Goal: Task Accomplishment & Management: Complete application form

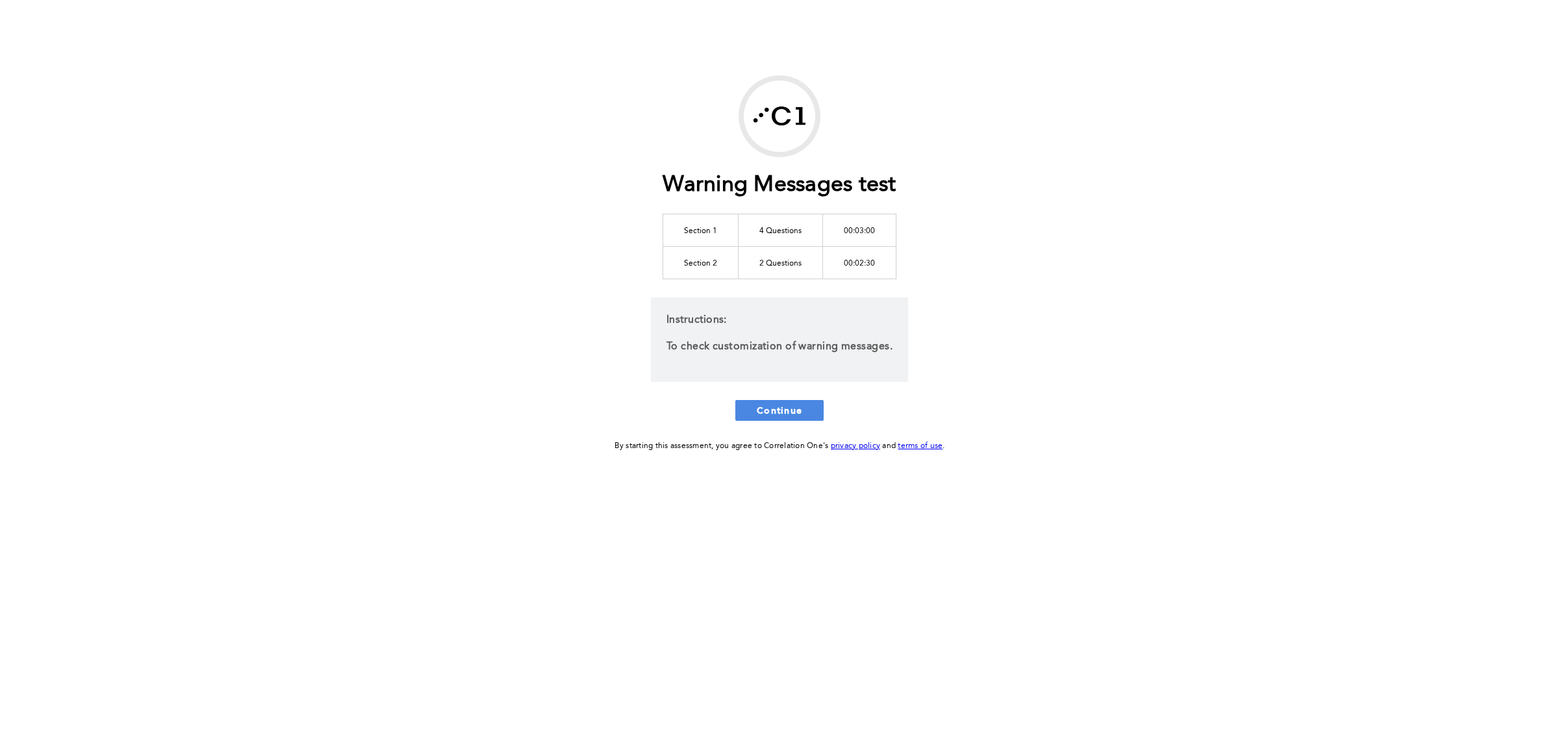
click at [1015, 244] on div "Warning Messages test Section 1 4 Questions 00:03:00 Section 2 2 Questions 00:0…" at bounding box center [779, 264] width 665 height 378
click at [794, 412] on span "Continue" at bounding box center [779, 410] width 45 height 12
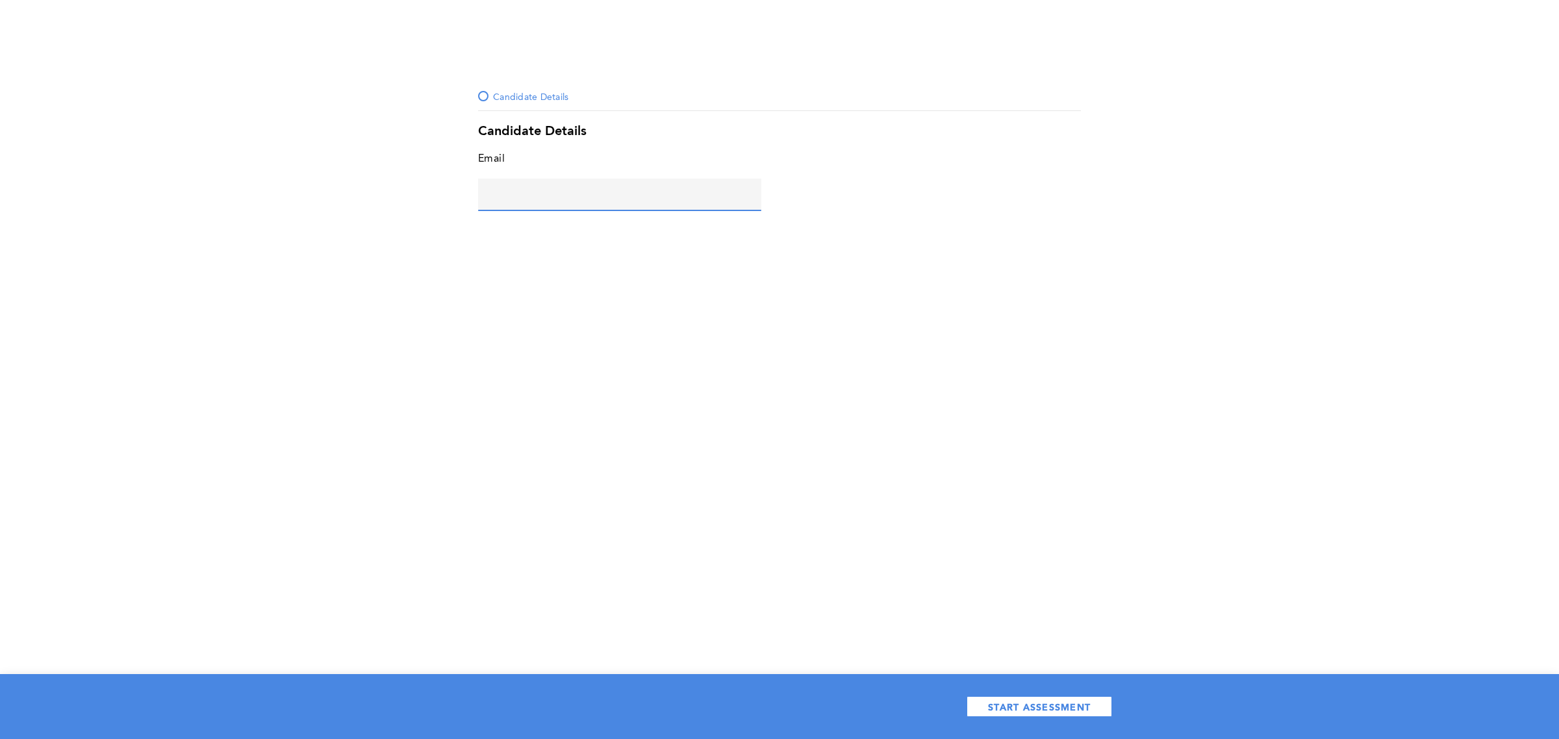
click at [561, 188] on input "text" at bounding box center [619, 194] width 283 height 31
click at [566, 200] on input "maria-normal@c1com" at bounding box center [619, 194] width 283 height 31
type input "maria-normal@c1.com"
click at [1041, 709] on span "START ASSESSMENT" at bounding box center [1039, 707] width 103 height 12
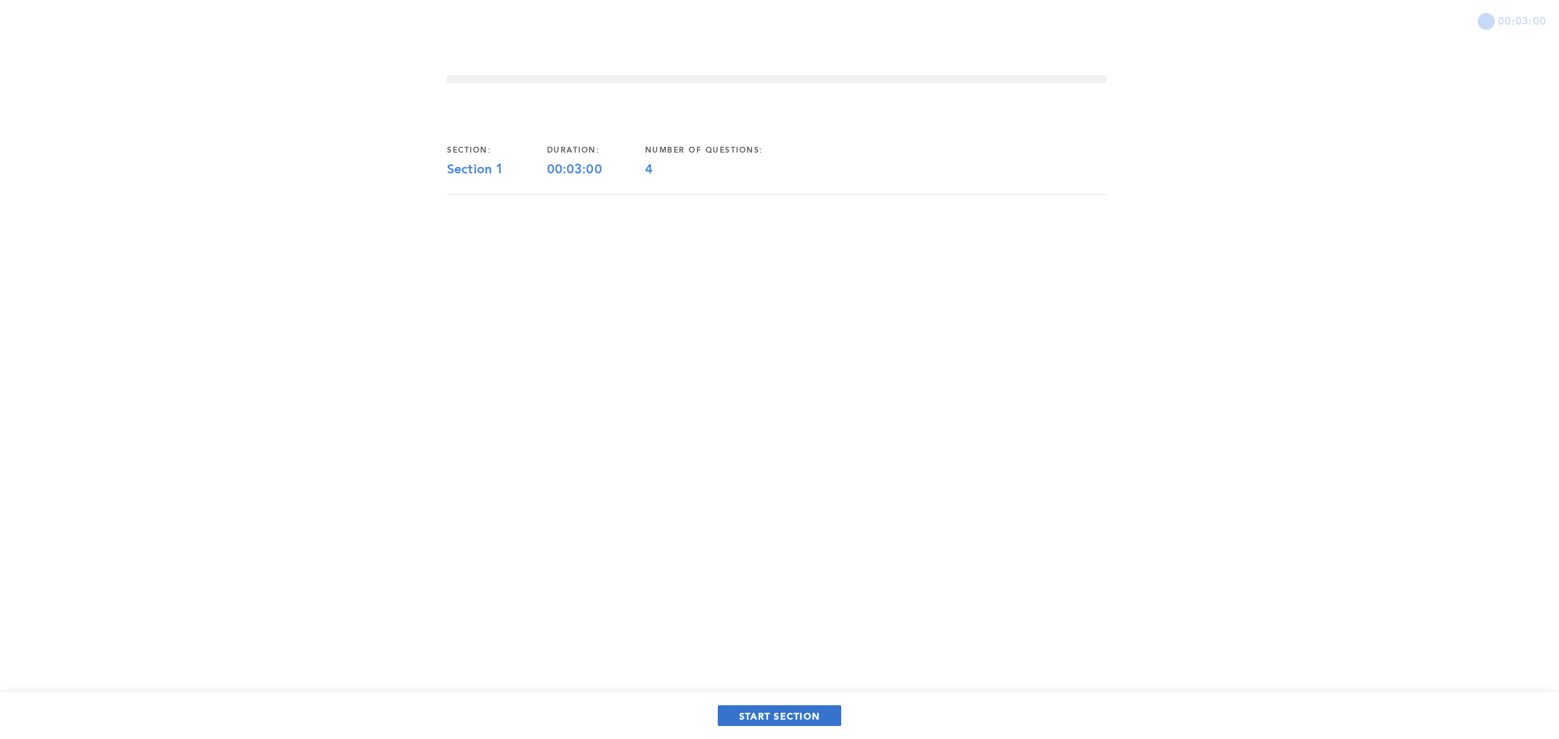
click at [775, 711] on span "START SECTION" at bounding box center [779, 716] width 81 height 12
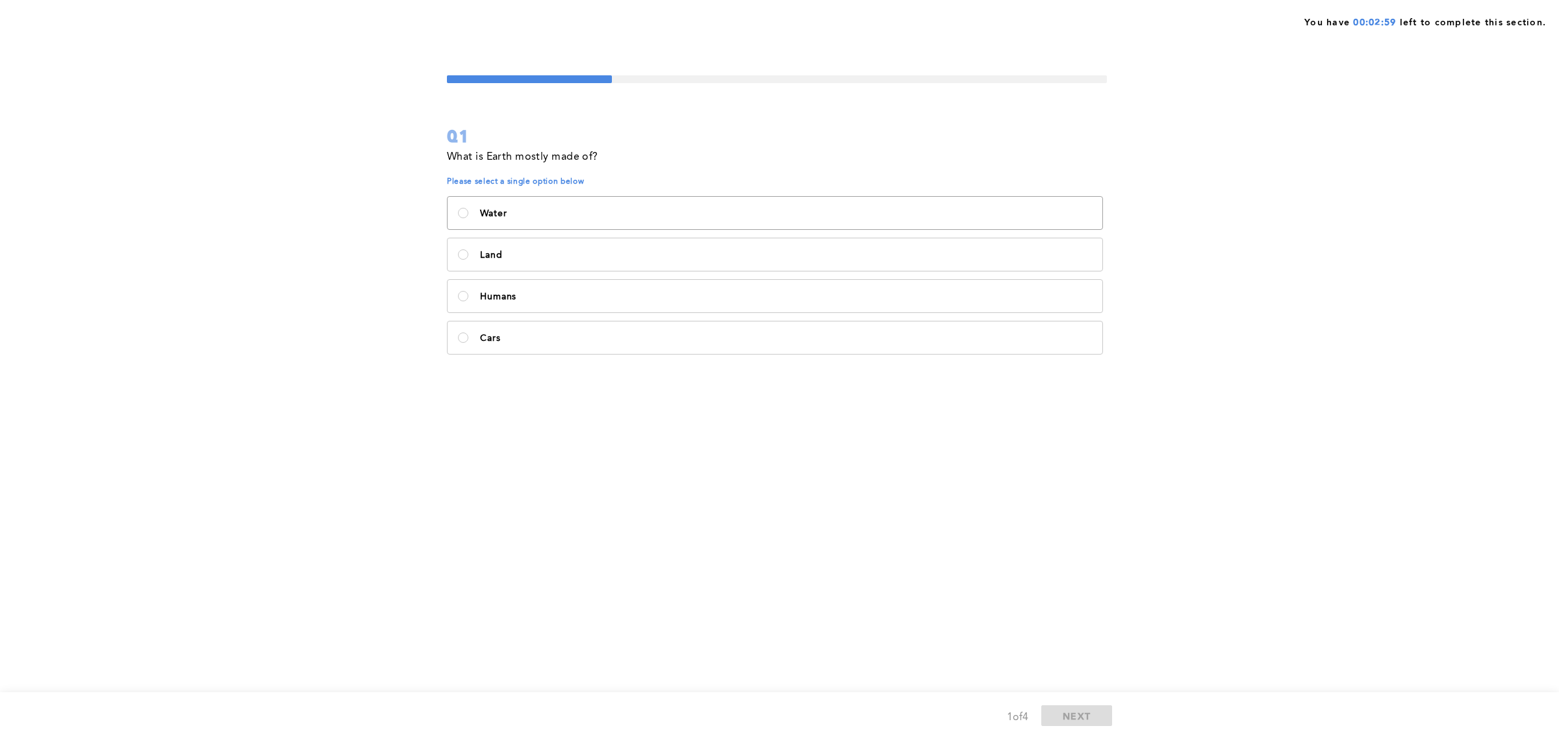
click at [697, 224] on label "Water" at bounding box center [775, 213] width 655 height 32
click at [468, 218] on input "Water" at bounding box center [463, 213] width 10 height 10
radio input "true"
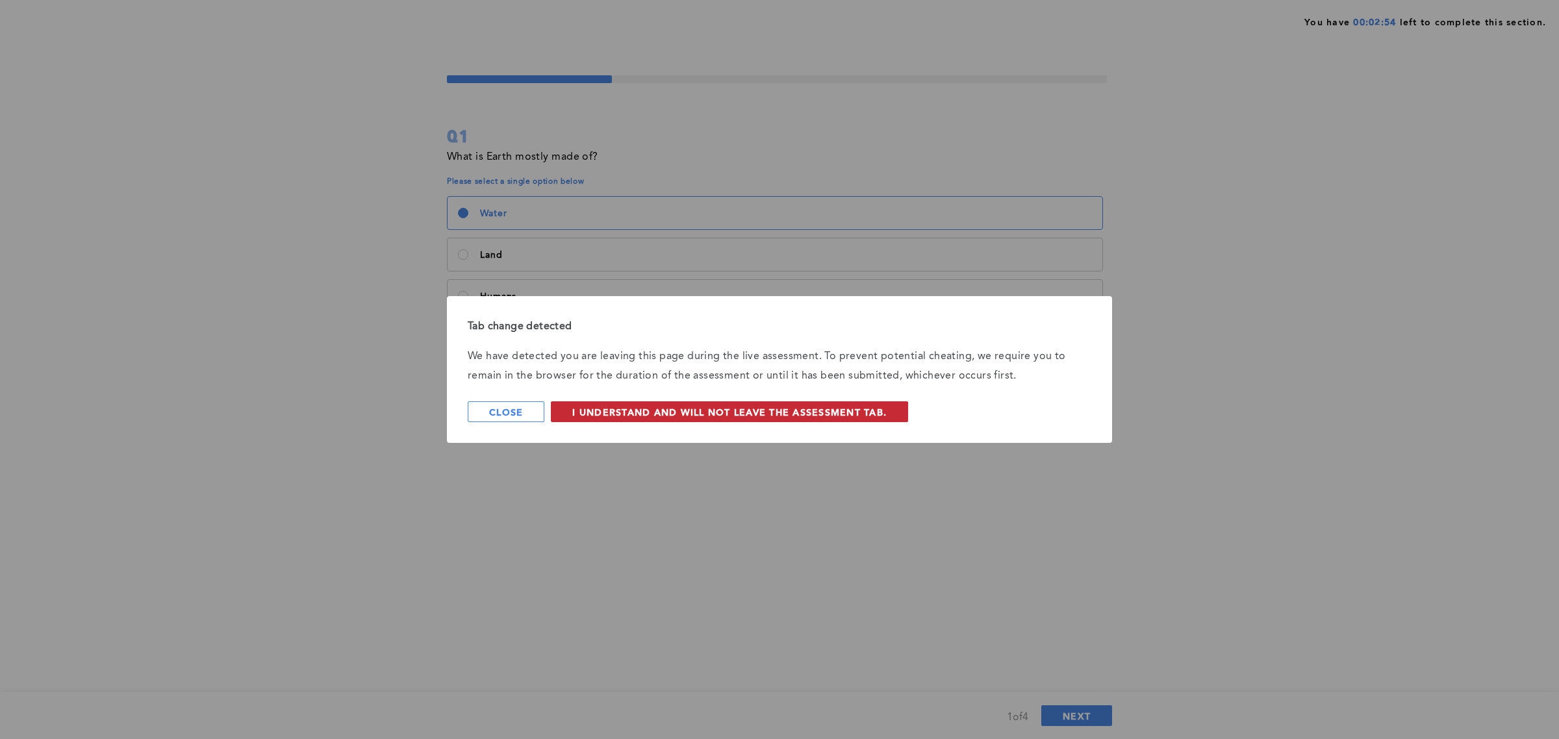
click at [855, 418] on span "I understand and will not leave the assessment tab." at bounding box center [729, 412] width 314 height 12
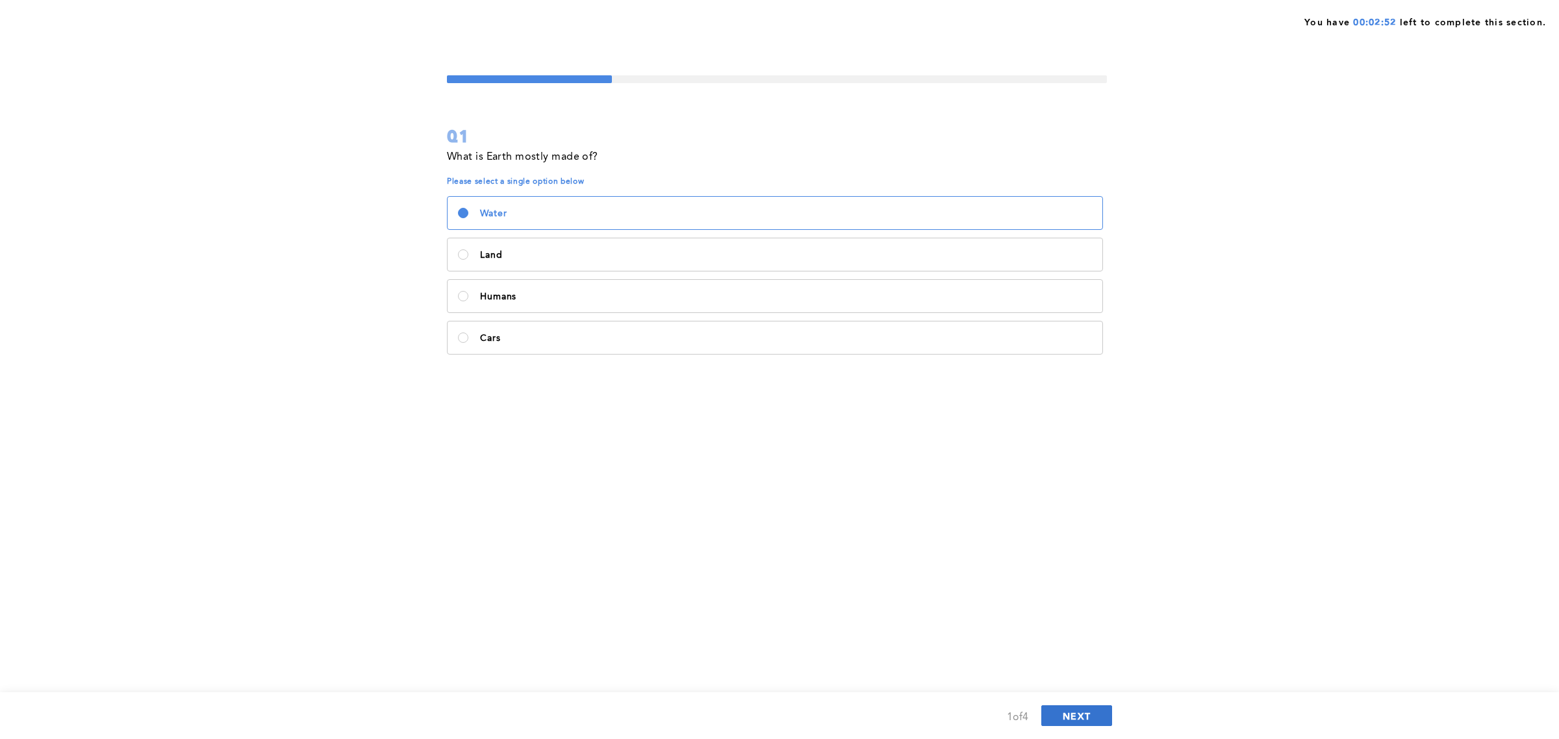
click at [1076, 714] on span "NEXT" at bounding box center [1077, 716] width 28 height 12
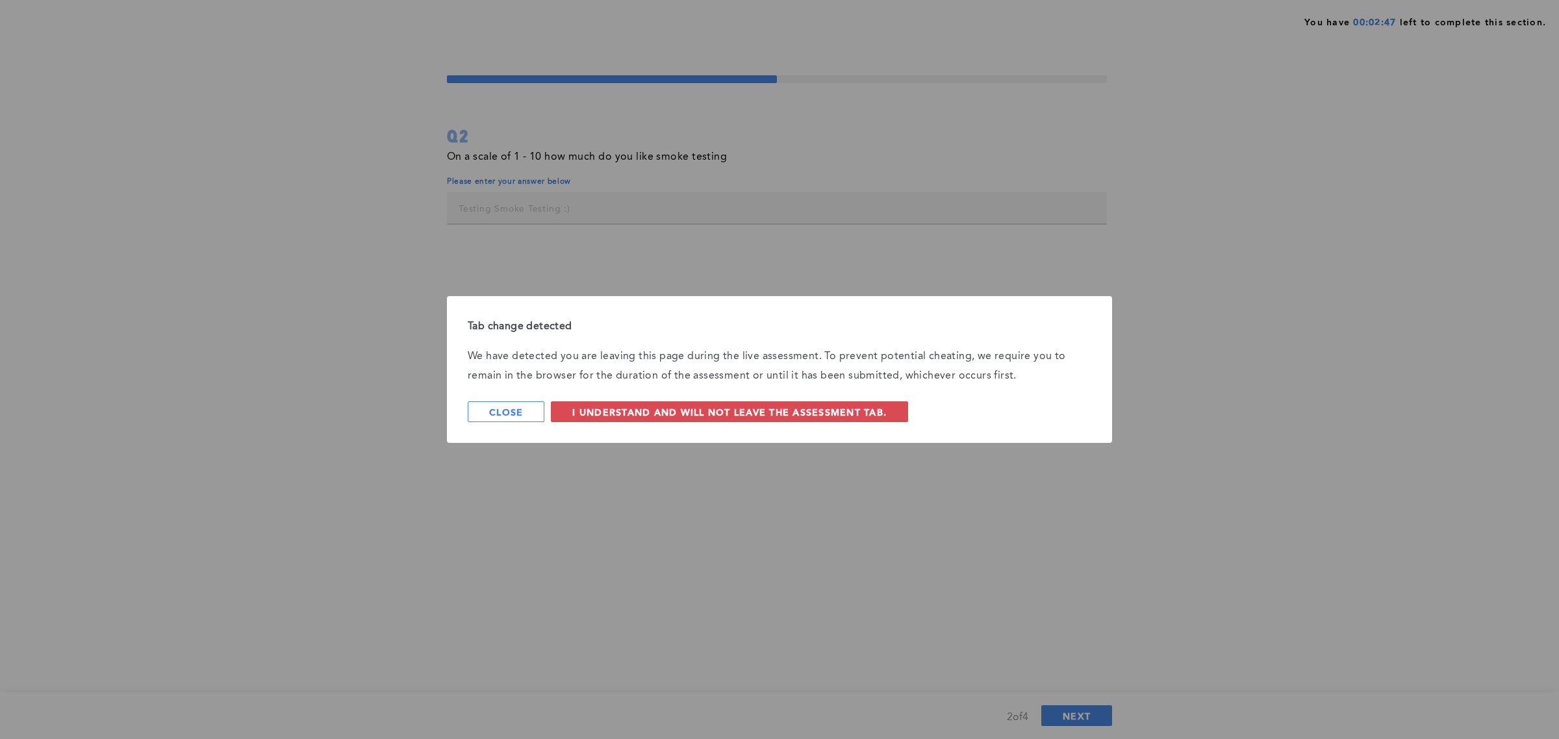
click at [603, 197] on div "Tab change detected We have detected you are leaving this page during the live …" at bounding box center [779, 369] width 1559 height 739
click at [635, 412] on span "I understand and will not leave the assessment tab." at bounding box center [729, 412] width 314 height 12
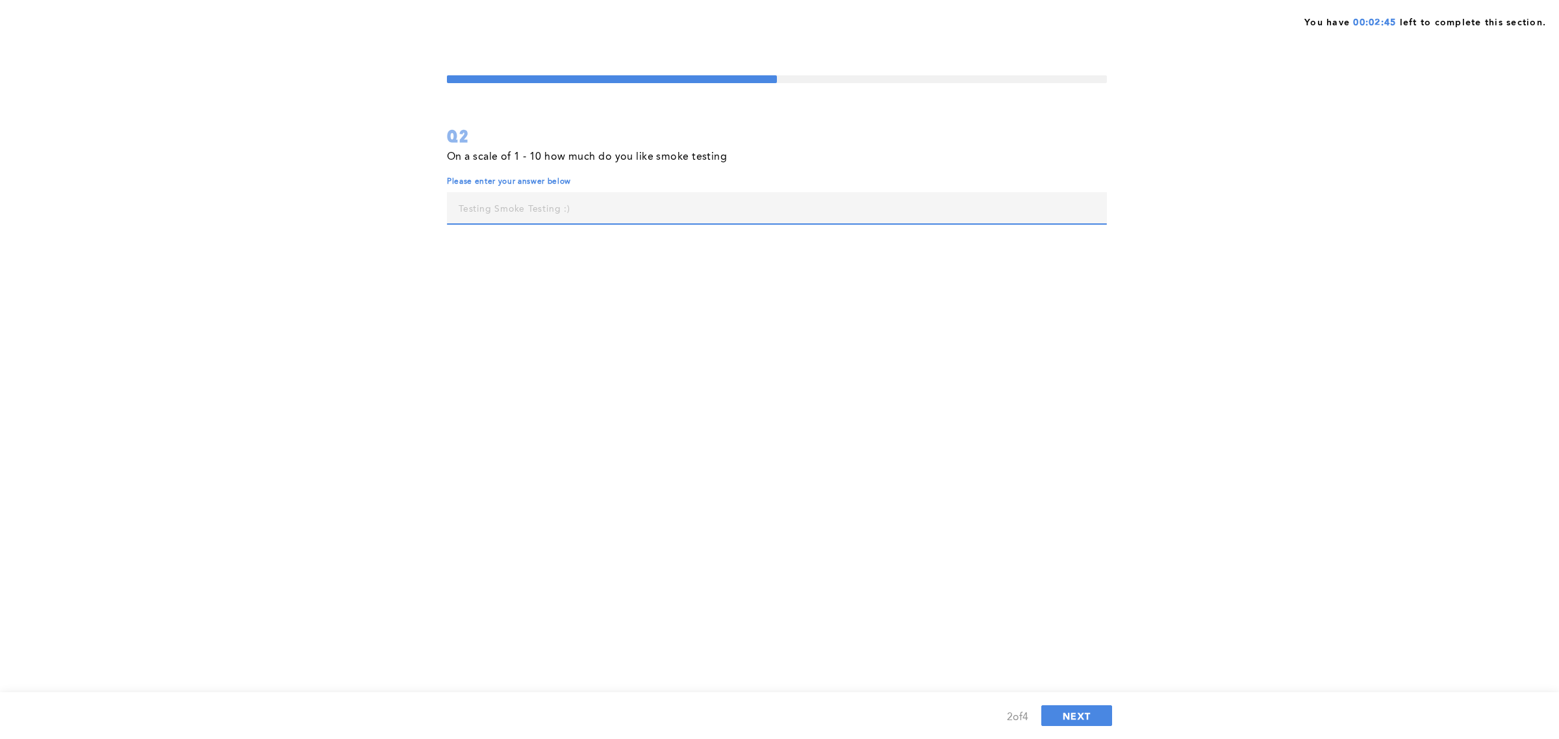
click at [562, 212] on input "text" at bounding box center [777, 207] width 660 height 31
type input "9"
click at [1085, 713] on span "NEXT" at bounding box center [1077, 716] width 28 height 12
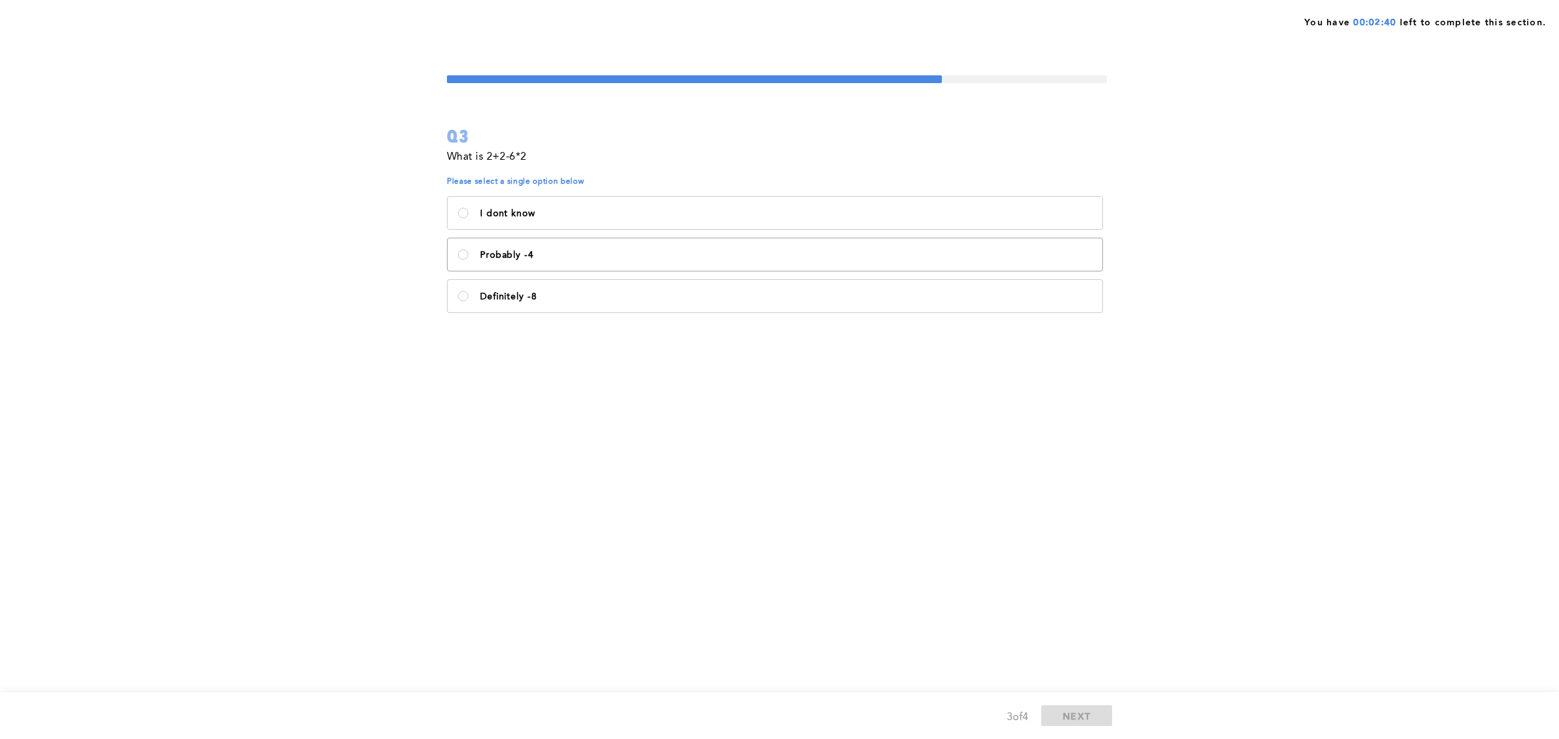
click at [562, 259] on p "Probably -4" at bounding box center [786, 255] width 612 height 10
click at [468, 259] on -4\<\/p\> "Probably -4" at bounding box center [463, 254] width 10 height 10
radio -4\<\/p\> "true"
click at [1080, 725] on button "NEXT" at bounding box center [1076, 715] width 71 height 21
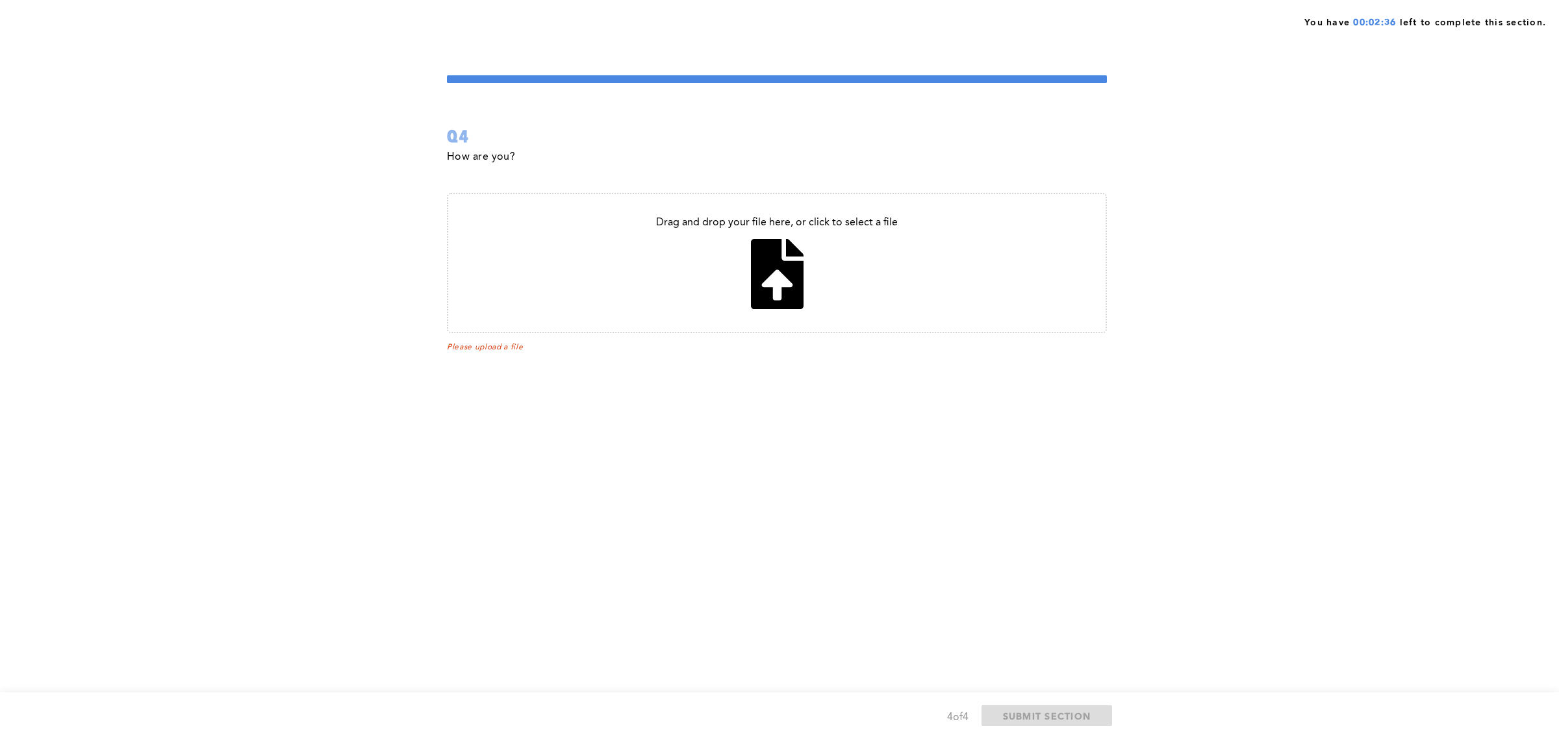
click at [738, 226] on input "file" at bounding box center [776, 263] width 657 height 138
click at [793, 283] on input "file" at bounding box center [776, 263] width 657 height 138
type input "C:\fakepath\PROC-003_ PD Session 2 Interviewing Strategies.pdf"
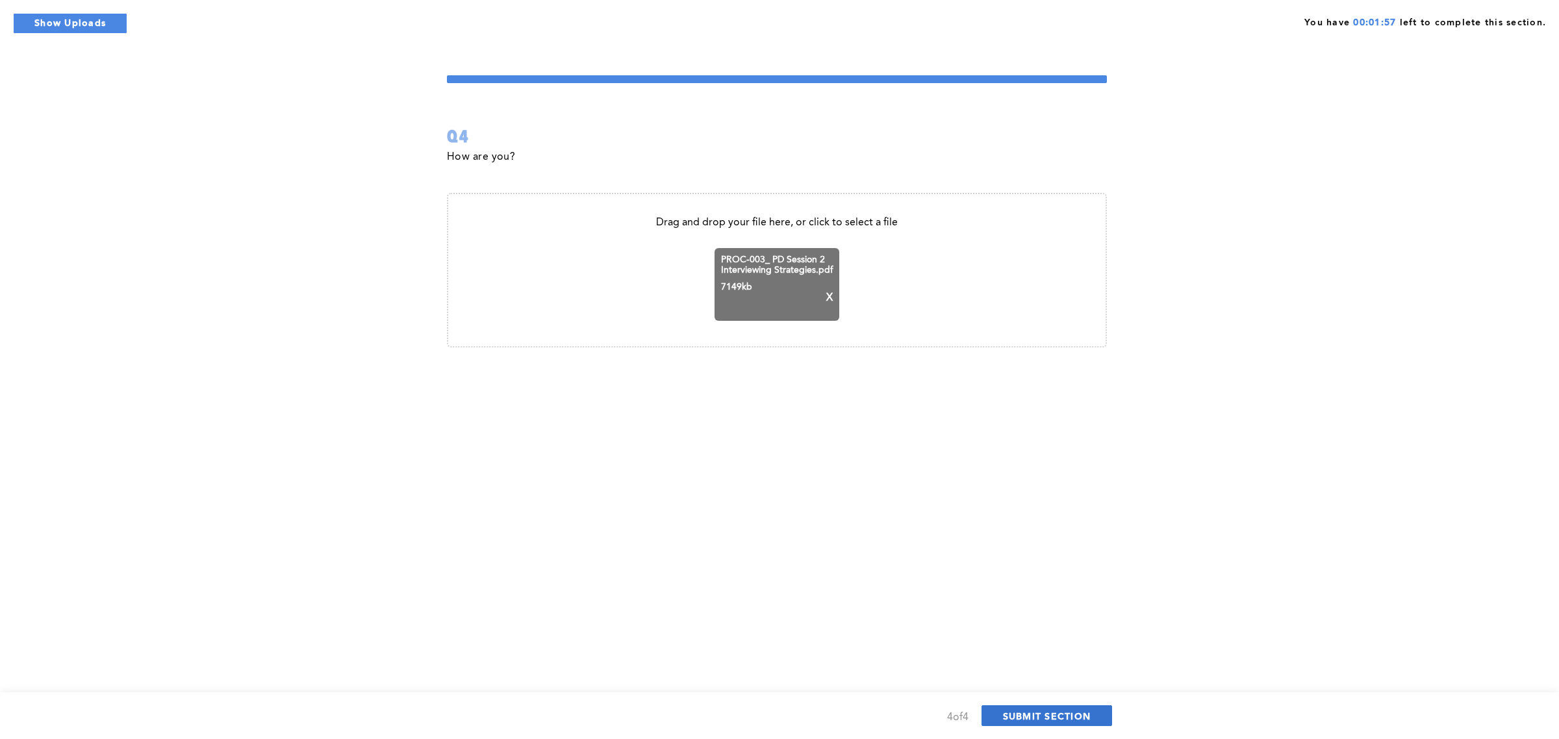
click at [1046, 713] on span "SUBMIT SECTION" at bounding box center [1047, 716] width 88 height 12
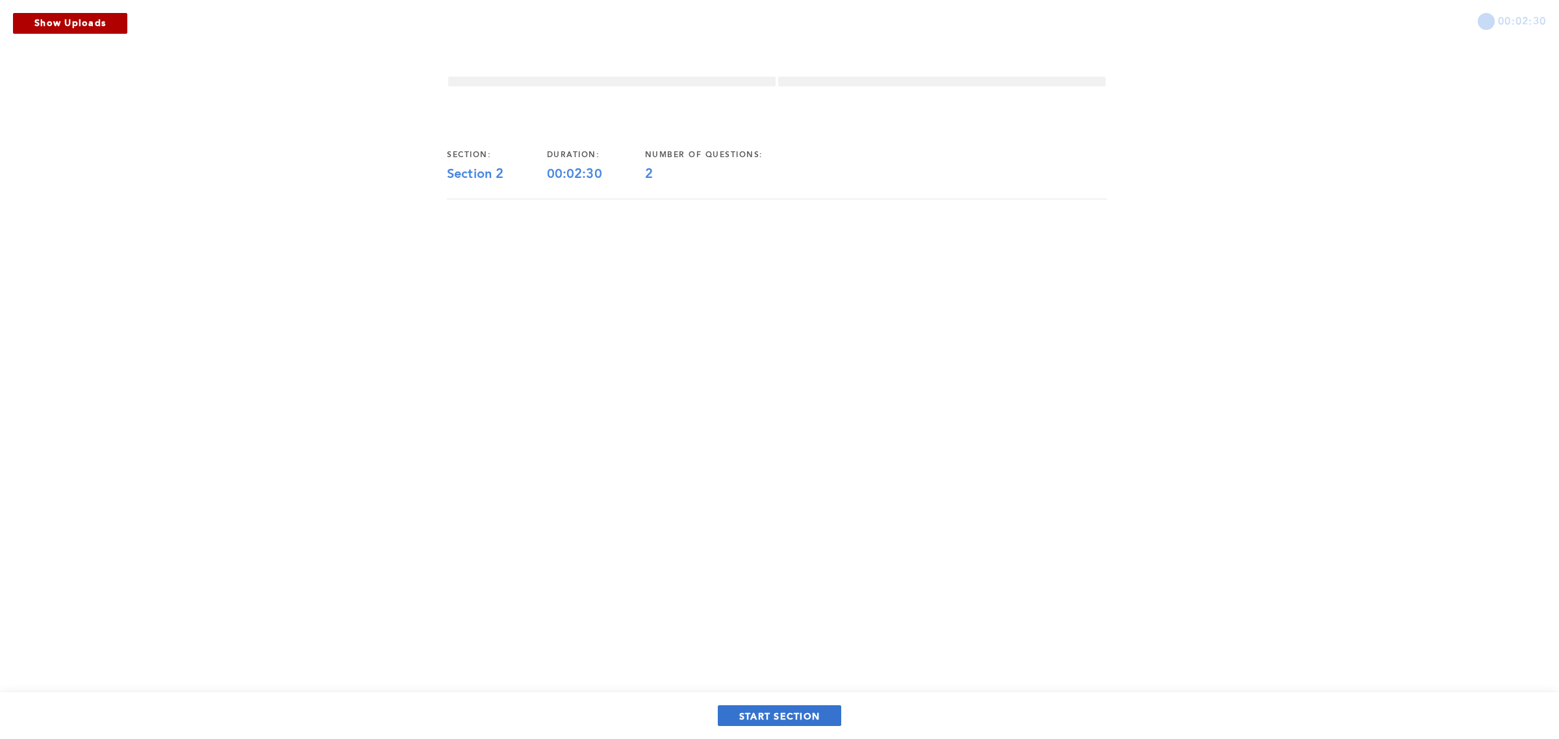
click at [802, 716] on span "START SECTION" at bounding box center [779, 716] width 81 height 12
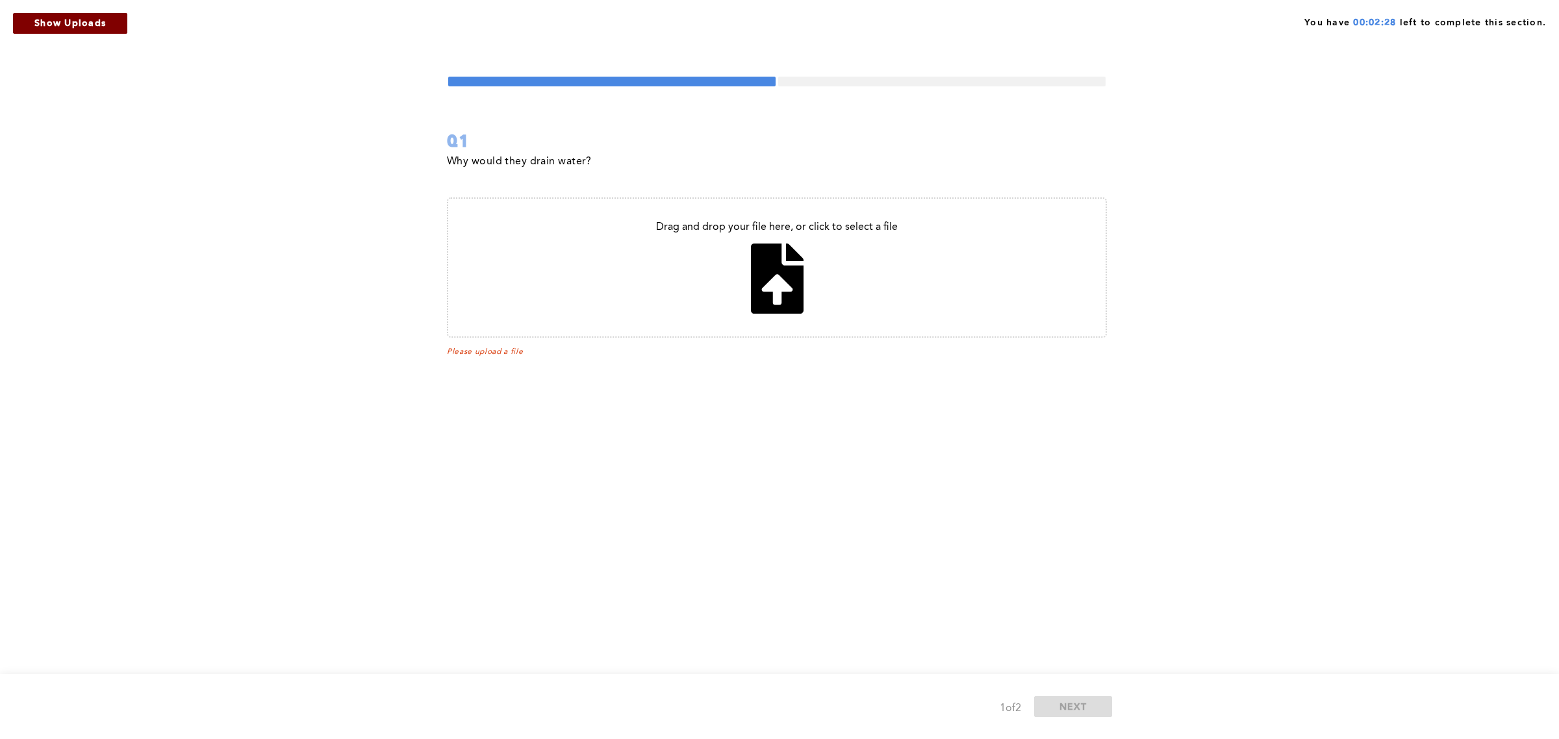
click at [116, 21] on button "Show Uploads" at bounding box center [70, 23] width 114 height 21
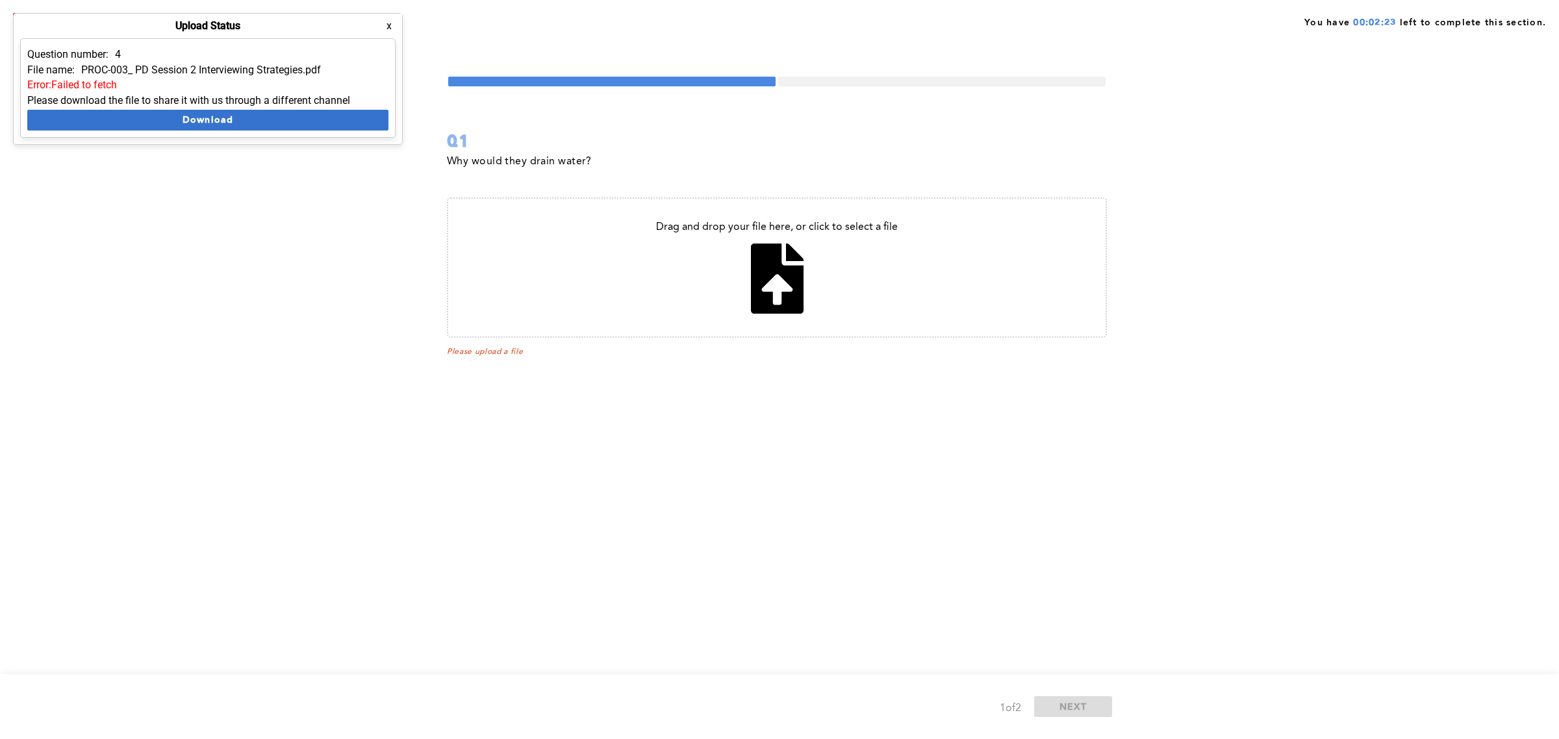
click at [250, 118] on button "Download" at bounding box center [207, 120] width 361 height 21
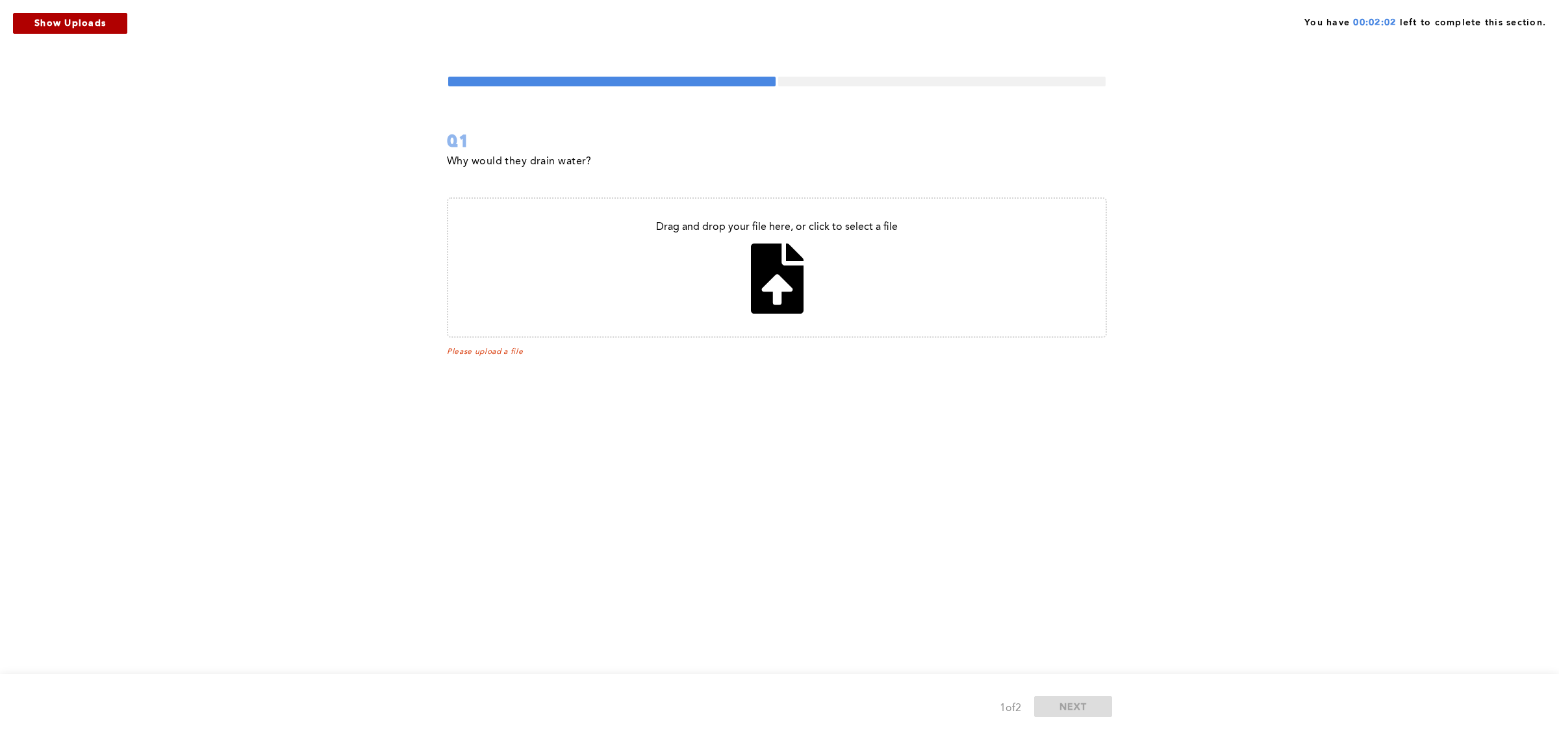
click at [765, 273] on input "file" at bounding box center [776, 268] width 657 height 138
click at [771, 274] on input "file" at bounding box center [776, 268] width 657 height 138
type input "C:\fakepath\STST-4.0 PD Session 2.pdf"
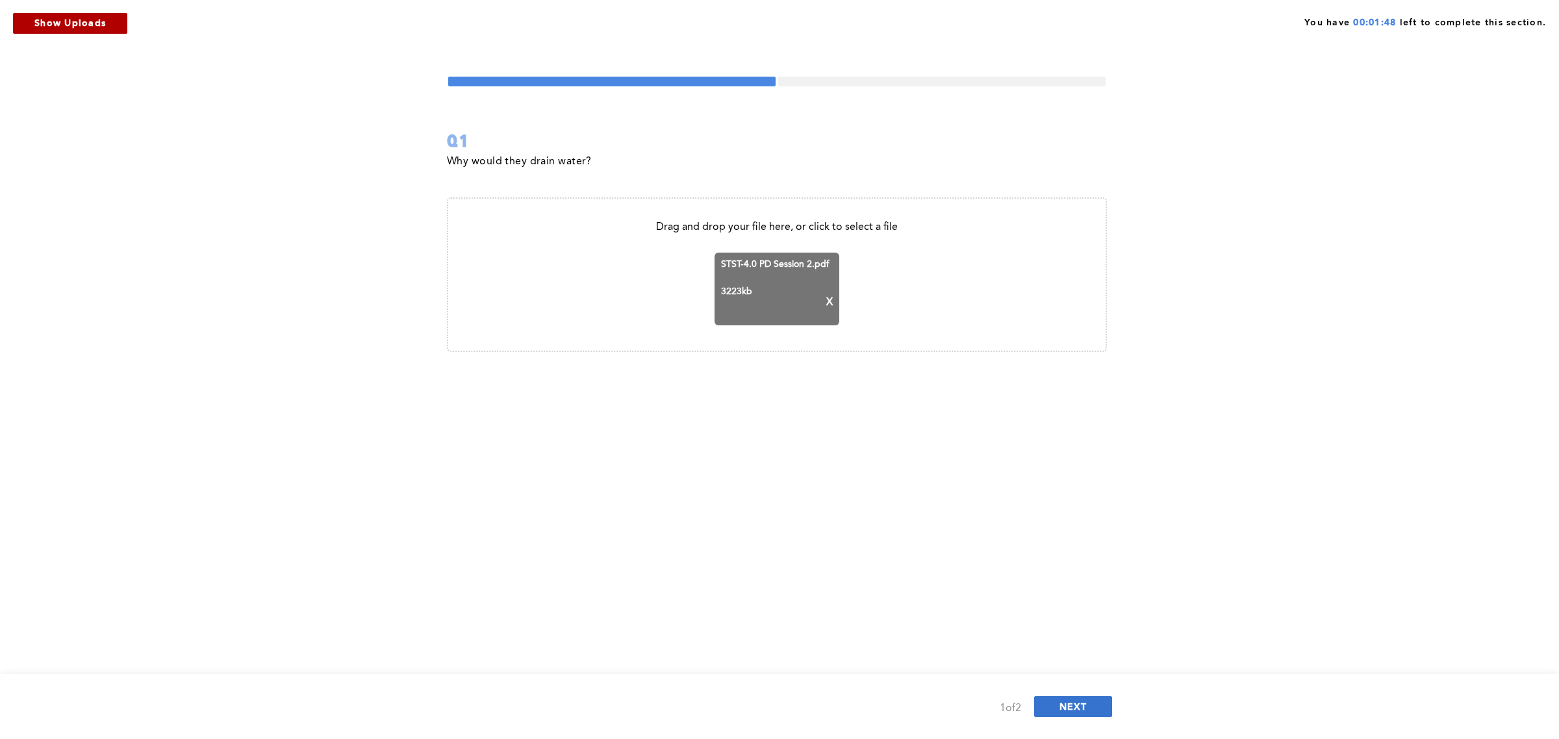
click at [1092, 697] on button "NEXT" at bounding box center [1073, 706] width 78 height 21
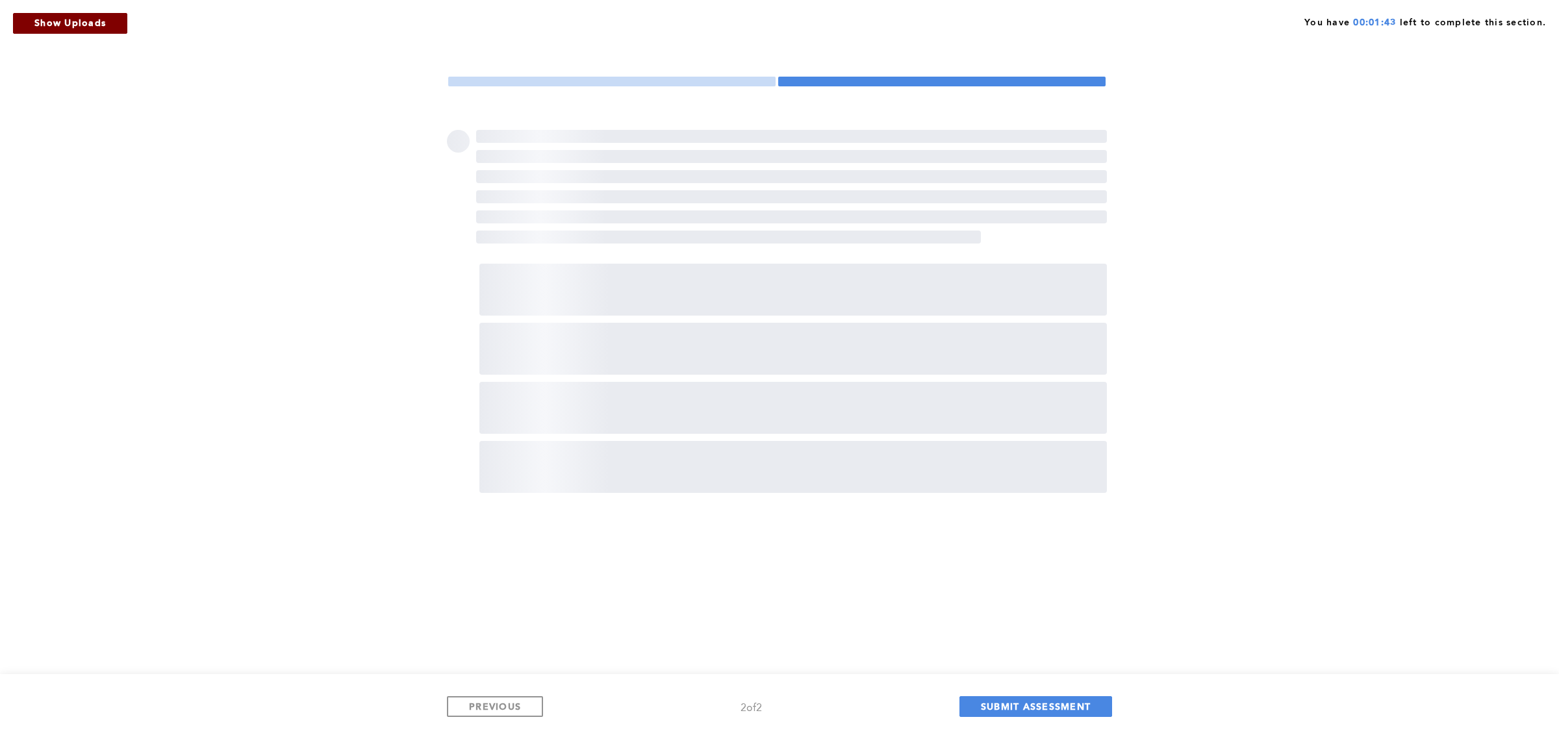
click at [68, 30] on button "Show Uploads" at bounding box center [70, 23] width 114 height 21
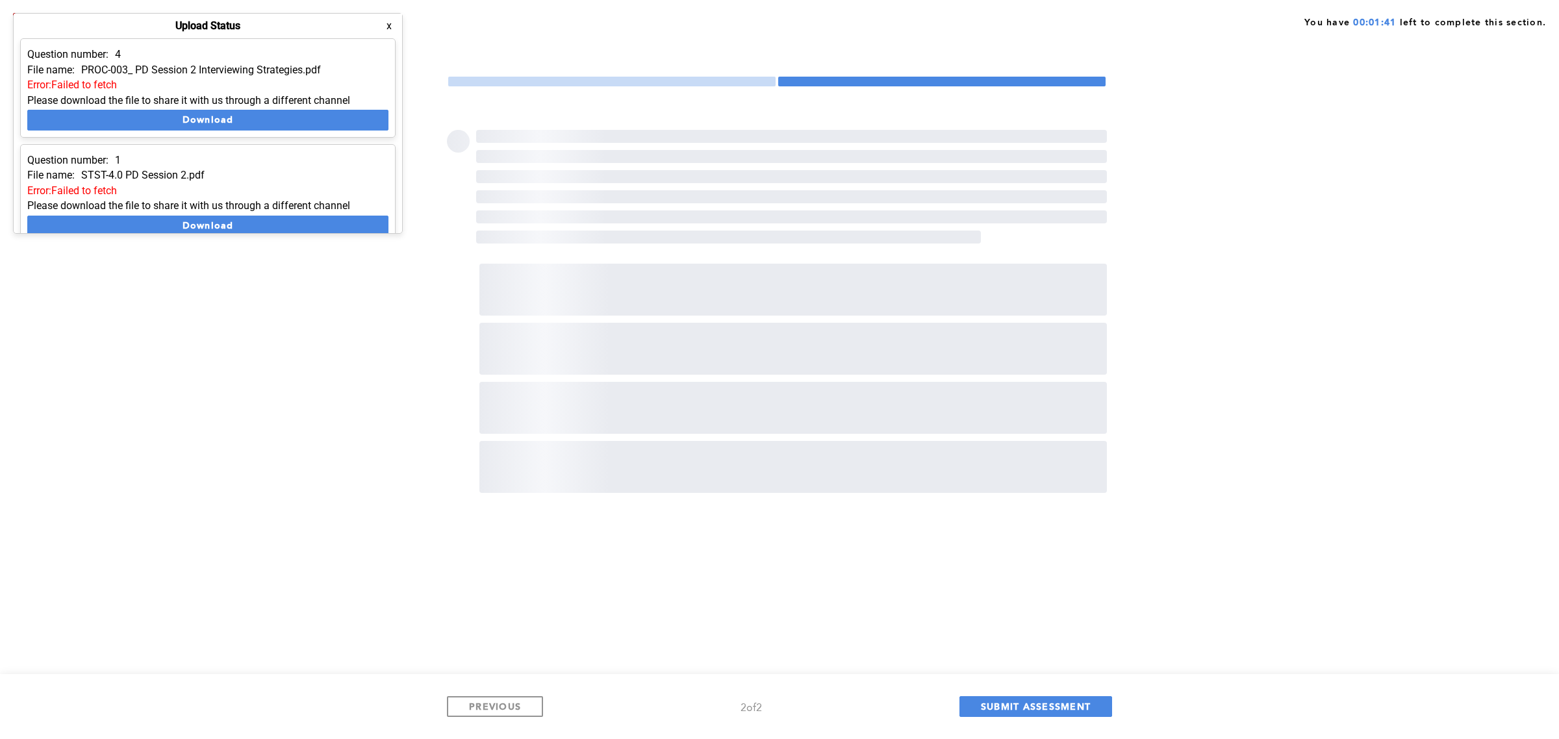
click at [142, 314] on div "You have 00:01:41 left to complete this section. ‌ ‌ ‌ ‌ ‌ ‌ ‌ ‌ ‌ ‌ ‌ PREVIOUS…" at bounding box center [779, 369] width 1559 height 739
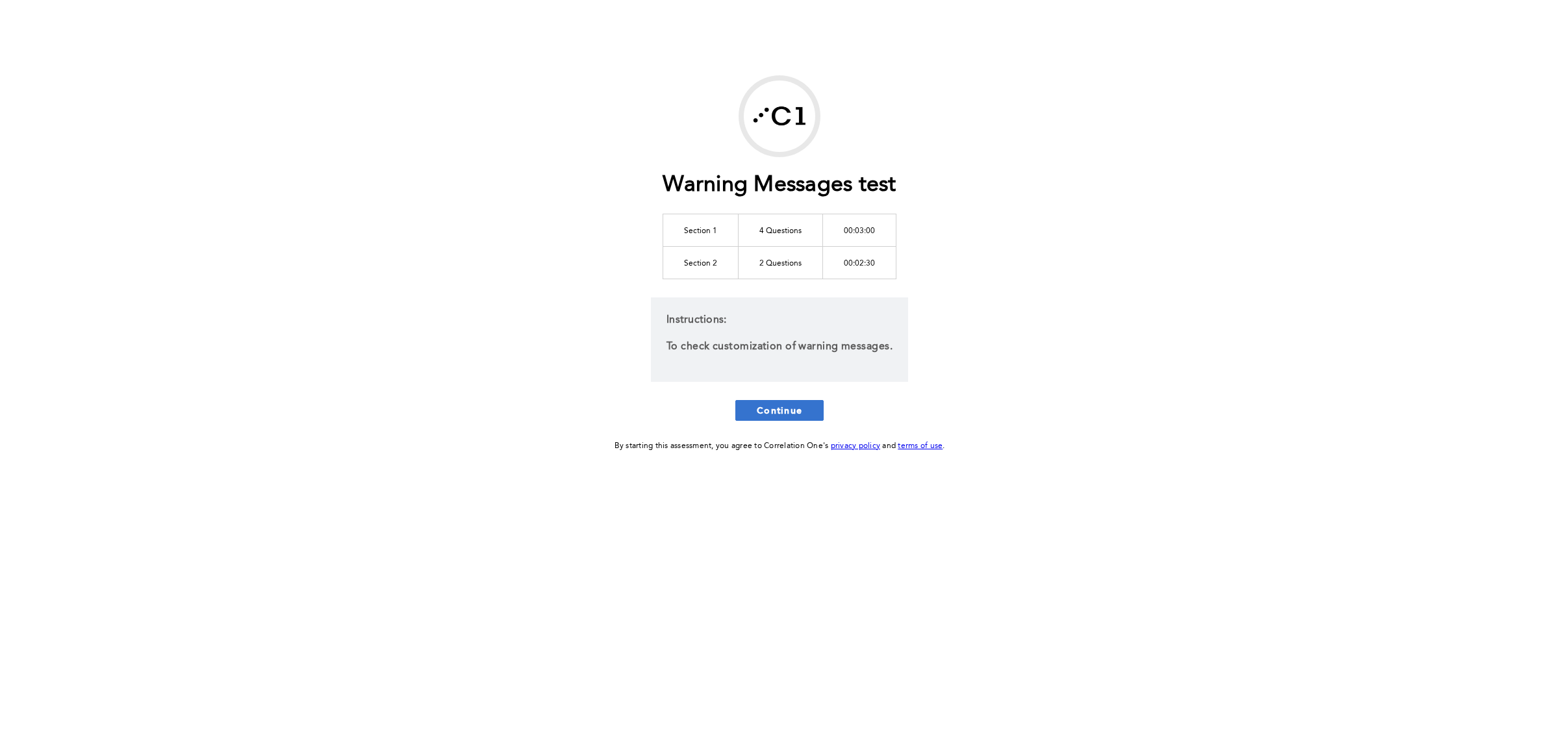
click at [800, 404] on span "Continue" at bounding box center [779, 410] width 45 height 12
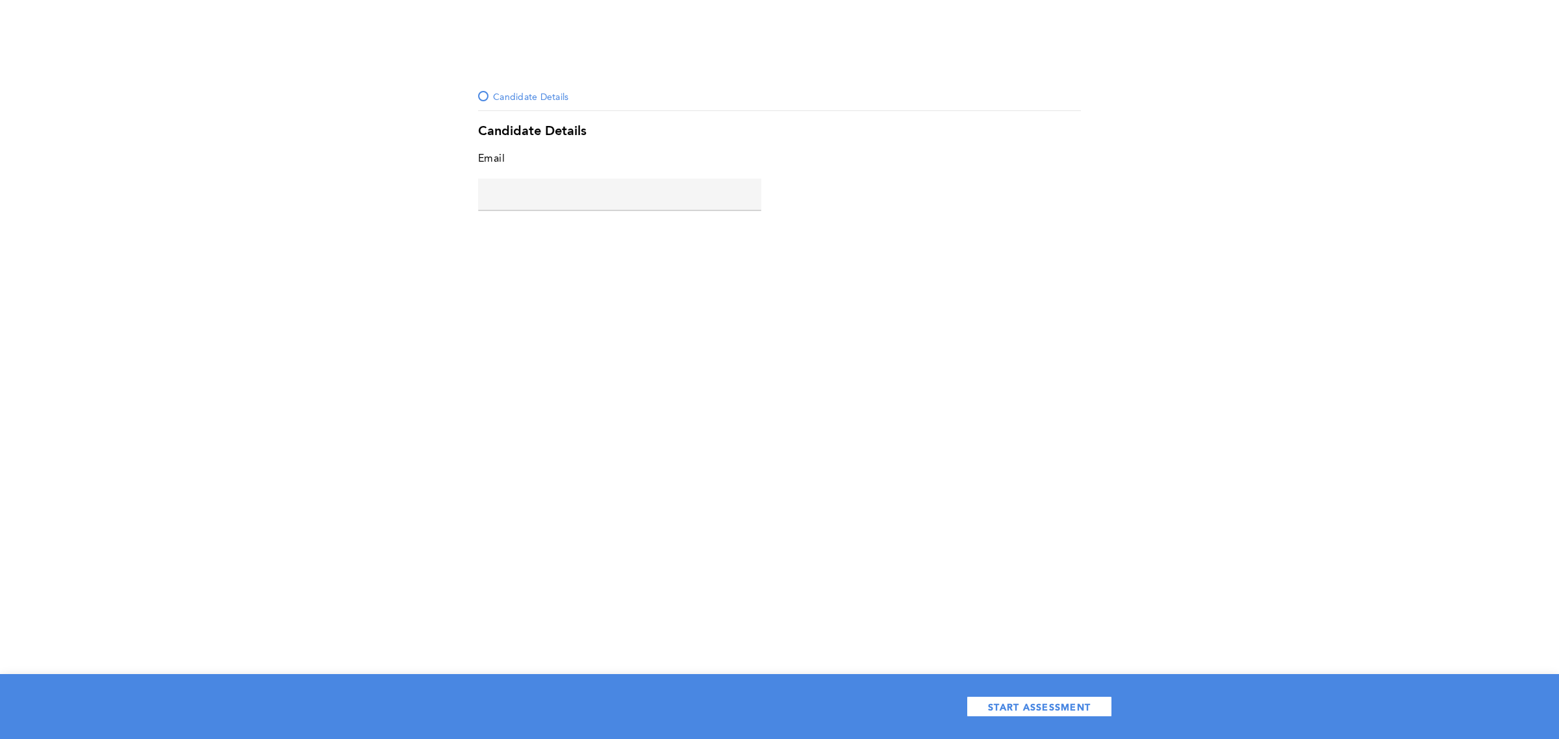
click at [651, 195] on input "text" at bounding box center [619, 194] width 283 height 31
type input "maria@correlation-one.com"
click at [609, 227] on div "Email maria@correlation-one.com error placeholder" at bounding box center [779, 191] width 603 height 83
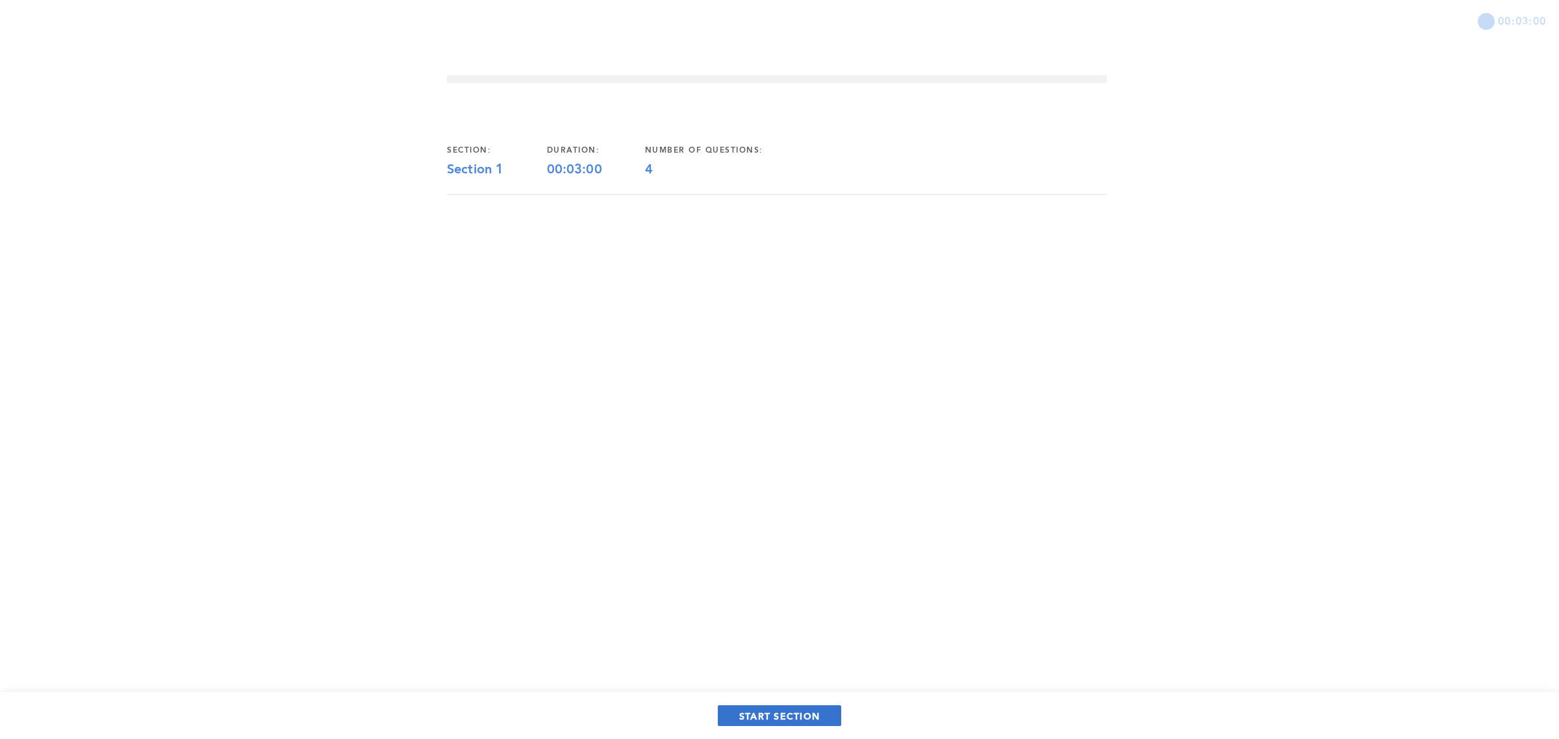
click at [790, 712] on span "START SECTION" at bounding box center [779, 716] width 81 height 12
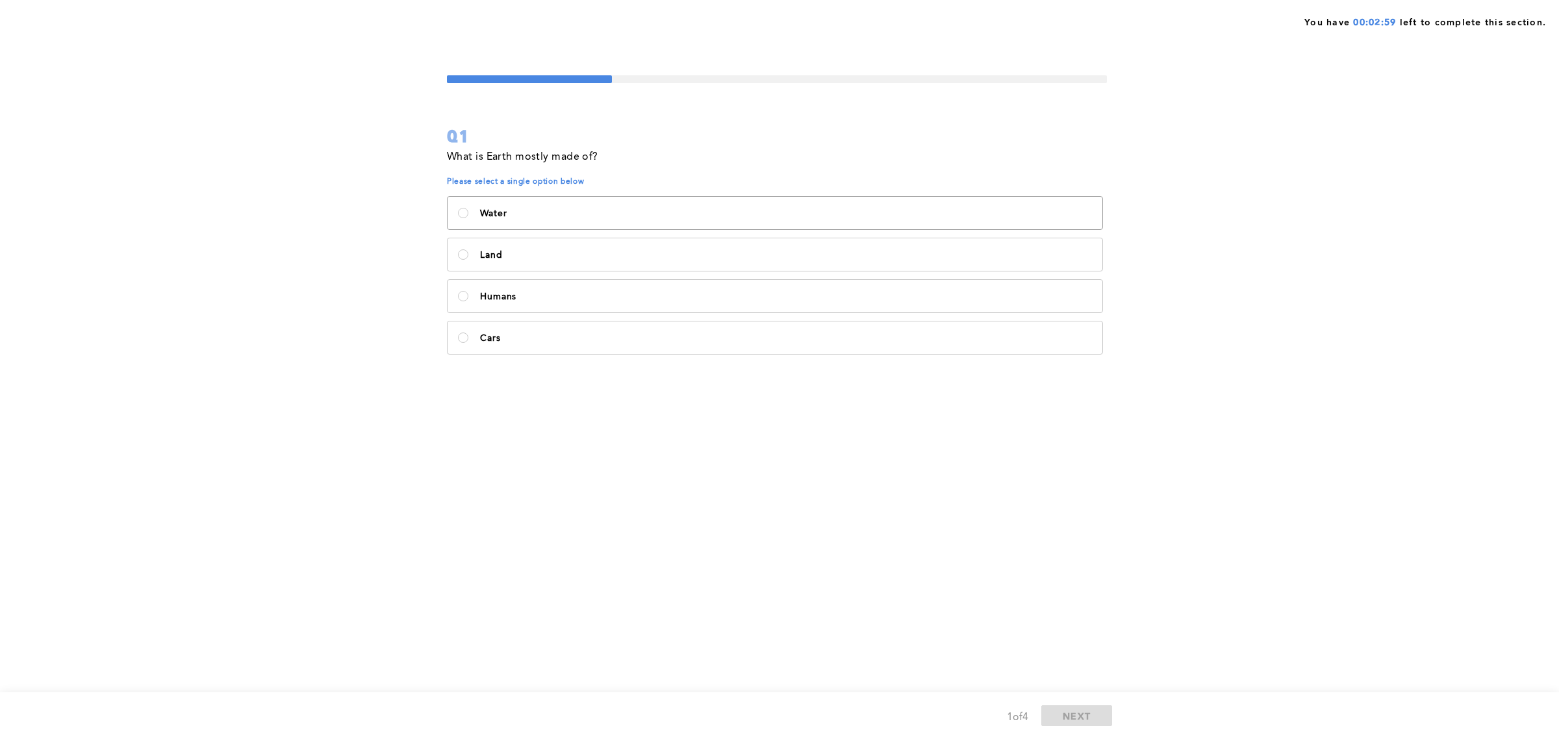
click at [547, 215] on p "Water" at bounding box center [786, 213] width 612 height 10
click at [468, 215] on input "Water" at bounding box center [463, 213] width 10 height 10
radio input "true"
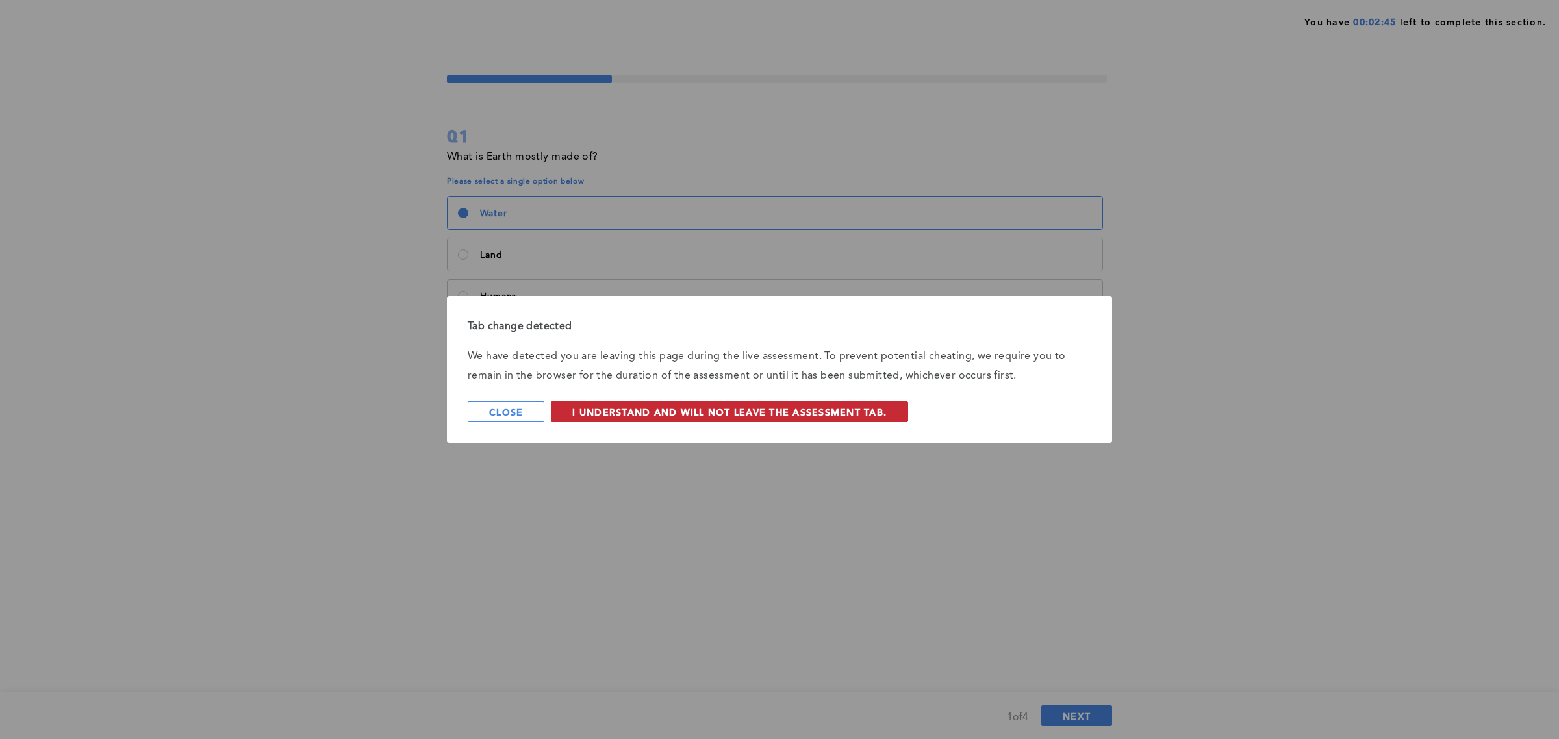
click at [761, 414] on span "I understand and will not leave the assessment tab." at bounding box center [729, 412] width 314 height 12
click at [855, 414] on span "I understand and will not leave the assessment tab." at bounding box center [729, 412] width 314 height 12
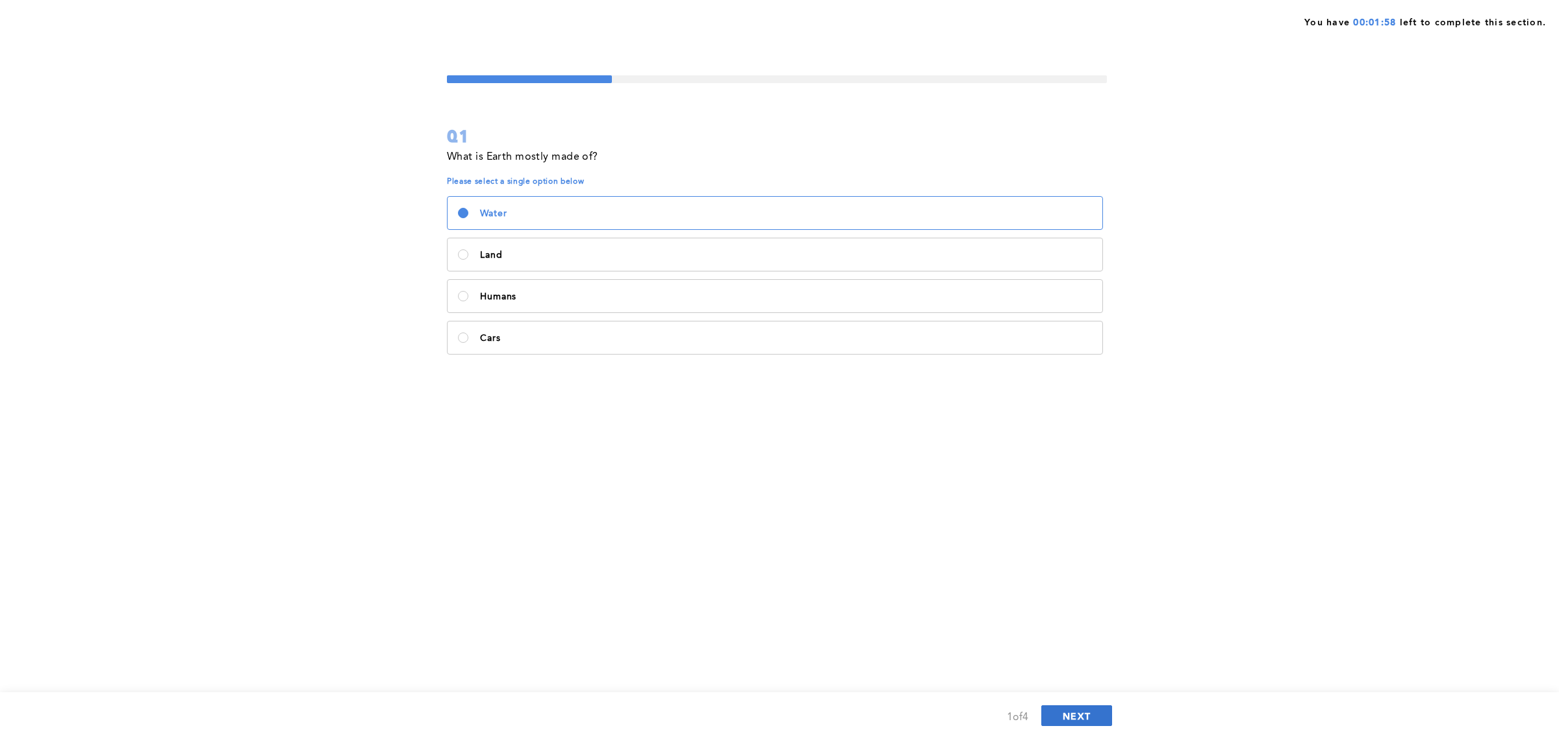
click at [1067, 713] on span "NEXT" at bounding box center [1077, 716] width 28 height 12
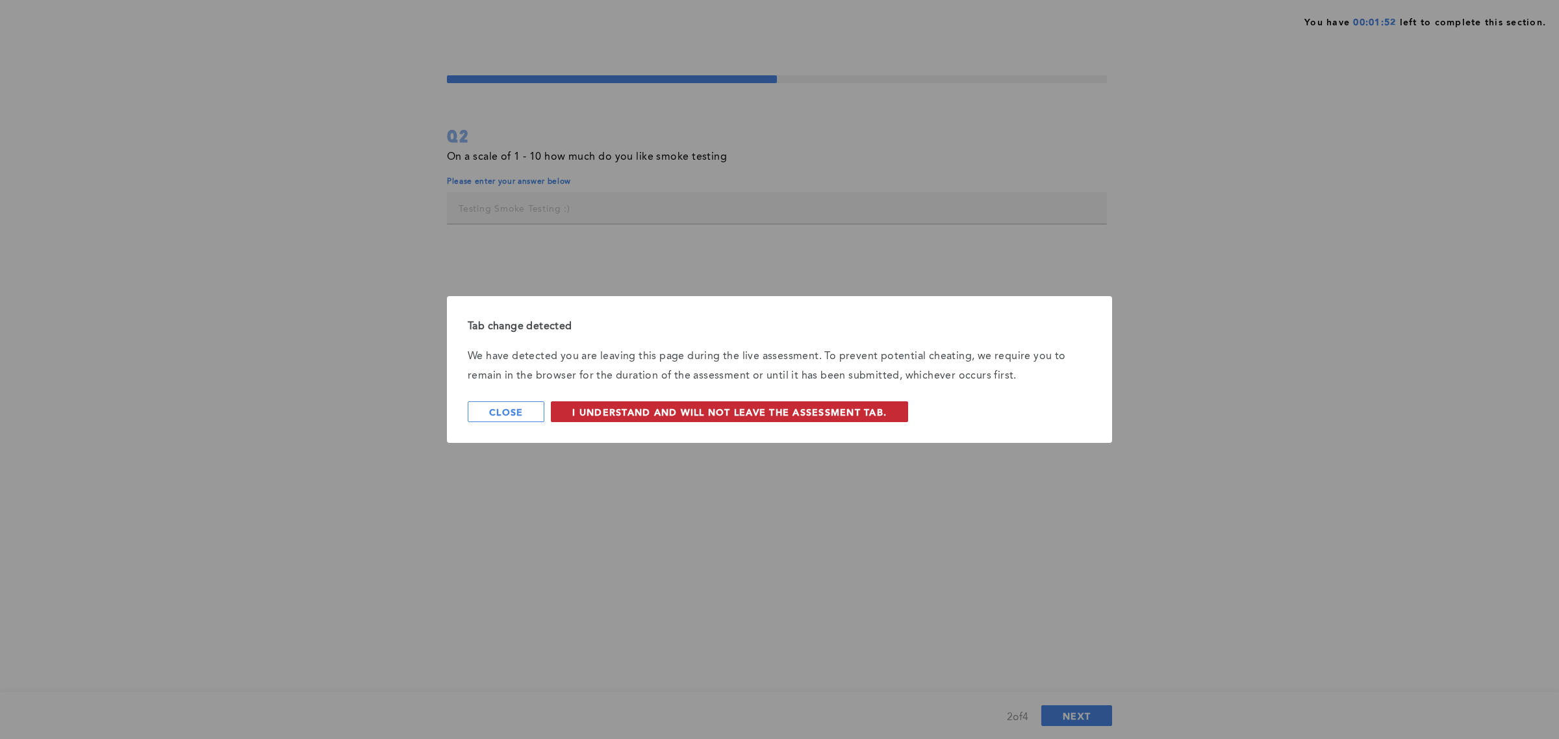
click at [780, 414] on span "I understand and will not leave the assessment tab." at bounding box center [729, 412] width 314 height 12
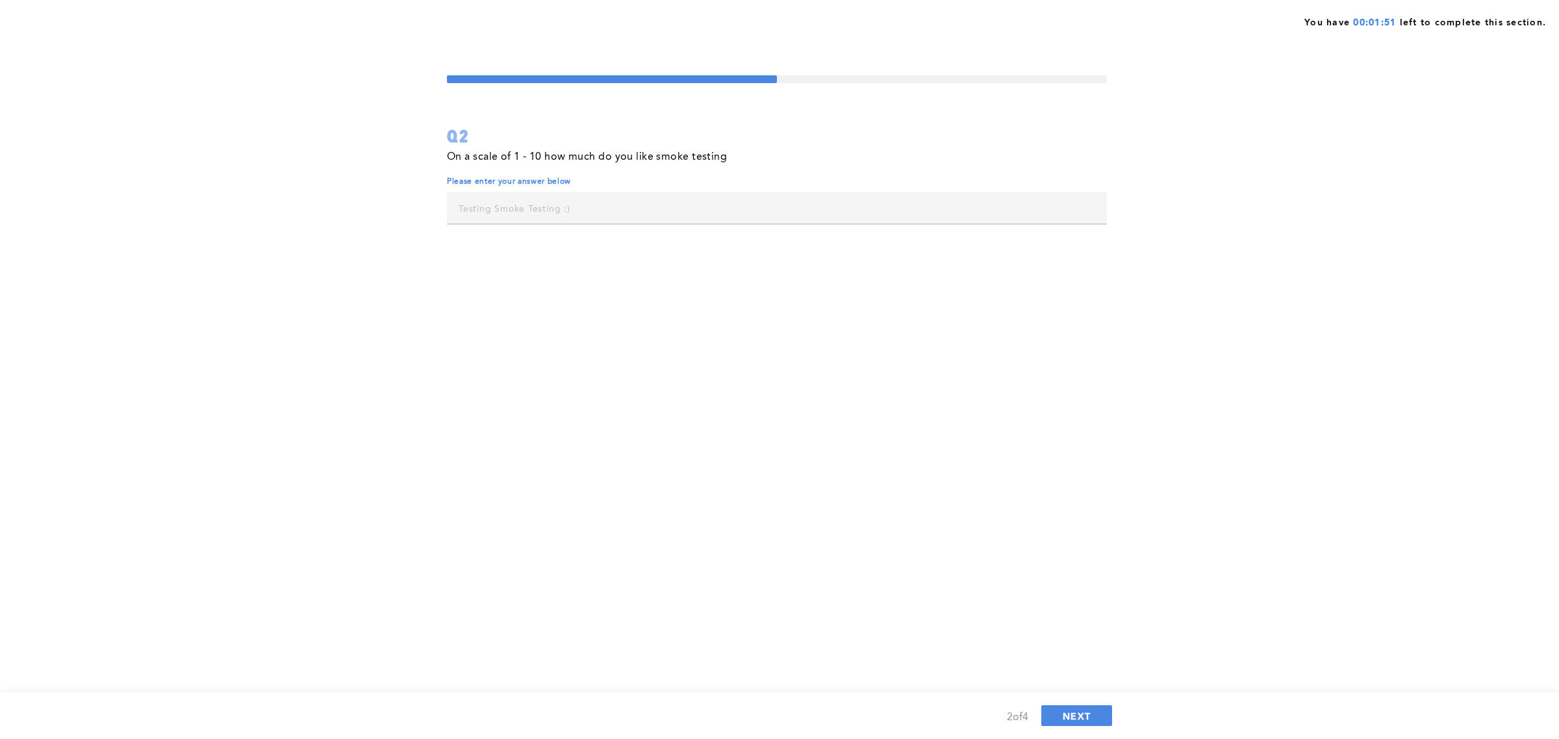
click at [560, 203] on input "text" at bounding box center [777, 207] width 660 height 31
type input "8"
click at [1061, 708] on button "NEXT" at bounding box center [1076, 715] width 71 height 21
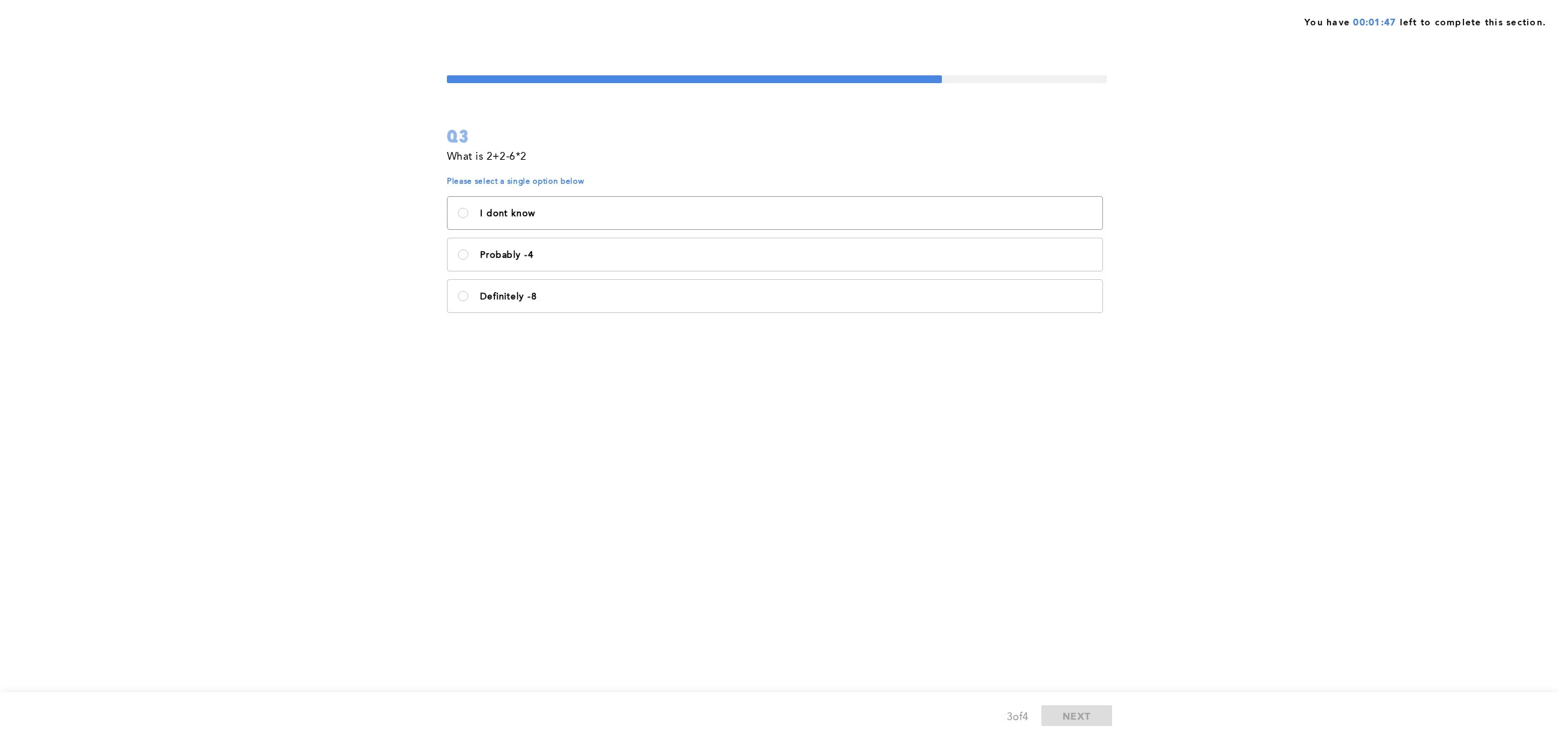
click at [594, 203] on label "I dont know" at bounding box center [775, 213] width 655 height 32
click at [468, 208] on know\<\/p\> "I dont know" at bounding box center [463, 213] width 10 height 10
radio know\<\/p\> "true"
click at [1091, 709] on button "NEXT" at bounding box center [1076, 715] width 71 height 21
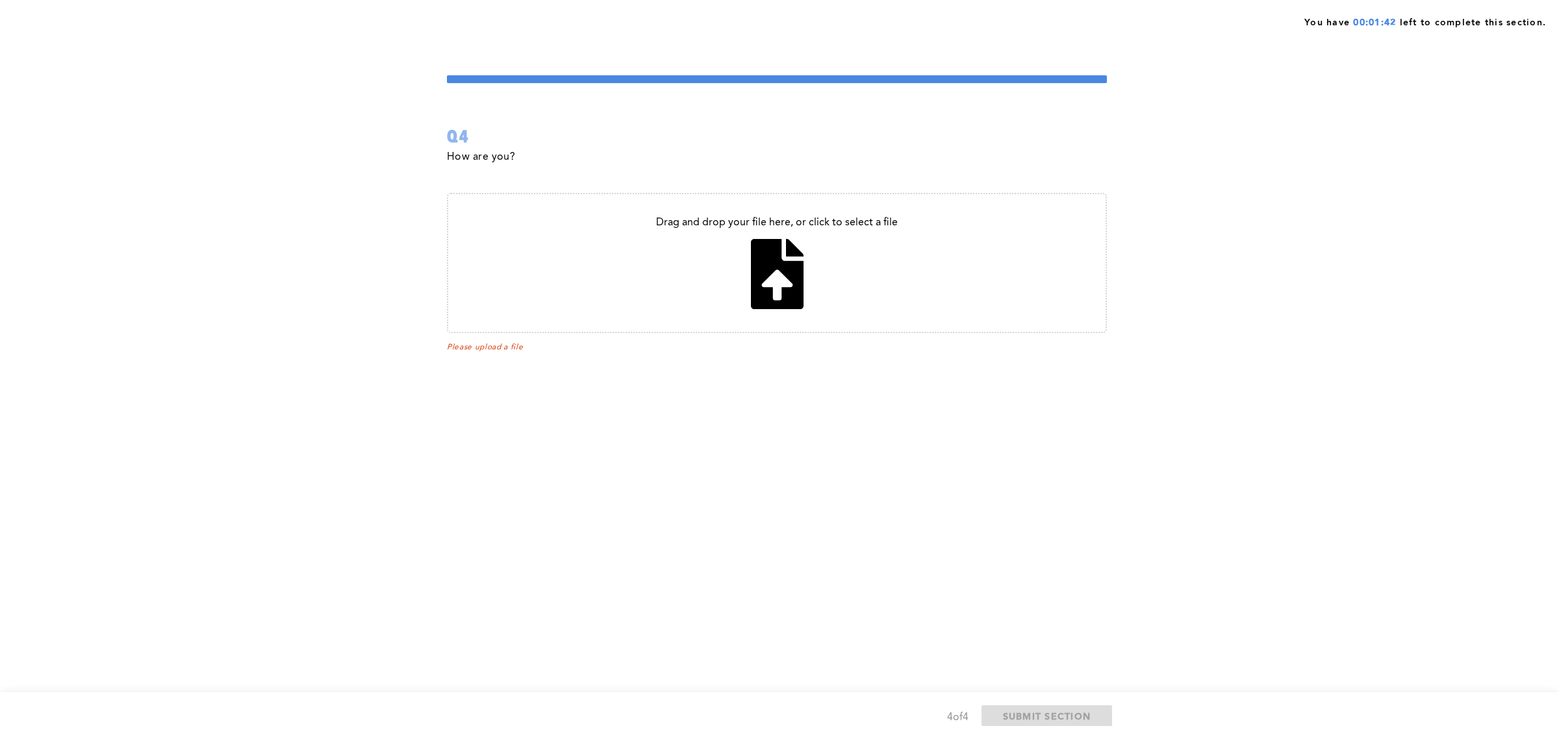
click at [785, 280] on input "file" at bounding box center [776, 263] width 657 height 138
type input "C:\fakepath\Assessments Operations Guide.docx"
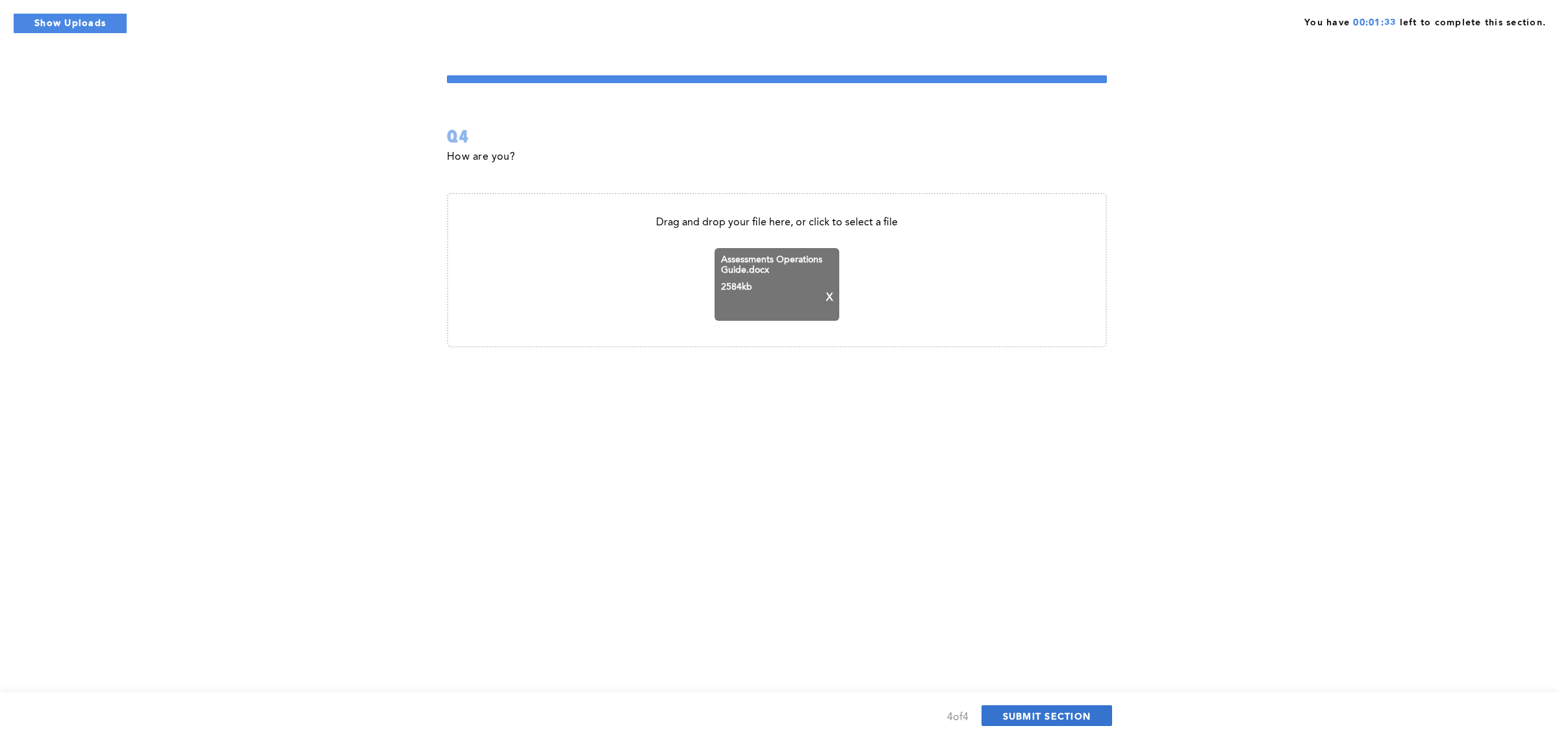
click at [1074, 721] on span "SUBMIT SECTION" at bounding box center [1047, 716] width 88 height 12
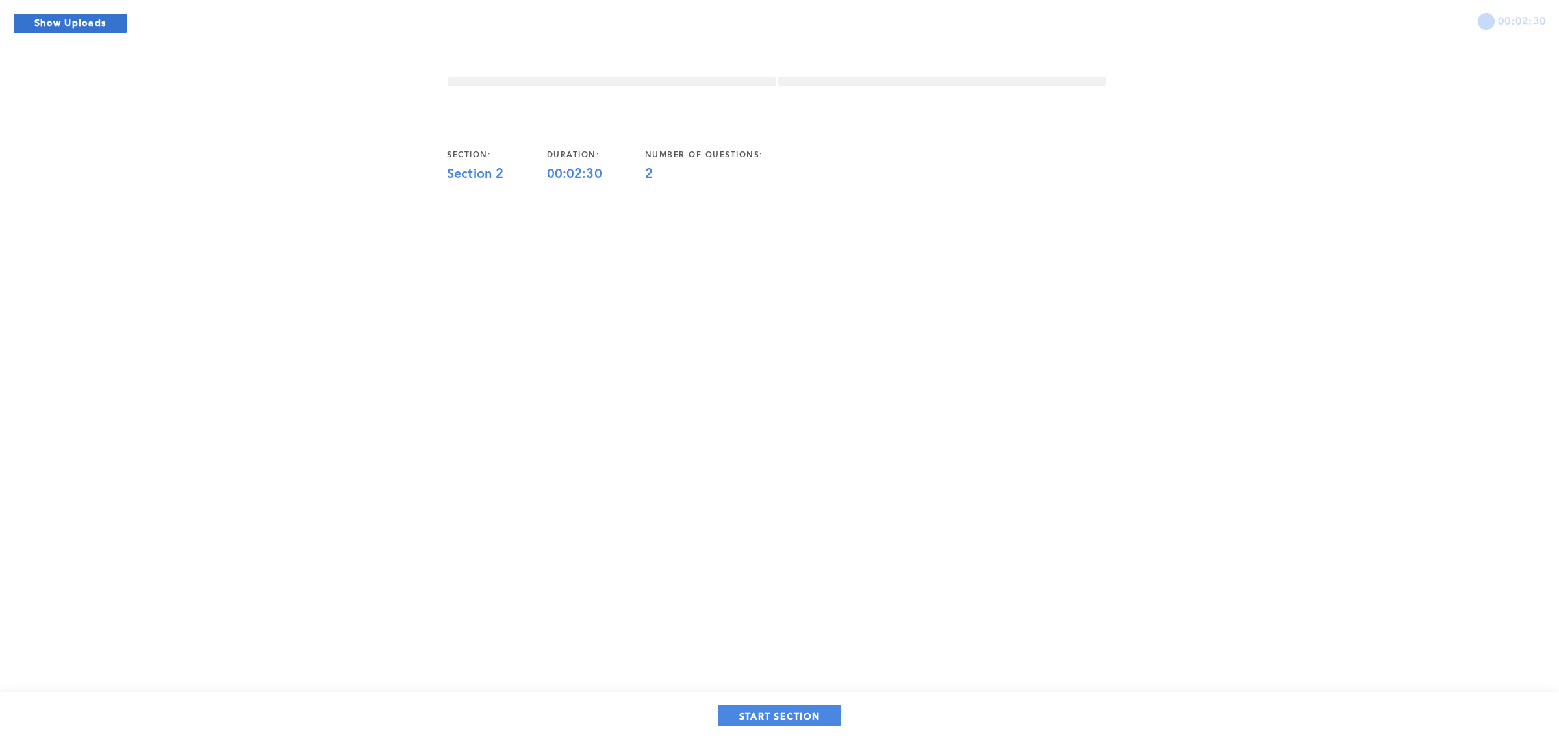
click at [88, 21] on button "Show Uploads" at bounding box center [70, 23] width 114 height 21
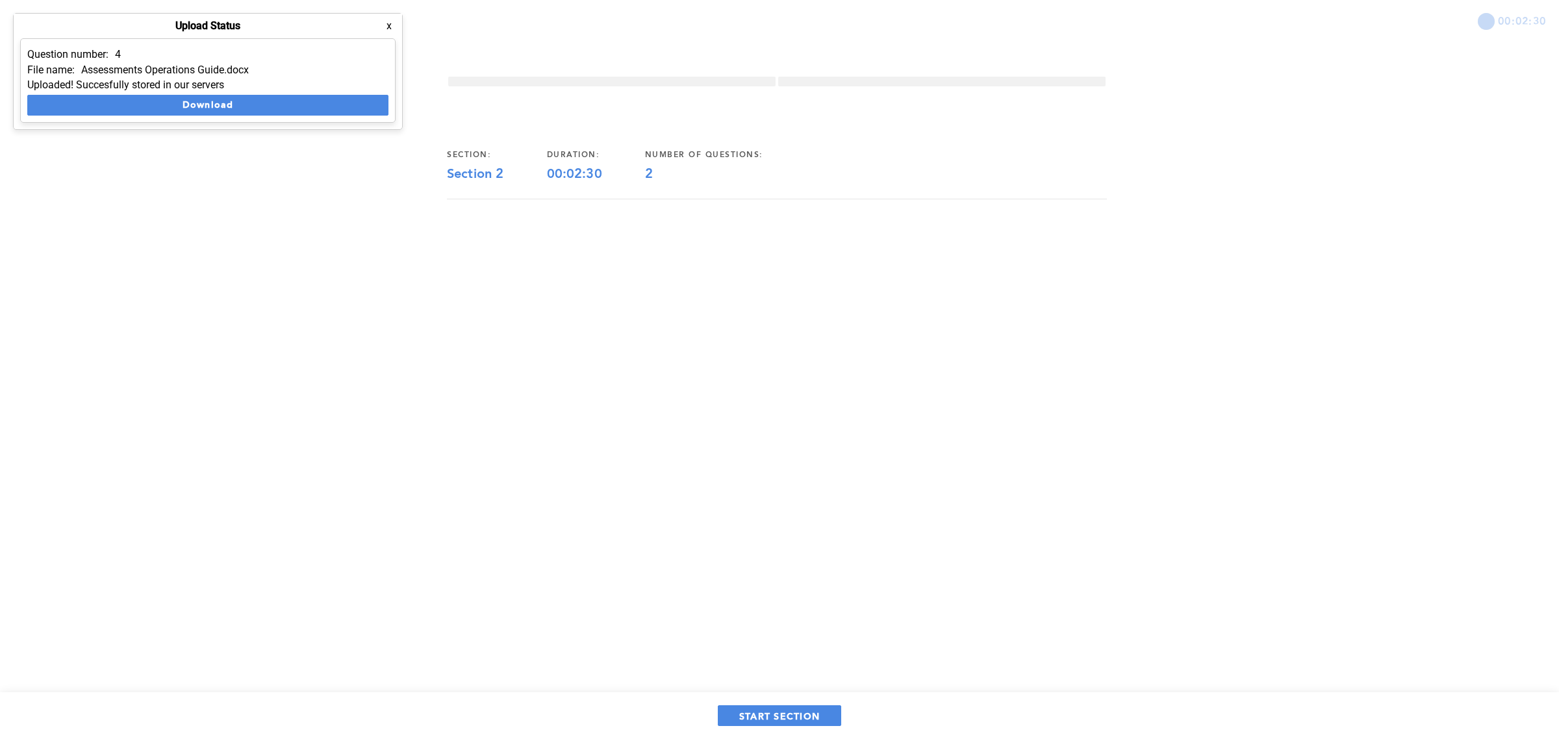
click at [865, 722] on div "START SECTION" at bounding box center [779, 715] width 665 height 21
click at [818, 719] on span "START SECTION" at bounding box center [779, 716] width 81 height 12
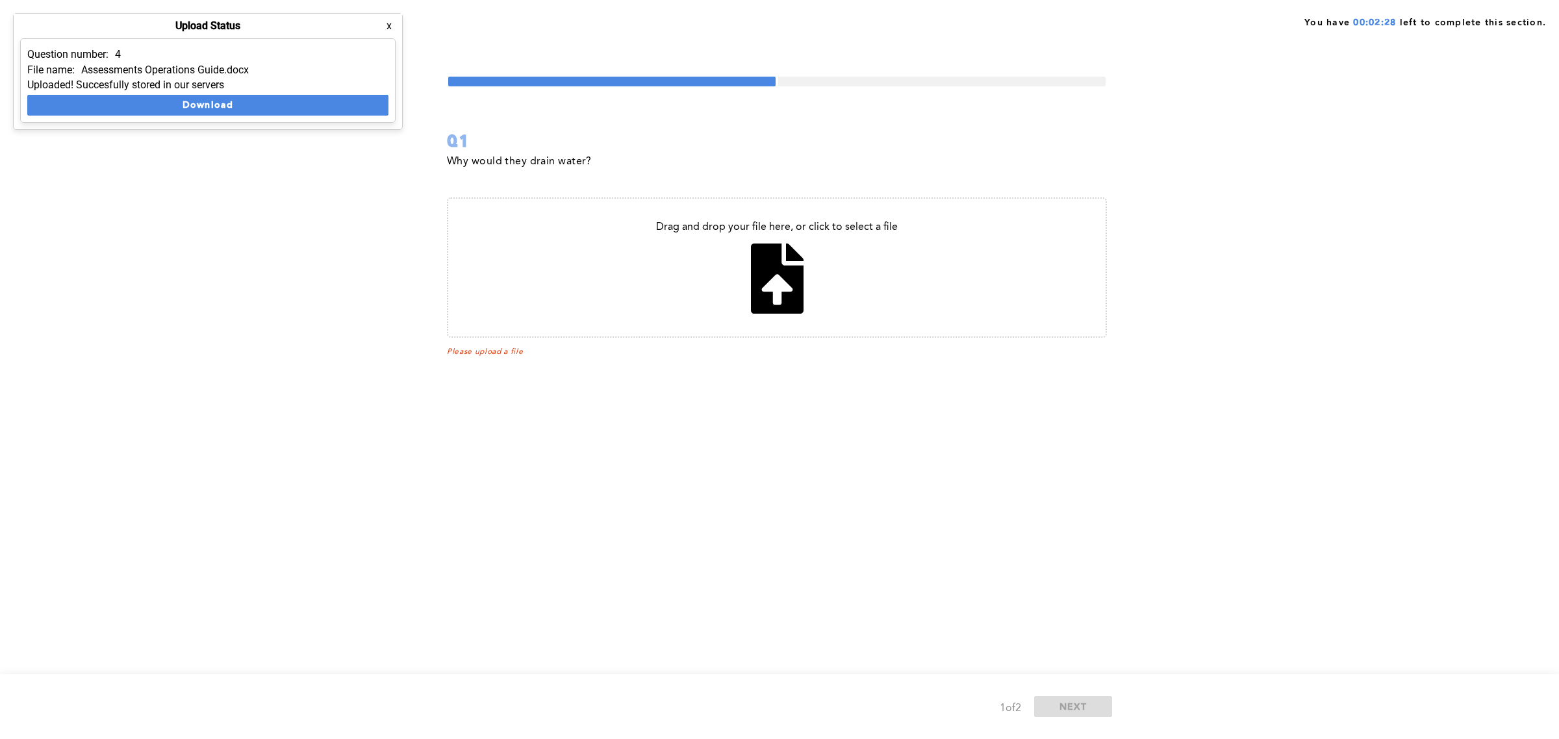
click at [751, 274] on input "file" at bounding box center [776, 268] width 657 height 138
type input "C:\fakepath\TP 2- Preview.pdf"
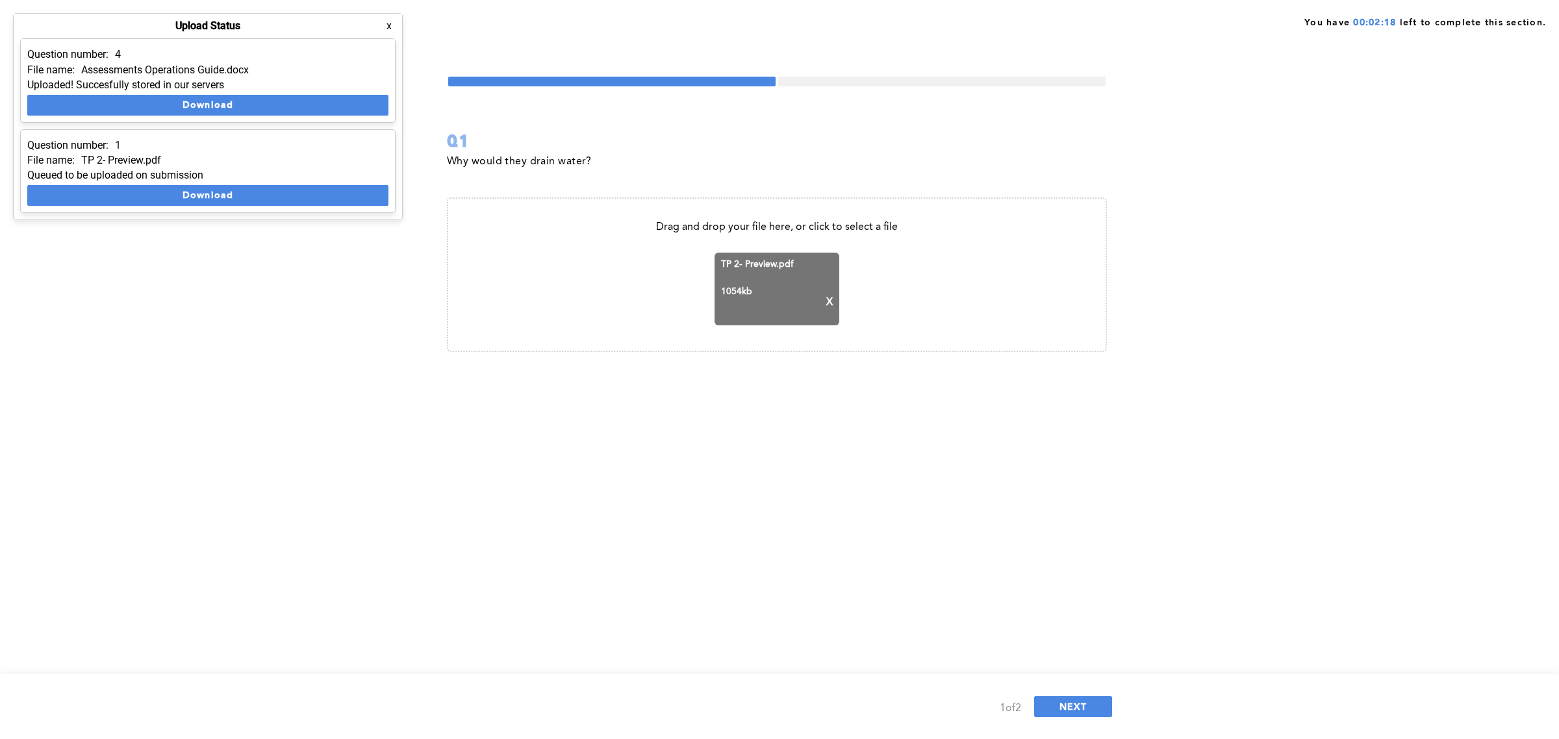
click at [926, 491] on div "You have 00:02:18 left to complete this section. Q1 Why would they drain water?…" at bounding box center [779, 369] width 1559 height 739
click at [1073, 705] on span "NEXT" at bounding box center [1073, 706] width 28 height 12
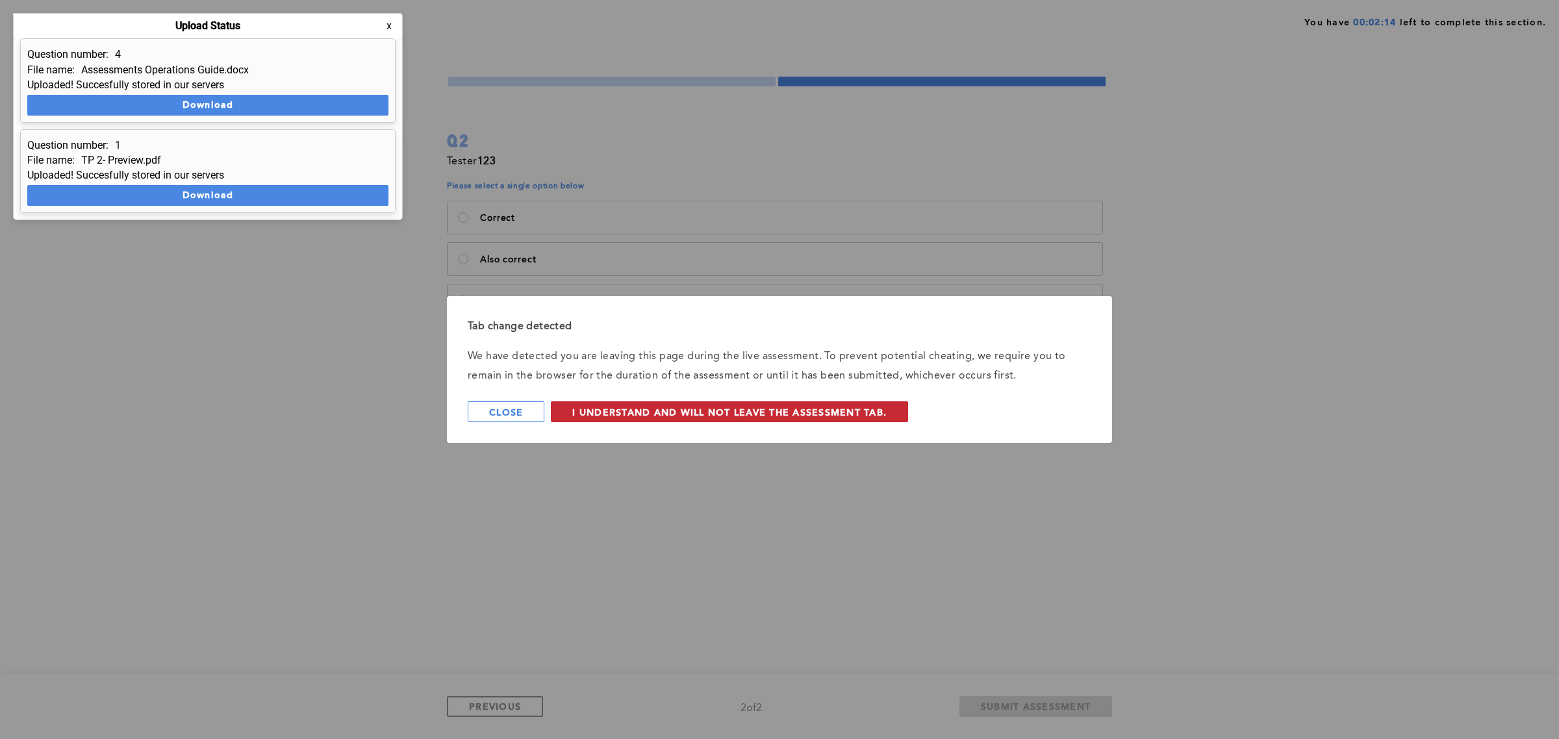
click at [703, 410] on span "I understand and will not leave the assessment tab." at bounding box center [729, 412] width 314 height 12
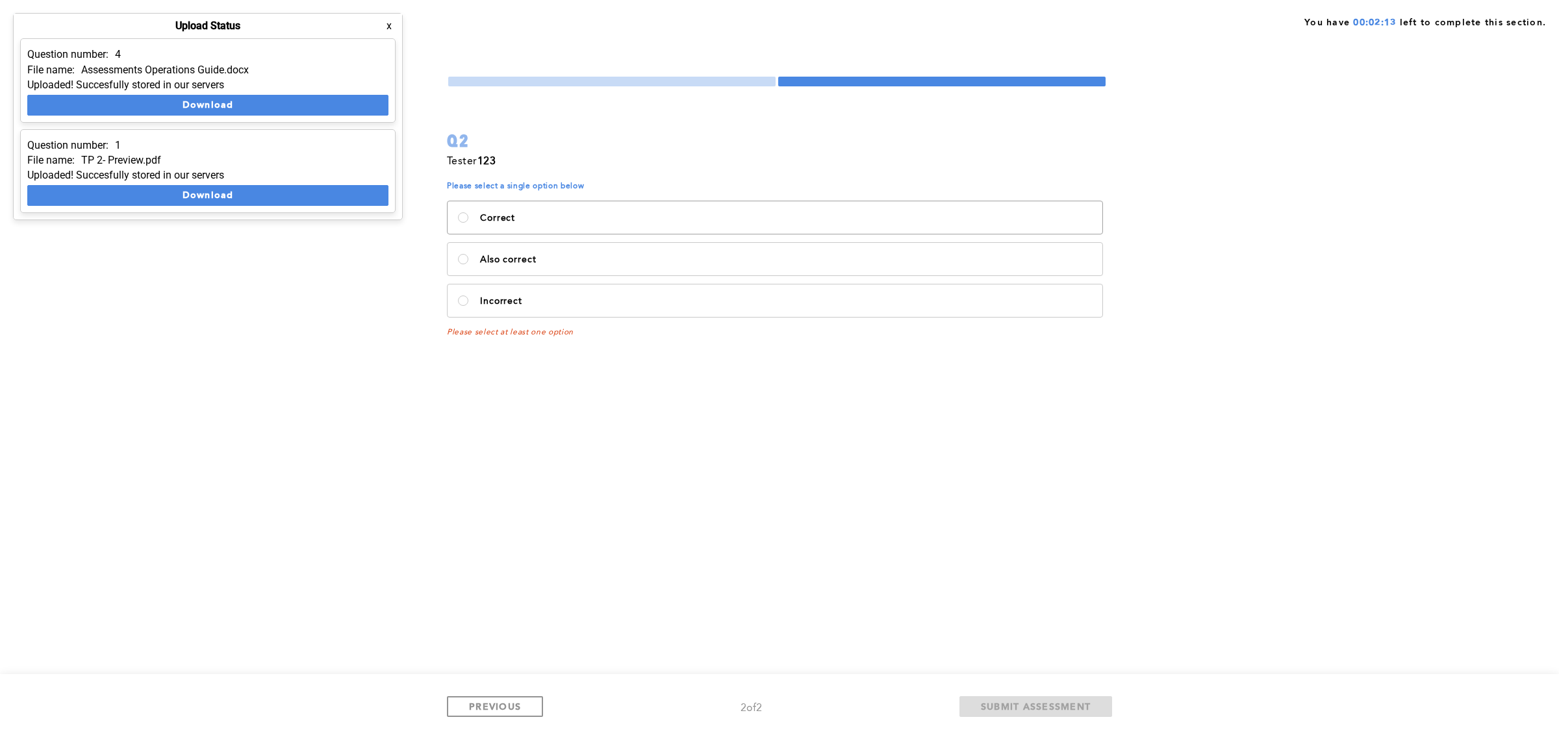
click at [531, 221] on p "Correct" at bounding box center [786, 218] width 612 height 10
click at [468, 221] on input "Correct" at bounding box center [463, 217] width 10 height 10
radio input "true"
click at [1038, 707] on span "SUBMIT ASSESSMENT" at bounding box center [1036, 706] width 110 height 12
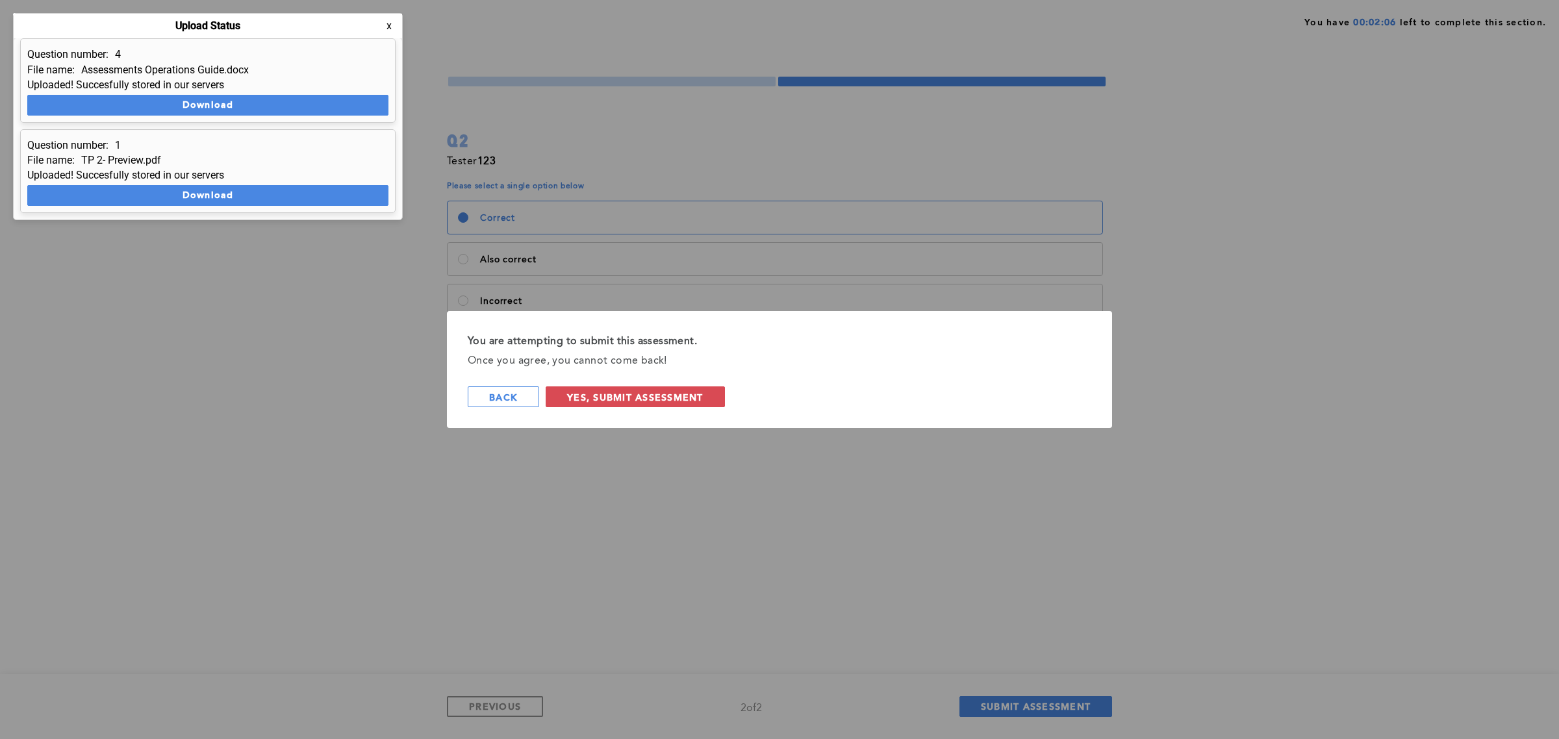
click at [392, 25] on button "x" at bounding box center [389, 25] width 13 height 13
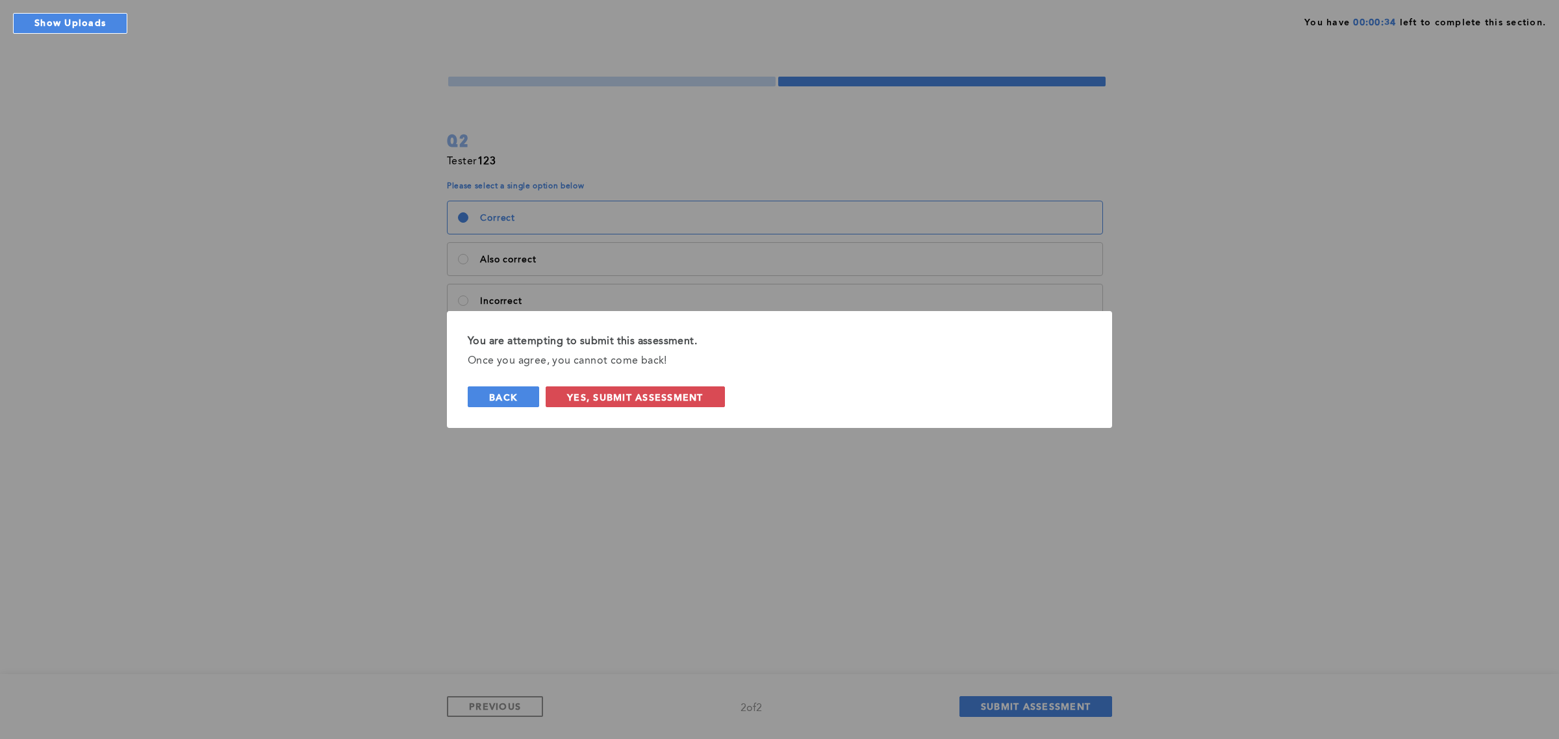
click at [498, 396] on span "back" at bounding box center [503, 397] width 29 height 12
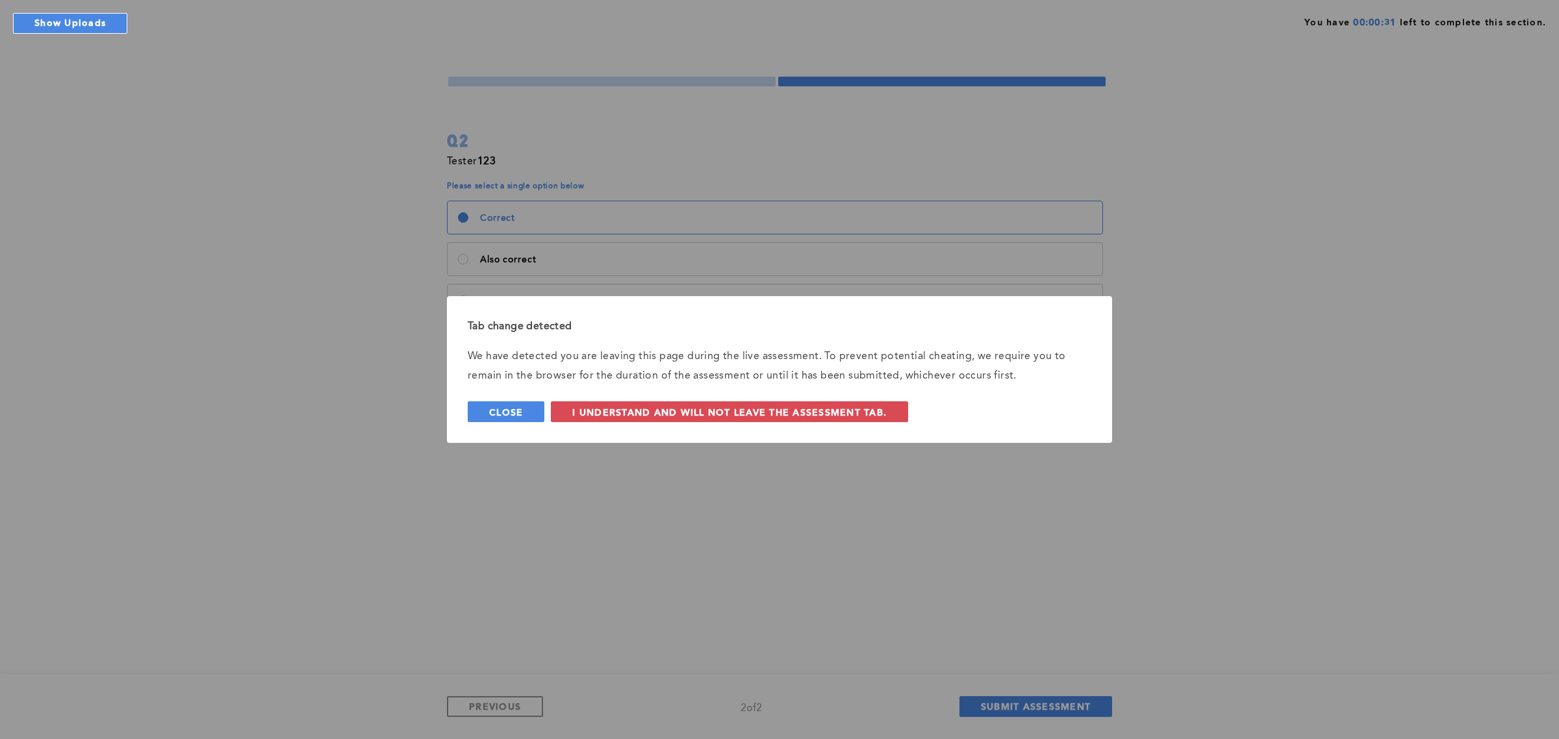
click at [520, 412] on span "Close" at bounding box center [506, 412] width 34 height 12
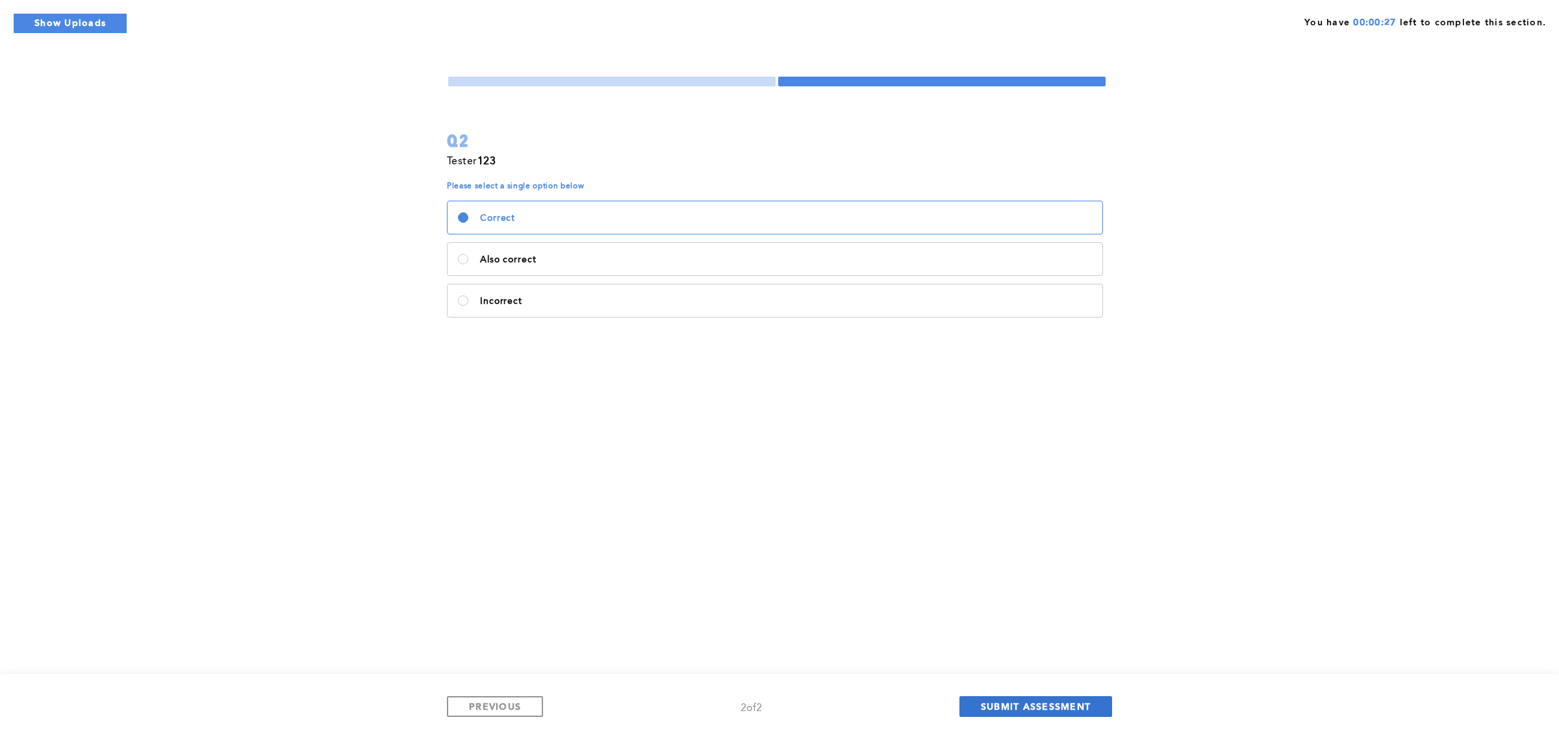
click at [1056, 710] on span "SUBMIT ASSESSMENT" at bounding box center [1036, 706] width 110 height 12
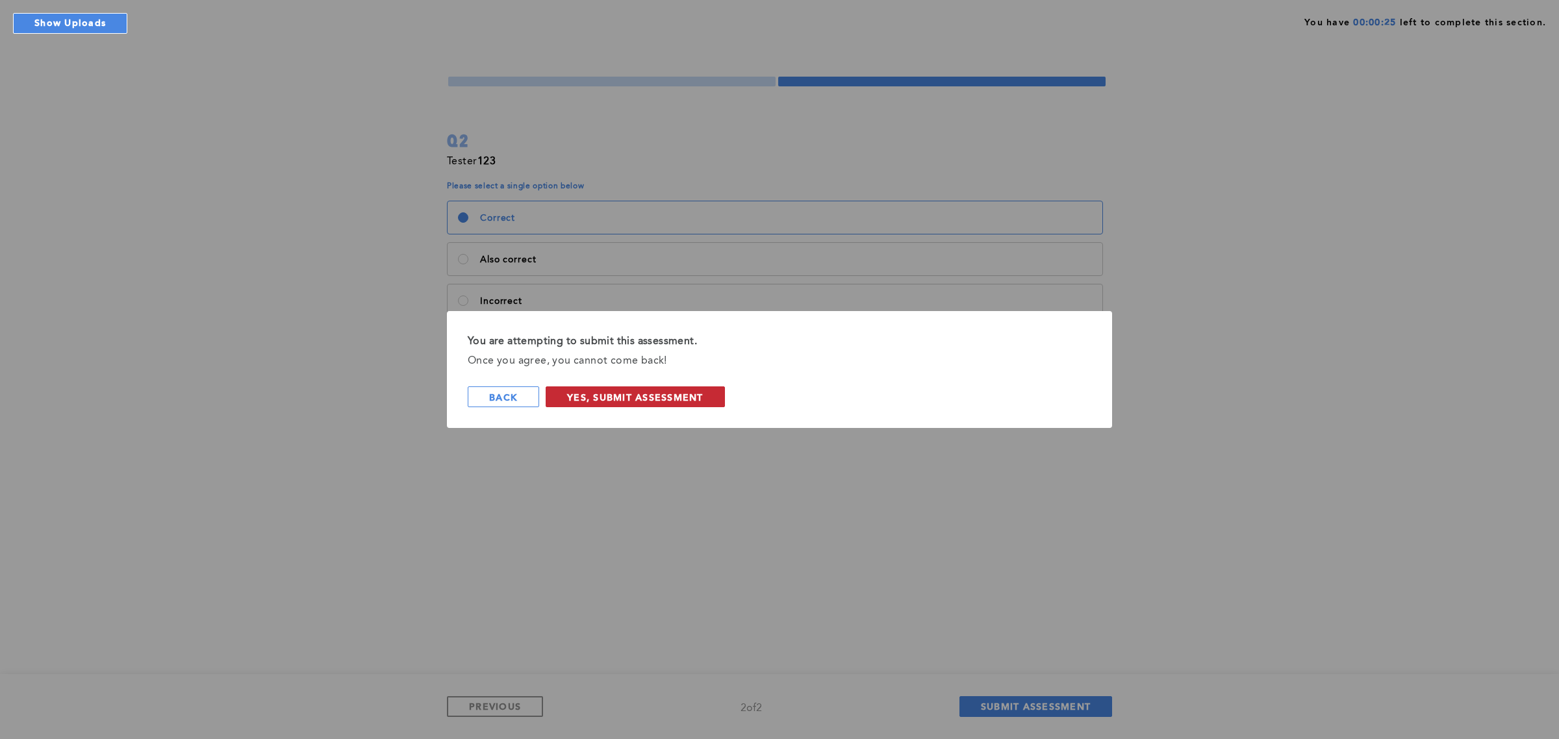
click at [687, 398] on span "Yes, Submit Assessment" at bounding box center [635, 397] width 136 height 12
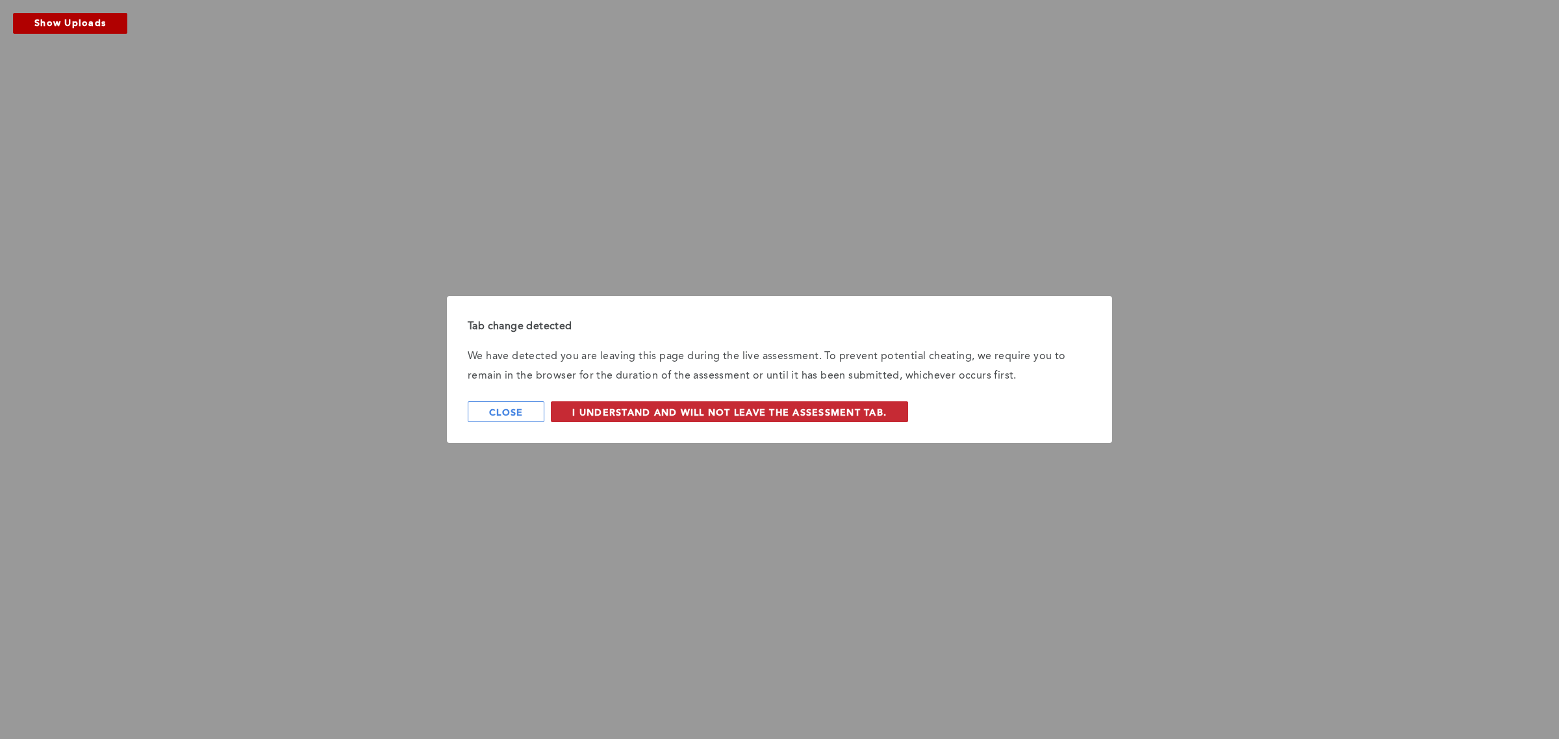
click at [802, 412] on span "I understand and will not leave the assessment tab." at bounding box center [729, 412] width 314 height 12
click at [806, 406] on span "I understand and will not leave the assessment tab." at bounding box center [729, 412] width 314 height 12
click at [674, 413] on span "I understand and will not leave the assessment tab." at bounding box center [729, 412] width 314 height 12
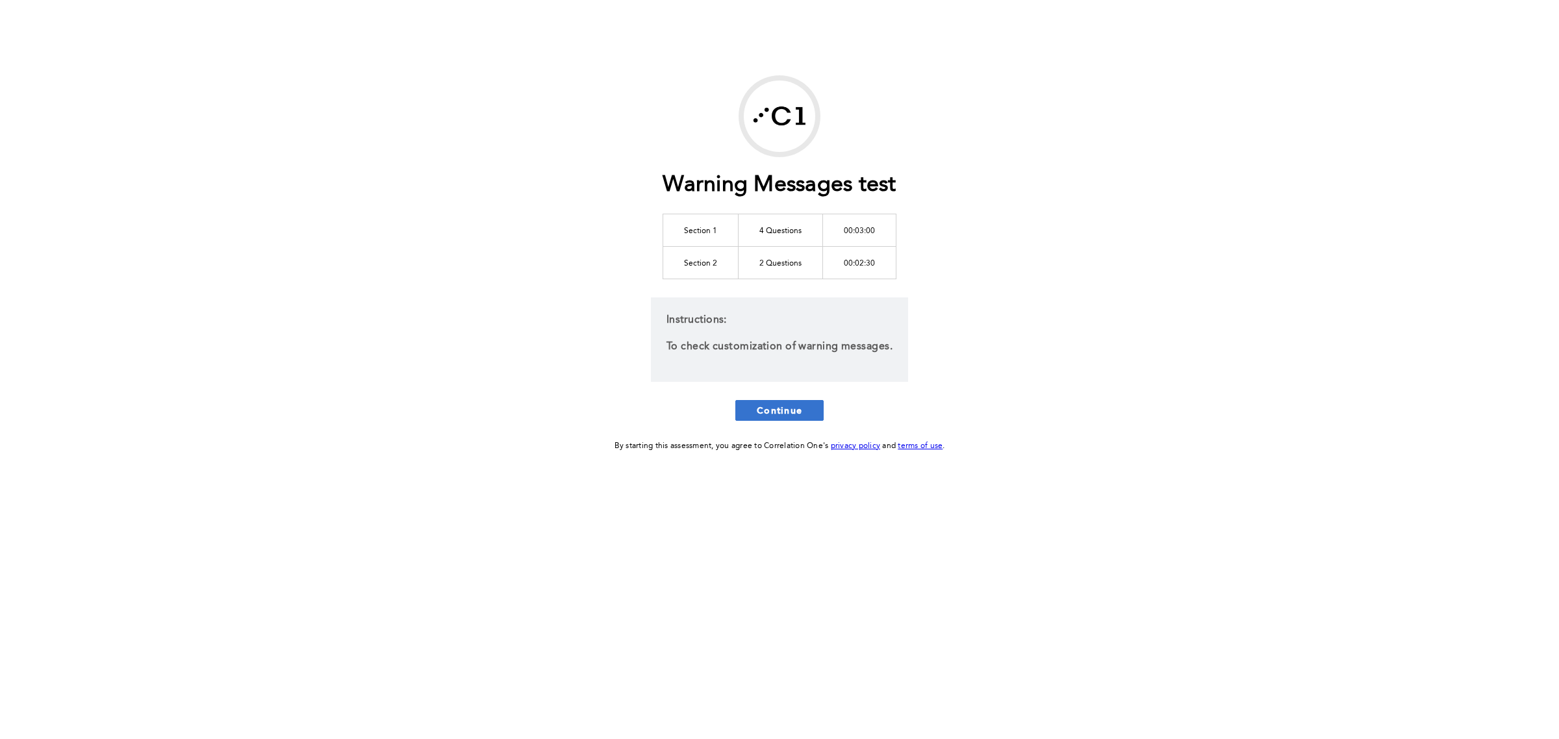
click at [781, 410] on span "Continue" at bounding box center [779, 410] width 45 height 12
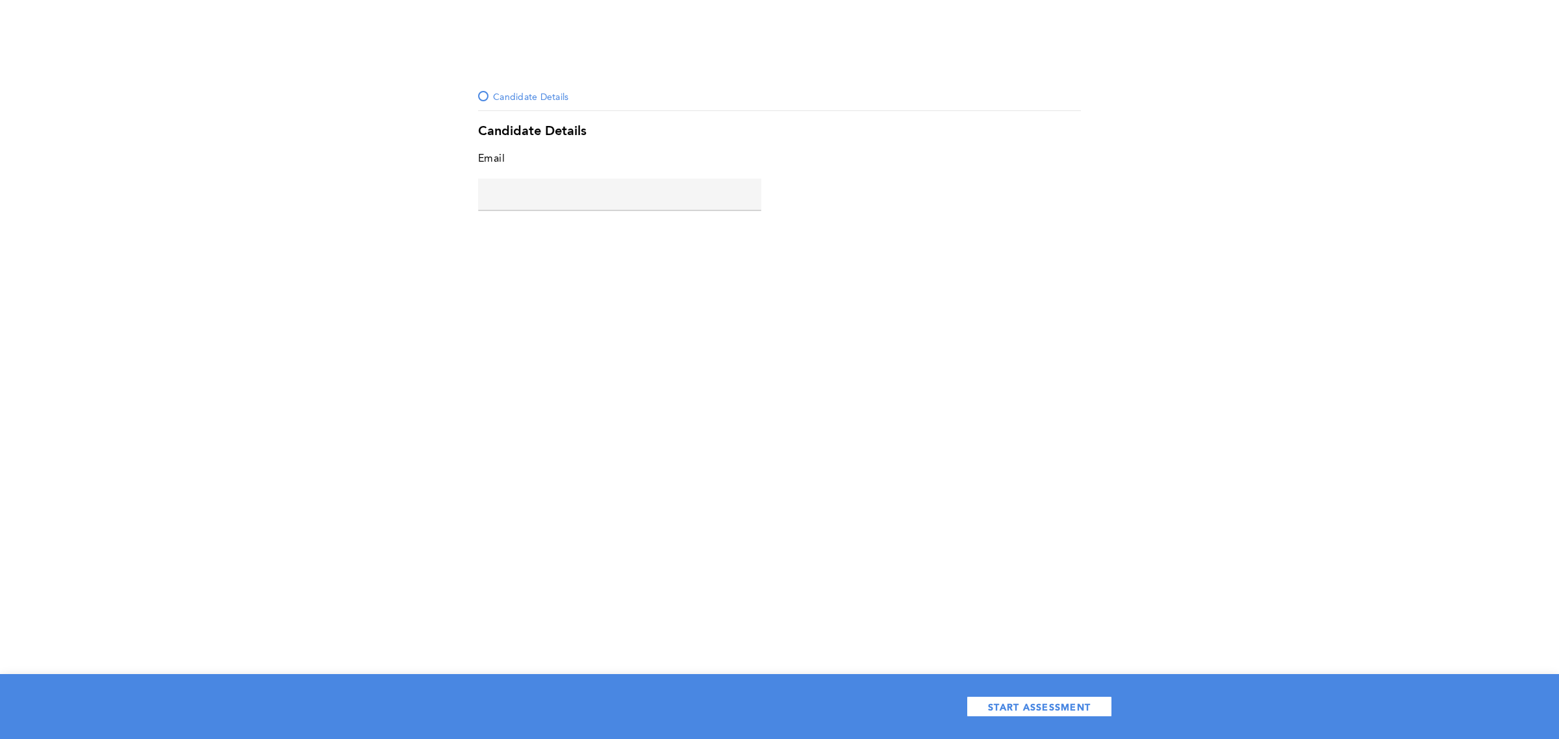
click at [601, 206] on input "text" at bounding box center [619, 194] width 283 height 31
type input "maria@correlation-one.com"
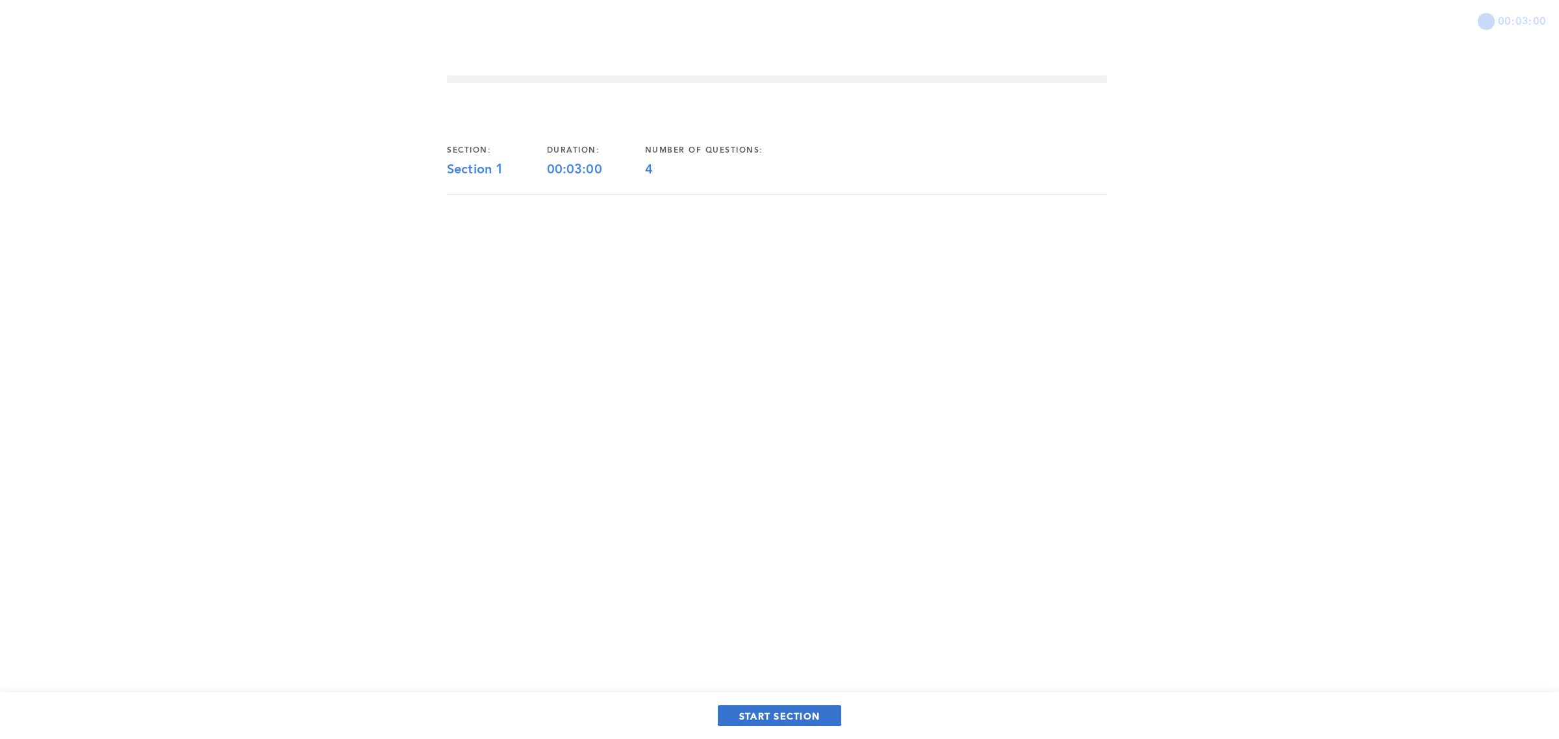
click at [791, 710] on span "START SECTION" at bounding box center [779, 716] width 81 height 12
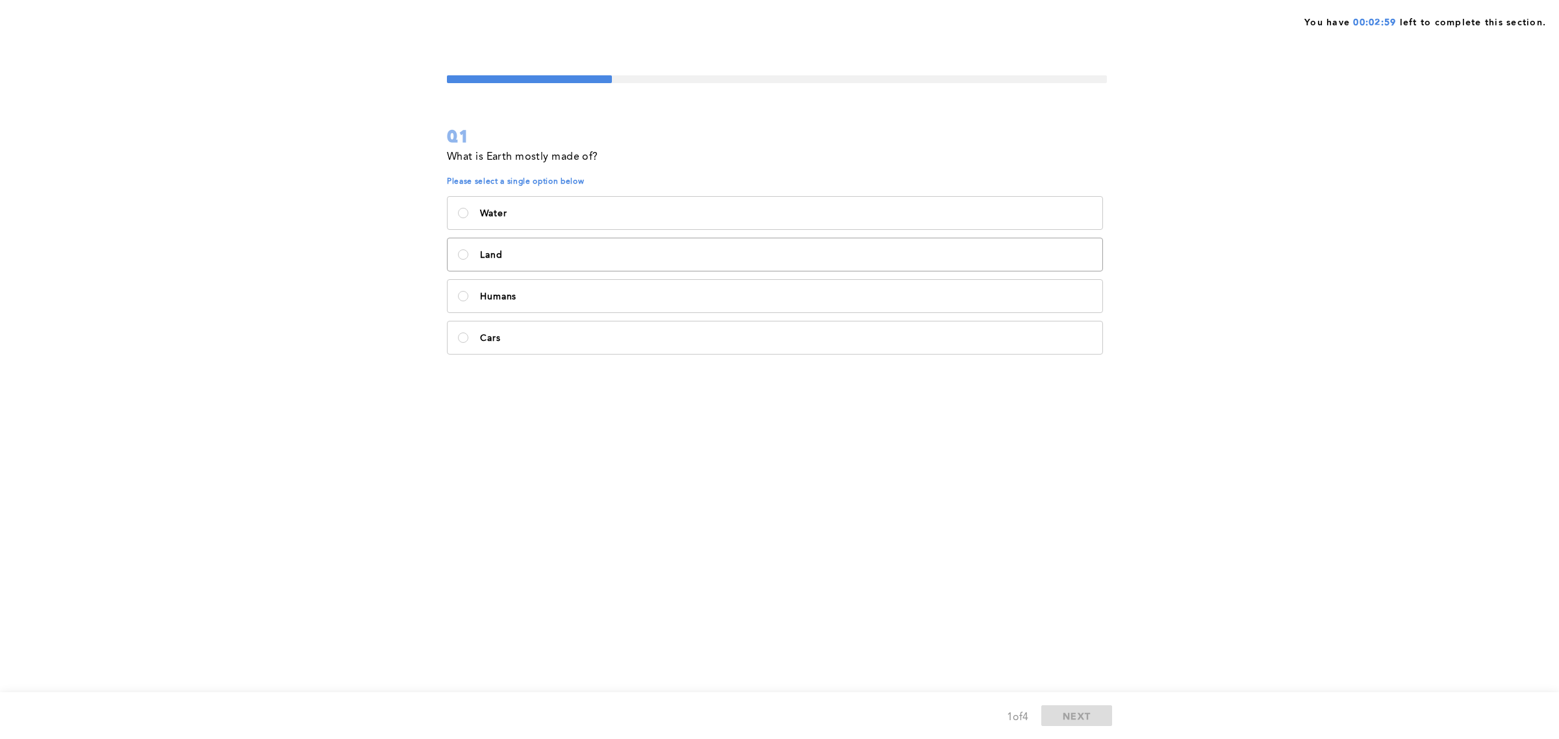
click at [614, 249] on label "Land" at bounding box center [775, 254] width 655 height 32
click at [468, 249] on input "Land" at bounding box center [463, 254] width 10 height 10
radio input "true"
click at [1077, 713] on span "NEXT" at bounding box center [1077, 716] width 28 height 12
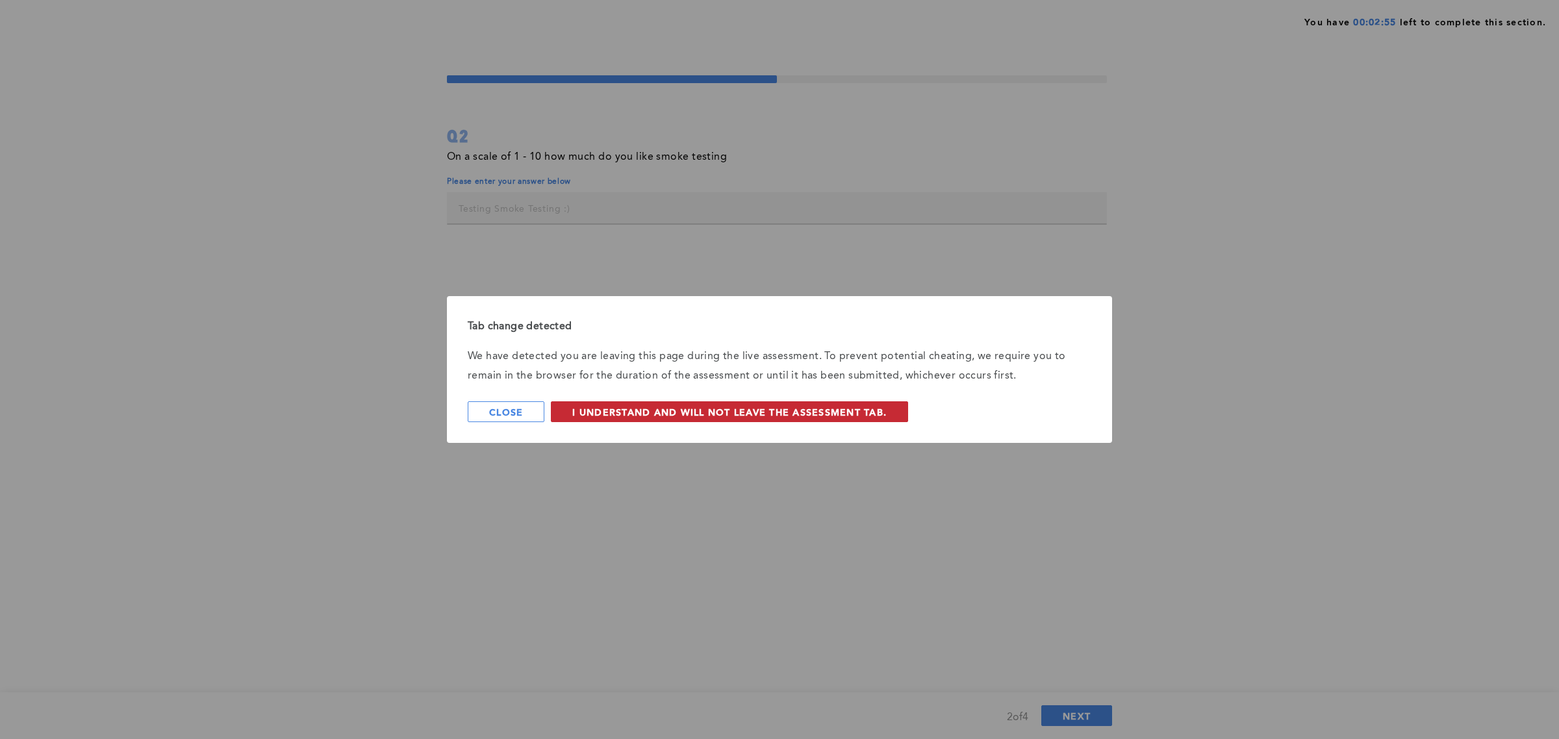
click at [848, 411] on span "I understand and will not leave the assessment tab." at bounding box center [729, 412] width 314 height 12
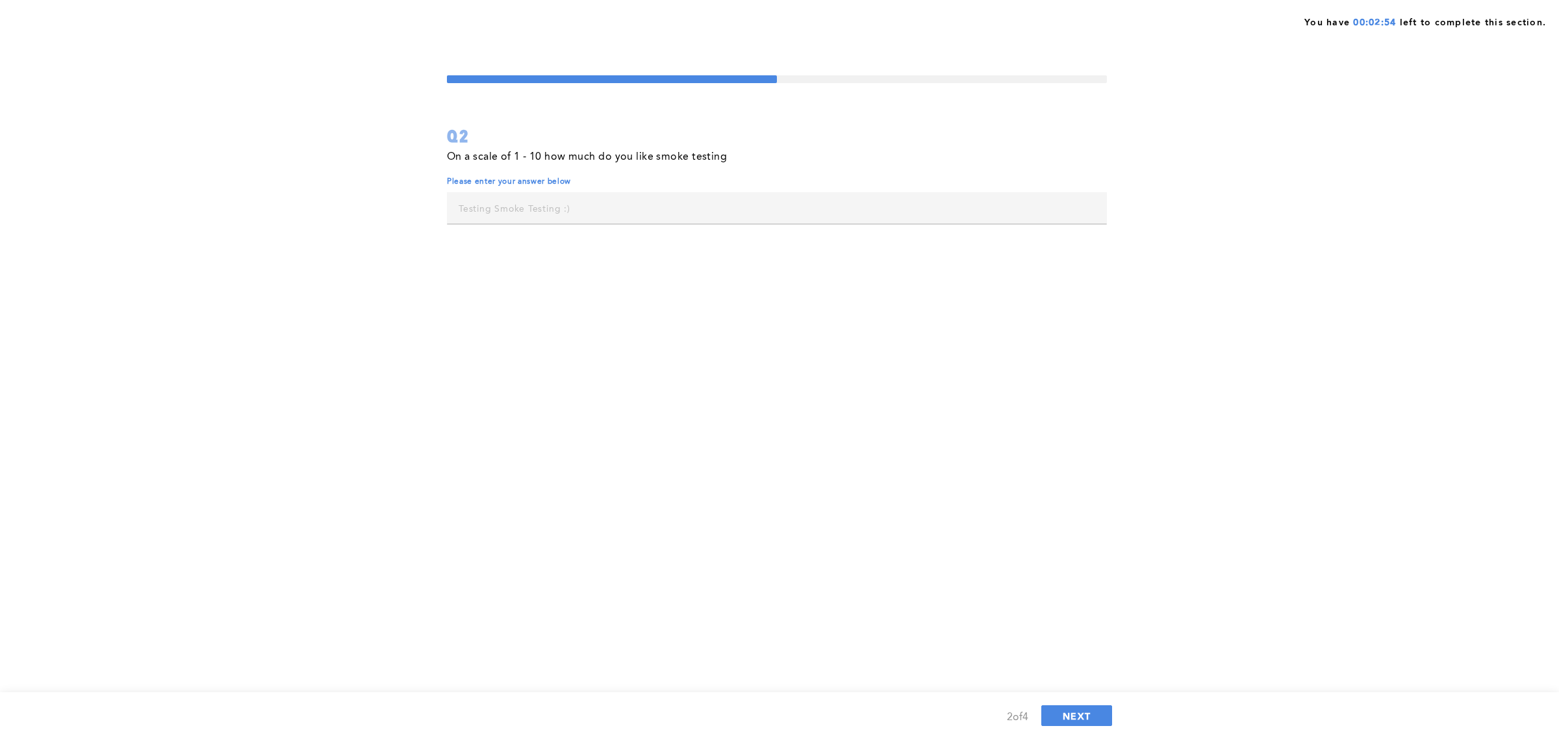
click at [616, 214] on input "text" at bounding box center [777, 207] width 660 height 31
type input "5"
click at [1074, 718] on span "NEXT" at bounding box center [1077, 716] width 28 height 12
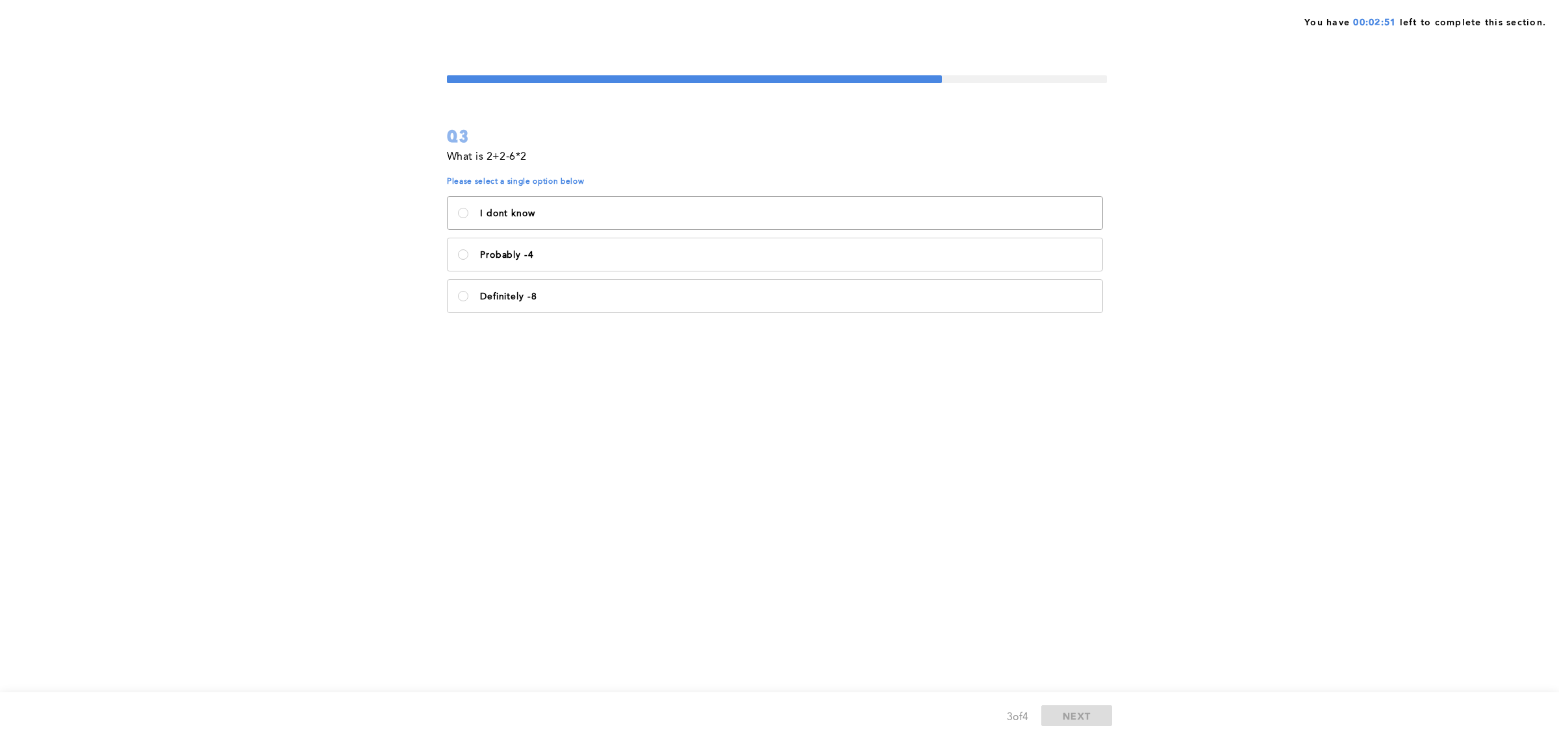
click at [794, 221] on label "I dont know" at bounding box center [775, 213] width 655 height 32
click at [468, 218] on know\<\/p\> "I dont know" at bounding box center [463, 213] width 10 height 10
radio know\<\/p\> "true"
click at [1052, 711] on button "NEXT" at bounding box center [1076, 715] width 71 height 21
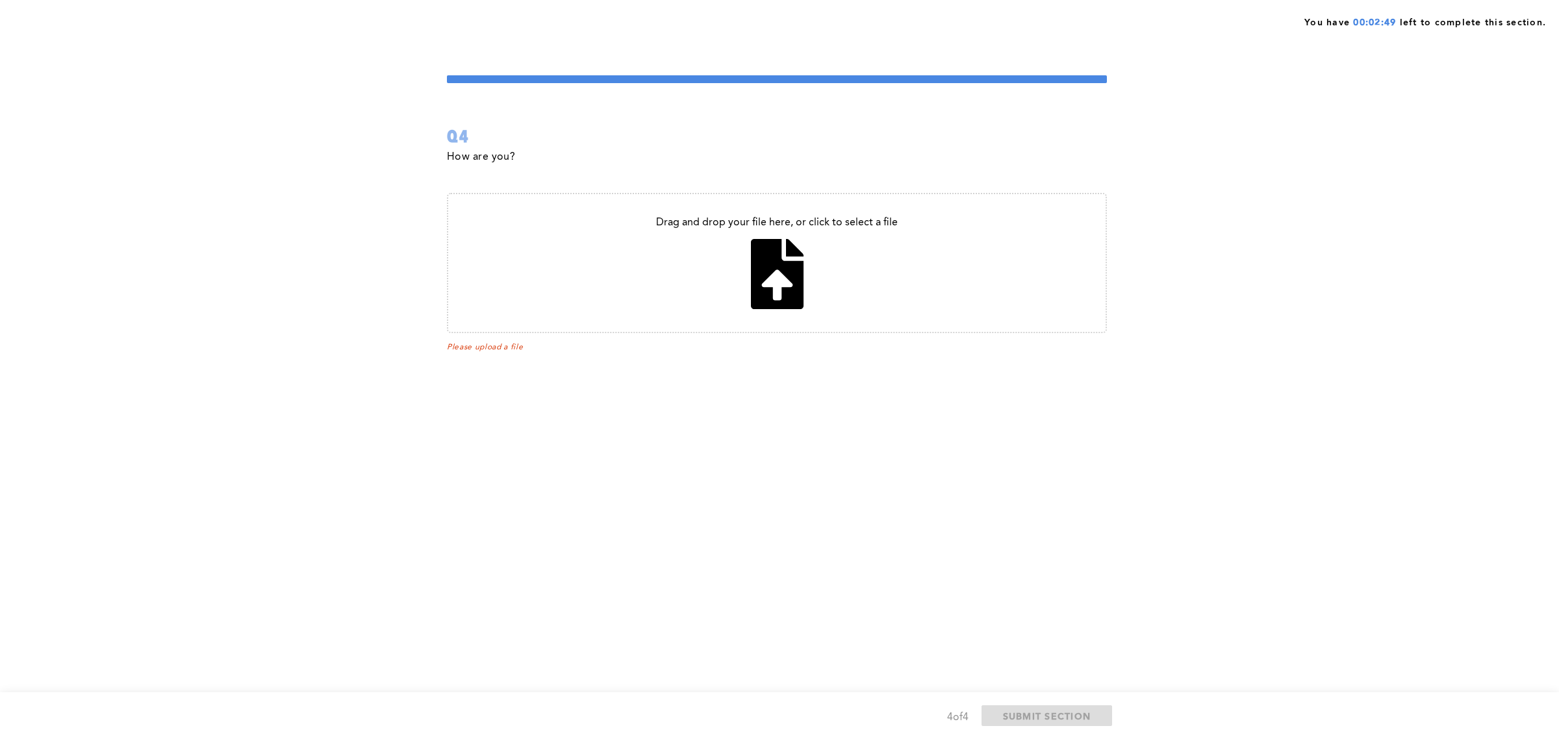
click at [690, 205] on input "file" at bounding box center [776, 263] width 657 height 138
type input "C:\fakepath\Technical Proficiency_Lesson_002.pptx"
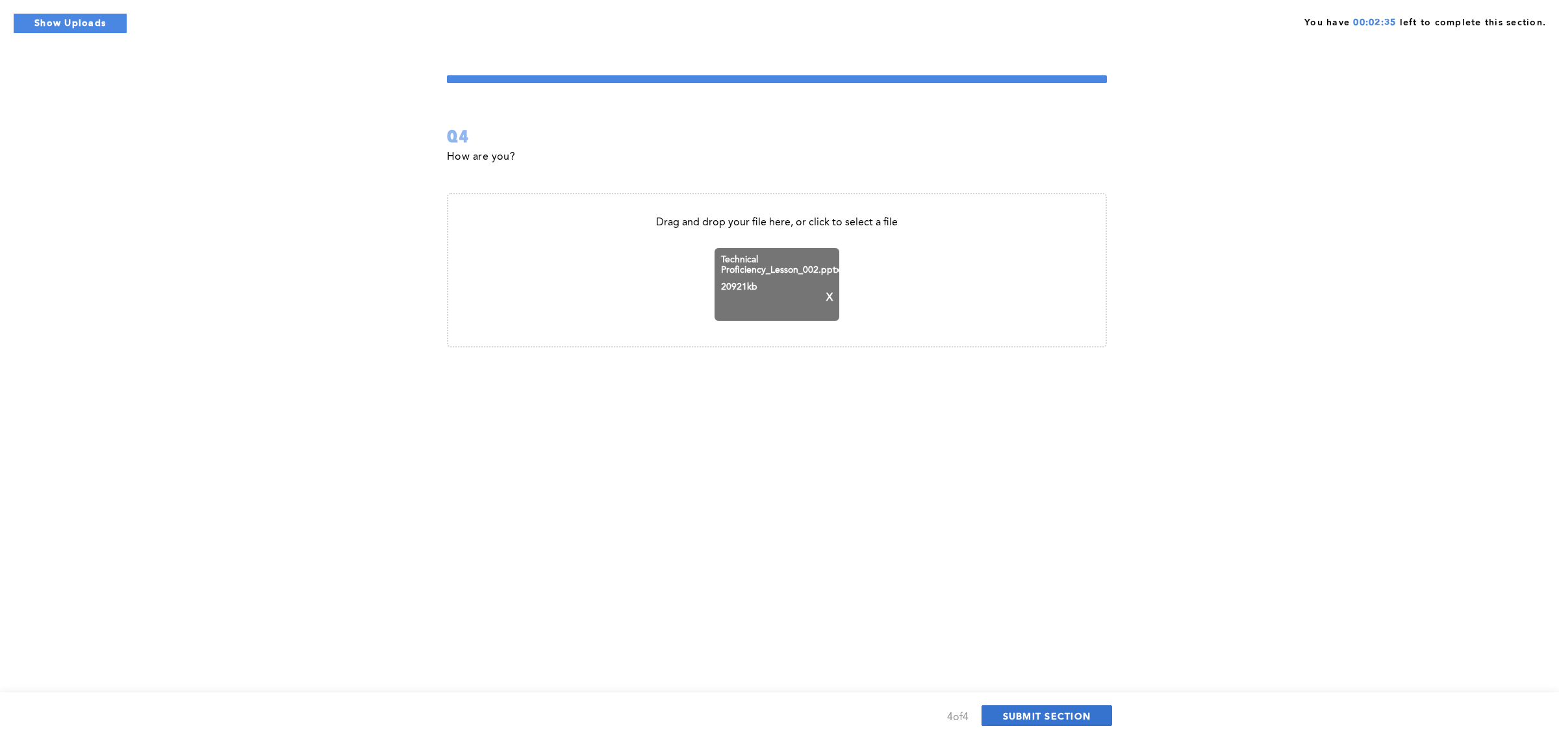
click at [1027, 722] on button "SUBMIT SECTION" at bounding box center [1046, 715] width 131 height 21
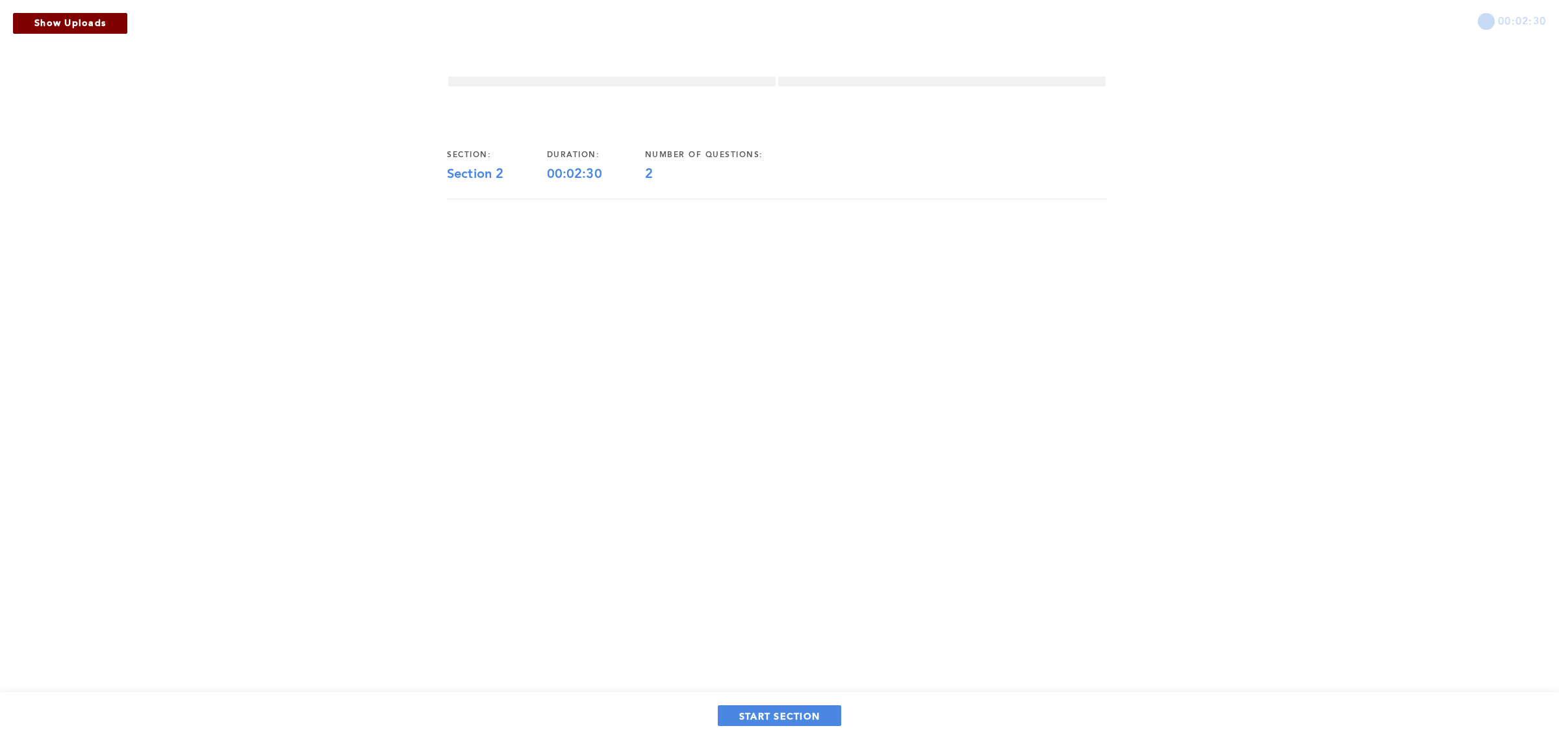
click at [69, 19] on button "Show Uploads" at bounding box center [70, 23] width 114 height 21
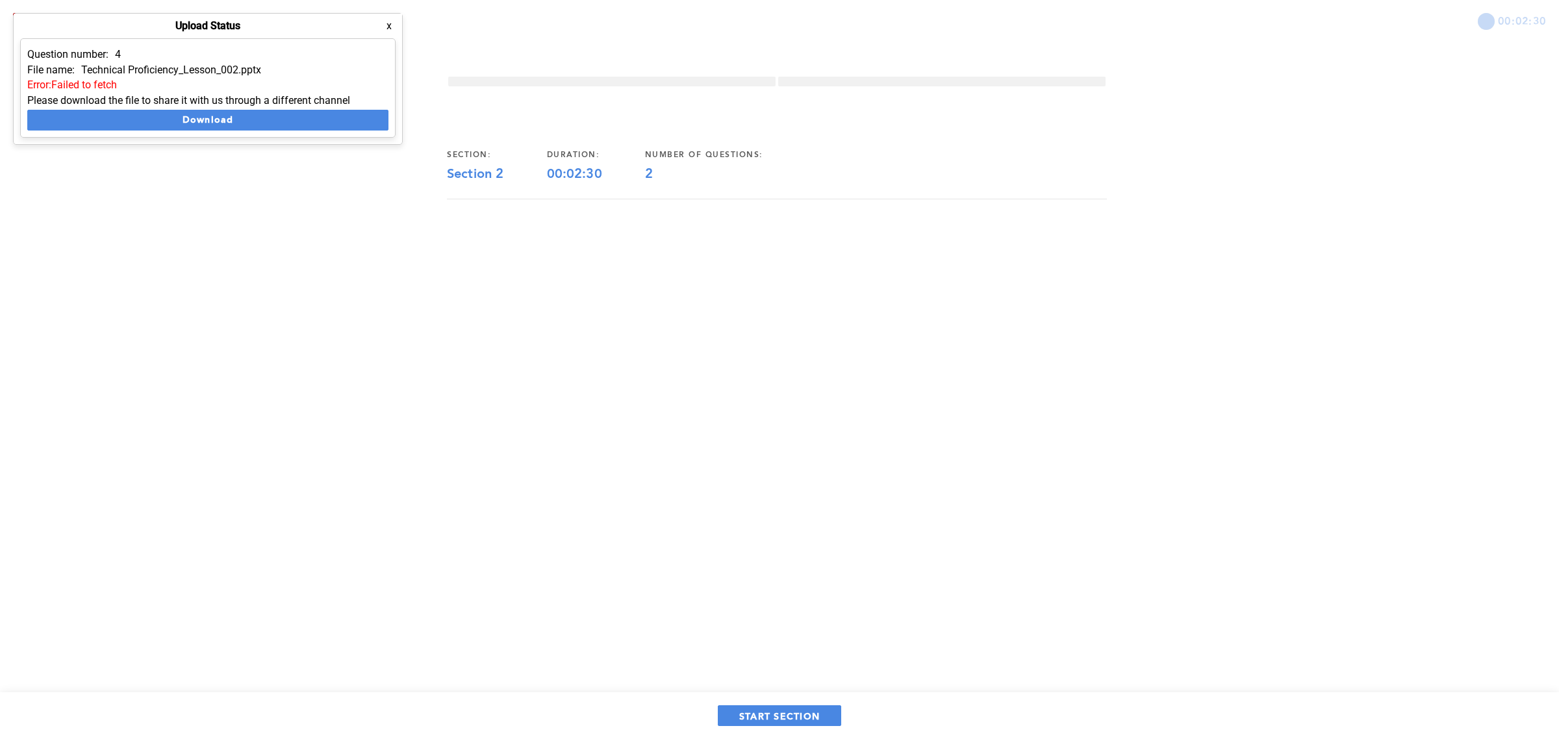
click at [325, 227] on div "00:02:30 section: Section 2 duration: 00:02:30 number of questions: 2 START SEC…" at bounding box center [779, 369] width 1559 height 739
click at [796, 716] on span "START SECTION" at bounding box center [779, 716] width 81 height 12
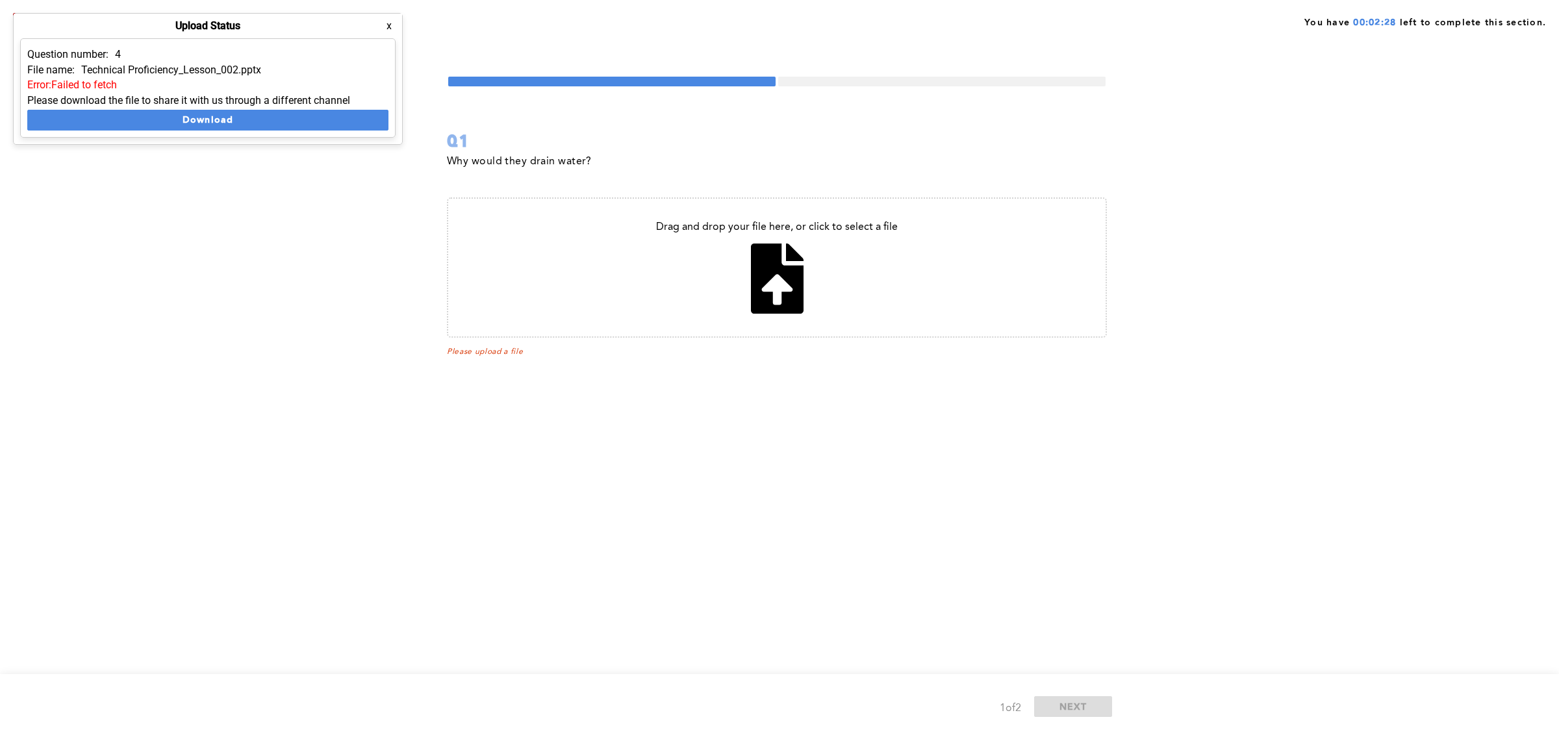
click at [765, 253] on input "file" at bounding box center [776, 268] width 657 height 138
type input "C:\fakepath\80608f88-cc1e-466f-86ed-8ac5b28a1283-1164046.pdf"
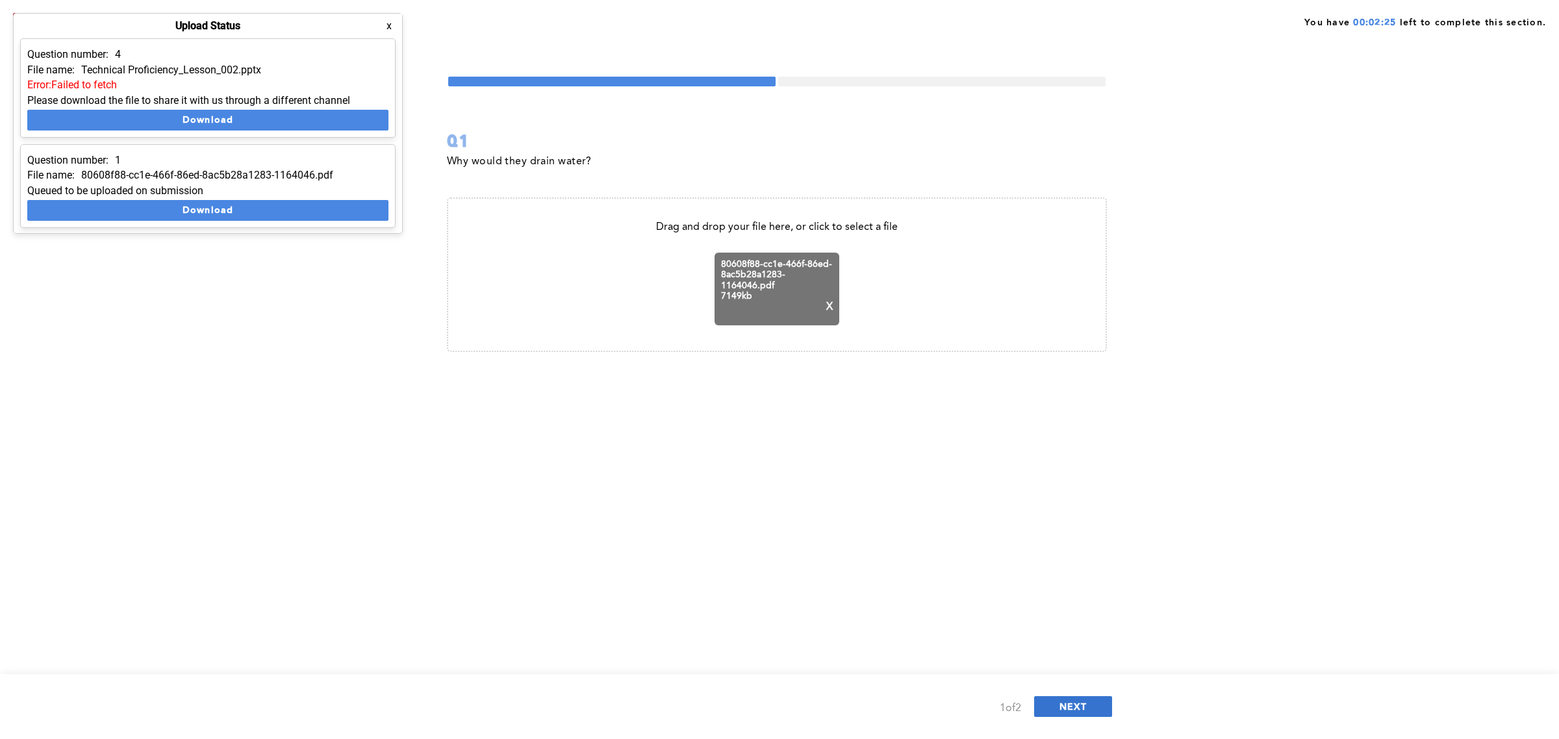
click at [1069, 703] on span "NEXT" at bounding box center [1073, 706] width 28 height 12
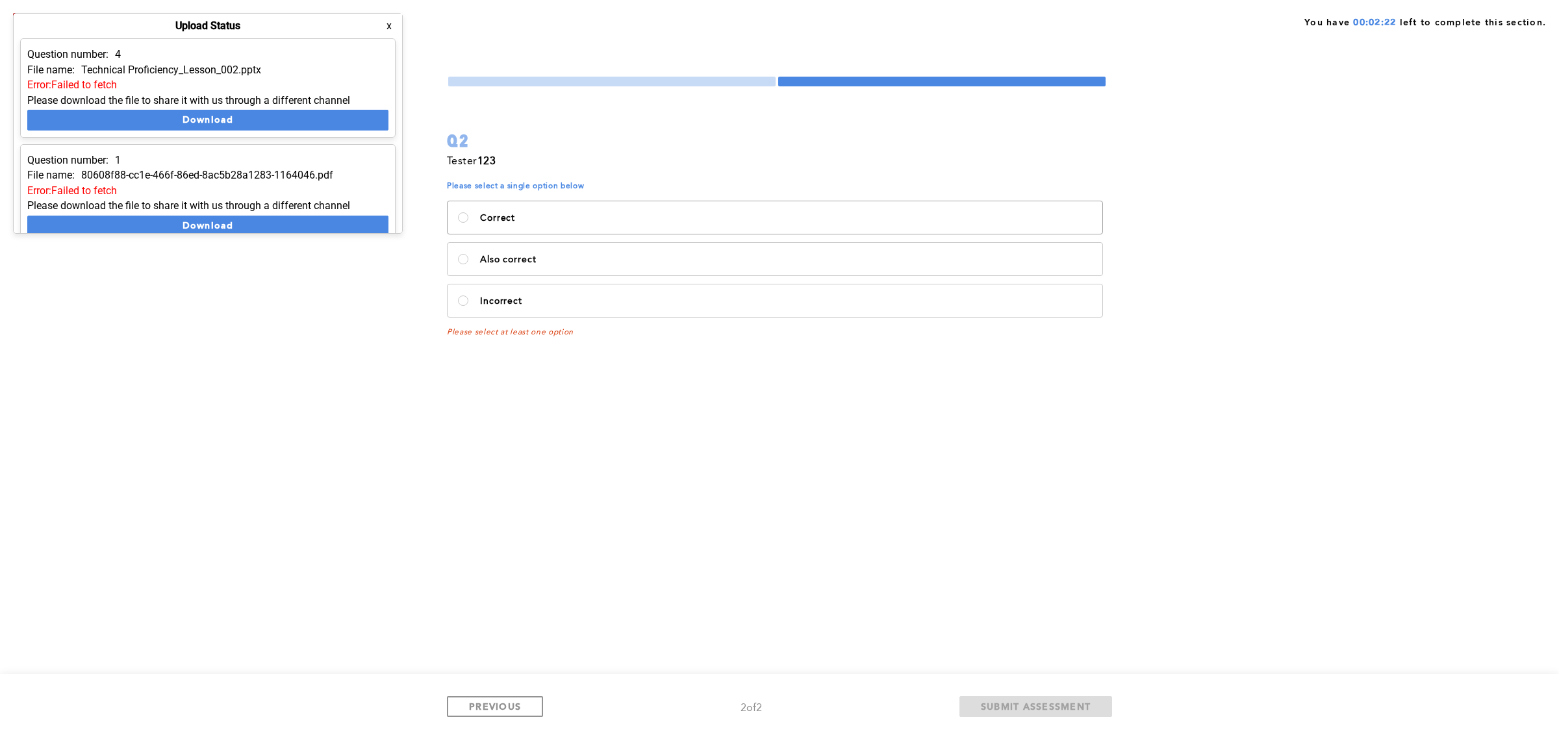
click at [635, 232] on label "Correct" at bounding box center [775, 217] width 655 height 32
click at [468, 223] on input "Correct" at bounding box center [463, 217] width 10 height 10
radio input "true"
click at [1063, 706] on span "SUBMIT ASSESSMENT" at bounding box center [1036, 706] width 110 height 12
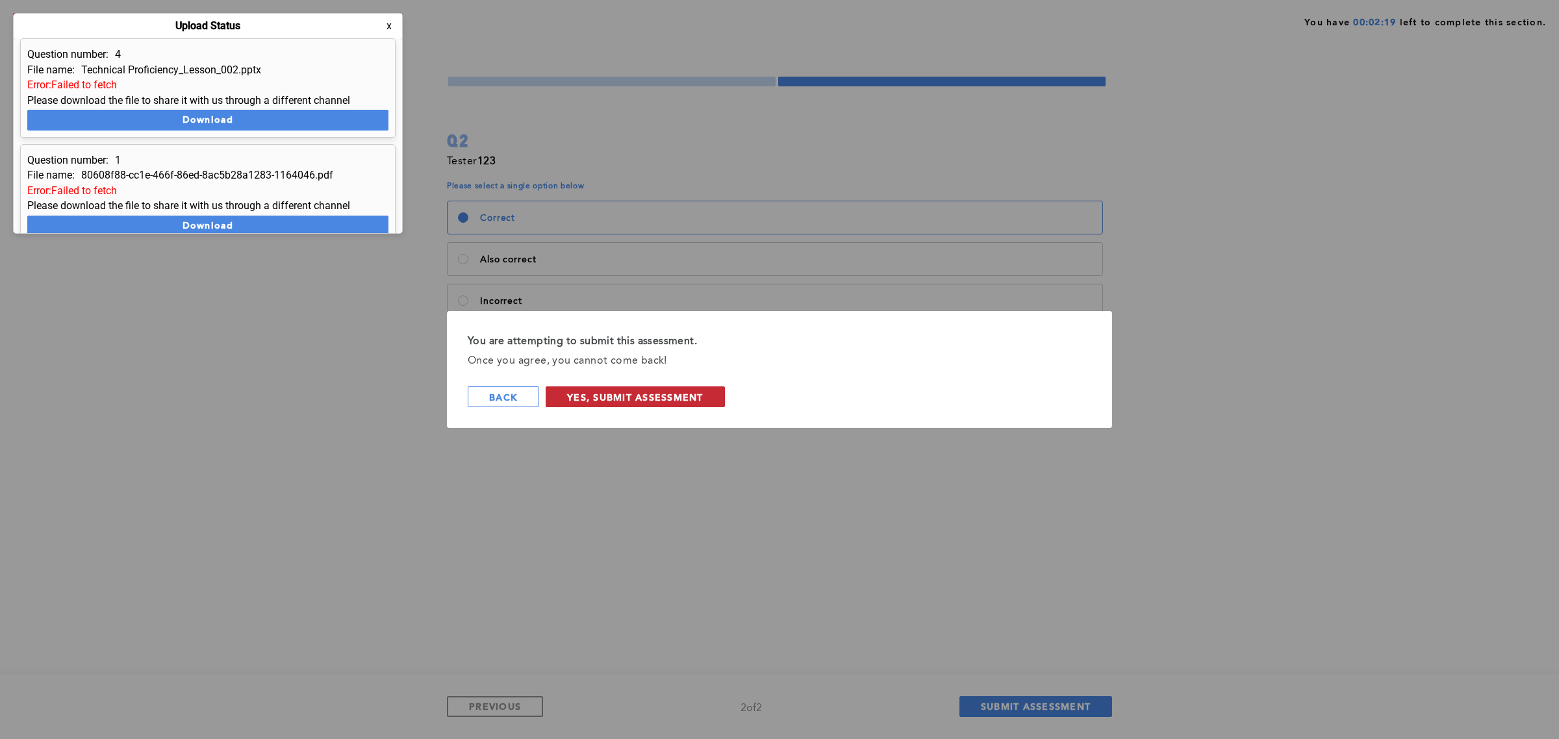
click at [622, 397] on span "Yes, Submit Assessment" at bounding box center [635, 397] width 136 height 12
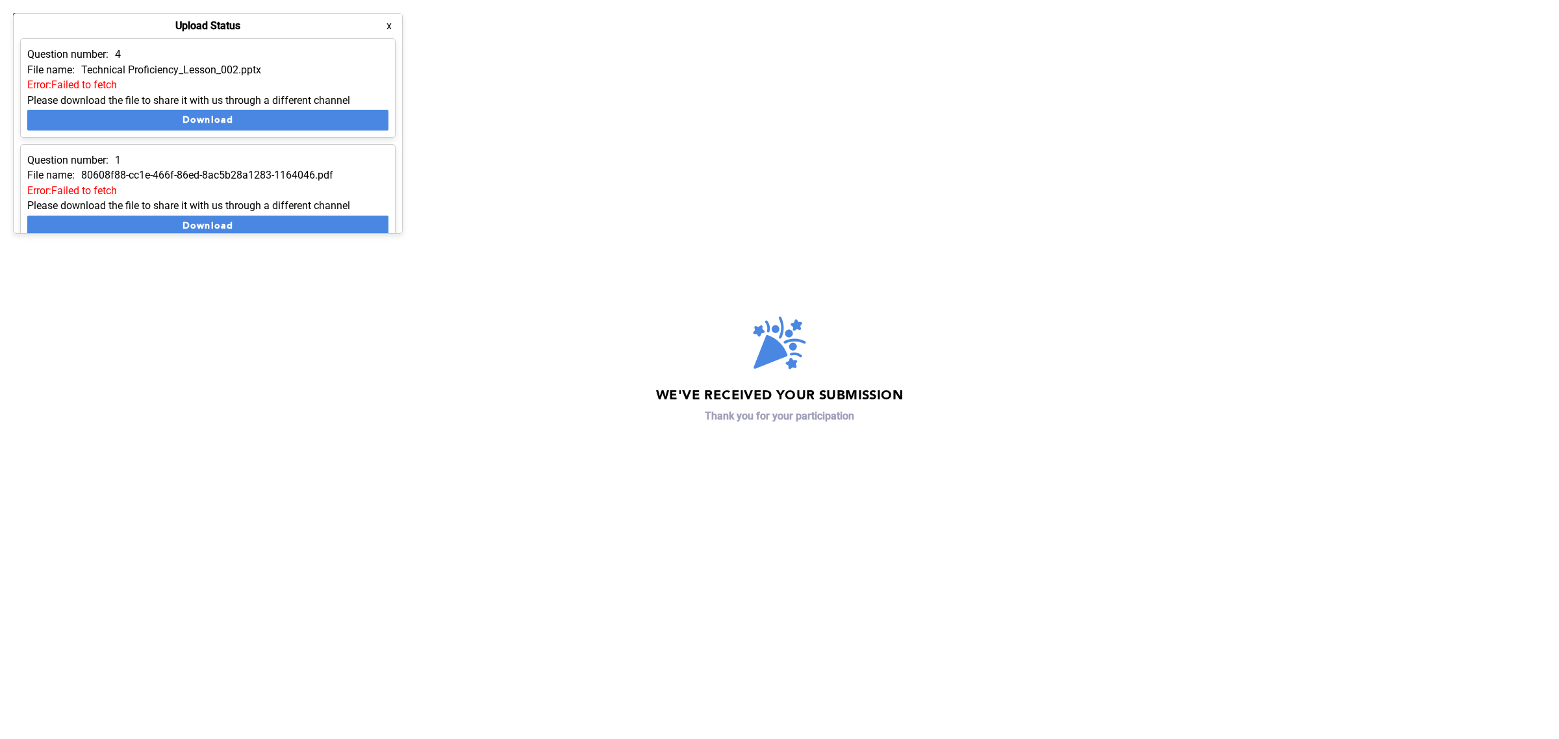
click at [390, 26] on button "x" at bounding box center [389, 25] width 13 height 13
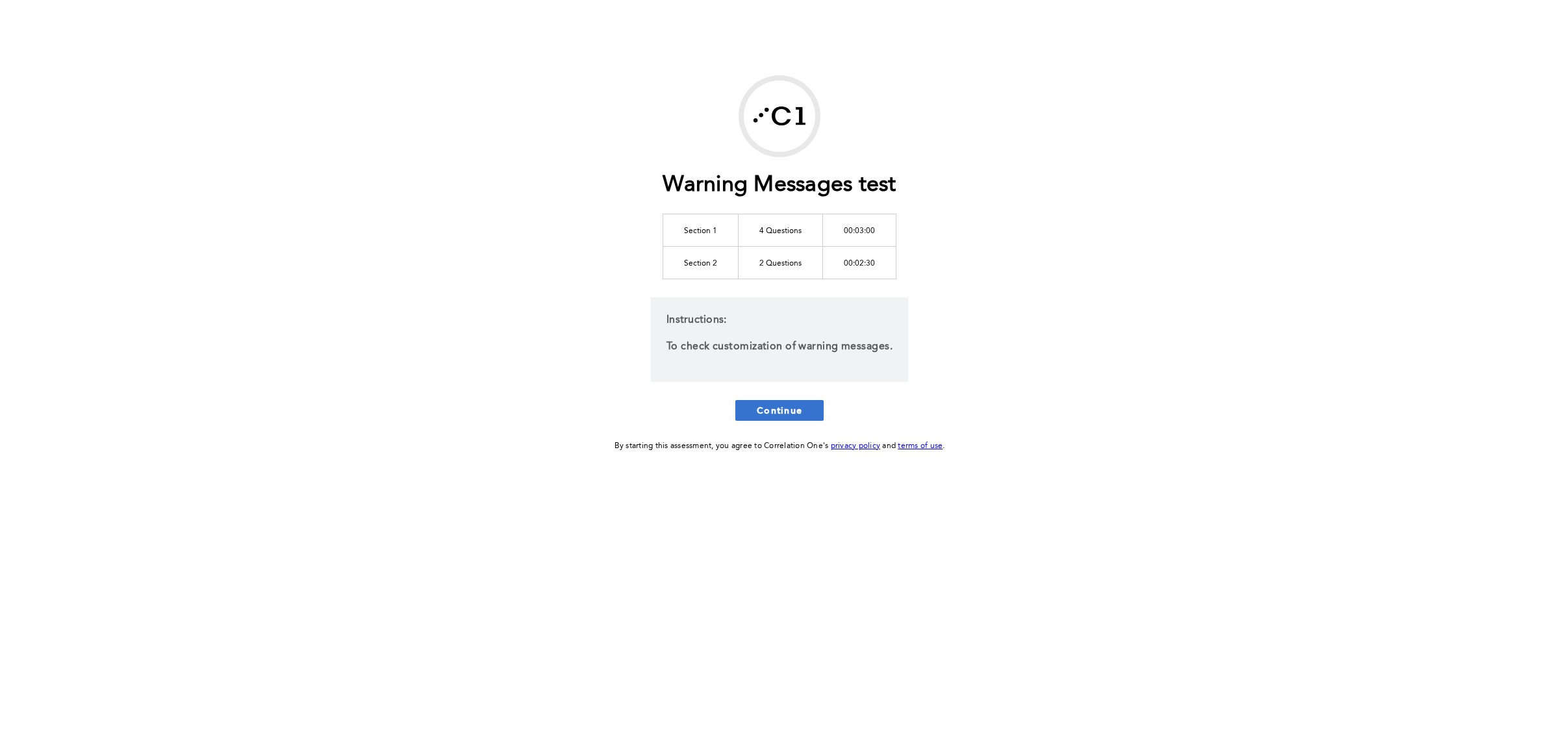
click at [789, 420] on button "Continue" at bounding box center [779, 410] width 88 height 21
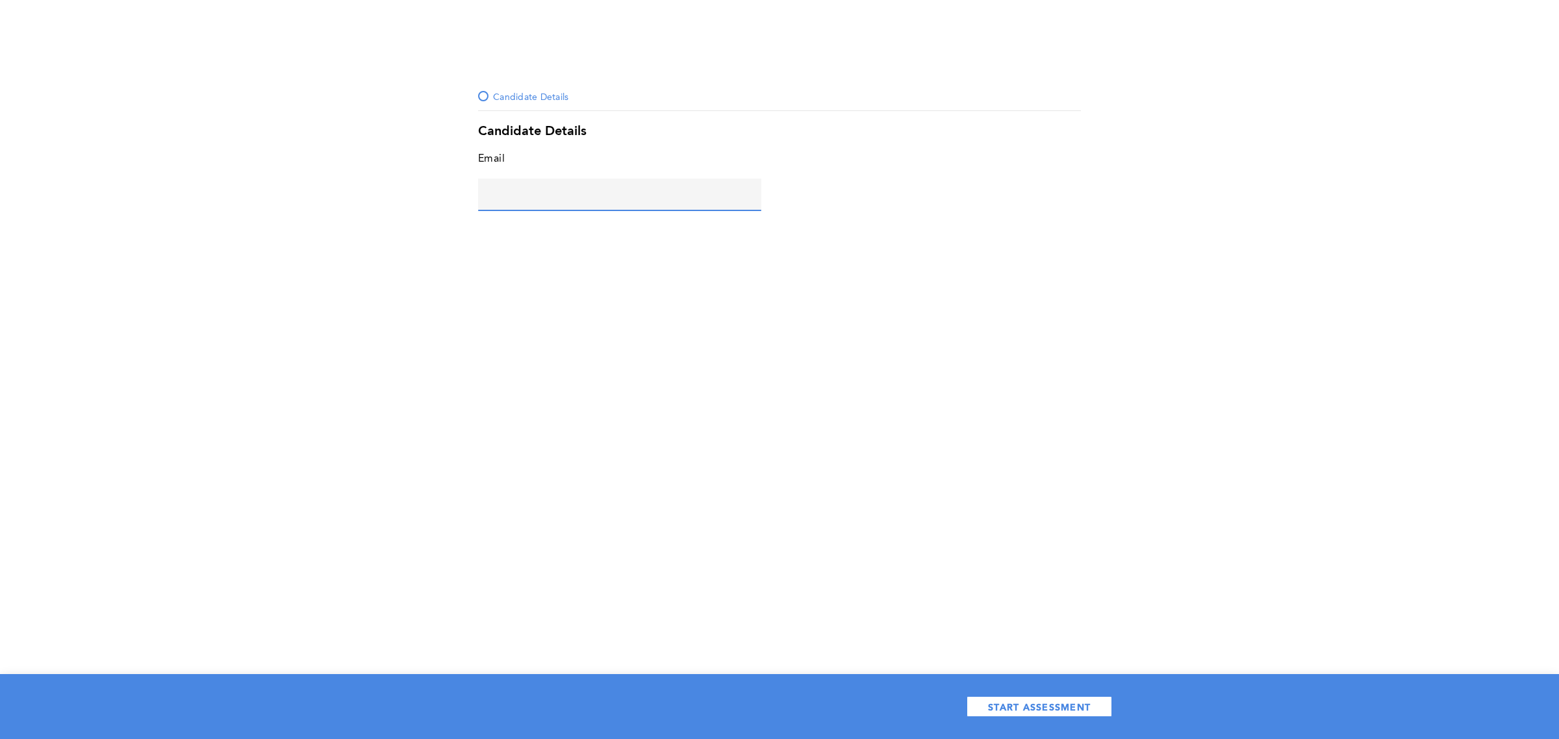
click at [582, 184] on input "text" at bounding box center [619, 194] width 283 height 31
type input "[PERSON_NAME][EMAIL_ADDRESS][DOMAIN_NAME]"
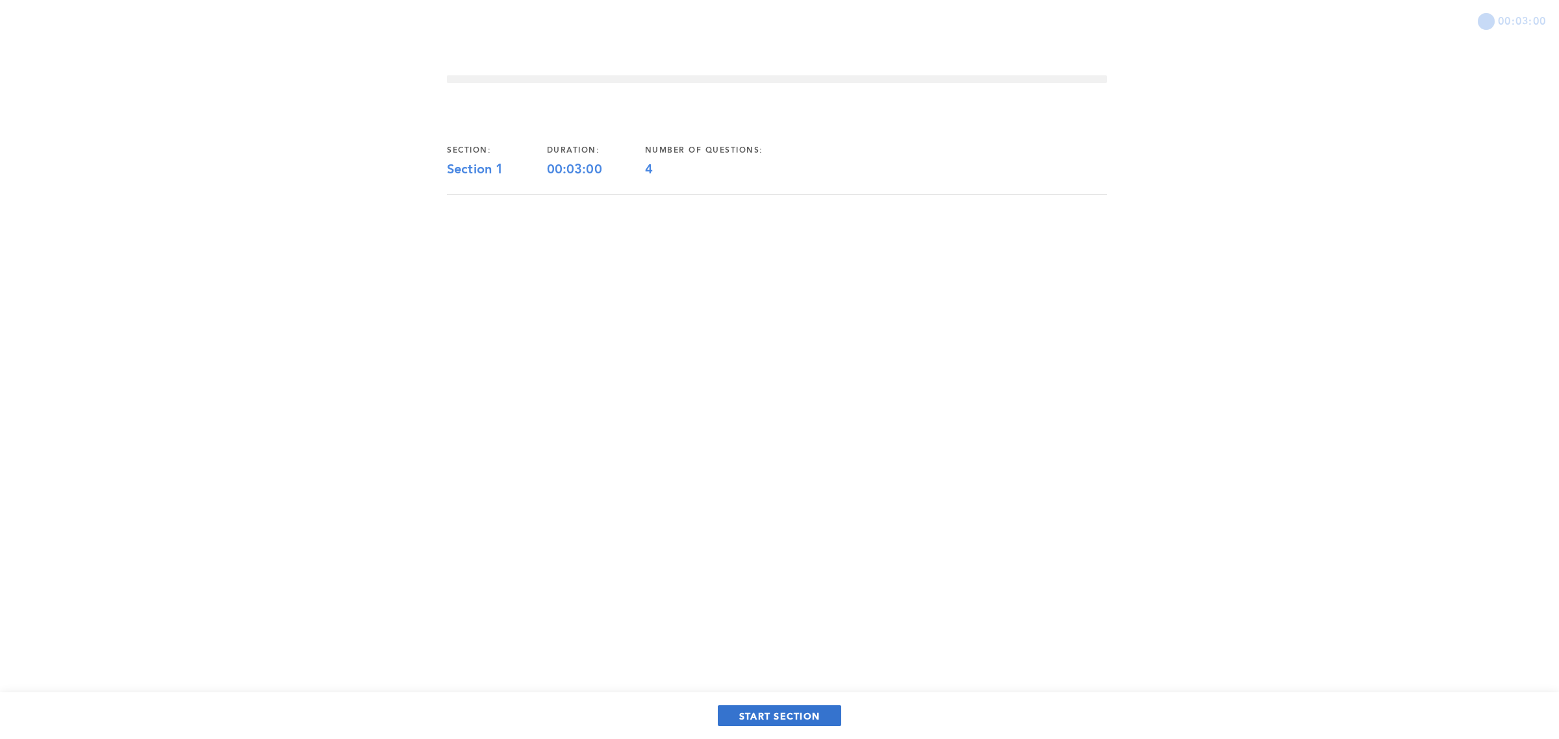
click at [812, 716] on span "START SECTION" at bounding box center [779, 716] width 81 height 12
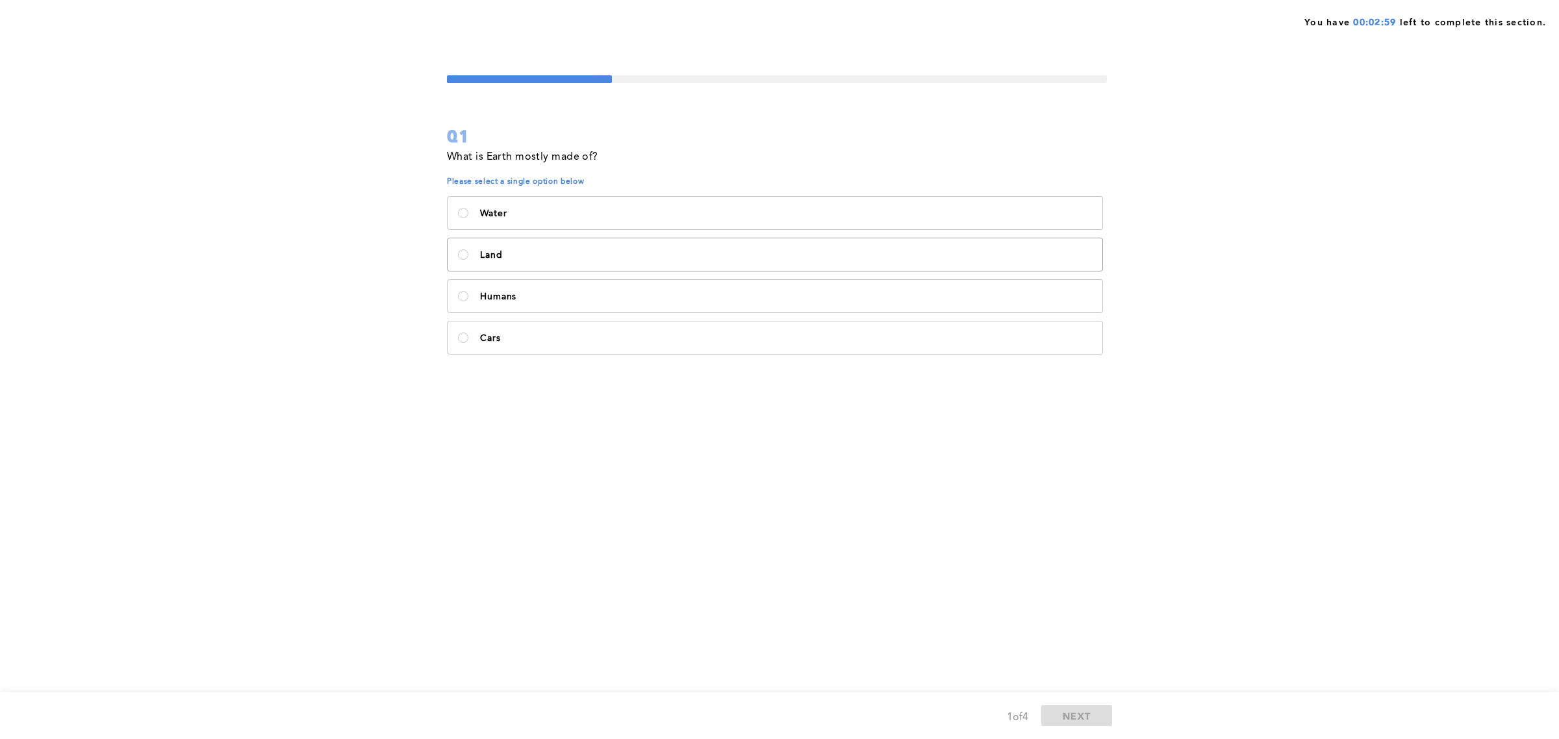
click at [618, 251] on p "Land" at bounding box center [786, 255] width 612 height 10
click at [468, 251] on input "Land" at bounding box center [463, 254] width 10 height 10
radio input "true"
click at [1076, 710] on span "NEXT" at bounding box center [1077, 716] width 28 height 12
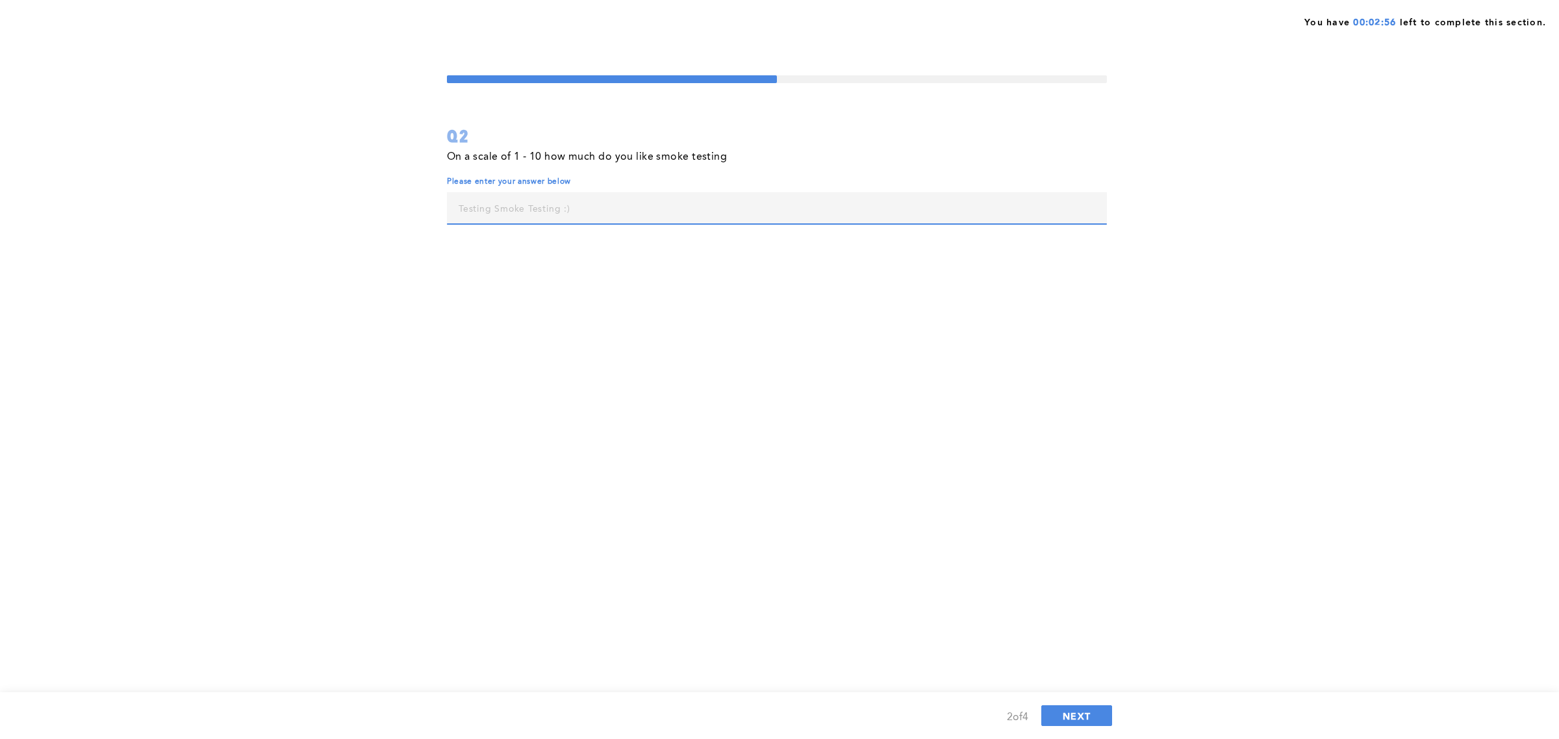
click at [617, 199] on input "text" at bounding box center [777, 207] width 660 height 31
type input "5"
click at [1080, 716] on span "NEXT" at bounding box center [1077, 716] width 28 height 12
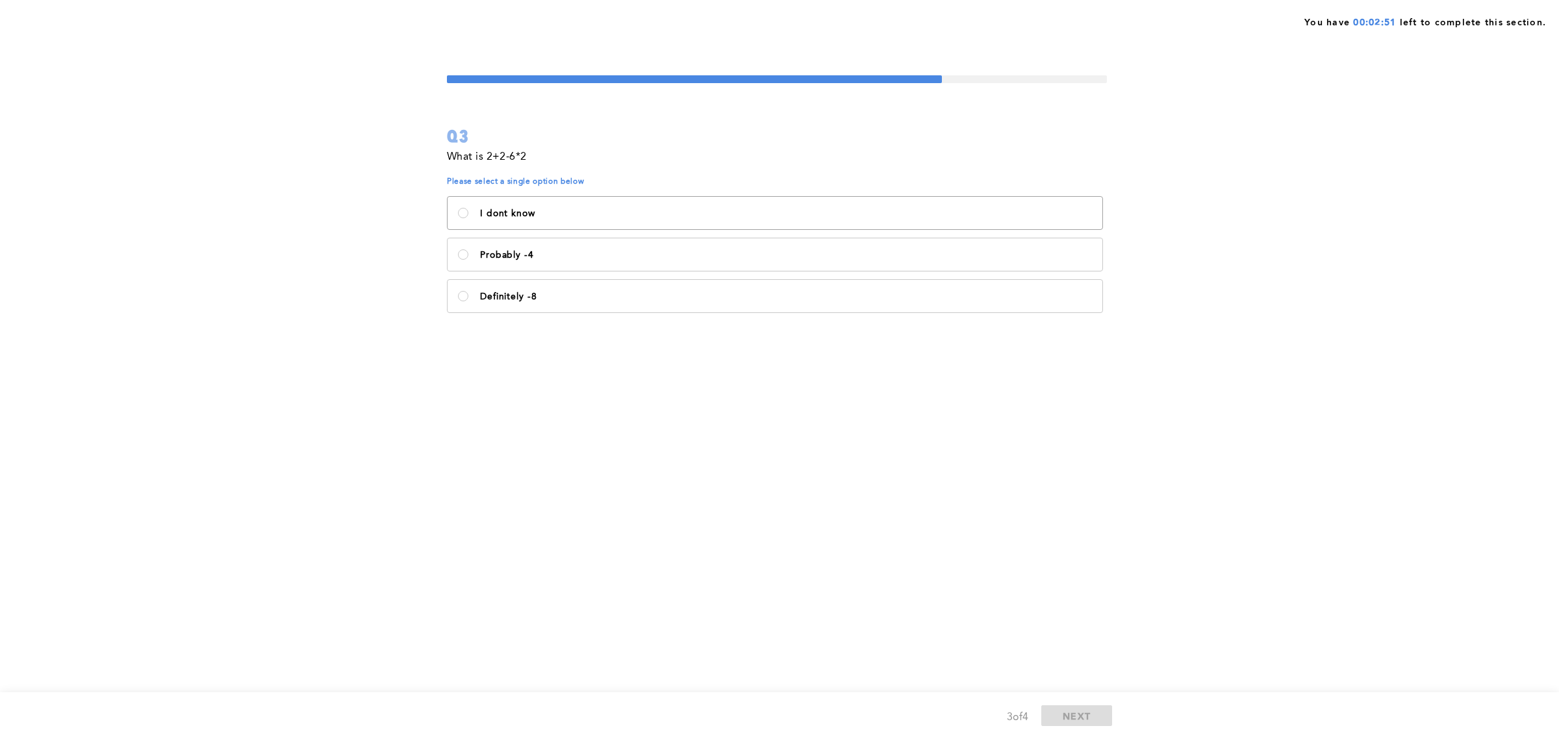
click at [595, 213] on p "I dont know" at bounding box center [786, 213] width 612 height 10
click at [468, 213] on know\<\/p\> "I dont know" at bounding box center [463, 213] width 10 height 10
radio know\<\/p\> "true"
click at [1081, 718] on span "NEXT" at bounding box center [1077, 716] width 28 height 12
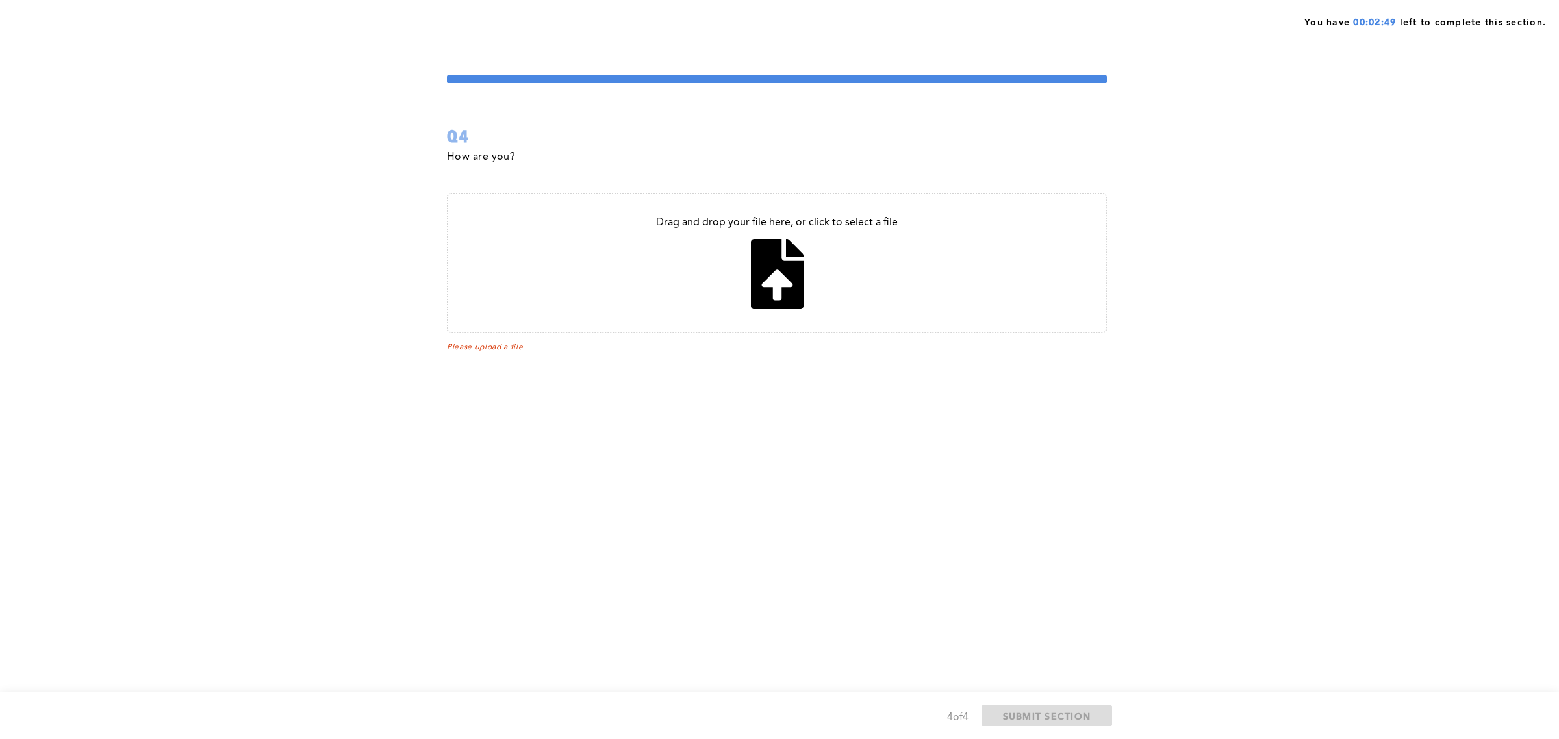
click at [715, 291] on input "file" at bounding box center [776, 263] width 657 height 138
type input "C:\fakepath\Consulting Resume (1).pdf"
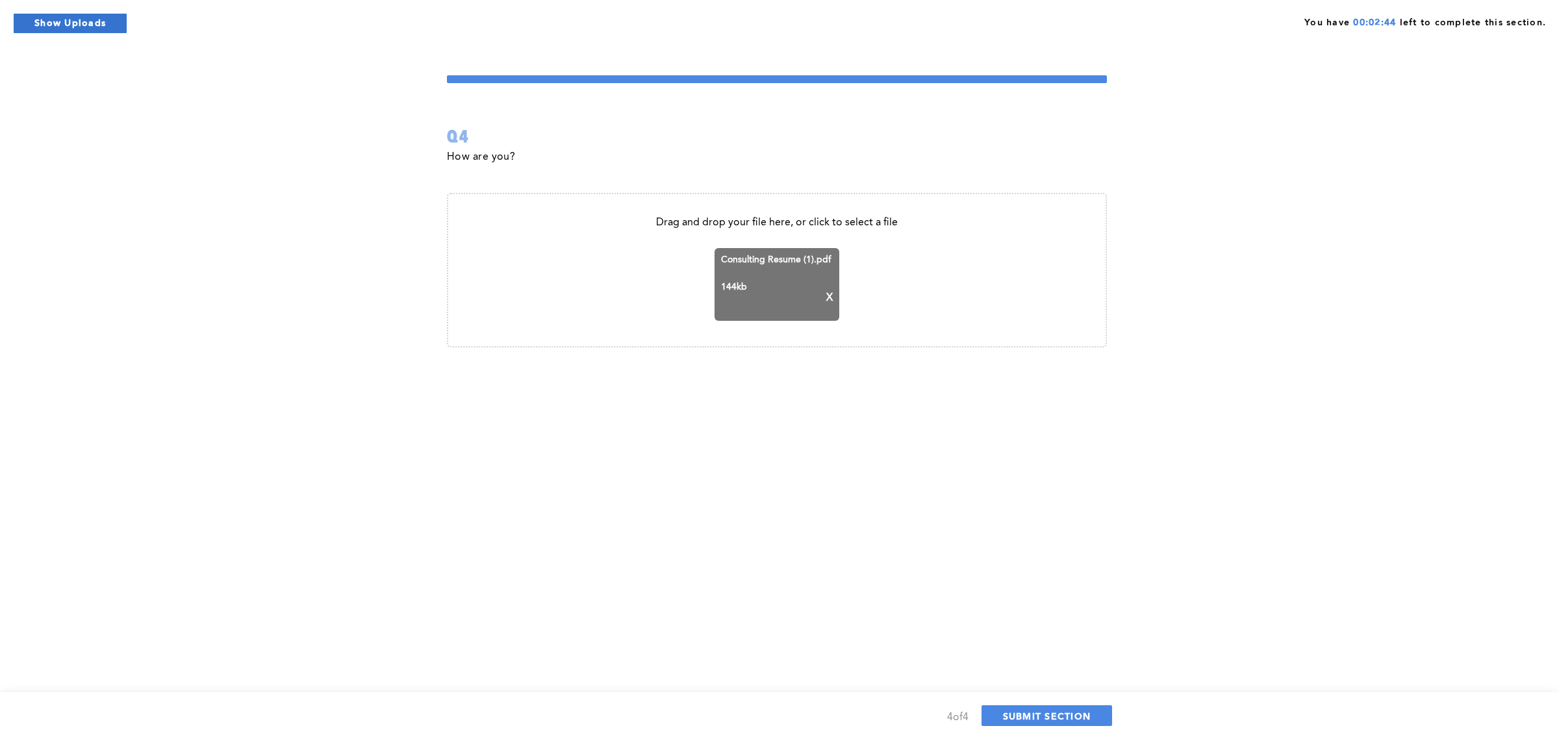
click at [68, 21] on button "Show Uploads" at bounding box center [70, 23] width 114 height 21
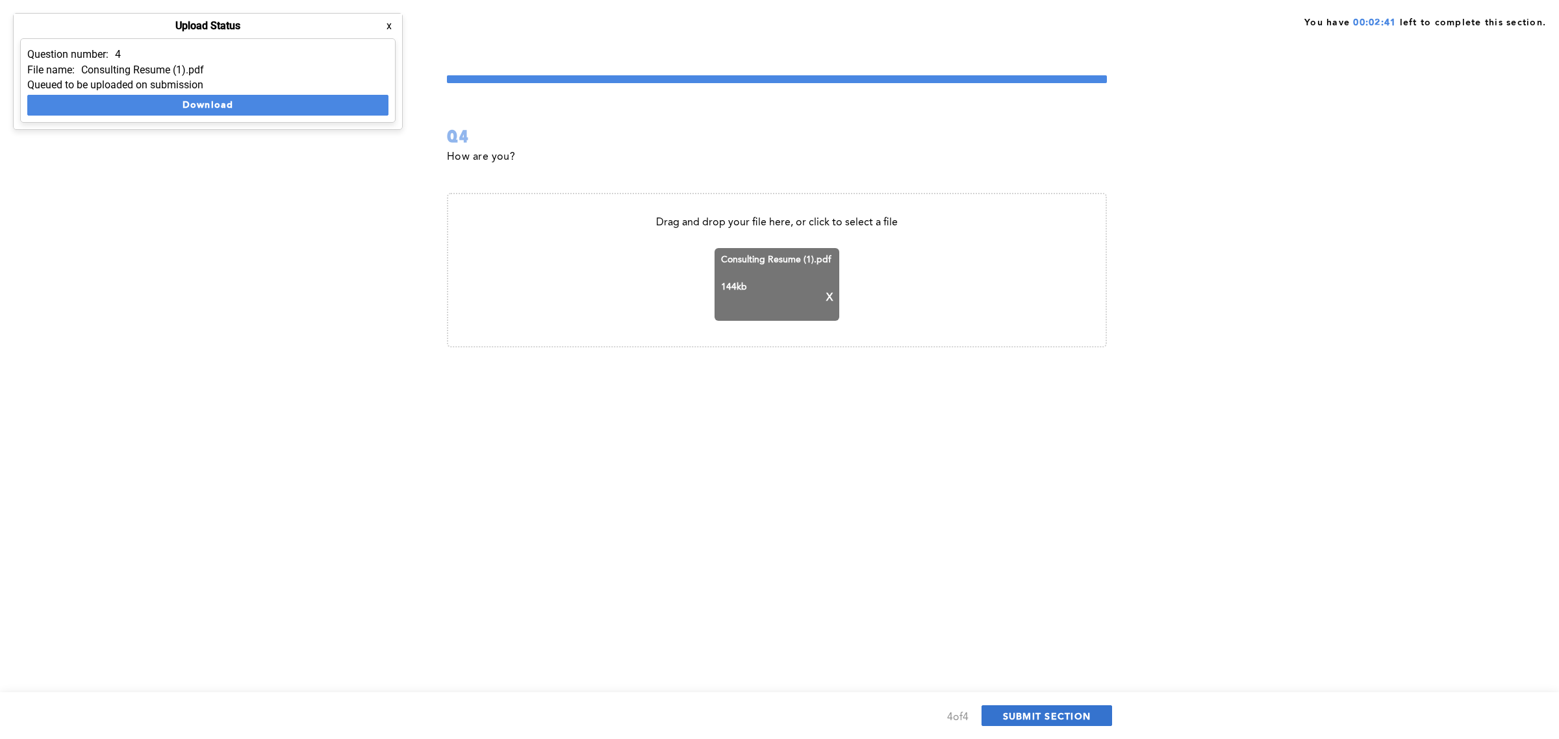
click at [1082, 722] on span "SUBMIT SECTION" at bounding box center [1047, 716] width 88 height 12
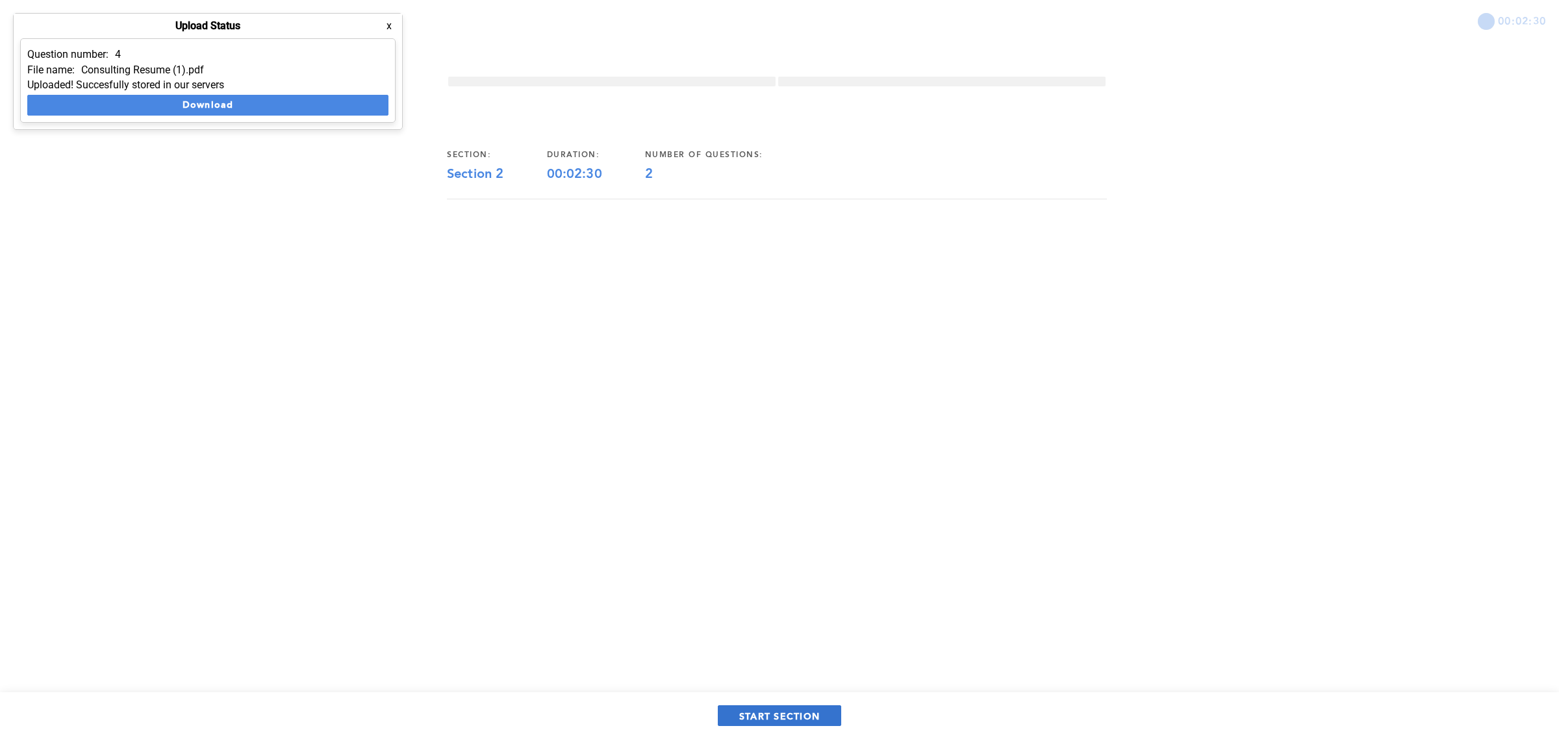
click at [797, 710] on span "START SECTION" at bounding box center [779, 716] width 81 height 12
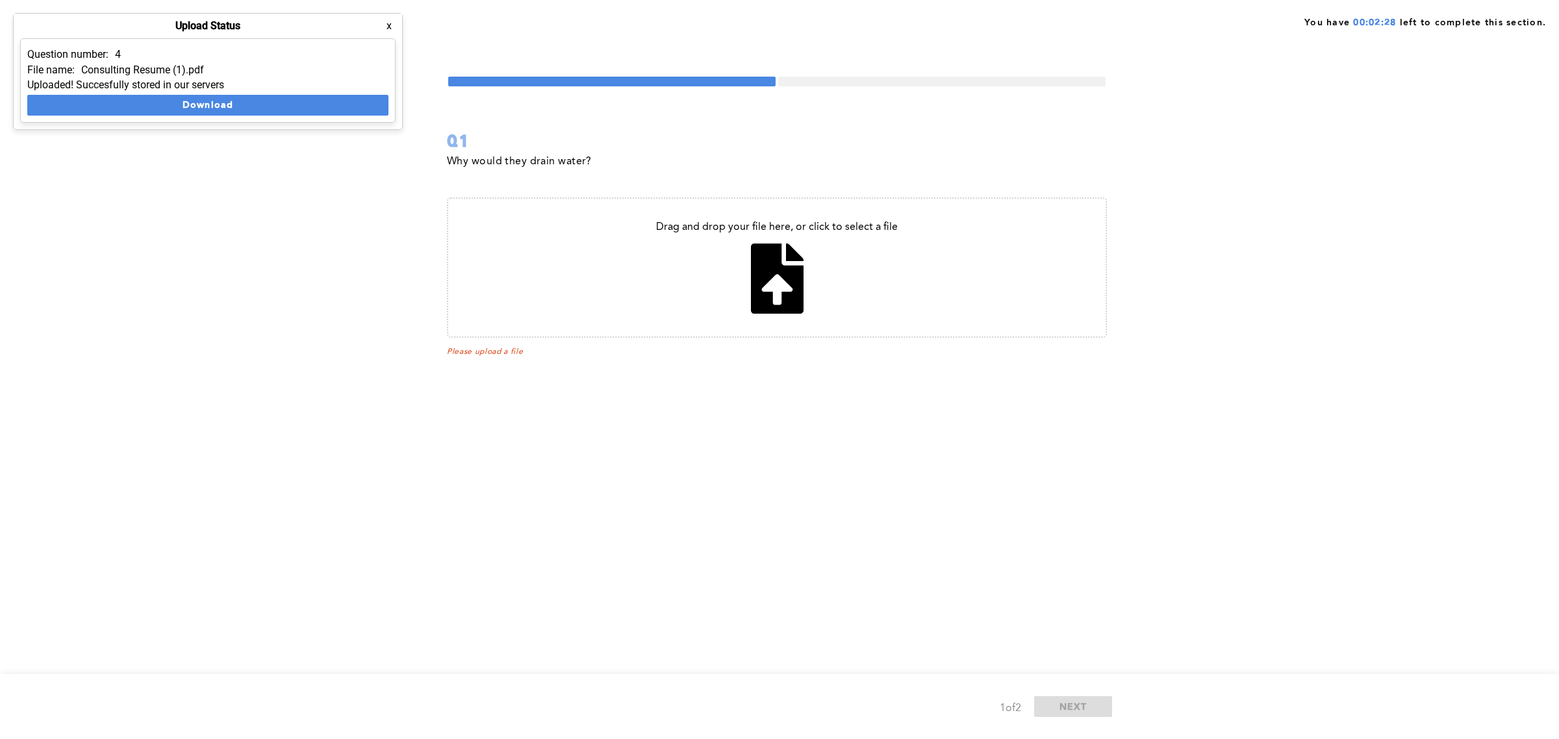
click at [799, 273] on input "file" at bounding box center [776, 268] width 657 height 138
type input "C:\fakepath\80608f88-cc1e-466f-86ed-8ac5b28a1283-1164046.pdf"
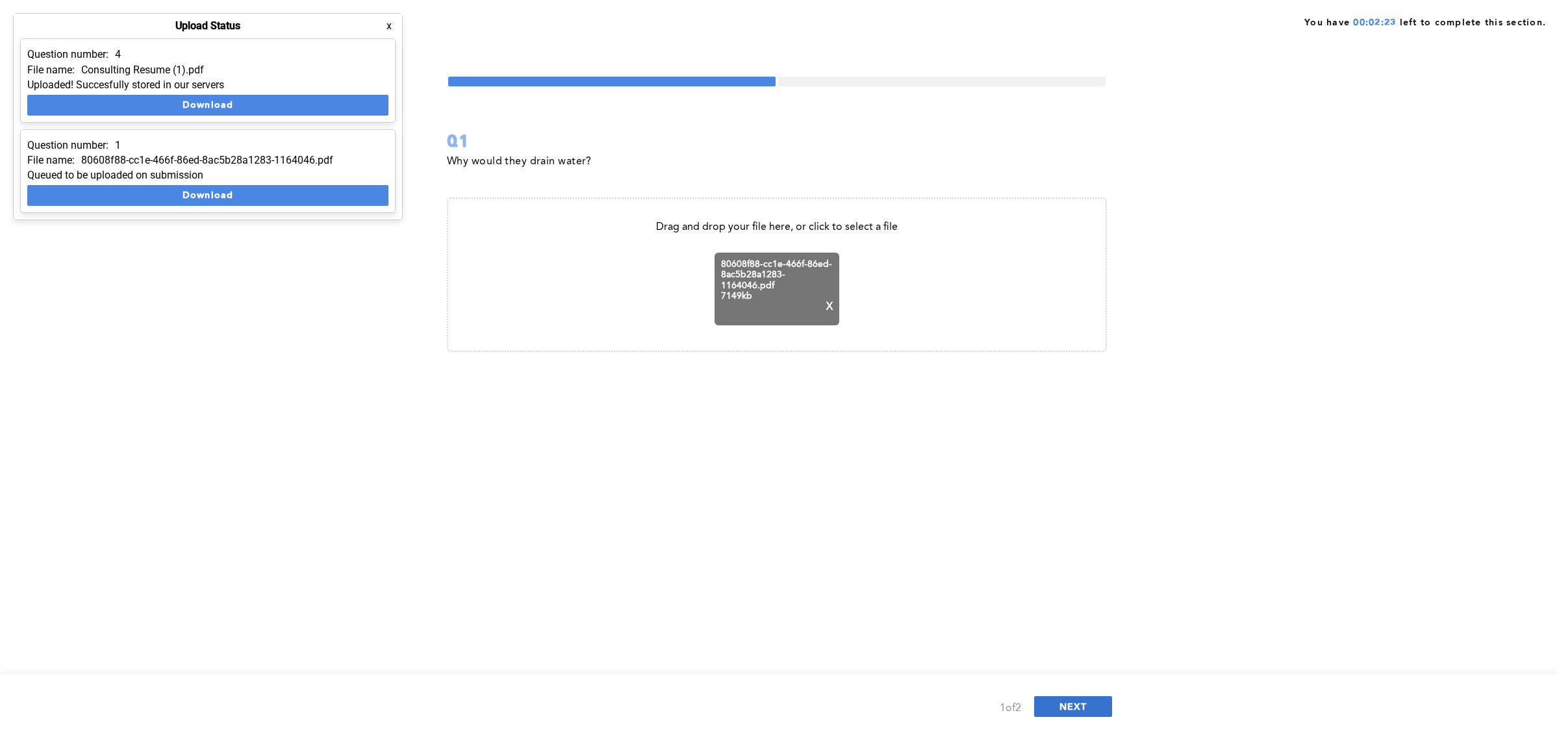
click at [1098, 703] on button "NEXT" at bounding box center [1073, 706] width 78 height 21
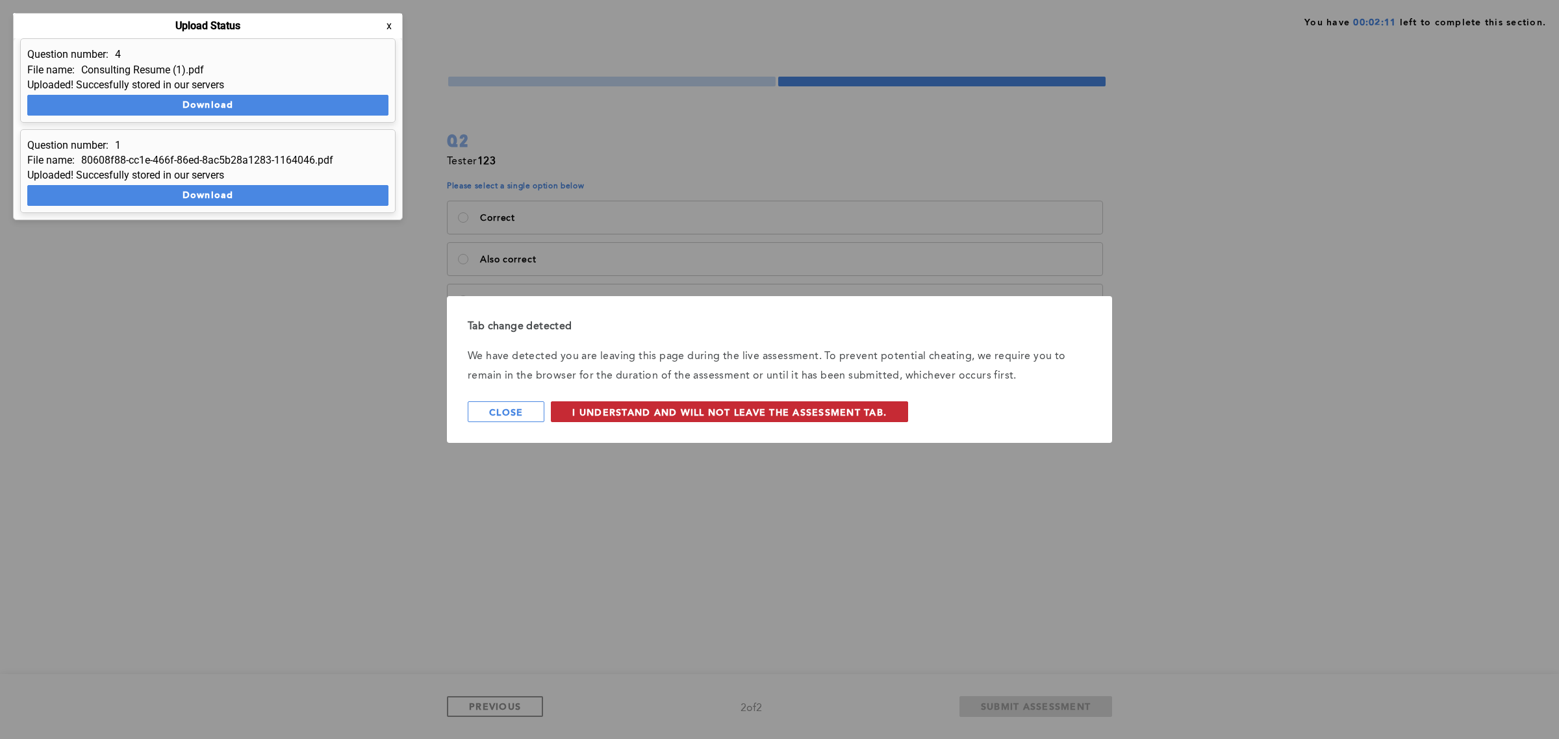
click at [838, 414] on span "I understand and will not leave the assessment tab." at bounding box center [729, 412] width 314 height 12
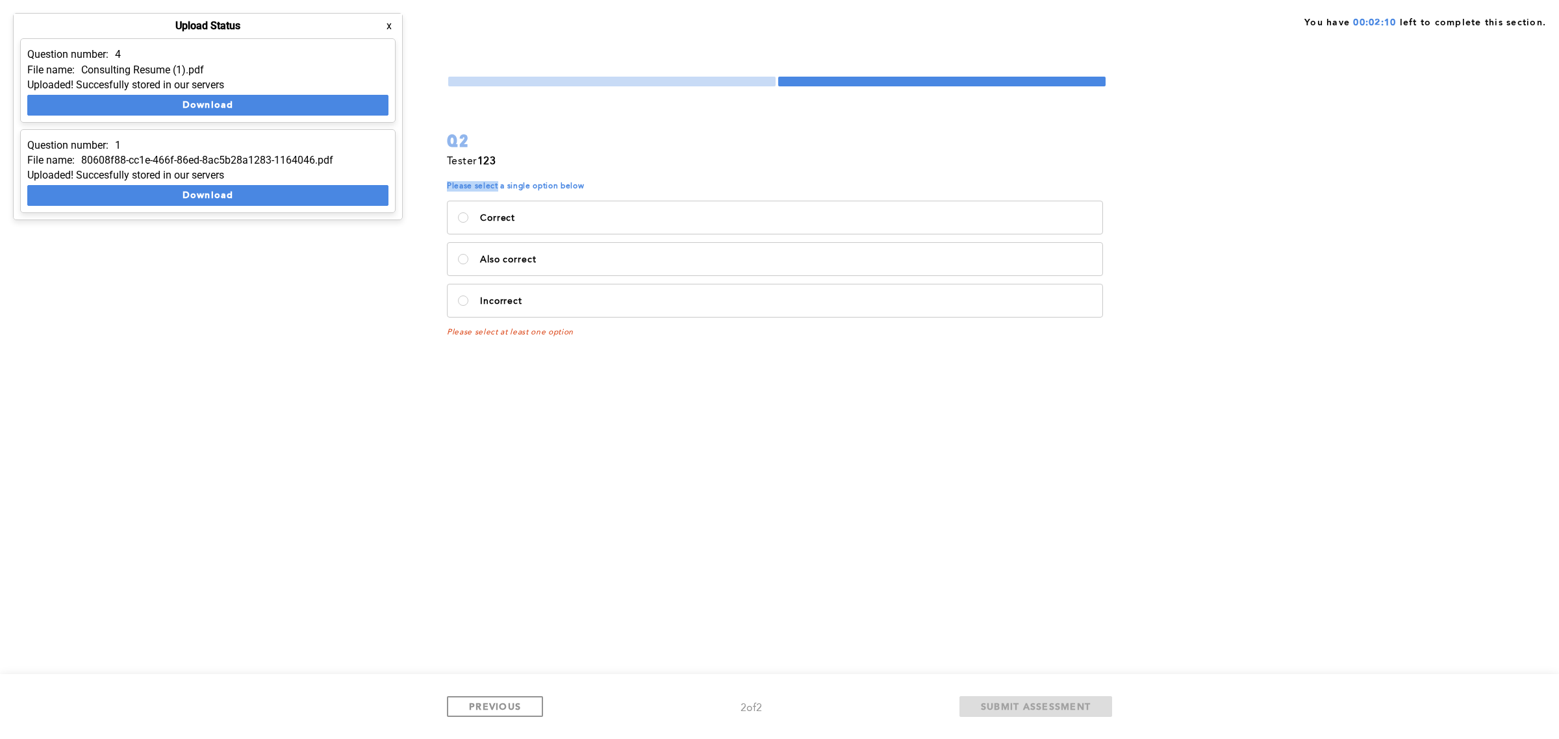
drag, startPoint x: 497, startPoint y: 182, endPoint x: 446, endPoint y: 183, distance: 50.7
click at [447, 183] on span "Please select a single option below" at bounding box center [777, 186] width 660 height 10
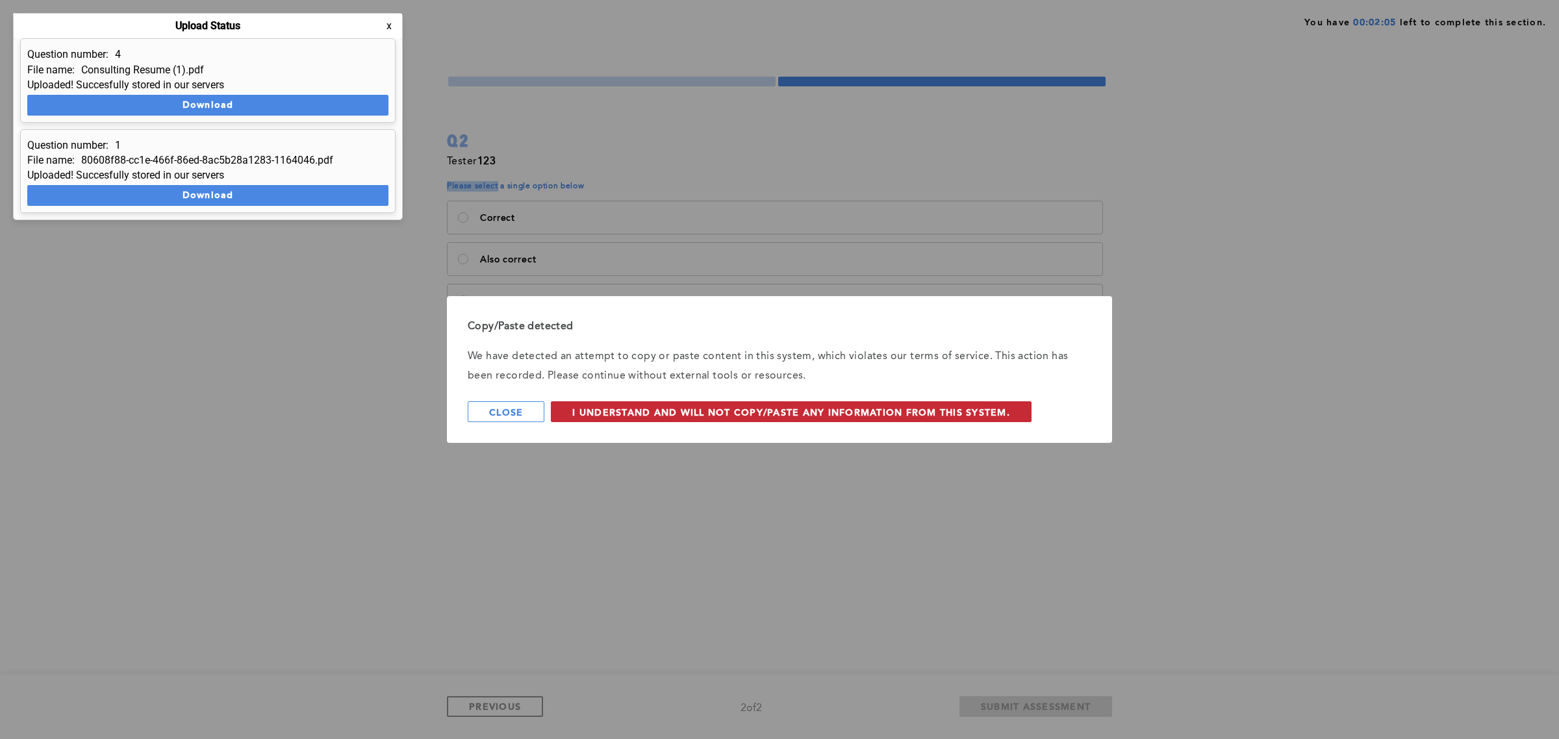
click at [690, 411] on span "I understand and will not copy/paste any information from this system." at bounding box center [791, 412] width 438 height 12
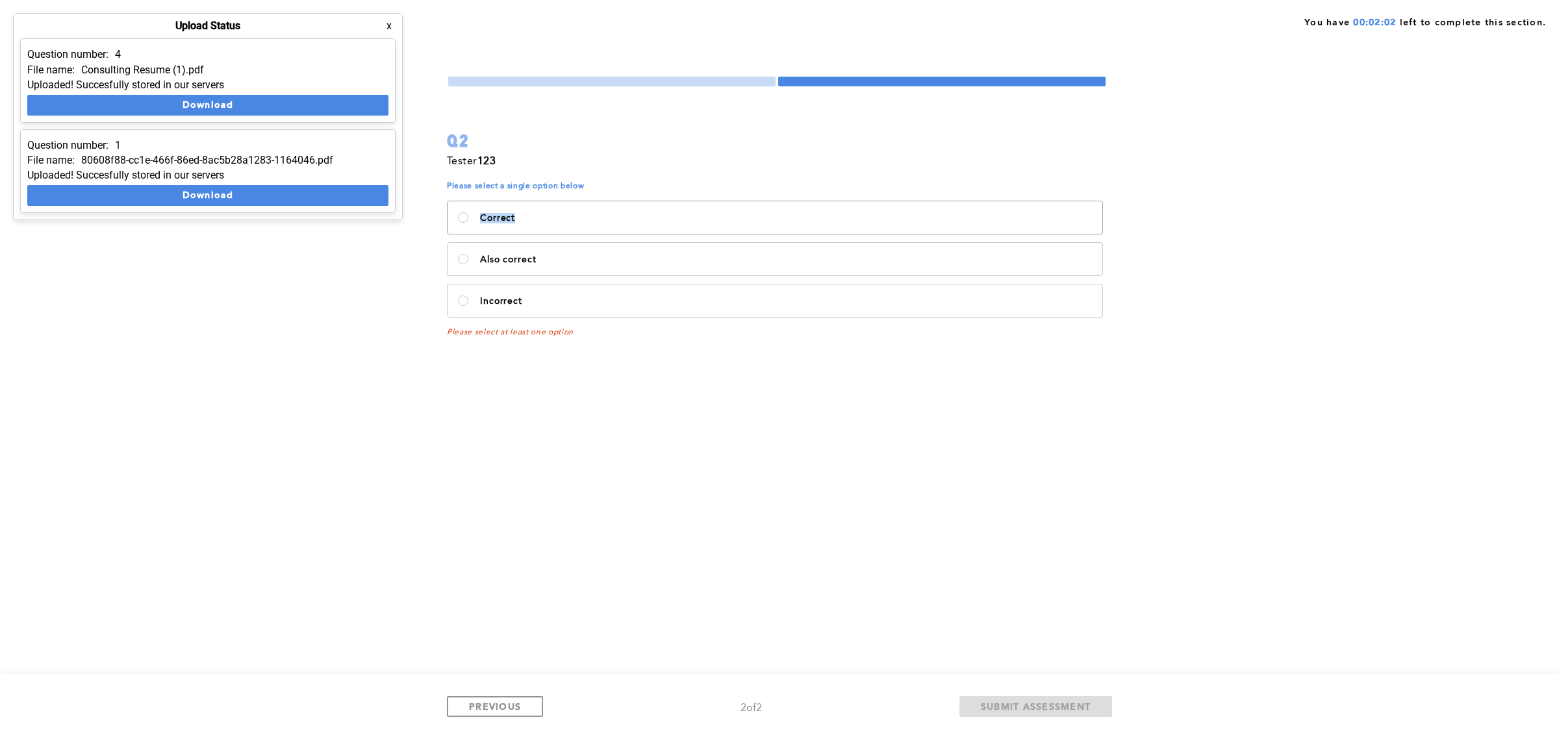
drag, startPoint x: 511, startPoint y: 196, endPoint x: 456, endPoint y: 208, distance: 55.8
click at [456, 208] on div "Correct Also correct Incorrect" at bounding box center [777, 259] width 660 height 125
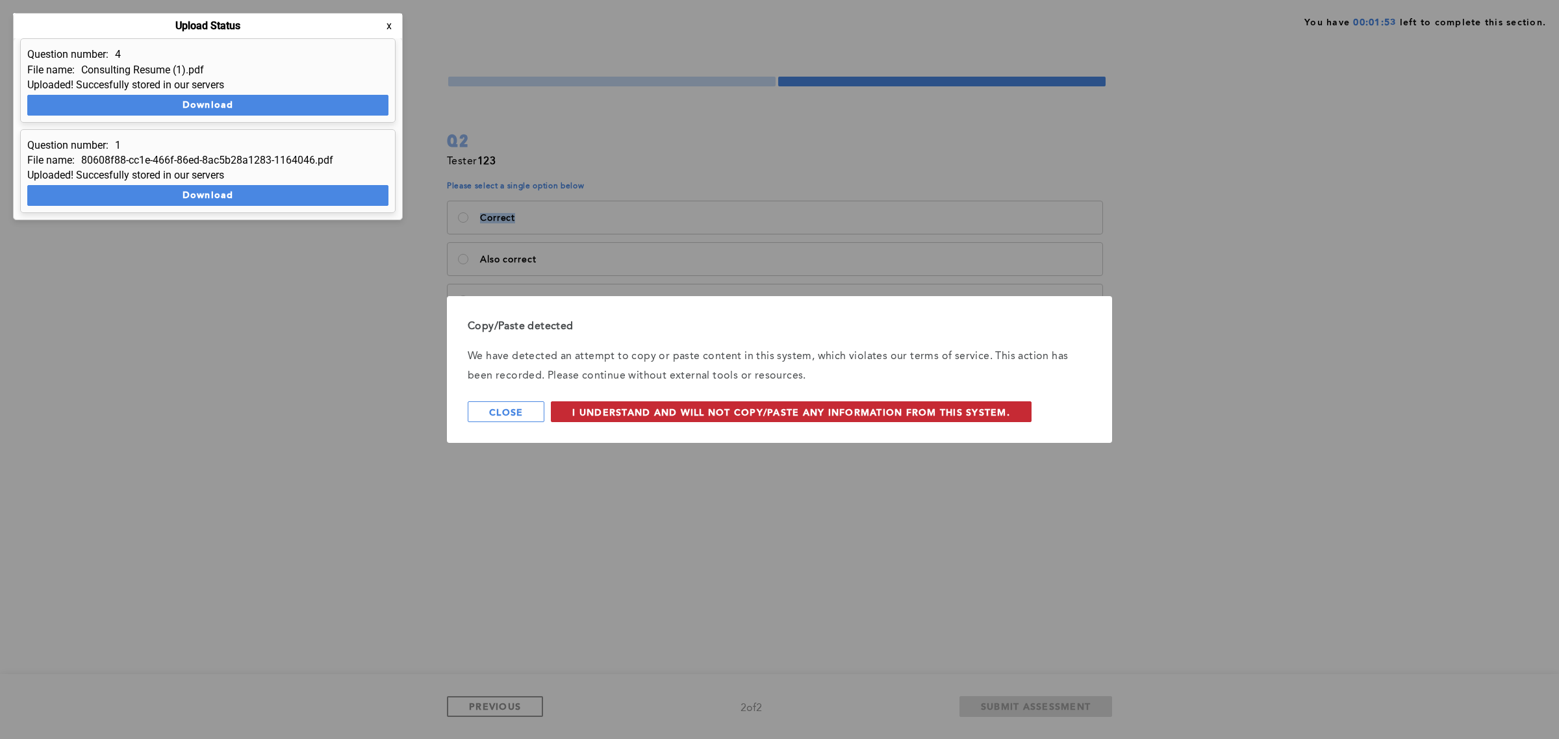
click at [878, 410] on span "I understand and will not copy/paste any information from this system." at bounding box center [791, 412] width 438 height 12
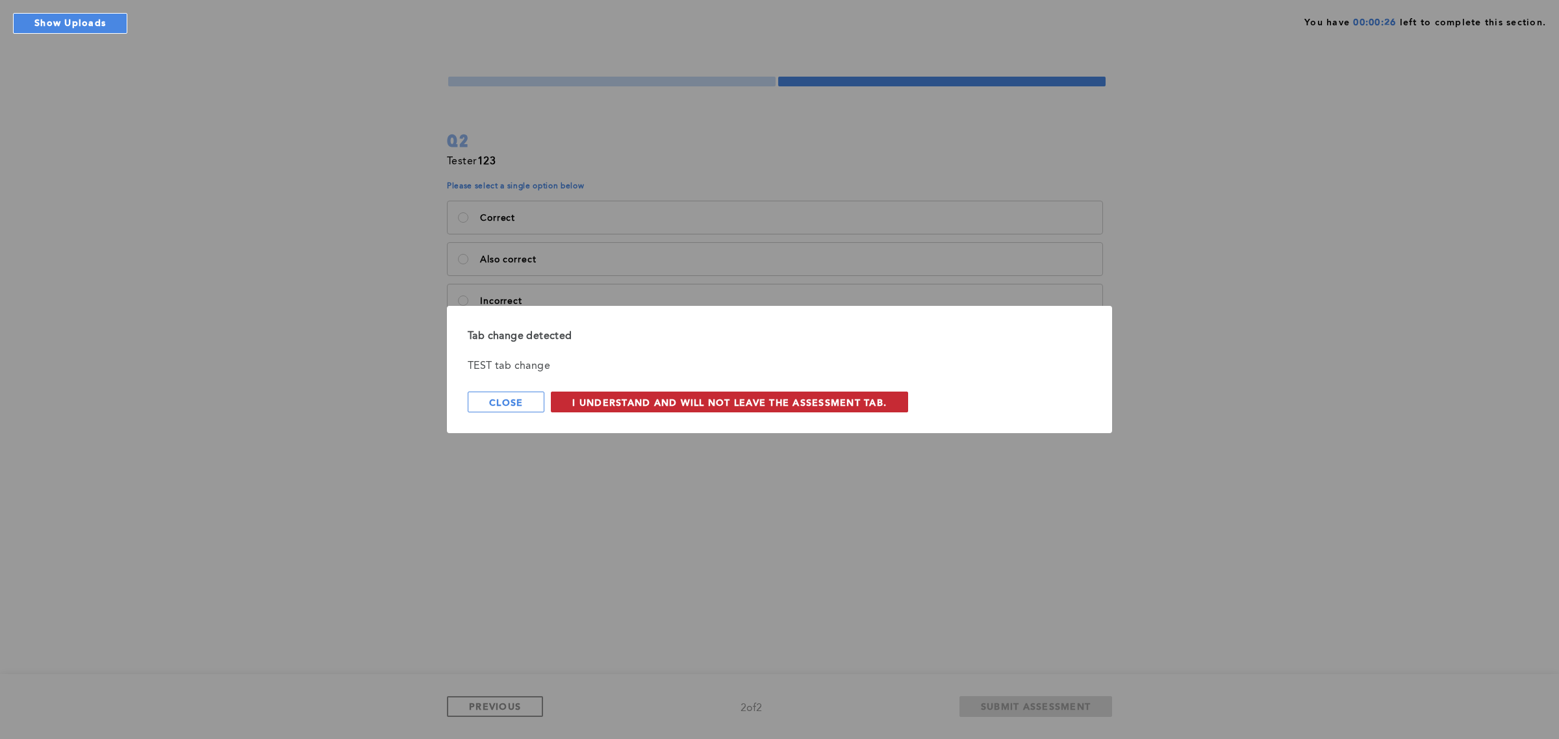
click at [722, 403] on span "I understand and will not leave the assessment tab." at bounding box center [729, 402] width 314 height 12
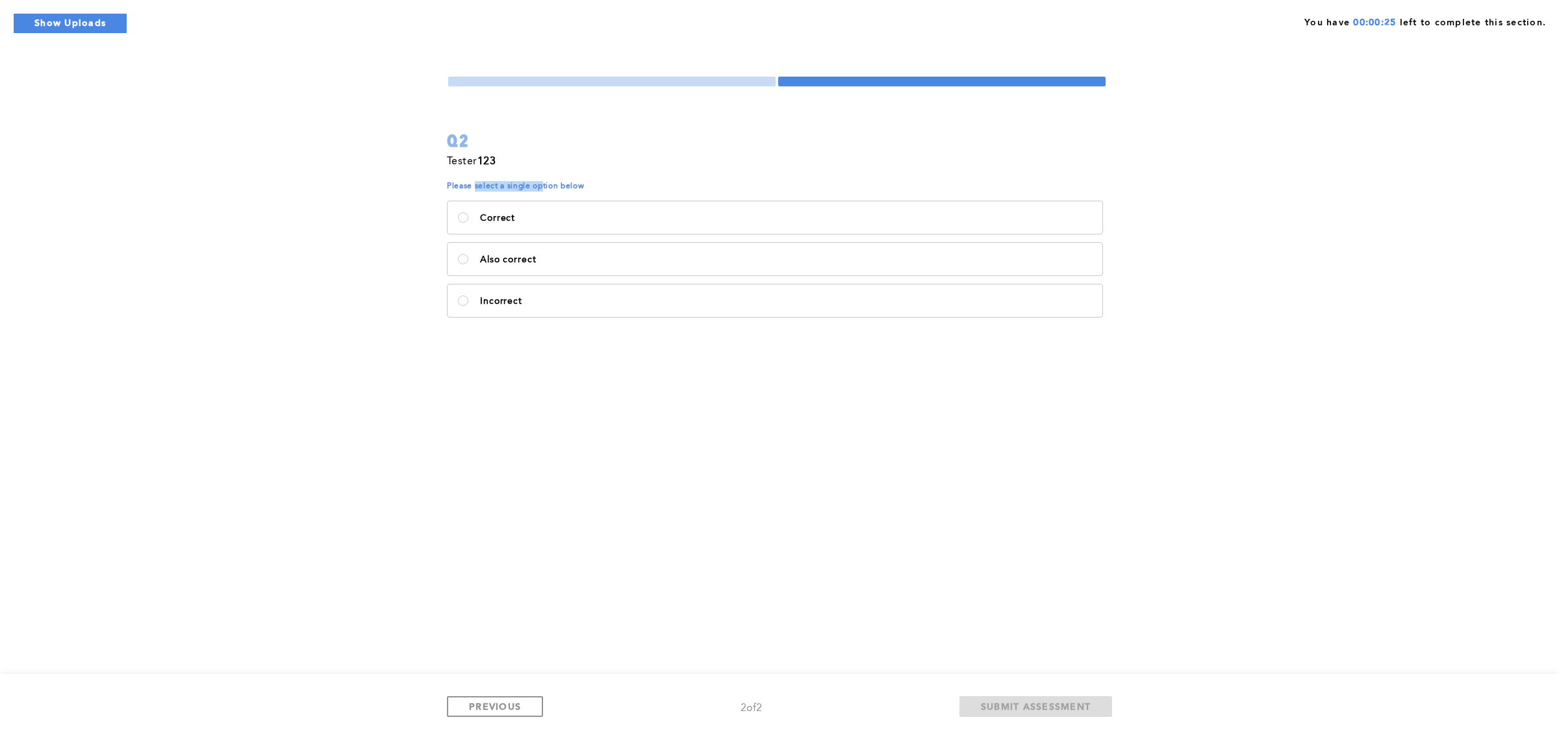
drag, startPoint x: 544, startPoint y: 186, endPoint x: 475, endPoint y: 188, distance: 69.5
click at [475, 188] on span "Please select a single option below" at bounding box center [777, 186] width 660 height 10
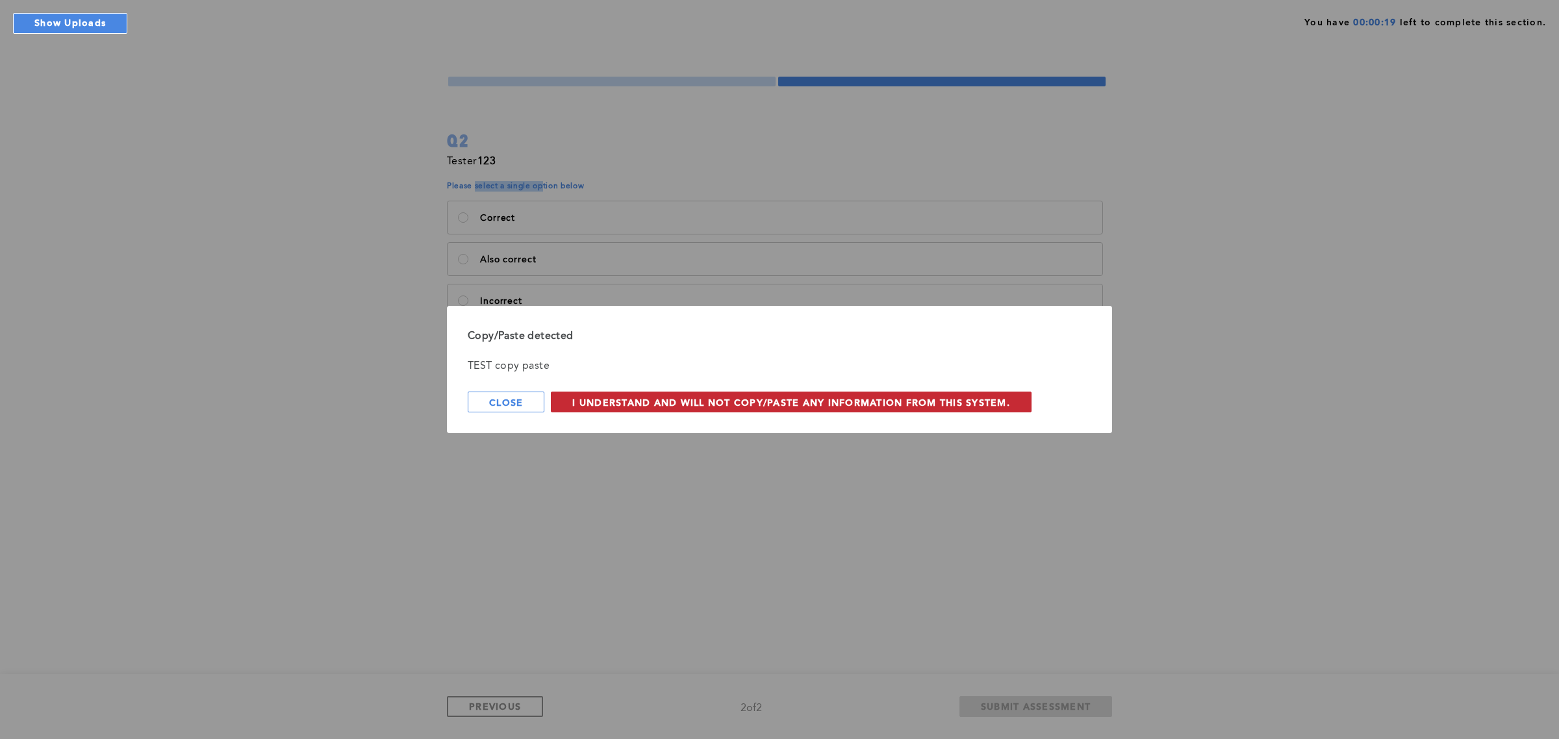
click at [618, 398] on span "I understand and will not copy/paste any information from this system." at bounding box center [791, 402] width 438 height 12
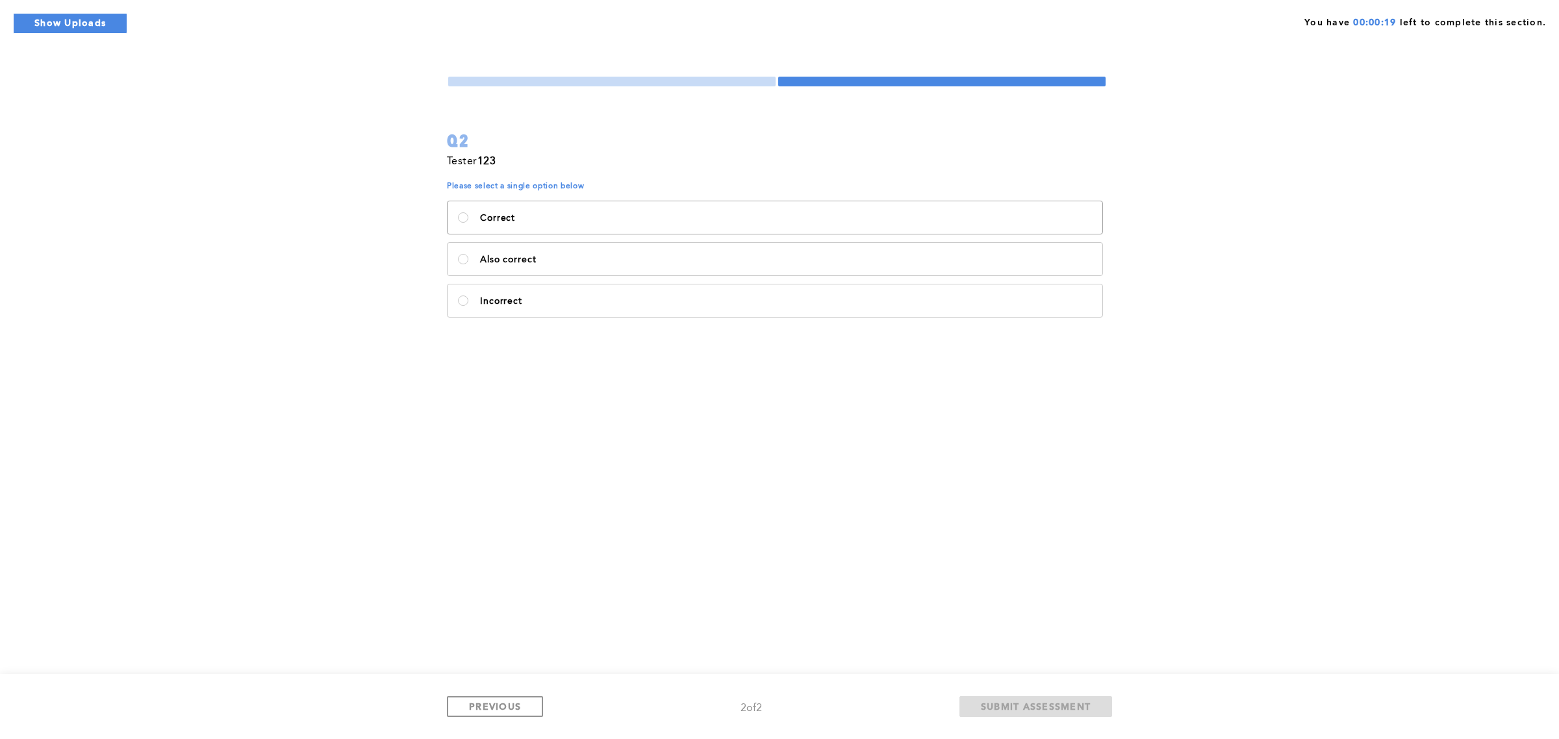
click at [512, 205] on label "Correct" at bounding box center [775, 217] width 655 height 32
click at [468, 212] on input "Correct" at bounding box center [463, 217] width 10 height 10
radio input "true"
click at [1057, 706] on span "SUBMIT ASSESSMENT" at bounding box center [1036, 706] width 110 height 12
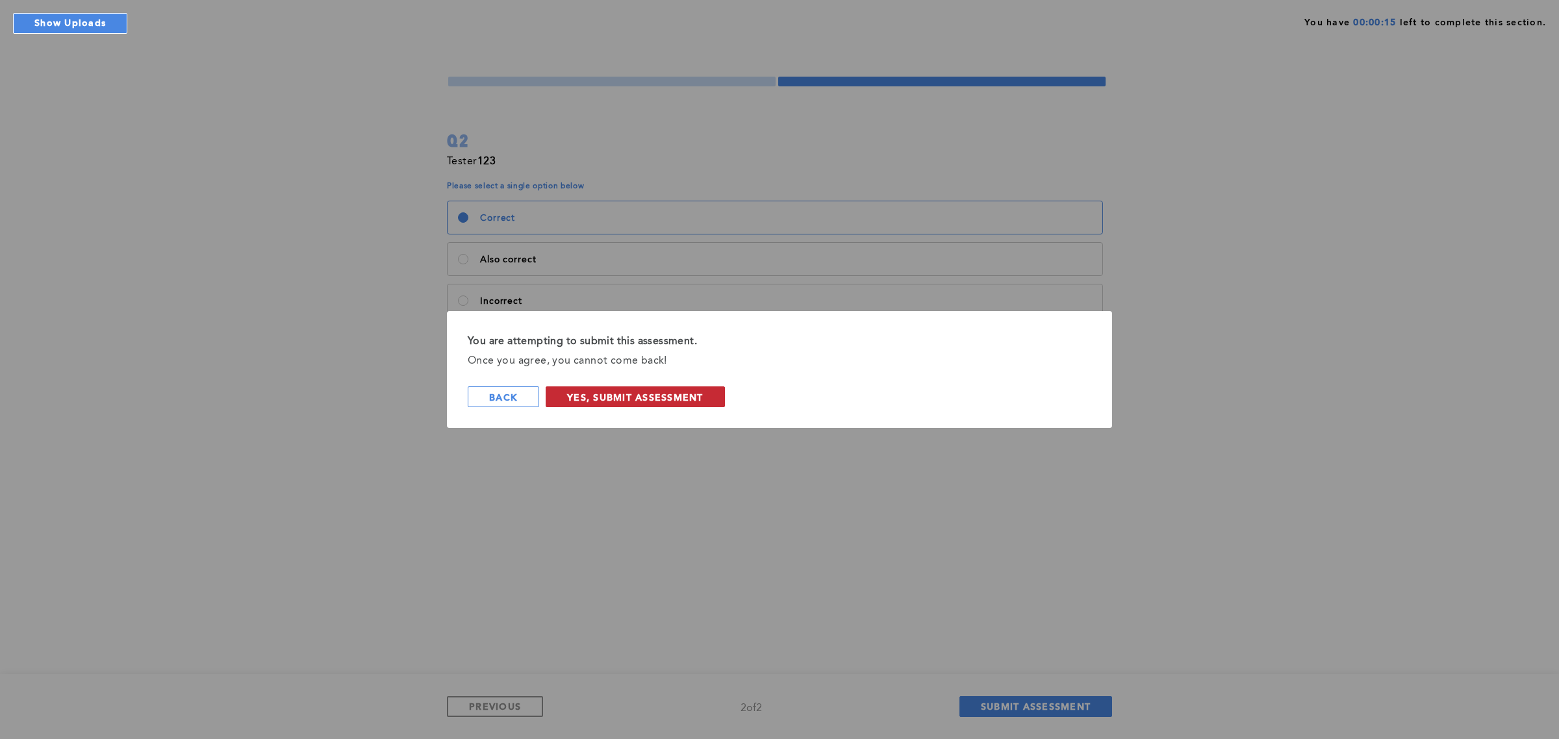
click at [668, 391] on span "Yes, Submit Assessment" at bounding box center [635, 397] width 136 height 12
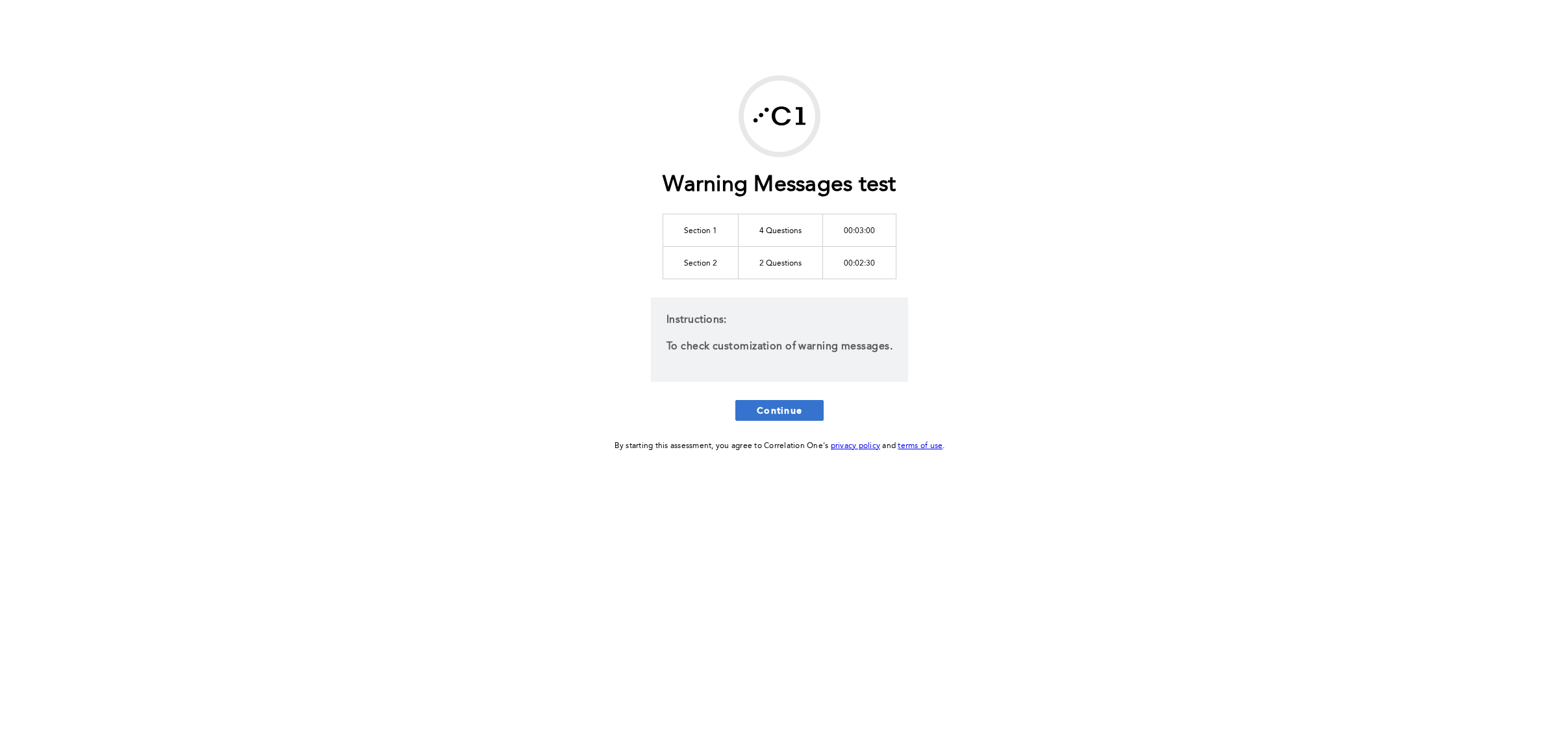
click at [802, 407] on button "Continue" at bounding box center [779, 410] width 88 height 21
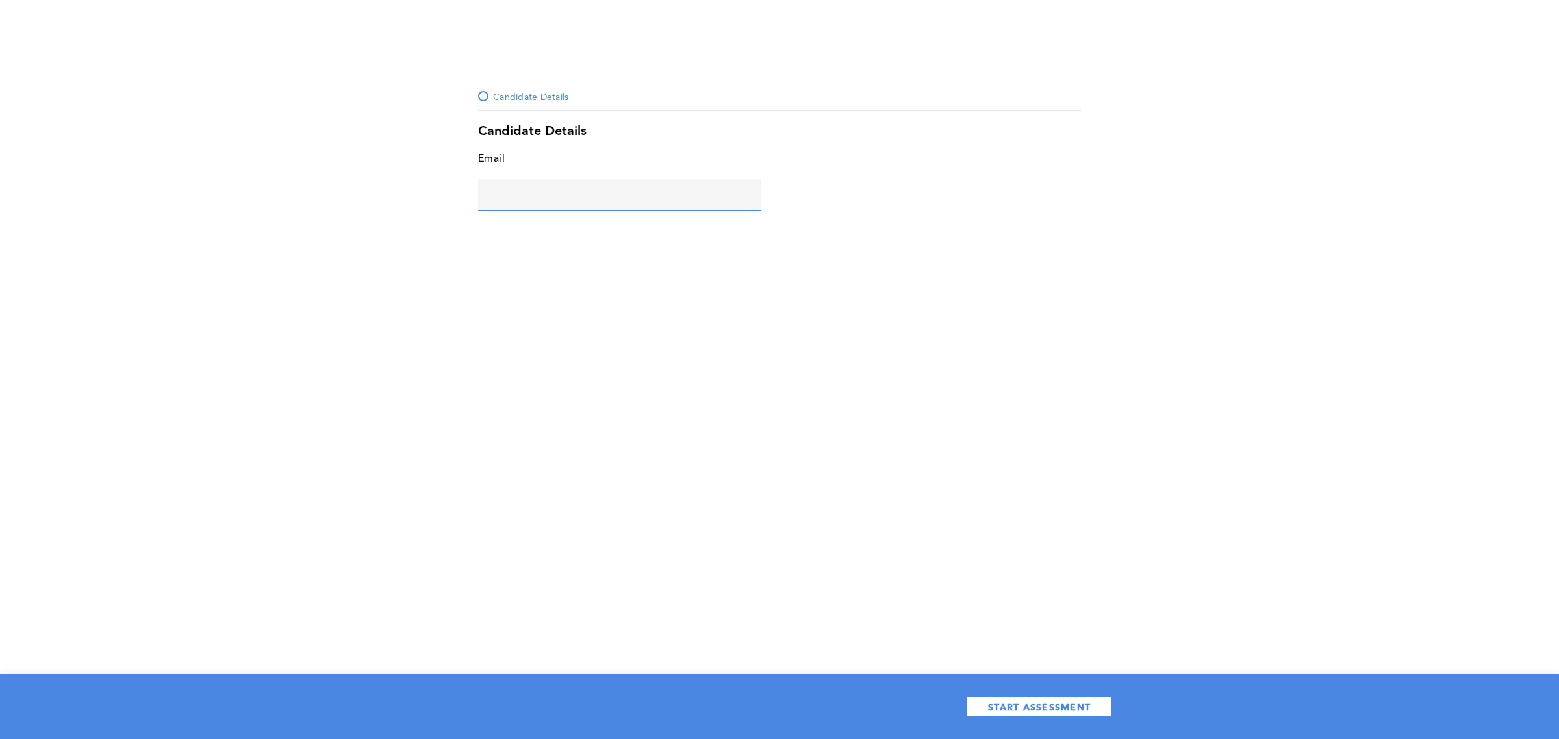
click at [633, 198] on input "text" at bounding box center [619, 194] width 283 height 31
type input "[PERSON_NAME][EMAIL_ADDRESS][DOMAIN_NAME]"
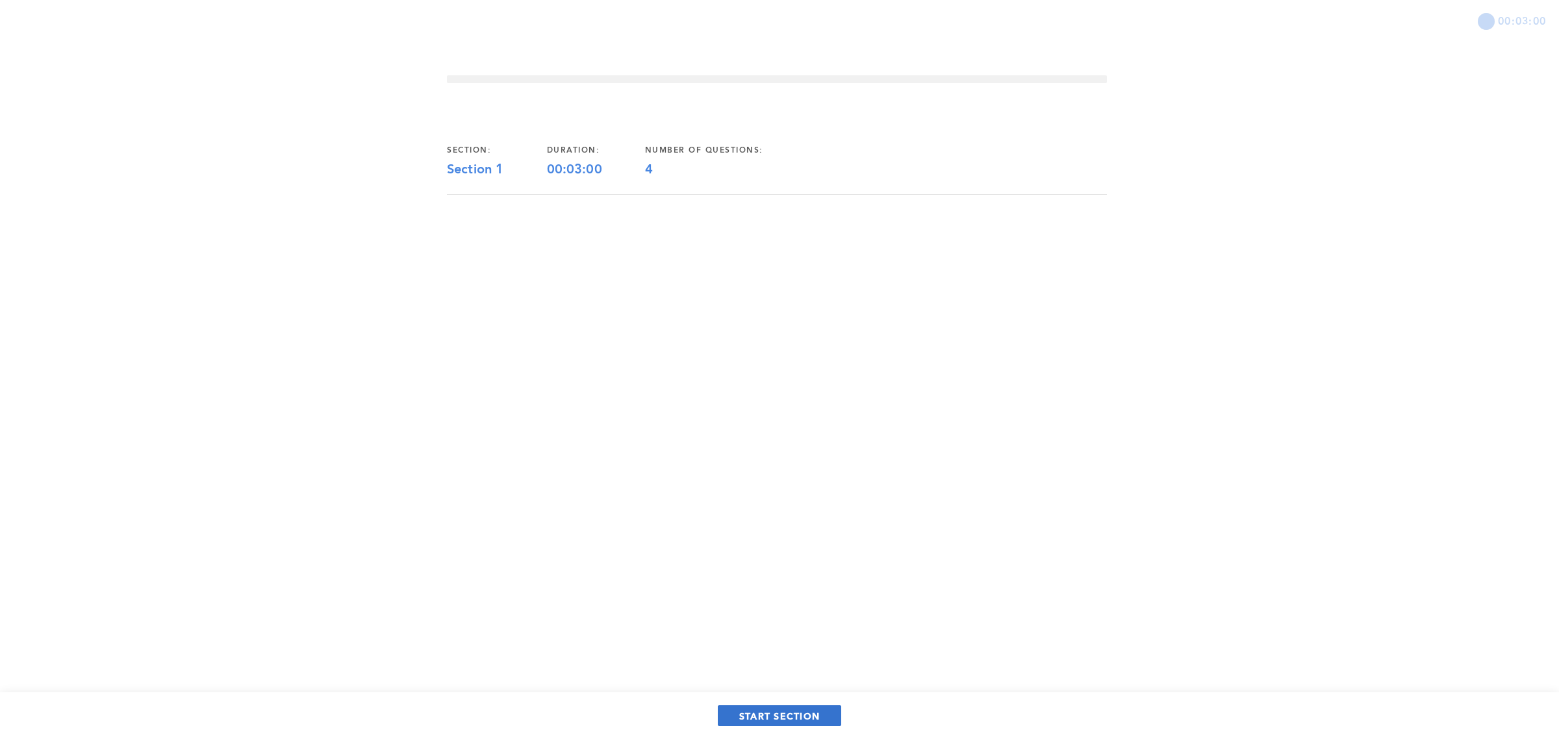
click at [807, 713] on span "START SECTION" at bounding box center [779, 716] width 81 height 12
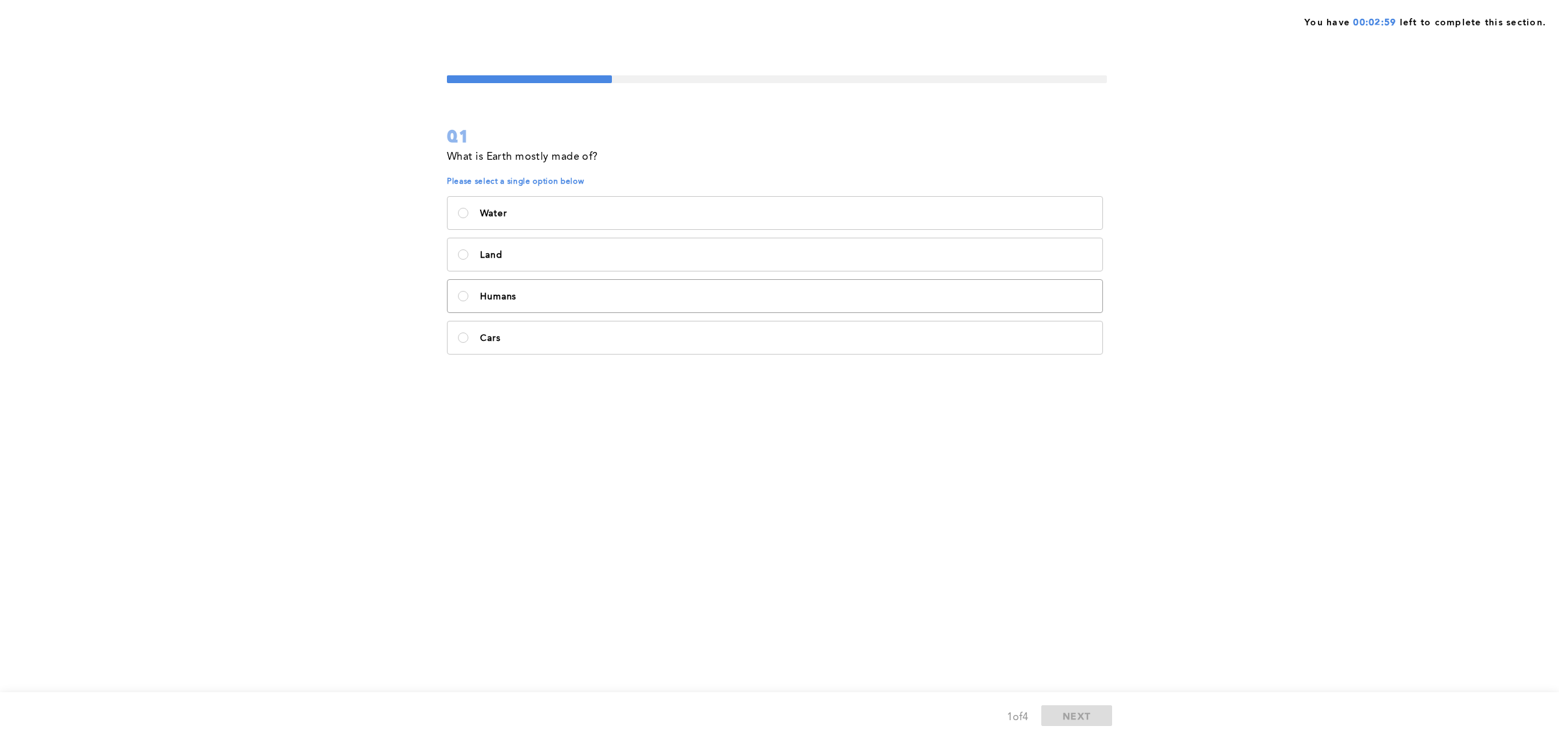
click at [635, 304] on label "Humans" at bounding box center [775, 296] width 655 height 32
click at [468, 301] on input "Humans" at bounding box center [463, 296] width 10 height 10
radio input "true"
click at [1065, 713] on span "NEXT" at bounding box center [1077, 716] width 28 height 12
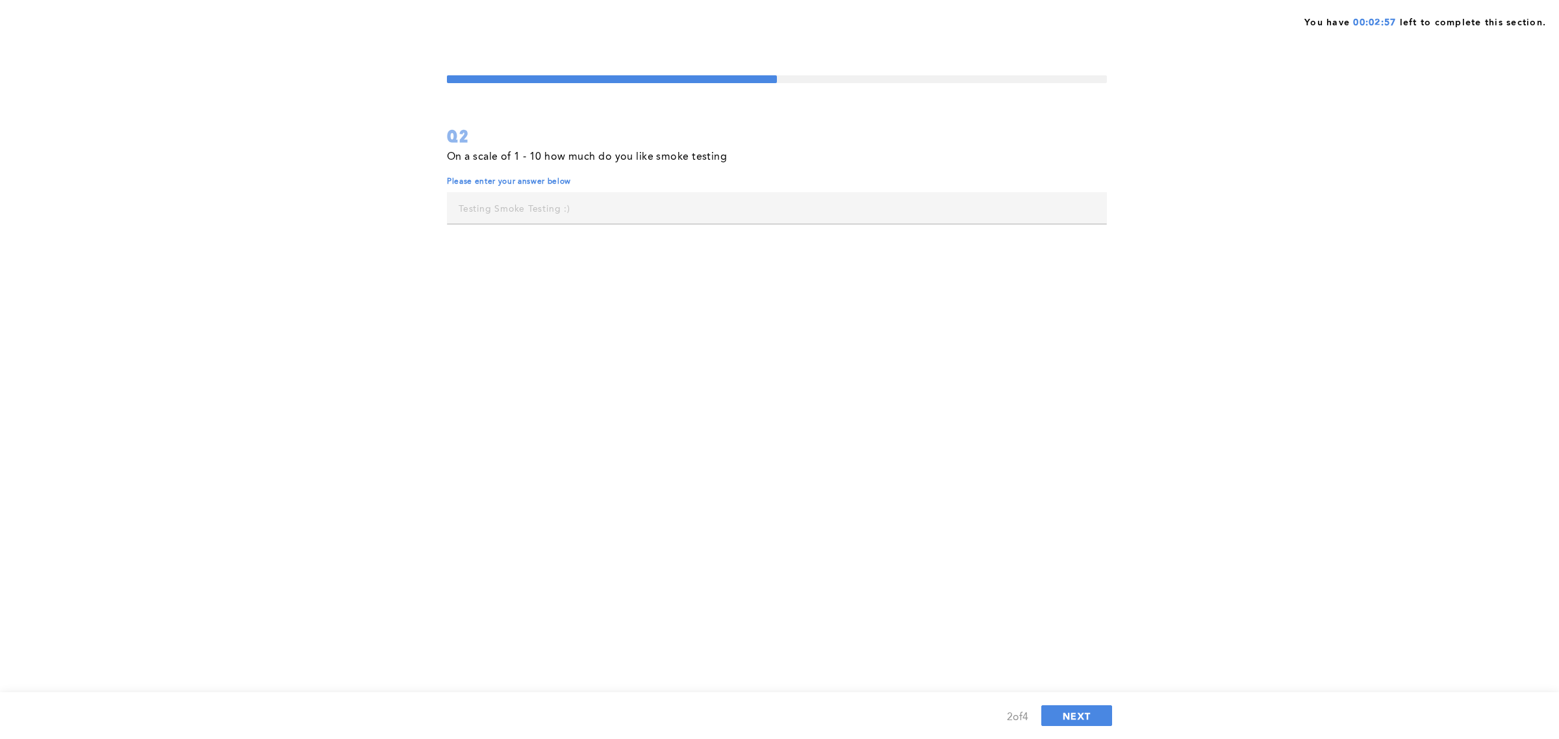
click at [624, 188] on div "On a scale of 1 - 10 how much do you like smoke testing Please enter your answe…" at bounding box center [777, 192] width 660 height 89
click at [622, 198] on input "text" at bounding box center [777, 207] width 660 height 31
type input "6"
click at [1078, 711] on span "NEXT" at bounding box center [1077, 716] width 28 height 12
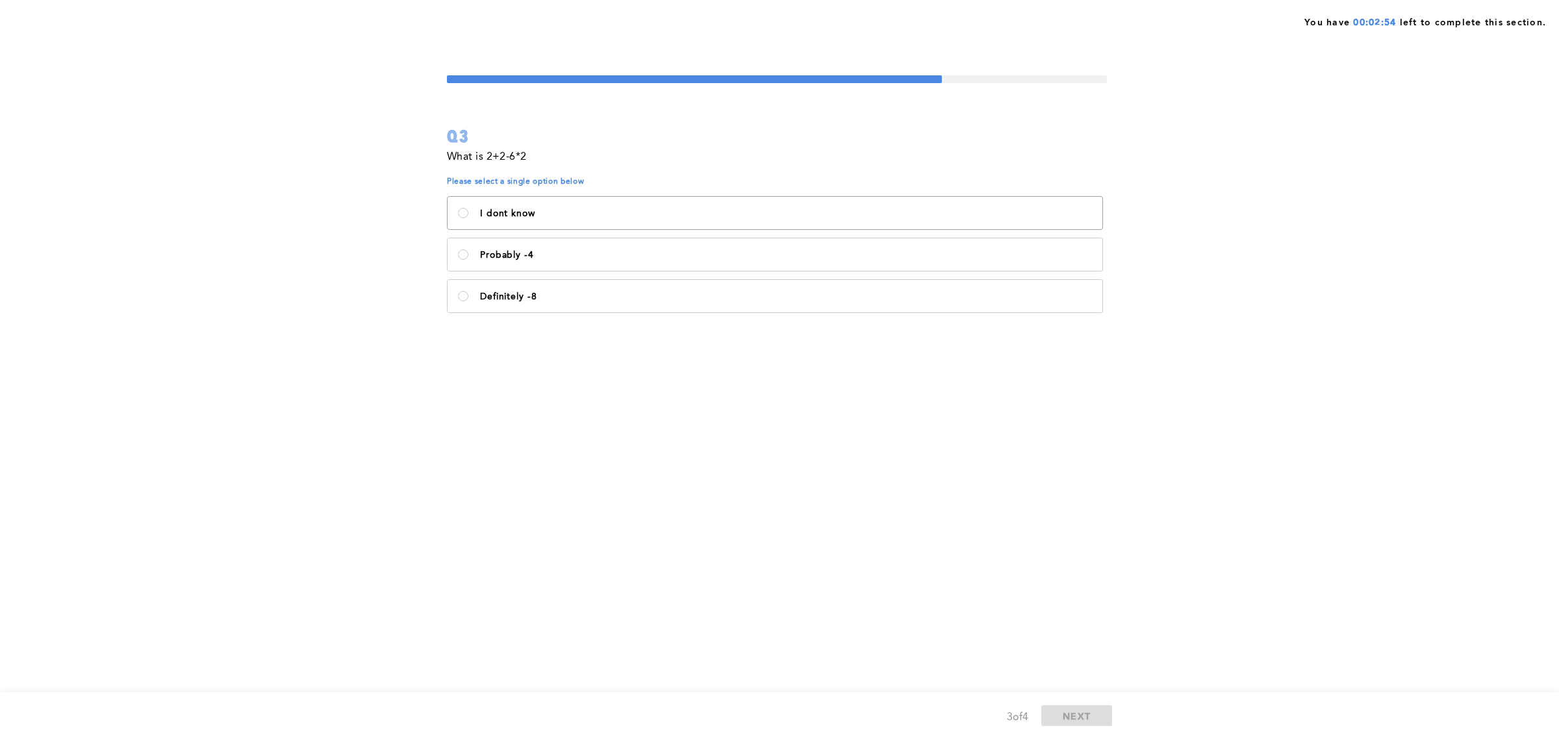
click at [692, 219] on label "I dont know" at bounding box center [775, 213] width 655 height 32
click at [468, 218] on know\<\/p\> "I dont know" at bounding box center [463, 213] width 10 height 10
radio know\<\/p\> "true"
click at [1080, 722] on button "NEXT" at bounding box center [1076, 715] width 71 height 21
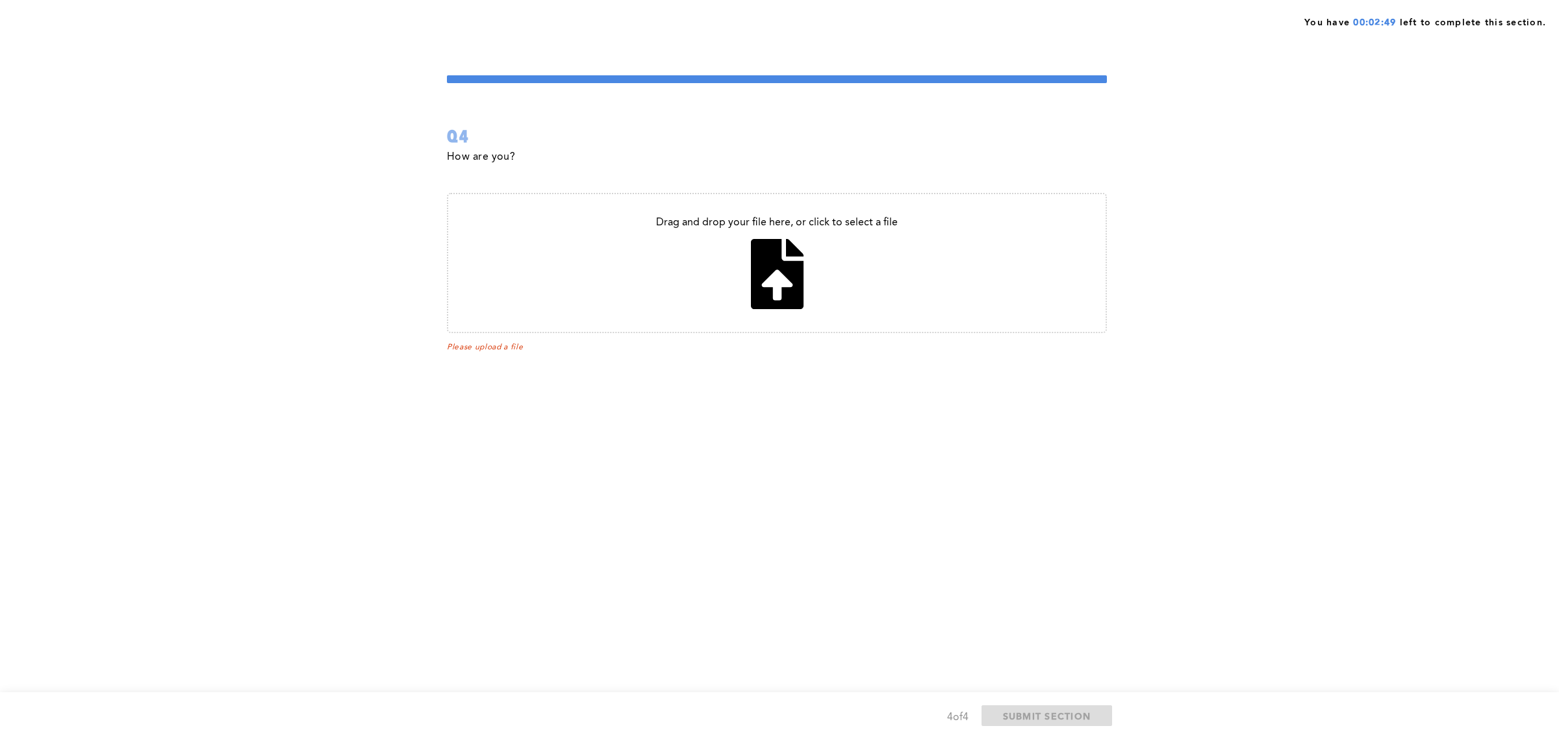
click at [775, 310] on input "file" at bounding box center [776, 263] width 657 height 138
type input "C:\fakepath\80608f88-cc1e-466f-86ed-8ac5b28a1283-1164046.pdf"
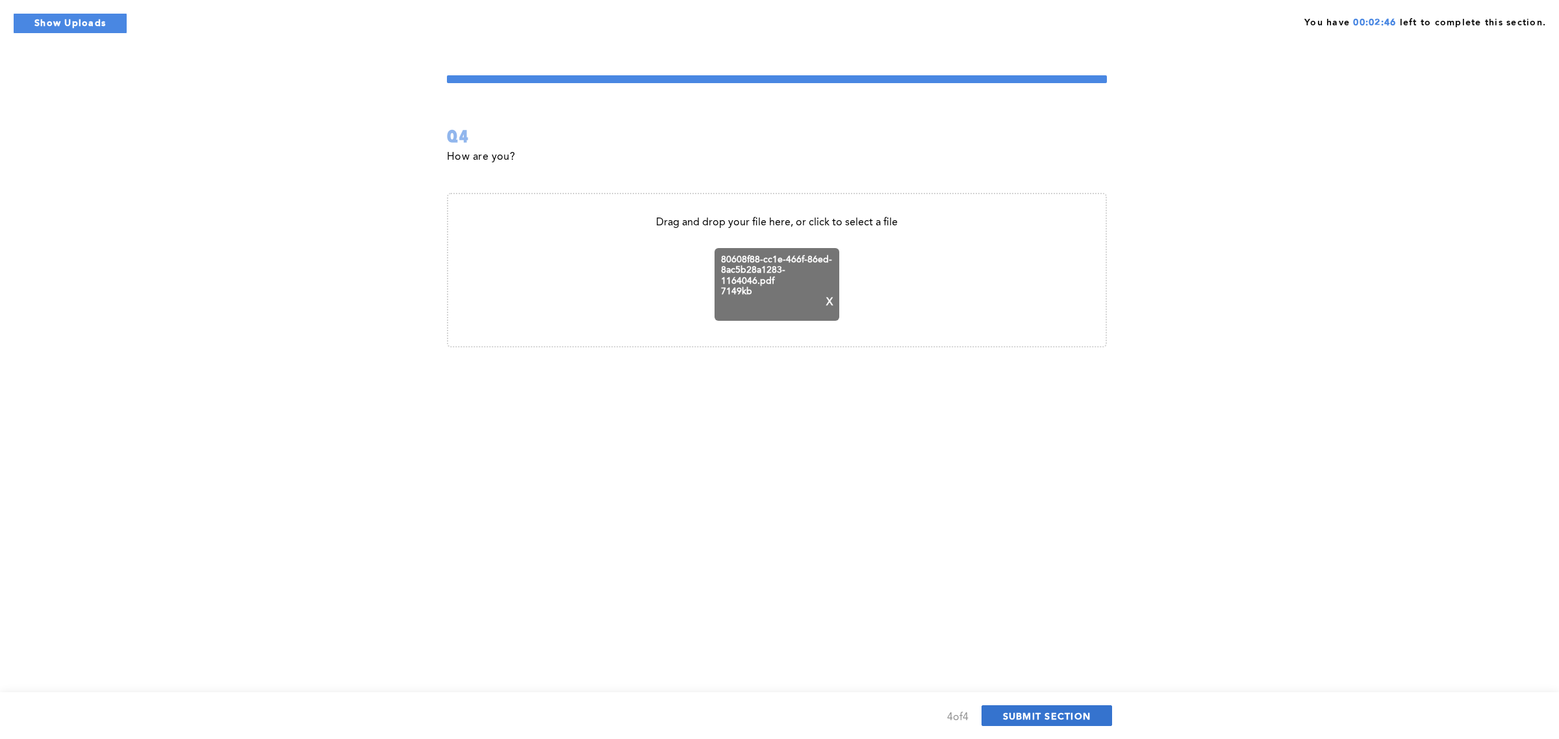
click at [1066, 708] on button "SUBMIT SECTION" at bounding box center [1046, 715] width 131 height 21
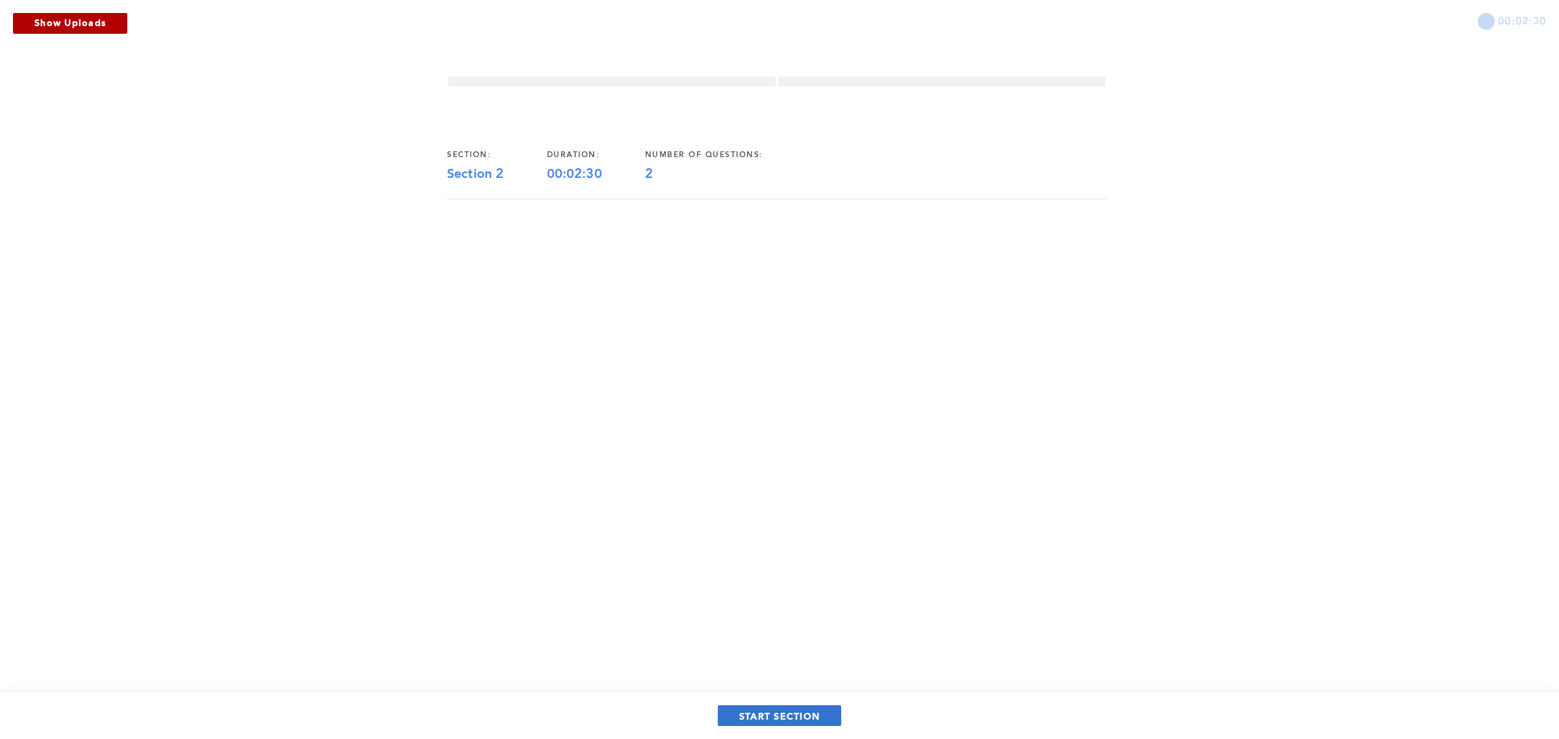
click at [787, 712] on span "START SECTION" at bounding box center [779, 716] width 81 height 12
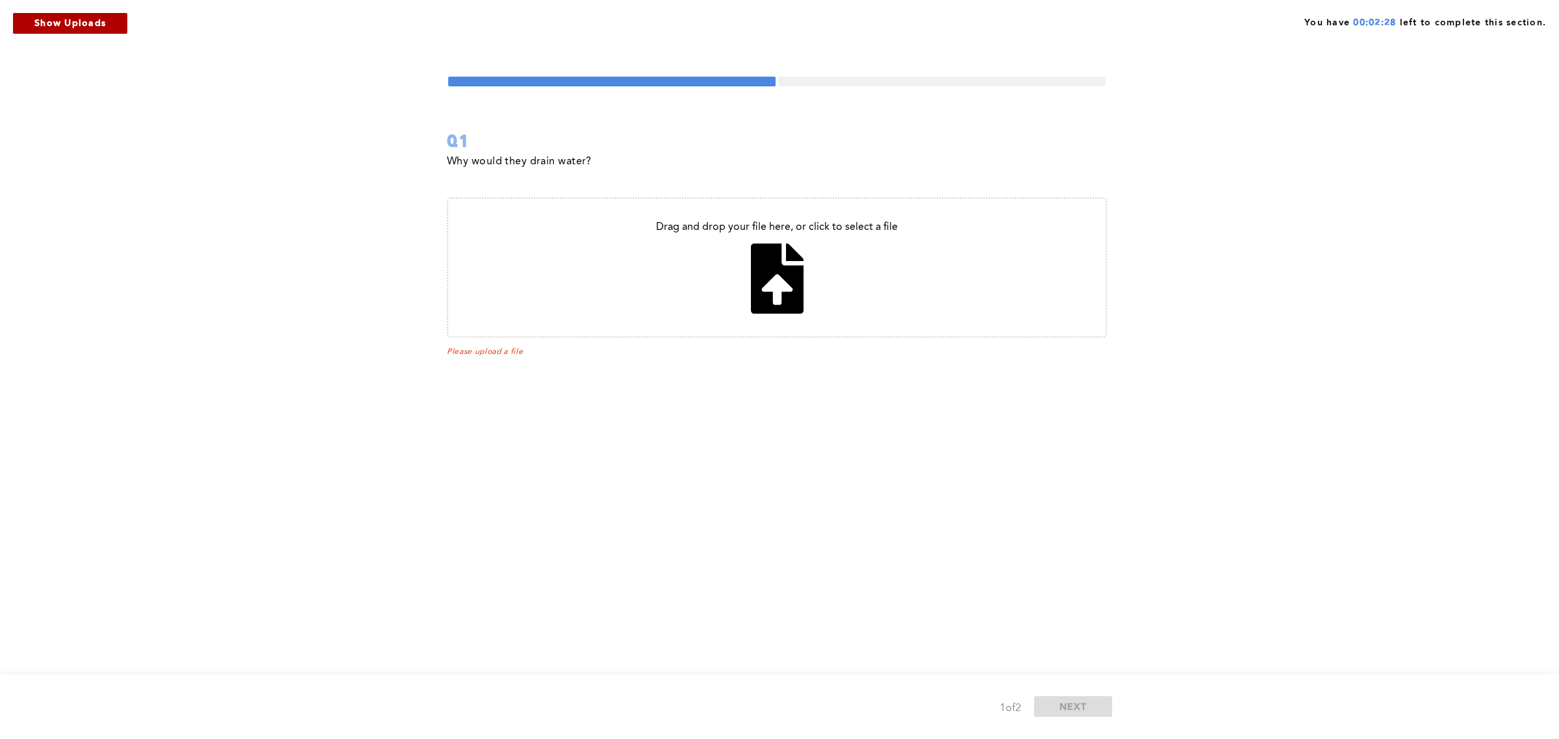
click at [696, 319] on input "file" at bounding box center [776, 268] width 657 height 138
type input "C:\fakepath\EC 2 - Preview.pdf"
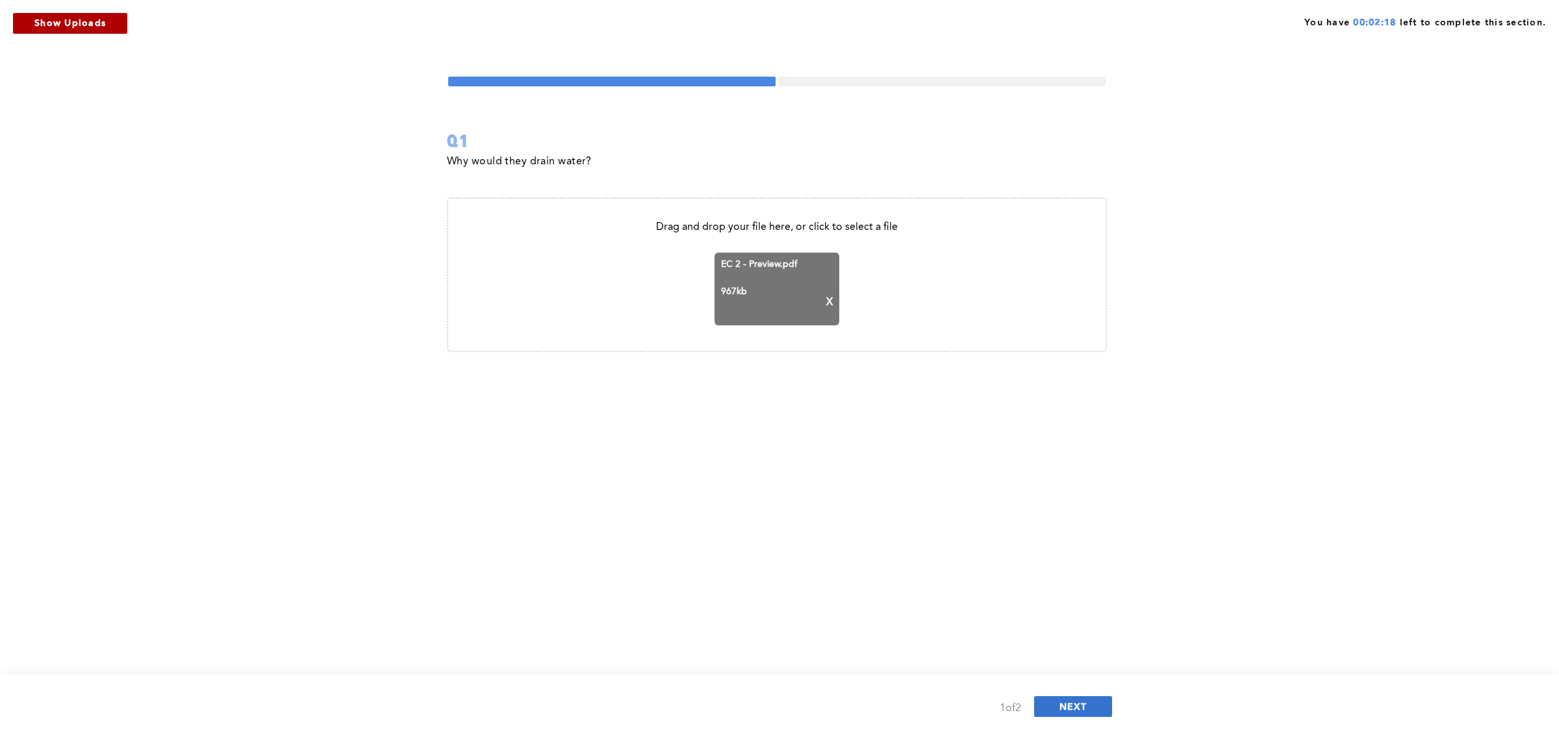
click at [1066, 702] on span "NEXT" at bounding box center [1073, 706] width 28 height 12
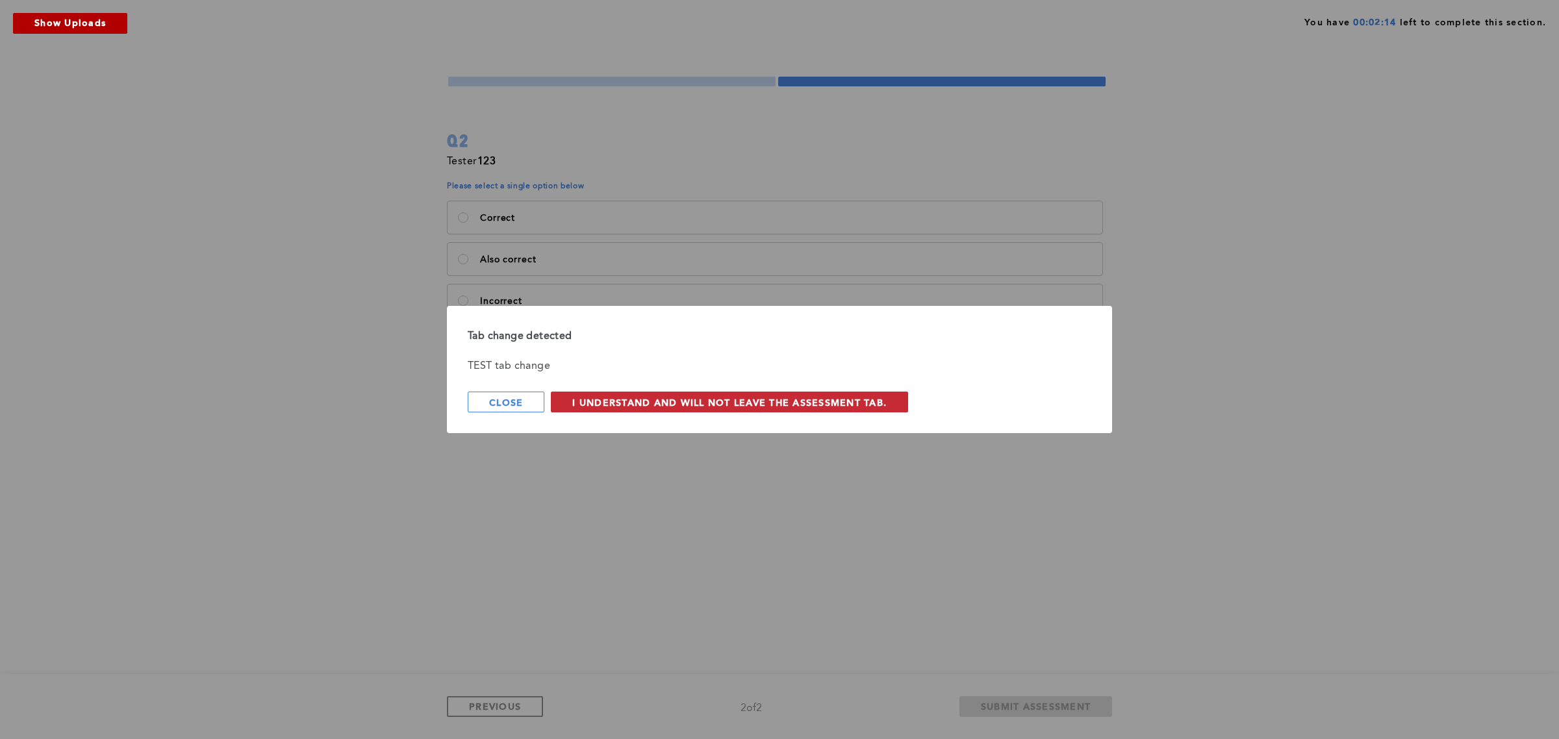
click at [637, 396] on span "I understand and will not leave the assessment tab." at bounding box center [729, 402] width 314 height 12
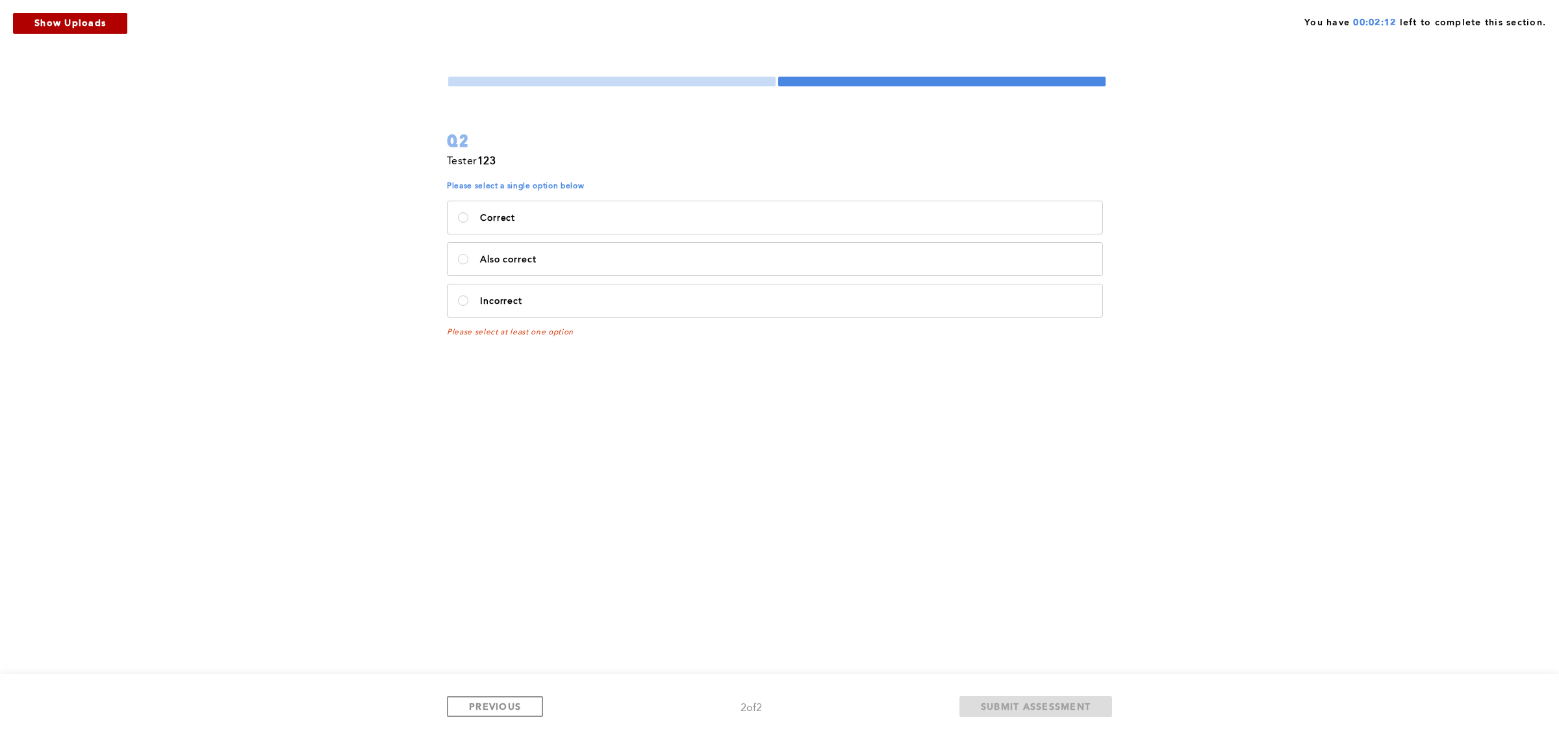
drag, startPoint x: 546, startPoint y: 188, endPoint x: 455, endPoint y: 172, distance: 93.0
click at [455, 172] on div "Tester 123 Please select a single option below Correct Also correct Incorrect P…" at bounding box center [777, 245] width 660 height 184
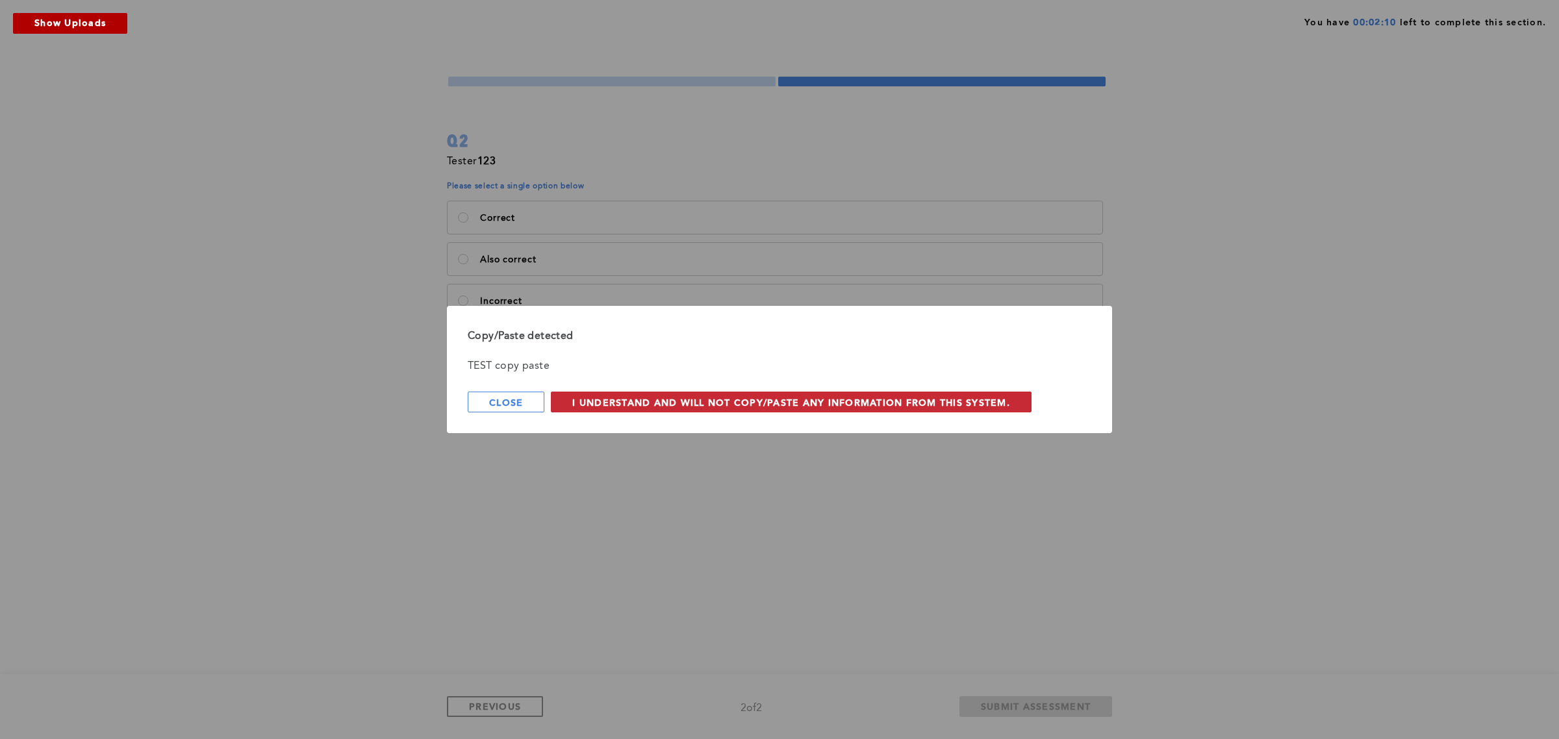
click at [638, 393] on button "I understand and will not copy/paste any information from this system." at bounding box center [791, 402] width 481 height 21
click at [682, 406] on span "I understand and will not leave the assessment tab." at bounding box center [729, 402] width 314 height 12
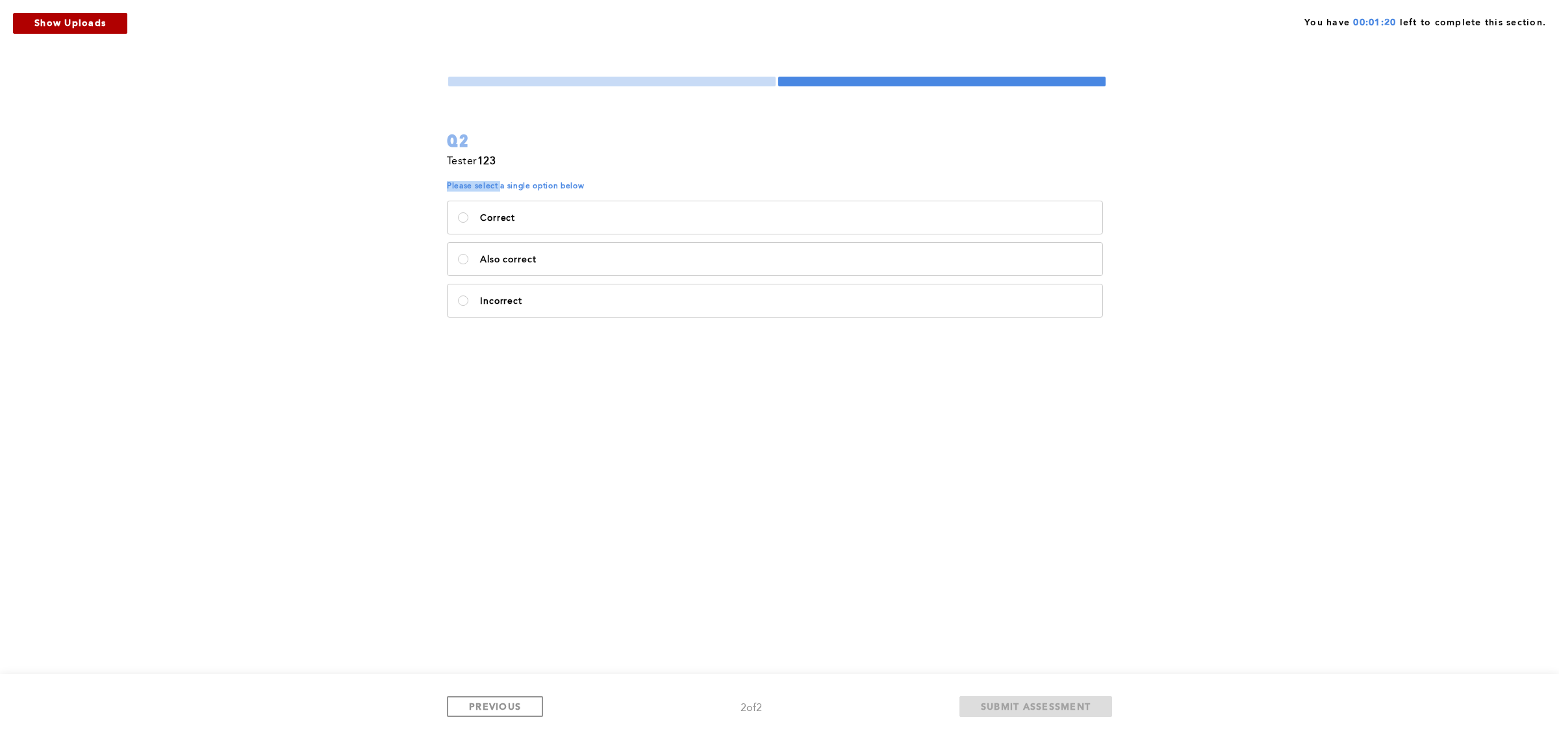
drag, startPoint x: 500, startPoint y: 187, endPoint x: 444, endPoint y: 183, distance: 56.7
click at [444, 183] on div "You have 00:01:20 left to complete this section. Q2 Tester 123 Please select a …" at bounding box center [779, 369] width 1559 height 739
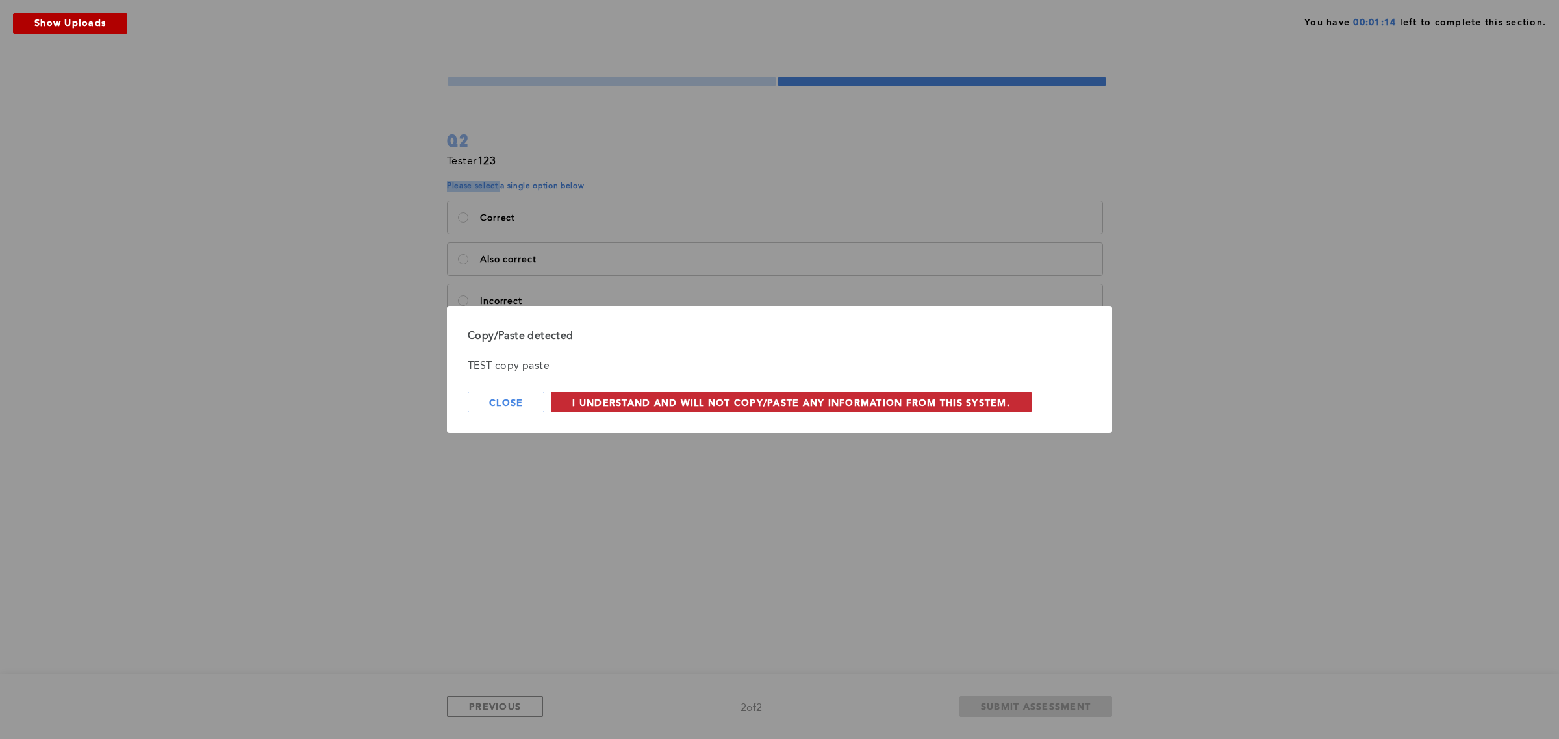
click at [569, 397] on button "I understand and will not copy/paste any information from this system." at bounding box center [791, 402] width 481 height 21
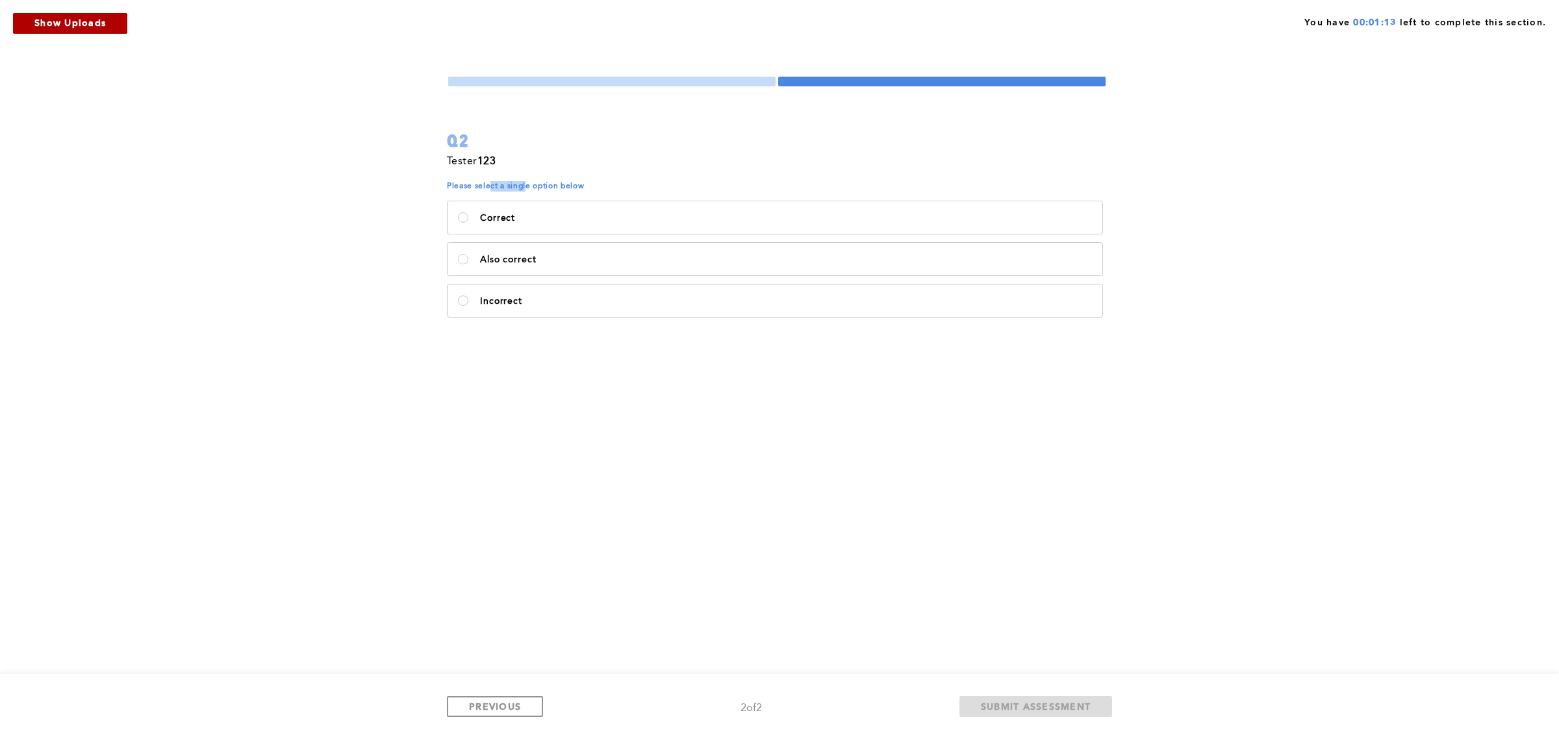
drag, startPoint x: 527, startPoint y: 186, endPoint x: 491, endPoint y: 184, distance: 36.4
click at [491, 184] on span "Please select a single option below" at bounding box center [777, 186] width 660 height 10
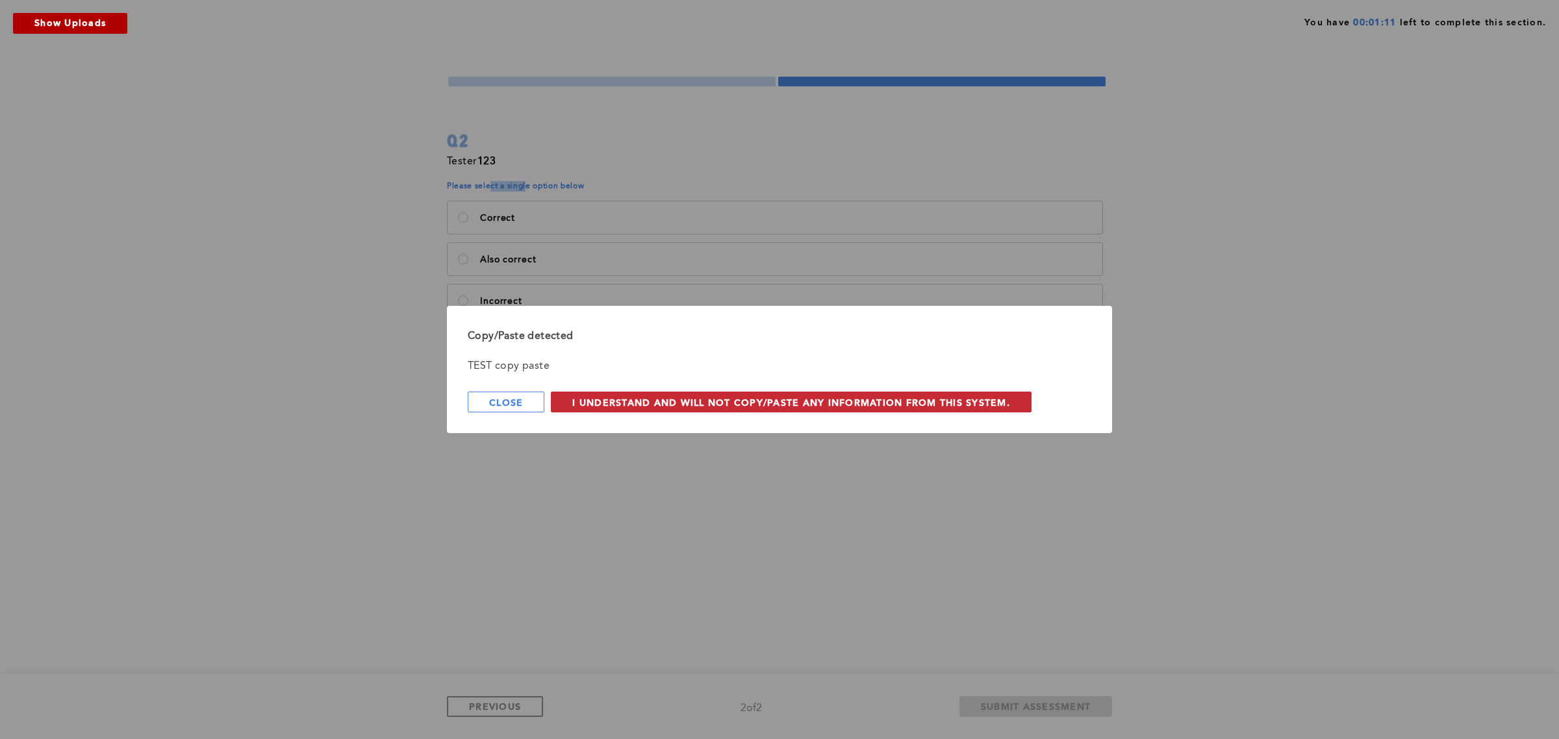
click at [598, 398] on span "I understand and will not copy/paste any information from this system." at bounding box center [791, 402] width 438 height 12
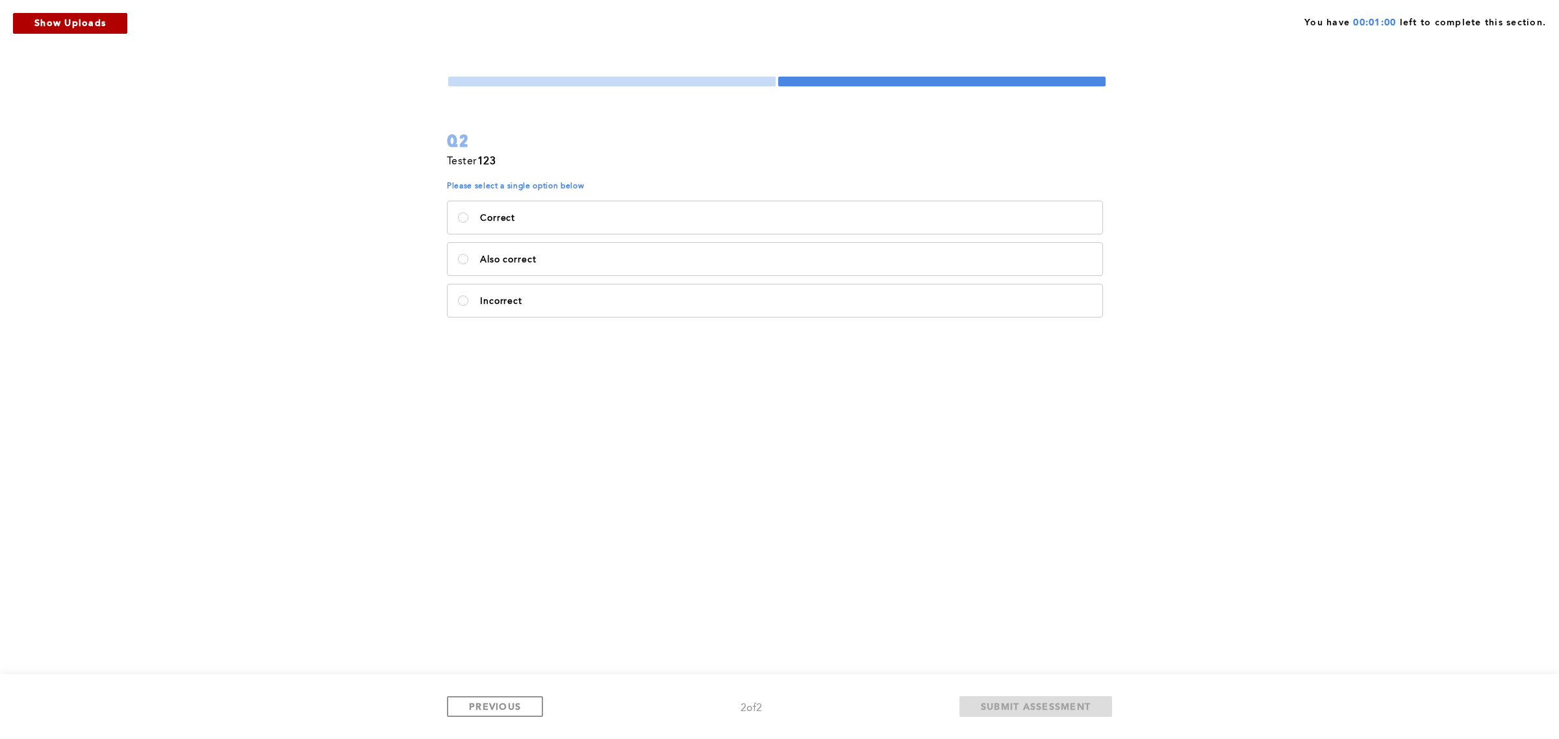
drag, startPoint x: 523, startPoint y: 179, endPoint x: 474, endPoint y: 164, distance: 51.0
click at [474, 164] on div "Tester 123" at bounding box center [777, 167] width 660 height 29
drag, startPoint x: 515, startPoint y: 188, endPoint x: 462, endPoint y: 189, distance: 53.3
click at [462, 189] on span "Please select a single option below" at bounding box center [777, 186] width 660 height 10
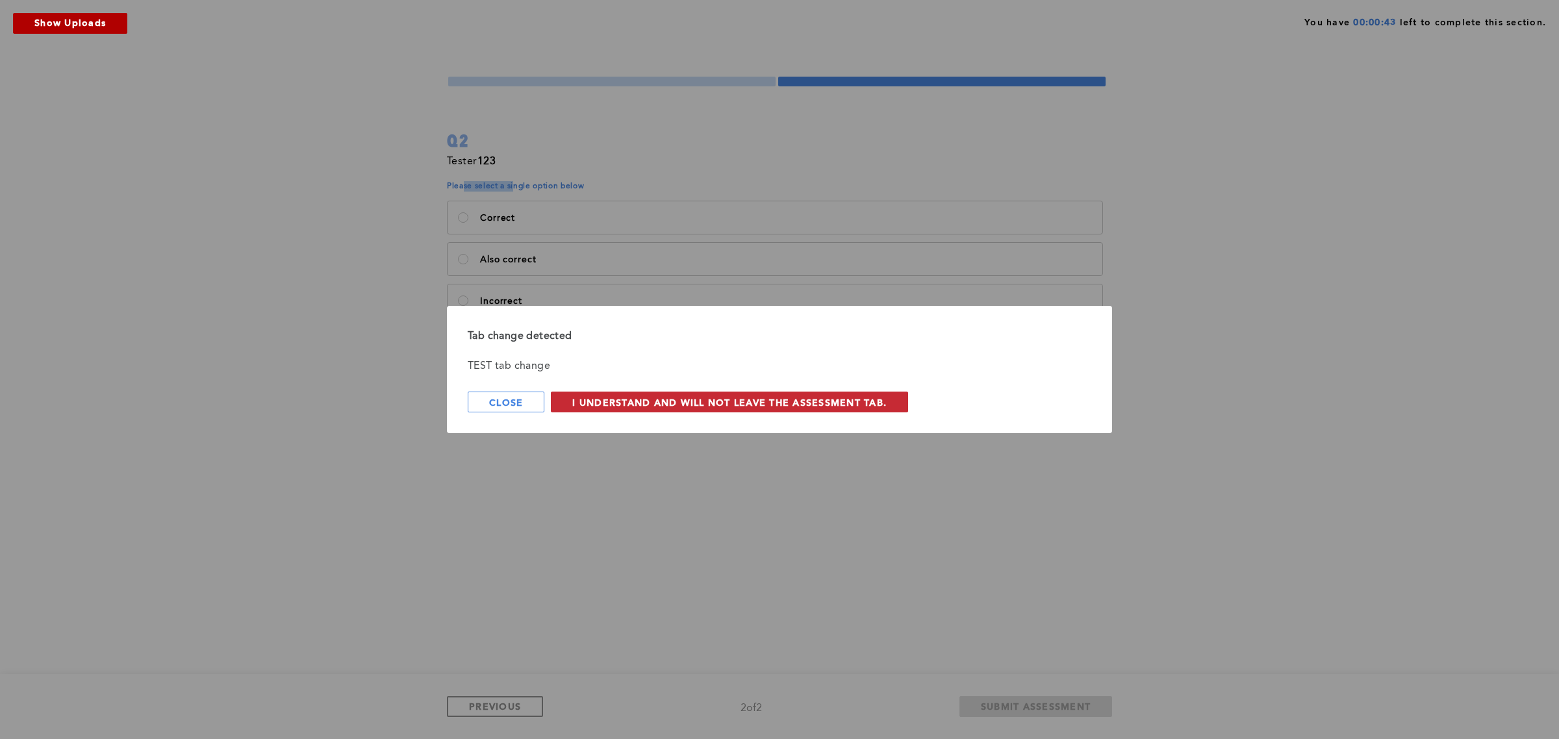
click at [716, 406] on span "I understand and will not leave the assessment tab." at bounding box center [729, 402] width 314 height 12
click at [771, 409] on button "I understand and will not leave the assessment tab." at bounding box center [729, 402] width 357 height 21
click at [744, 404] on span "I understand and will not leave the assessment tab." at bounding box center [729, 402] width 314 height 12
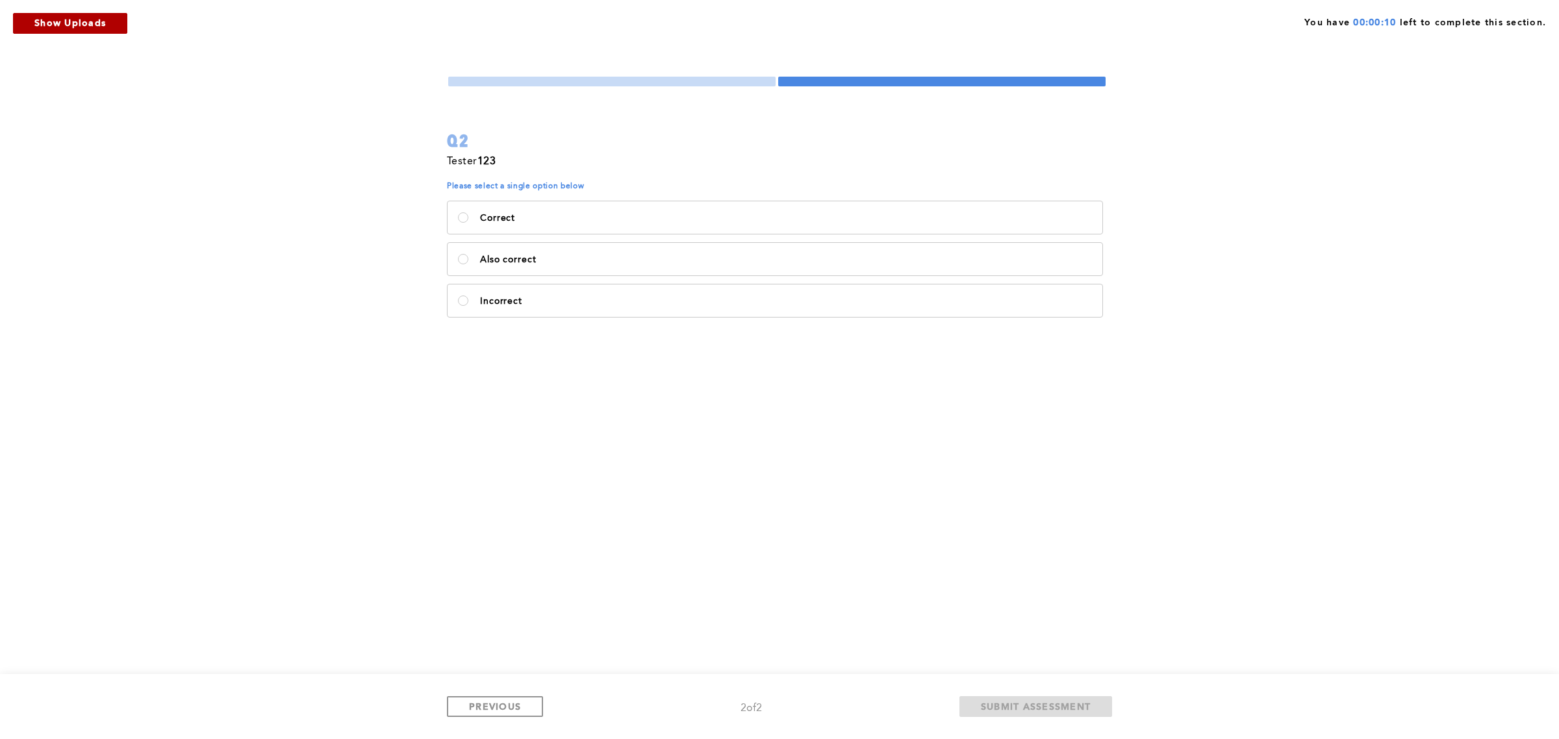
drag, startPoint x: 563, startPoint y: 183, endPoint x: 505, endPoint y: 180, distance: 57.9
click at [505, 180] on div "Tester 123 Please select a single option below Correct Also correct Incorrect e…" at bounding box center [777, 245] width 660 height 184
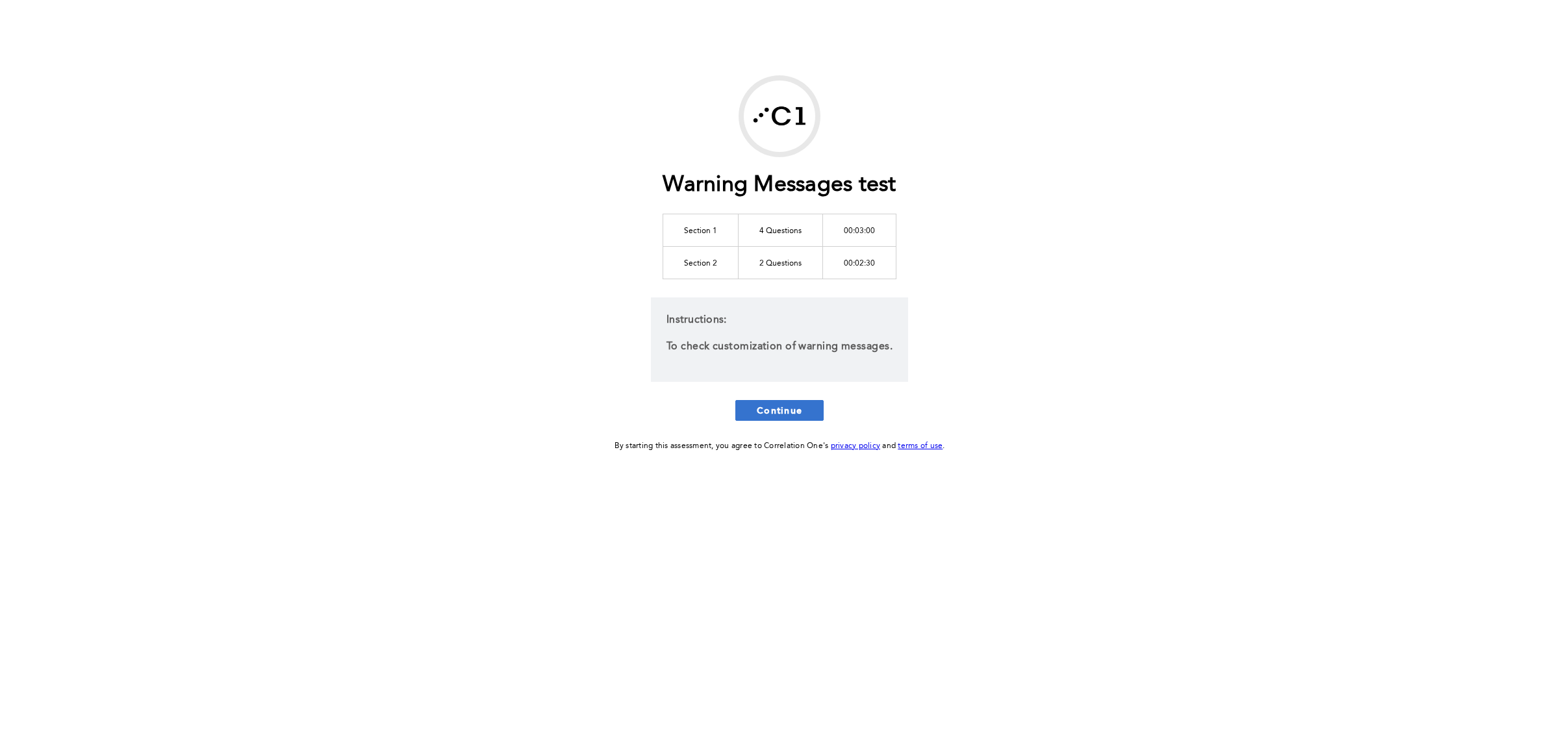
click at [771, 412] on span "Continue" at bounding box center [779, 410] width 45 height 12
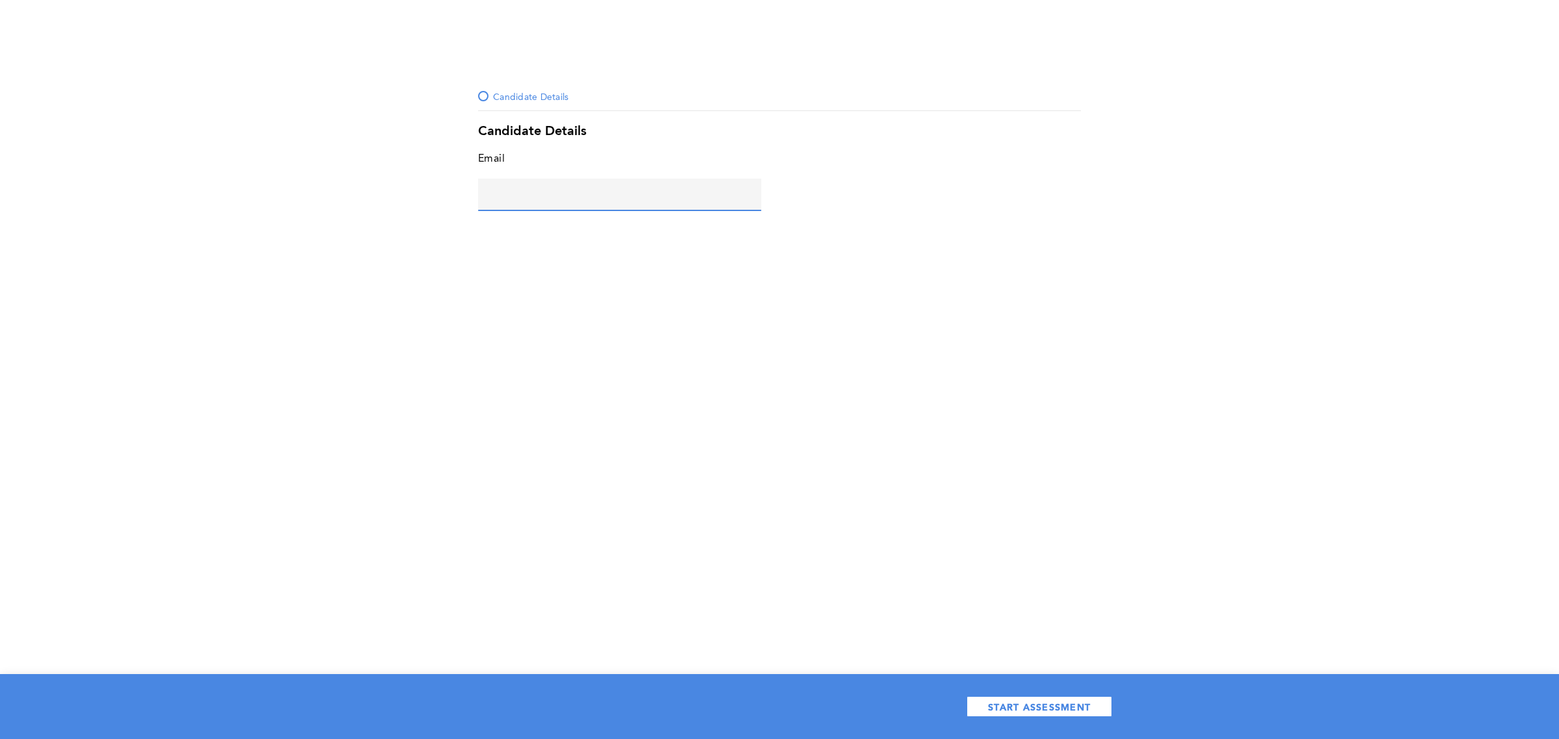
click at [604, 203] on input "text" at bounding box center [619, 194] width 283 height 31
type input "[PERSON_NAME][EMAIL_ADDRESS][DOMAIN_NAME]"
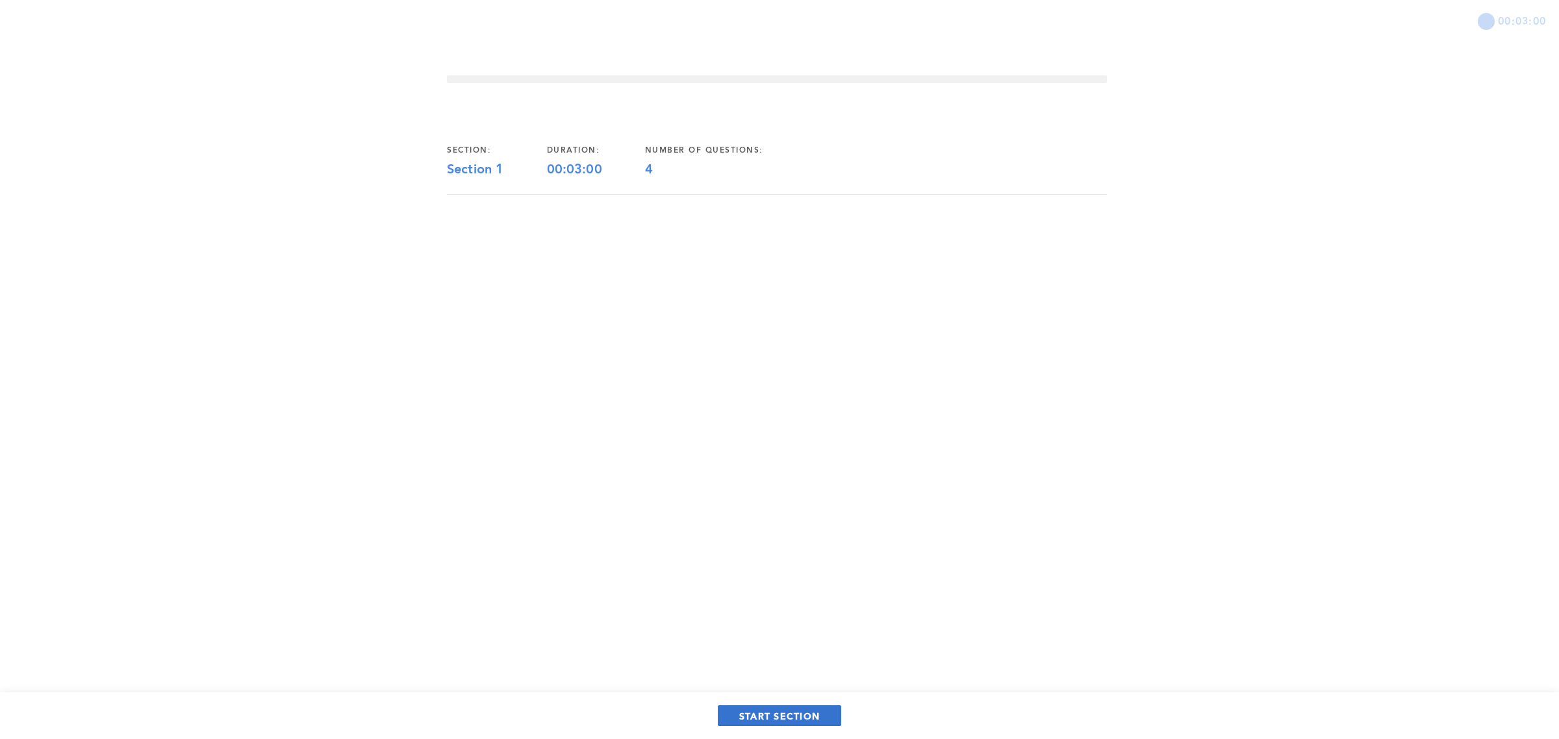
click at [770, 706] on button "START SECTION" at bounding box center [779, 715] width 123 height 21
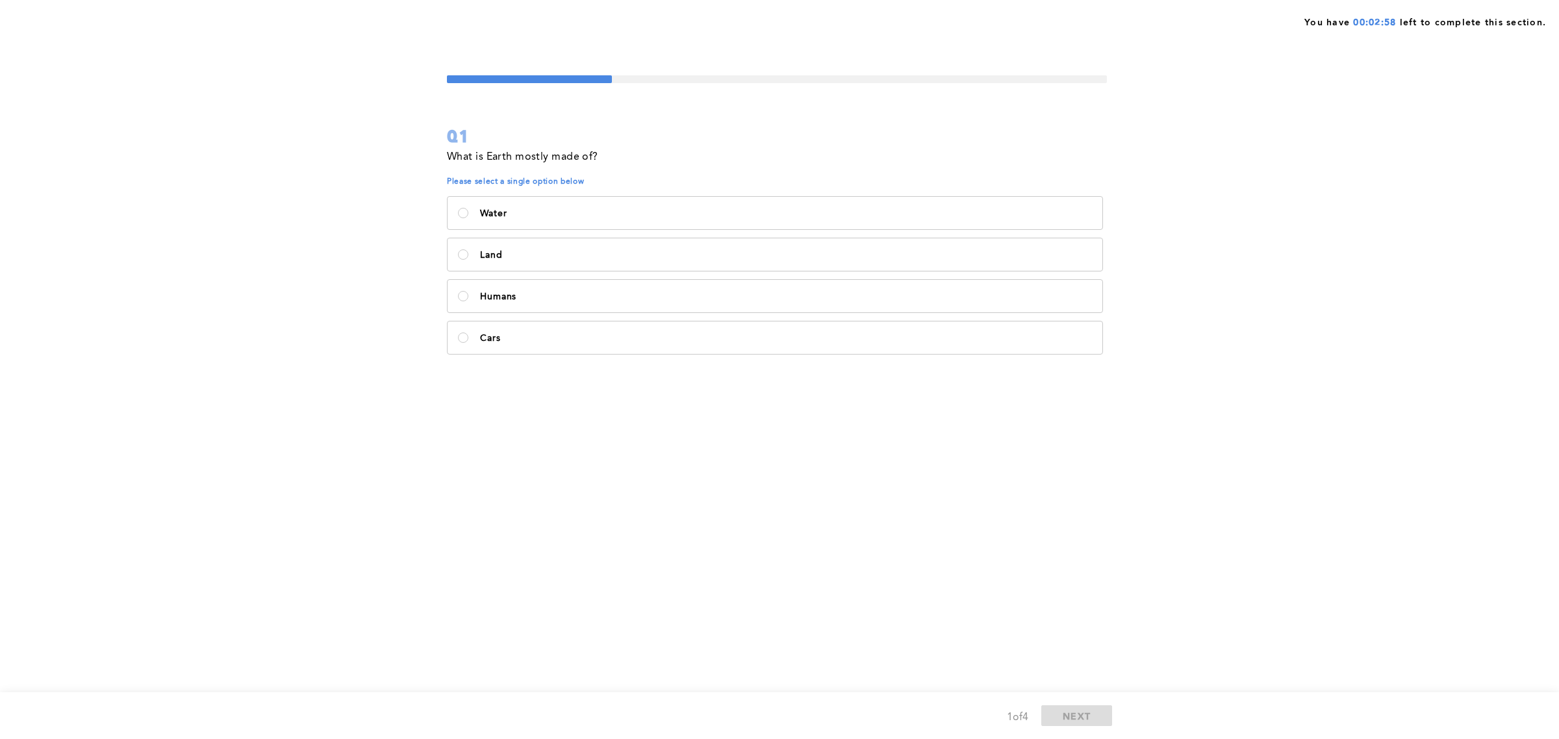
drag, startPoint x: 580, startPoint y: 140, endPoint x: 539, endPoint y: 146, distance: 41.4
click at [539, 146] on div "Q1" at bounding box center [777, 136] width 660 height 23
drag, startPoint x: 549, startPoint y: 160, endPoint x: 492, endPoint y: 153, distance: 57.0
click at [492, 153] on p "What is Earth mostly made of?" at bounding box center [522, 157] width 151 height 18
click at [518, 158] on p "What is Earth mostly made of?" at bounding box center [522, 157] width 151 height 18
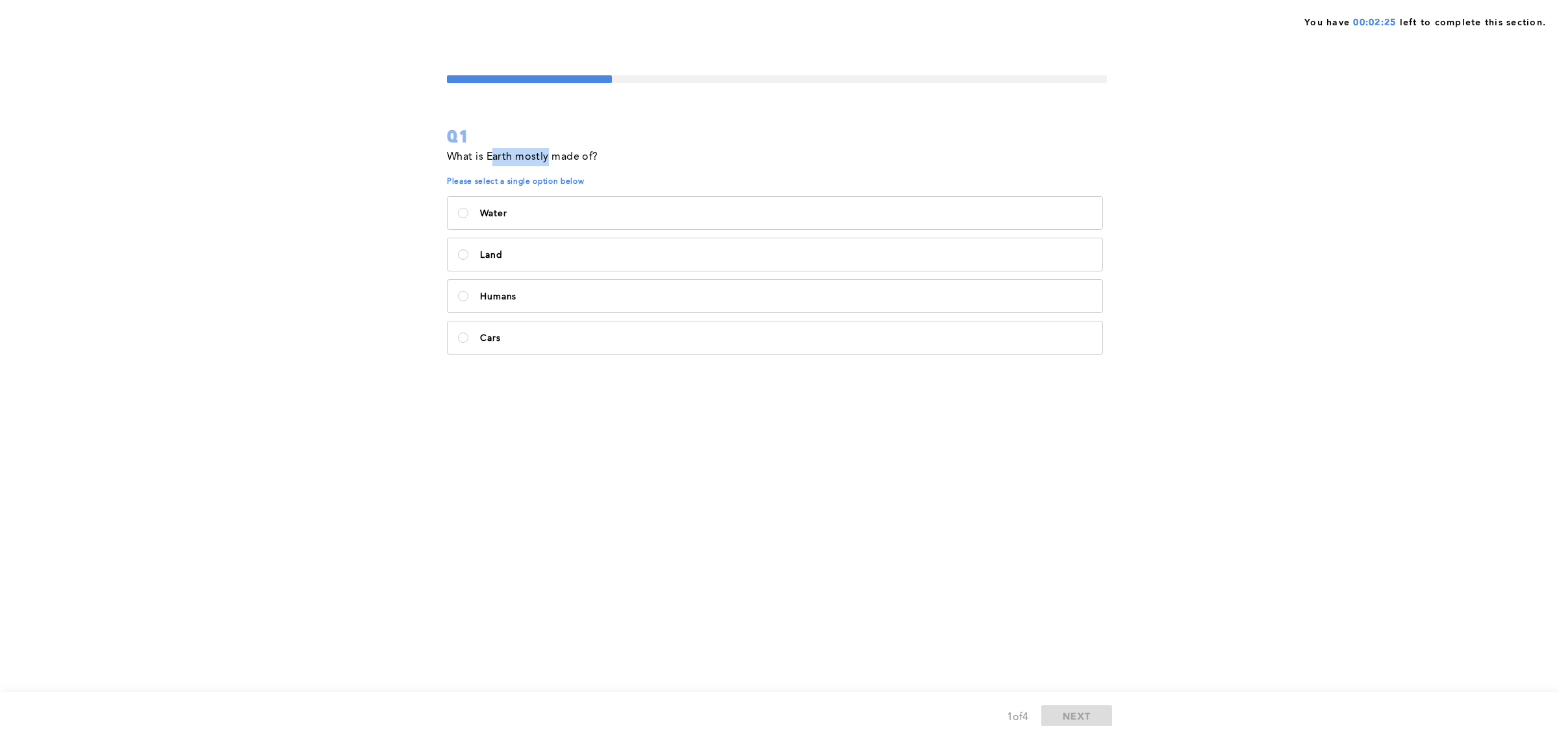
click at [533, 161] on p "What is Earth mostly made of?" at bounding box center [522, 157] width 151 height 18
click at [576, 157] on p "What is Earth mostly made of?" at bounding box center [522, 157] width 151 height 18
drag, startPoint x: 576, startPoint y: 157, endPoint x: 524, endPoint y: 157, distance: 52.0
click at [524, 157] on p "What is Earth mostly made of?" at bounding box center [522, 157] width 151 height 18
drag, startPoint x: 575, startPoint y: 155, endPoint x: 533, endPoint y: 153, distance: 42.3
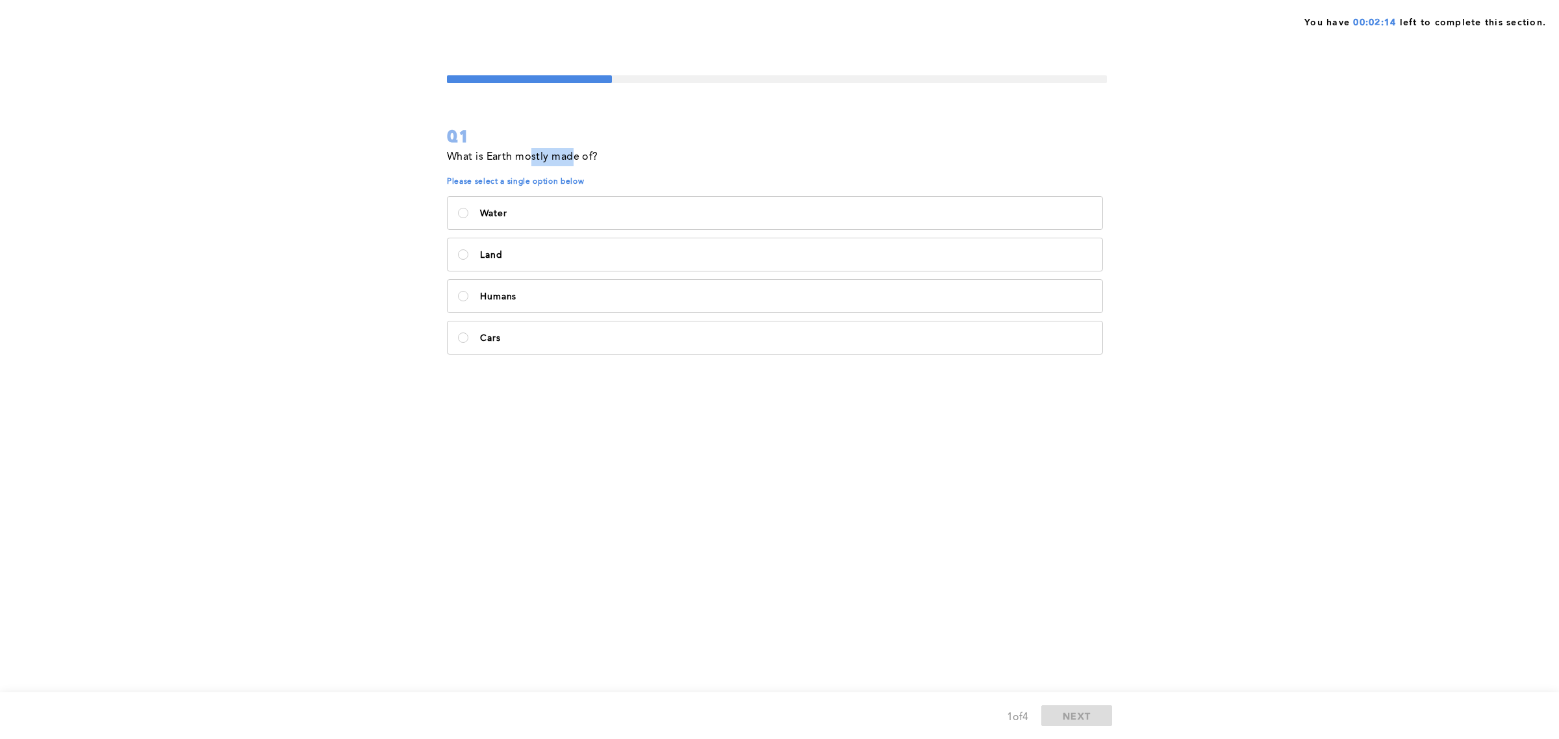
click at [533, 153] on p "What is Earth mostly made of?" at bounding box center [522, 157] width 151 height 18
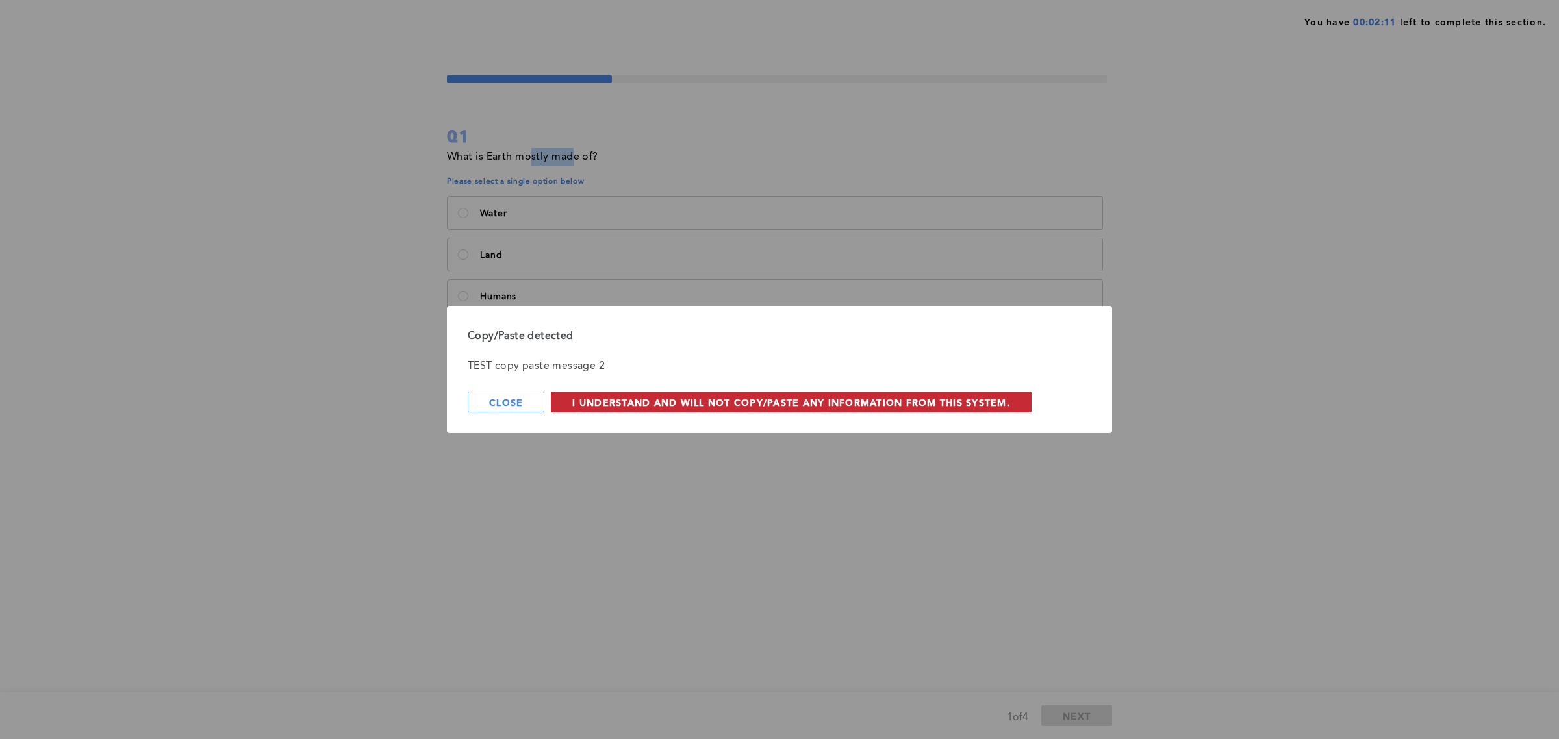
click at [627, 403] on span "I understand and will not copy/paste any information from this system." at bounding box center [791, 402] width 438 height 12
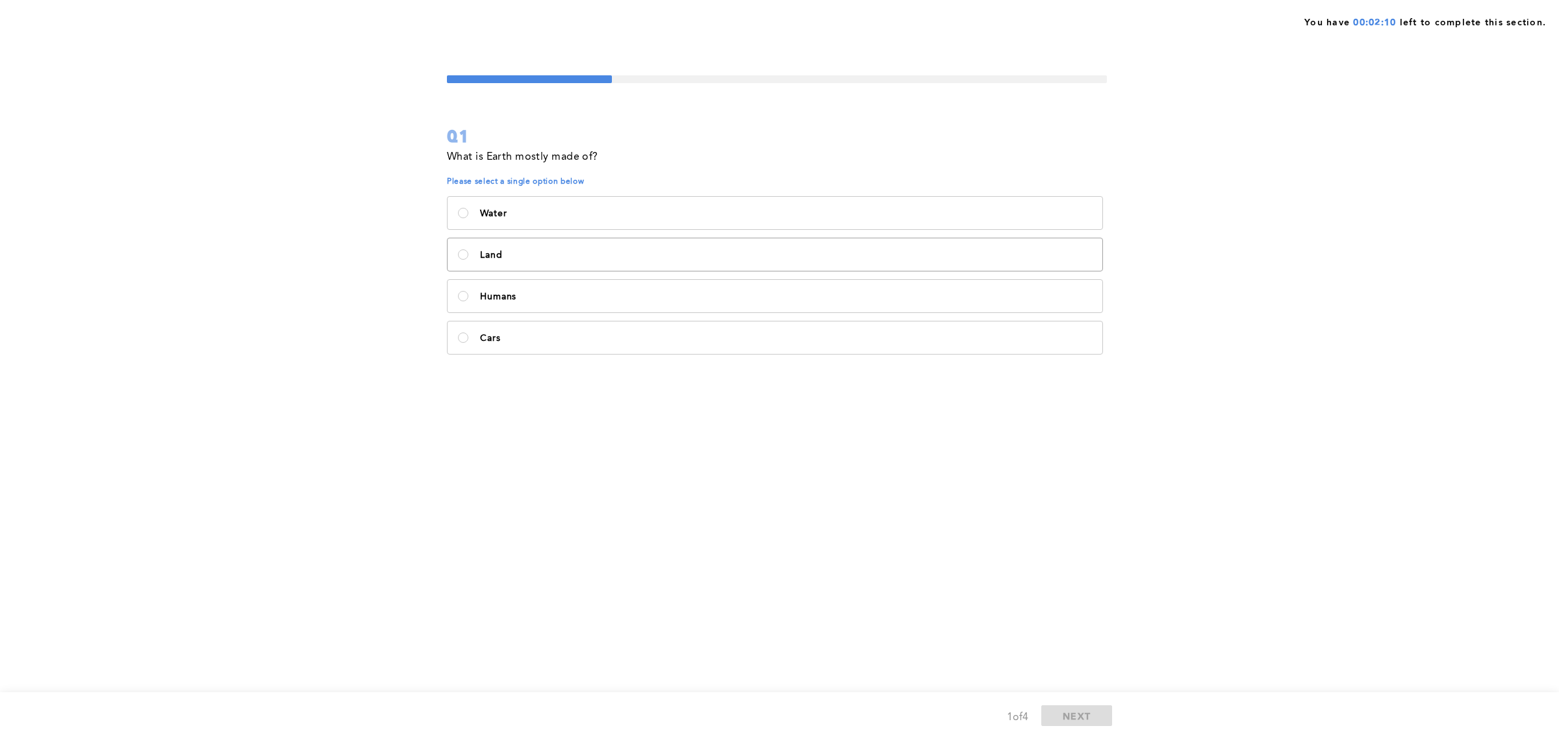
click at [514, 244] on label "Land" at bounding box center [775, 254] width 655 height 32
click at [468, 249] on input "Land" at bounding box center [463, 254] width 10 height 10
radio input "true"
click at [1074, 718] on span "NEXT" at bounding box center [1077, 716] width 28 height 12
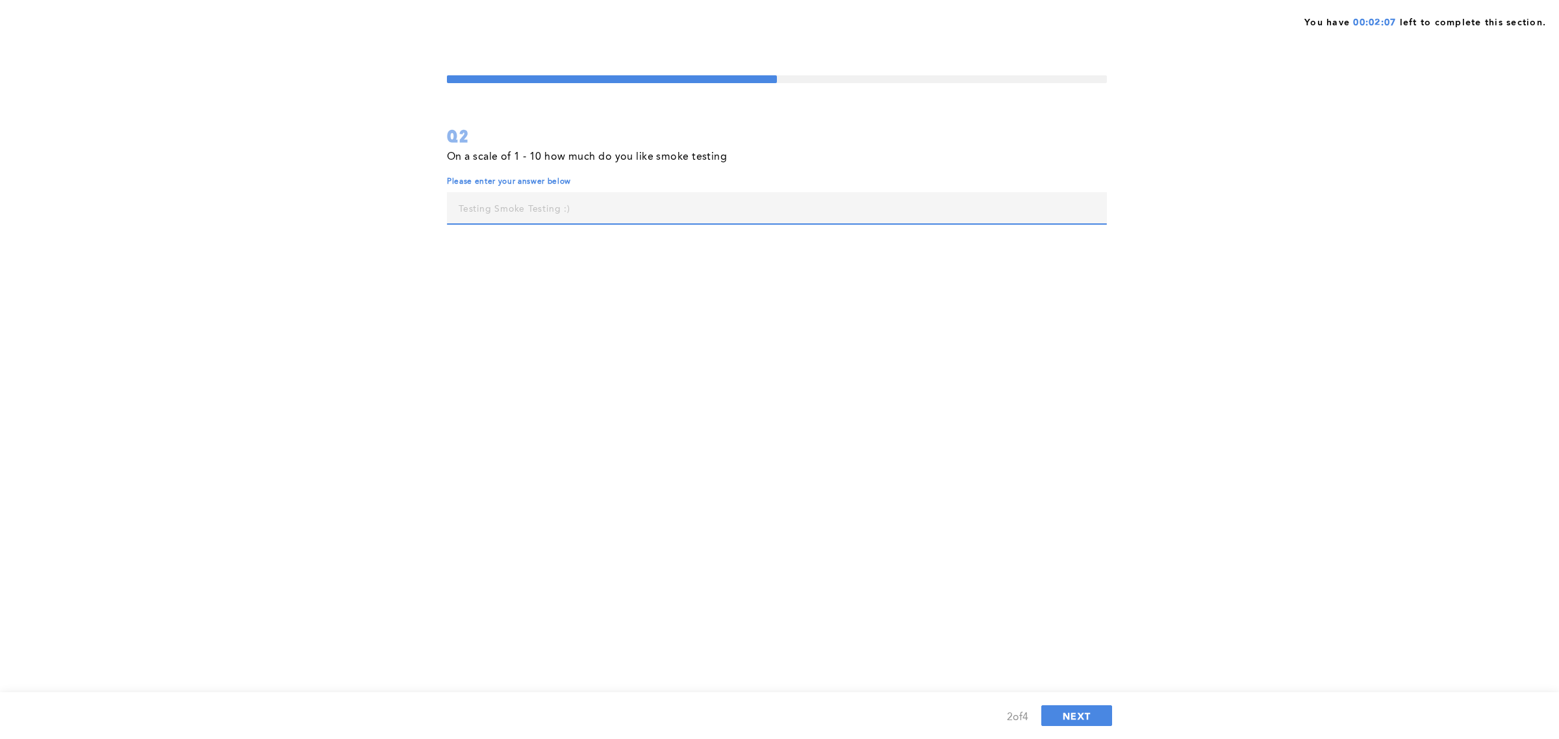
click at [572, 211] on input "text" at bounding box center [777, 207] width 660 height 31
type input "5"
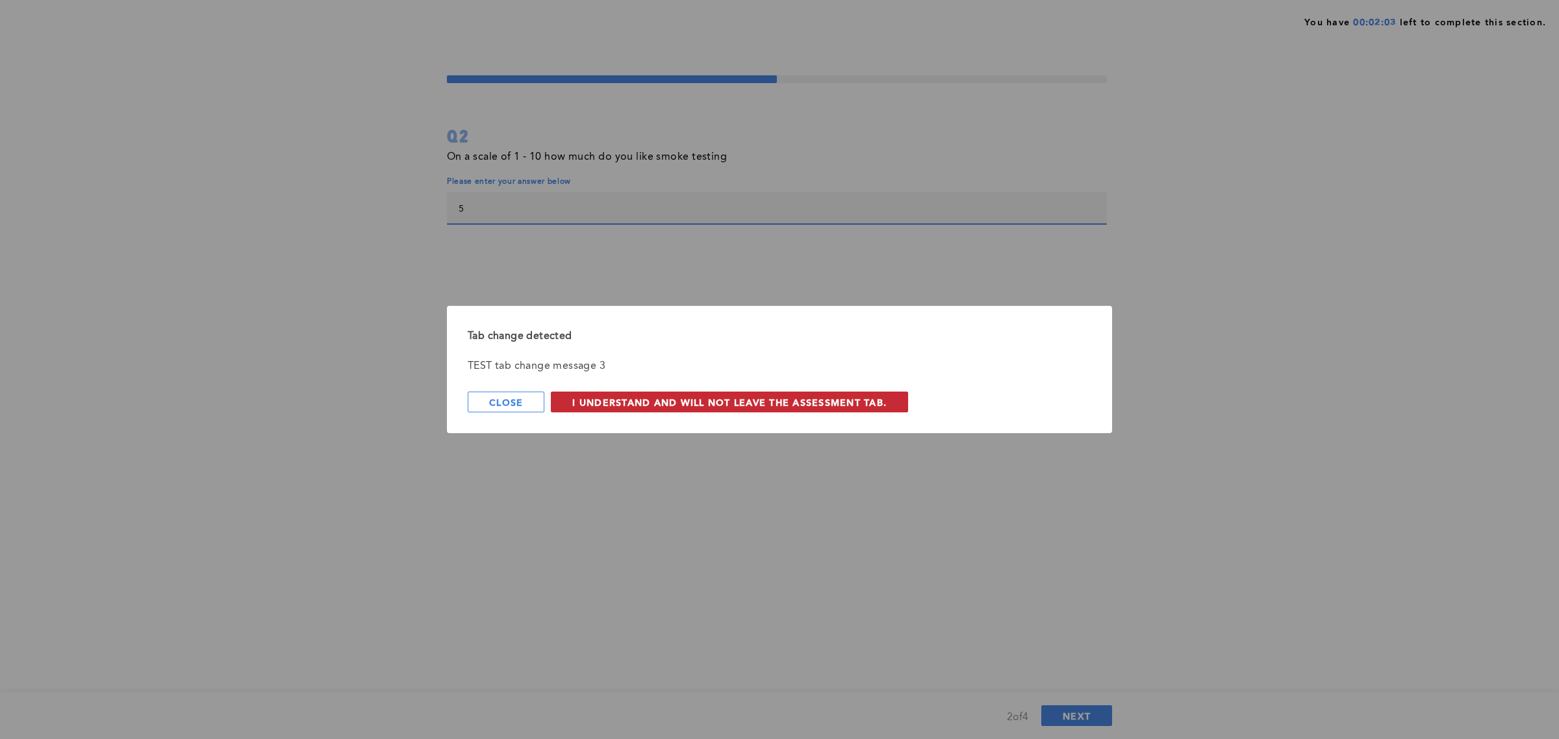
click at [659, 398] on span "I understand and will not leave the assessment tab." at bounding box center [729, 402] width 314 height 12
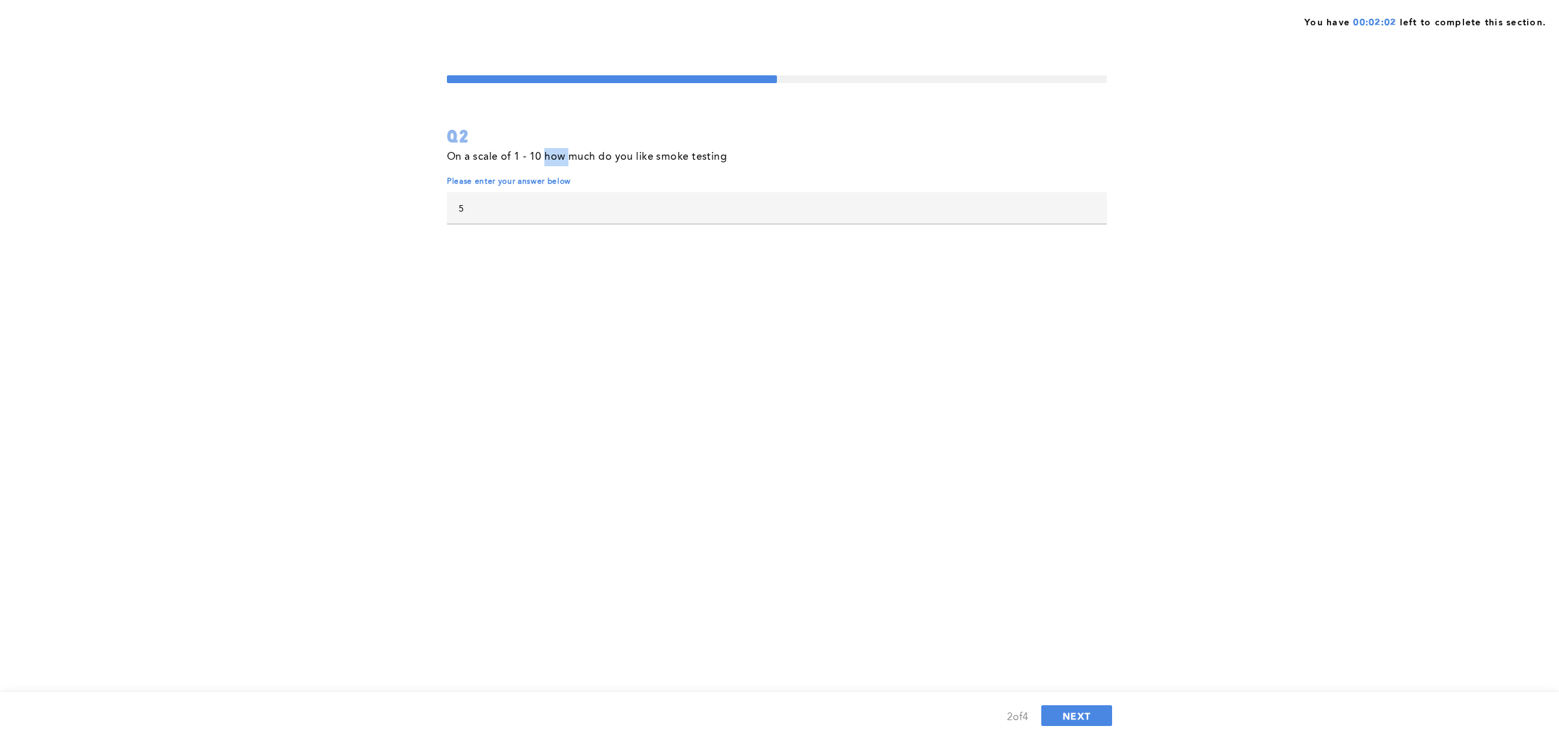
drag, startPoint x: 573, startPoint y: 160, endPoint x: 544, endPoint y: 153, distance: 30.2
click at [544, 153] on p "On a scale of 1 - 10 how much do you like smoke testing" at bounding box center [587, 157] width 280 height 18
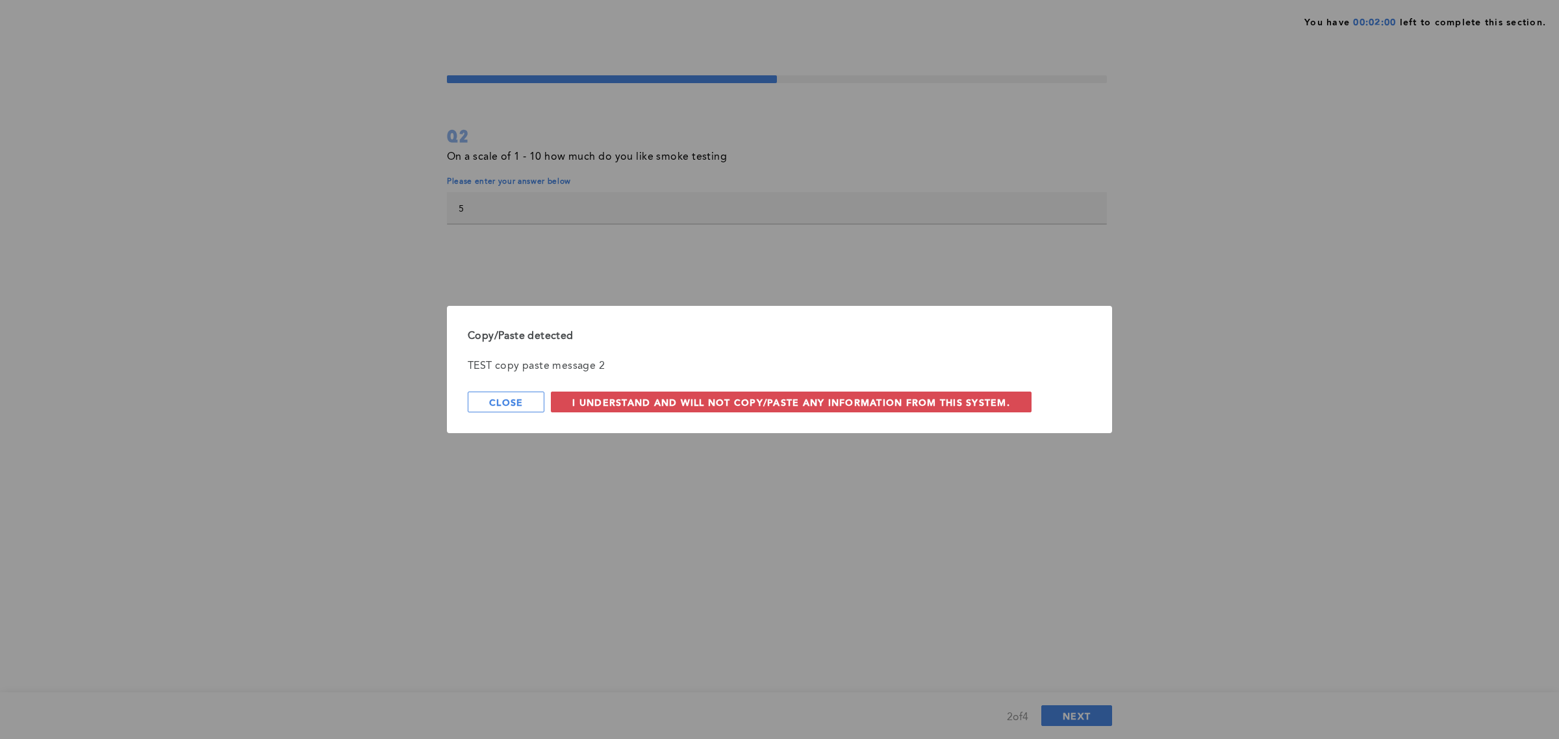
click at [544, 203] on div "Copy/Paste detected TEST copy paste message 2 Close I understand and will not c…" at bounding box center [779, 369] width 1559 height 739
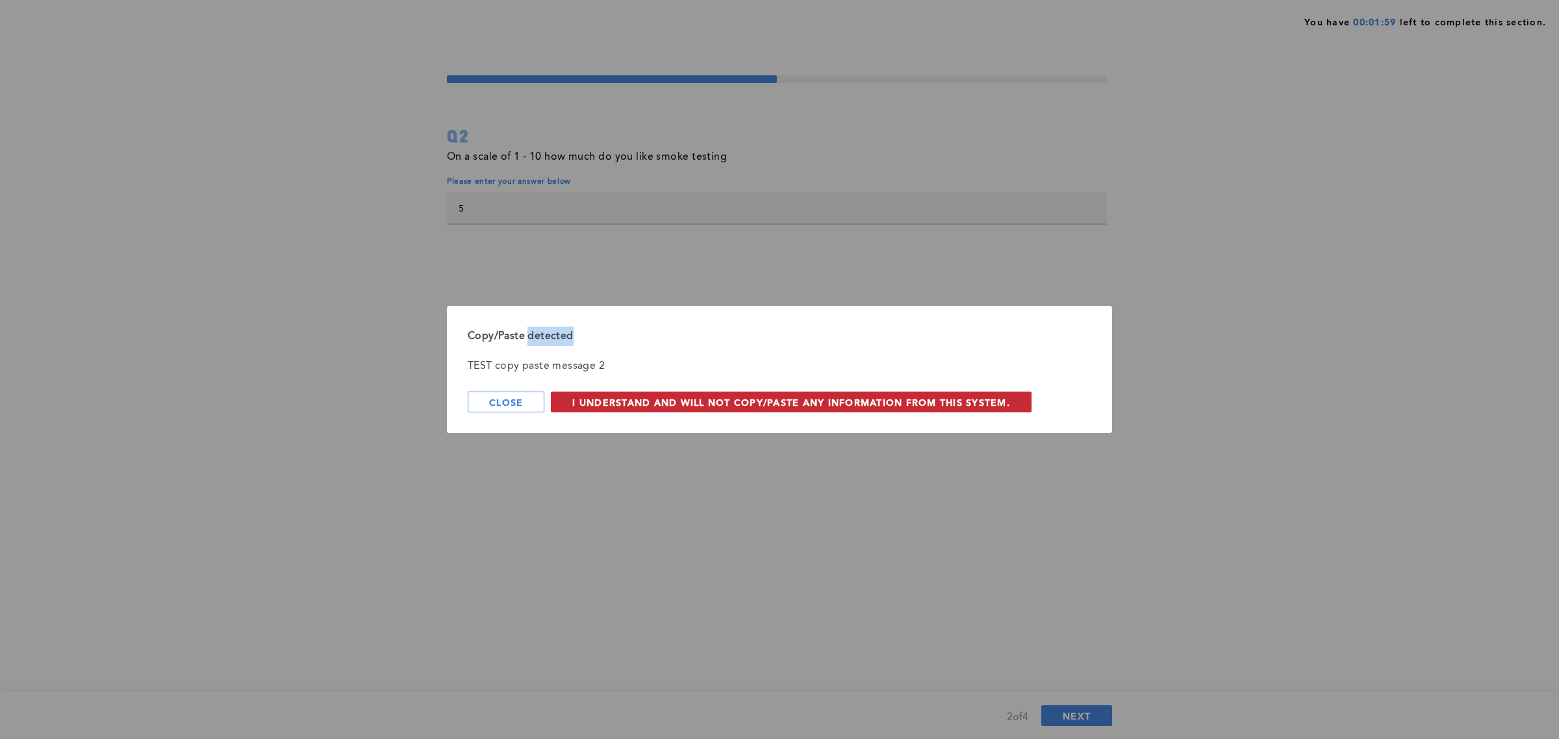
click at [622, 406] on span "I understand and will not copy/paste any information from this system." at bounding box center [791, 402] width 438 height 12
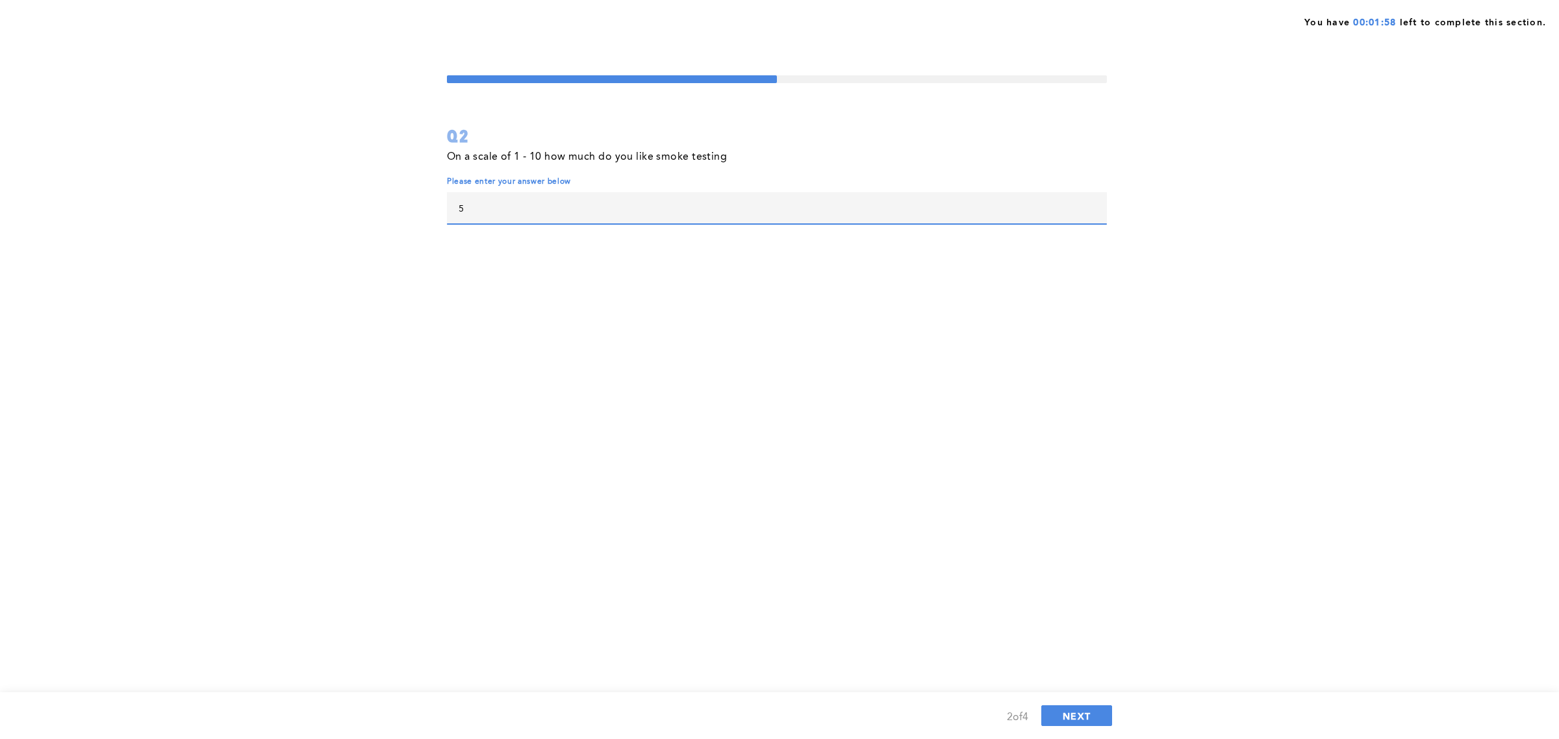
click at [537, 212] on input "5" at bounding box center [777, 207] width 660 height 31
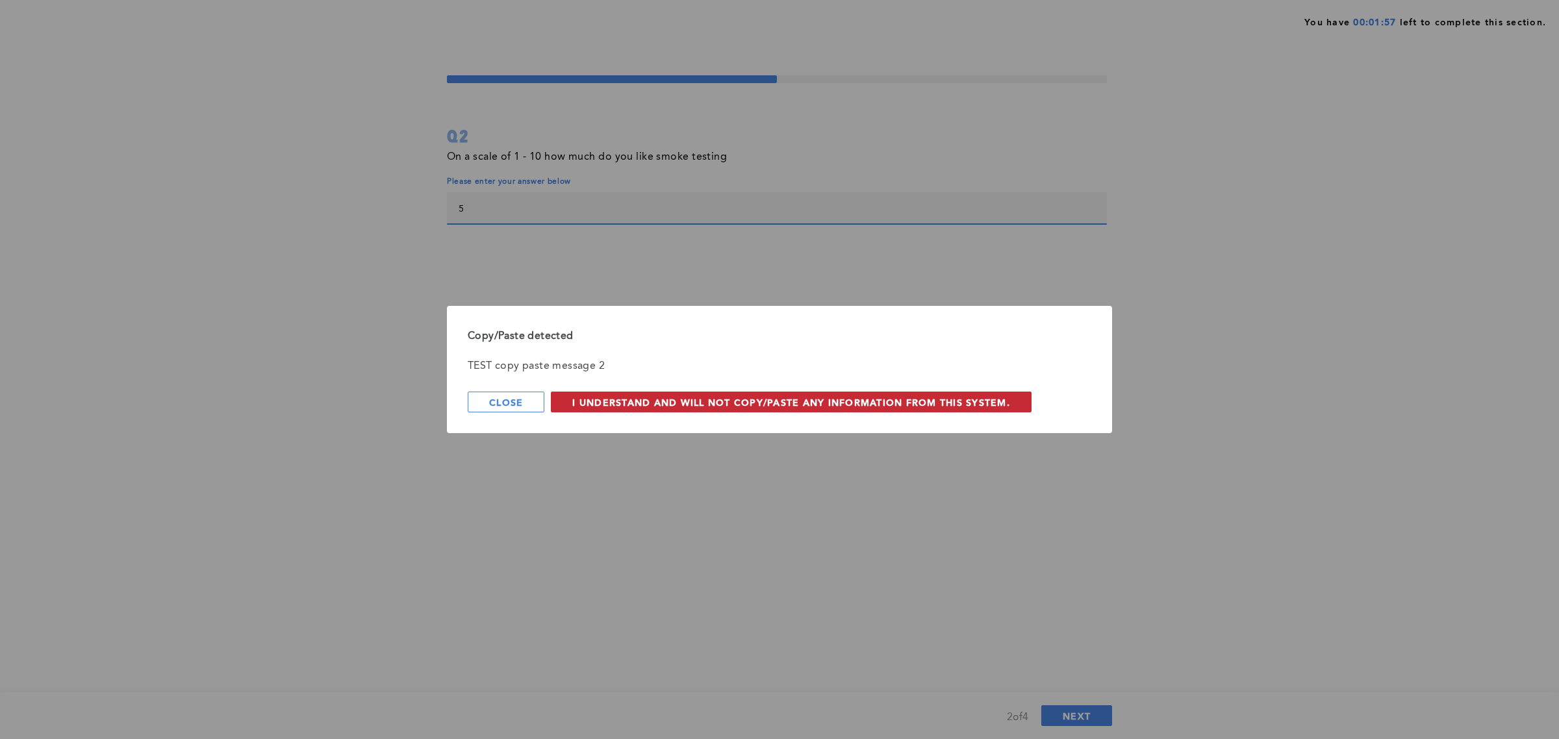
click at [611, 412] on button "I understand and will not copy/paste any information from this system." at bounding box center [791, 402] width 481 height 21
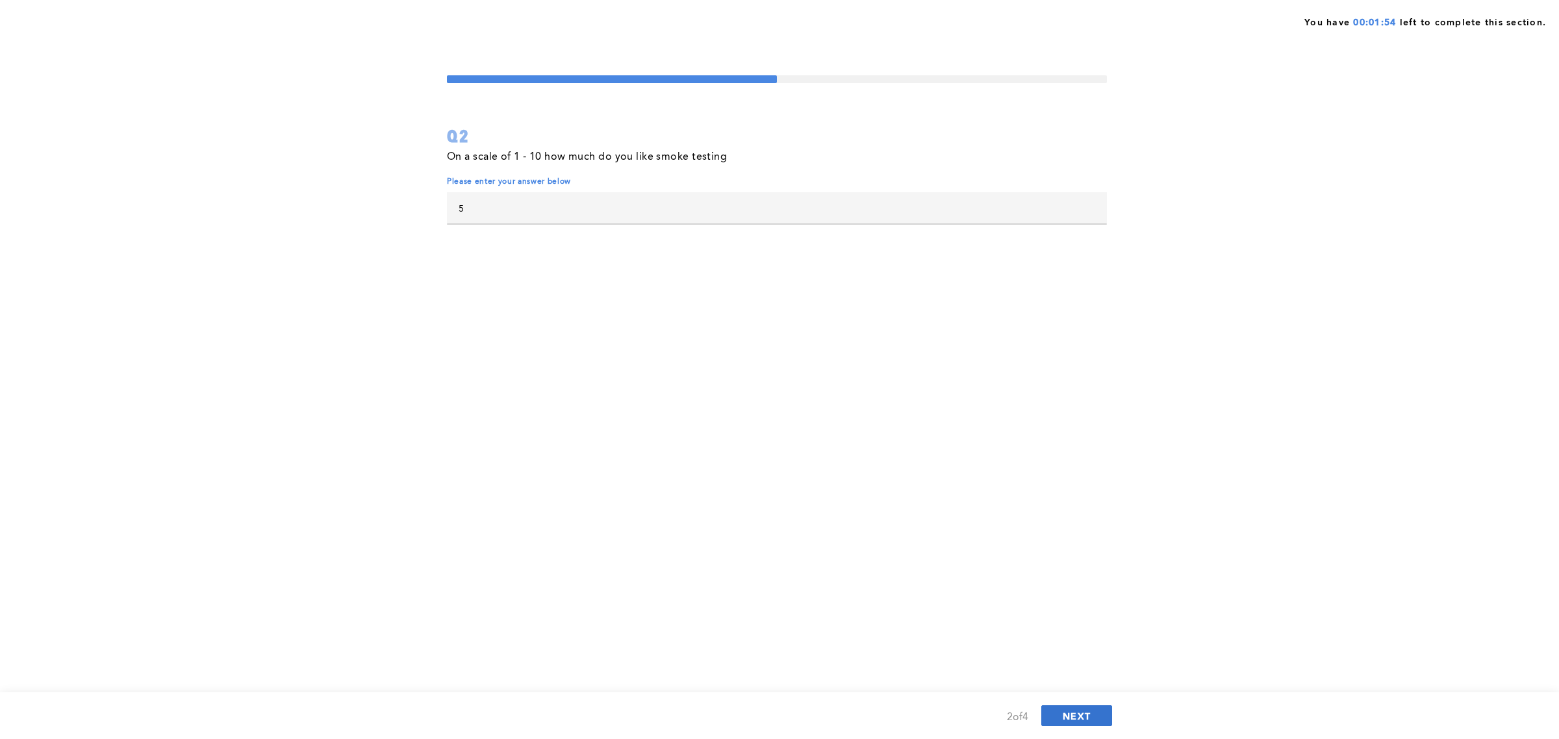
click at [1070, 715] on span "NEXT" at bounding box center [1077, 716] width 28 height 12
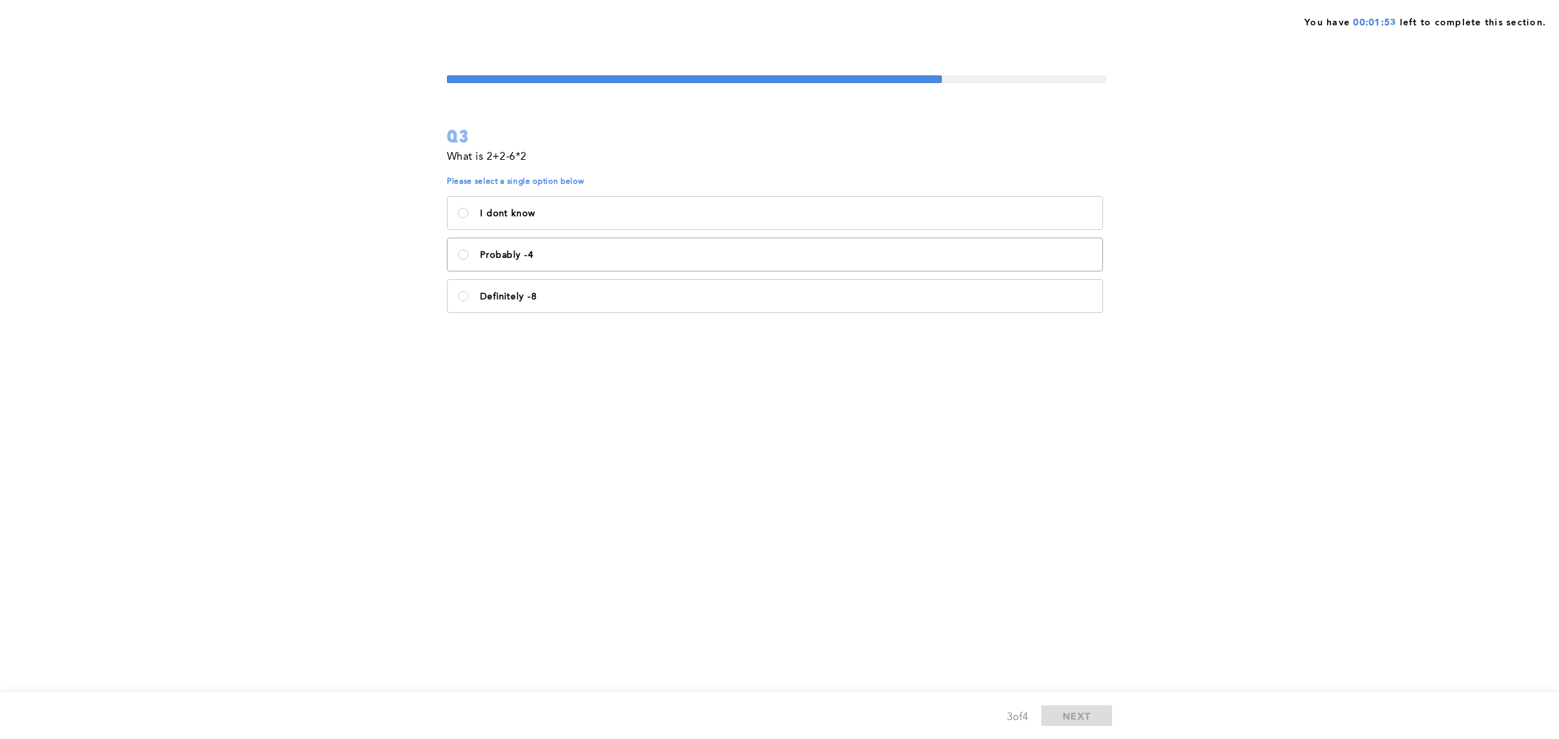
click at [614, 242] on label "Probably -4" at bounding box center [775, 254] width 655 height 32
click at [468, 249] on -4\<\/p\> "Probably -4" at bounding box center [463, 254] width 10 height 10
radio -4\<\/p\> "true"
click at [1082, 707] on button "NEXT" at bounding box center [1076, 715] width 71 height 21
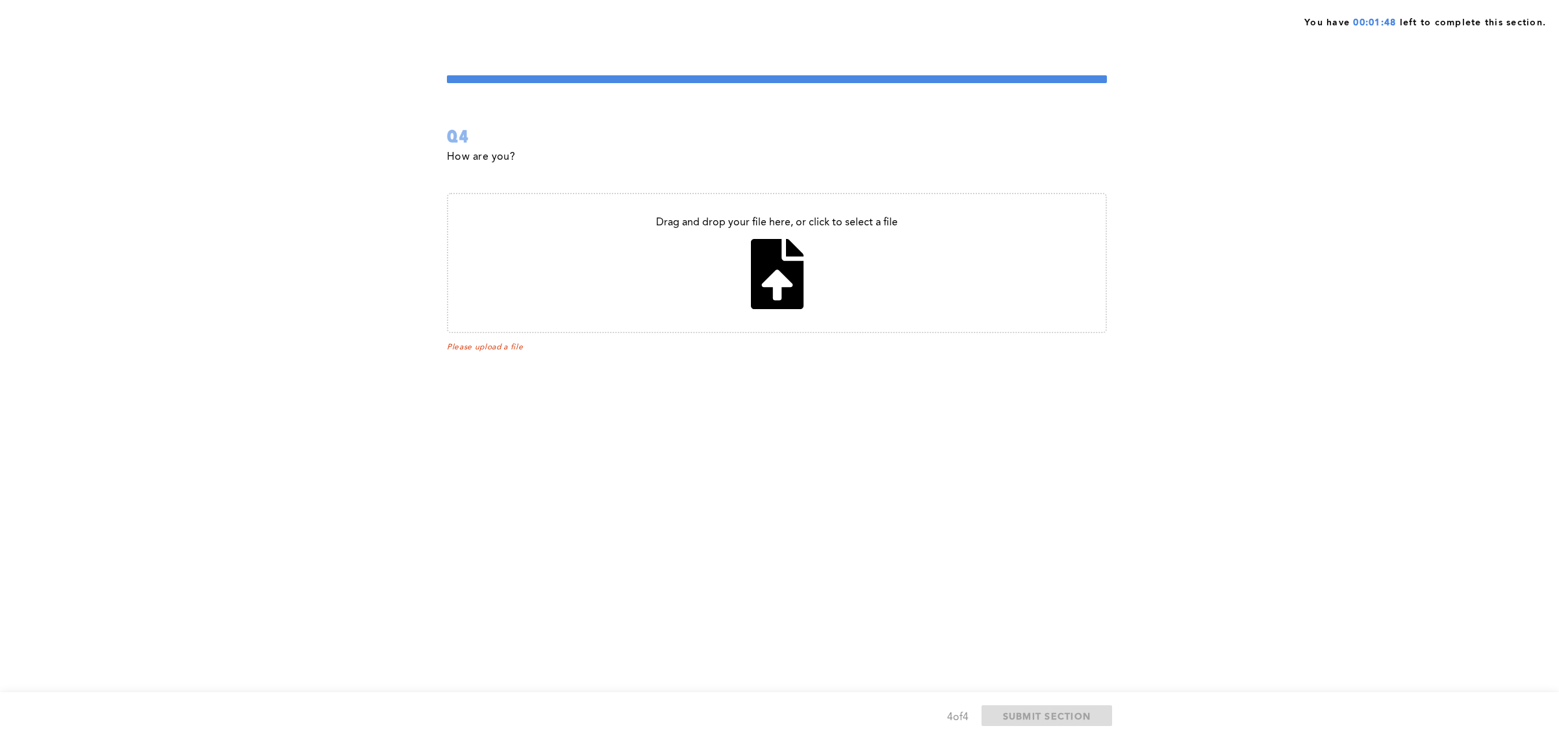
click at [764, 293] on input "file" at bounding box center [776, 263] width 657 height 138
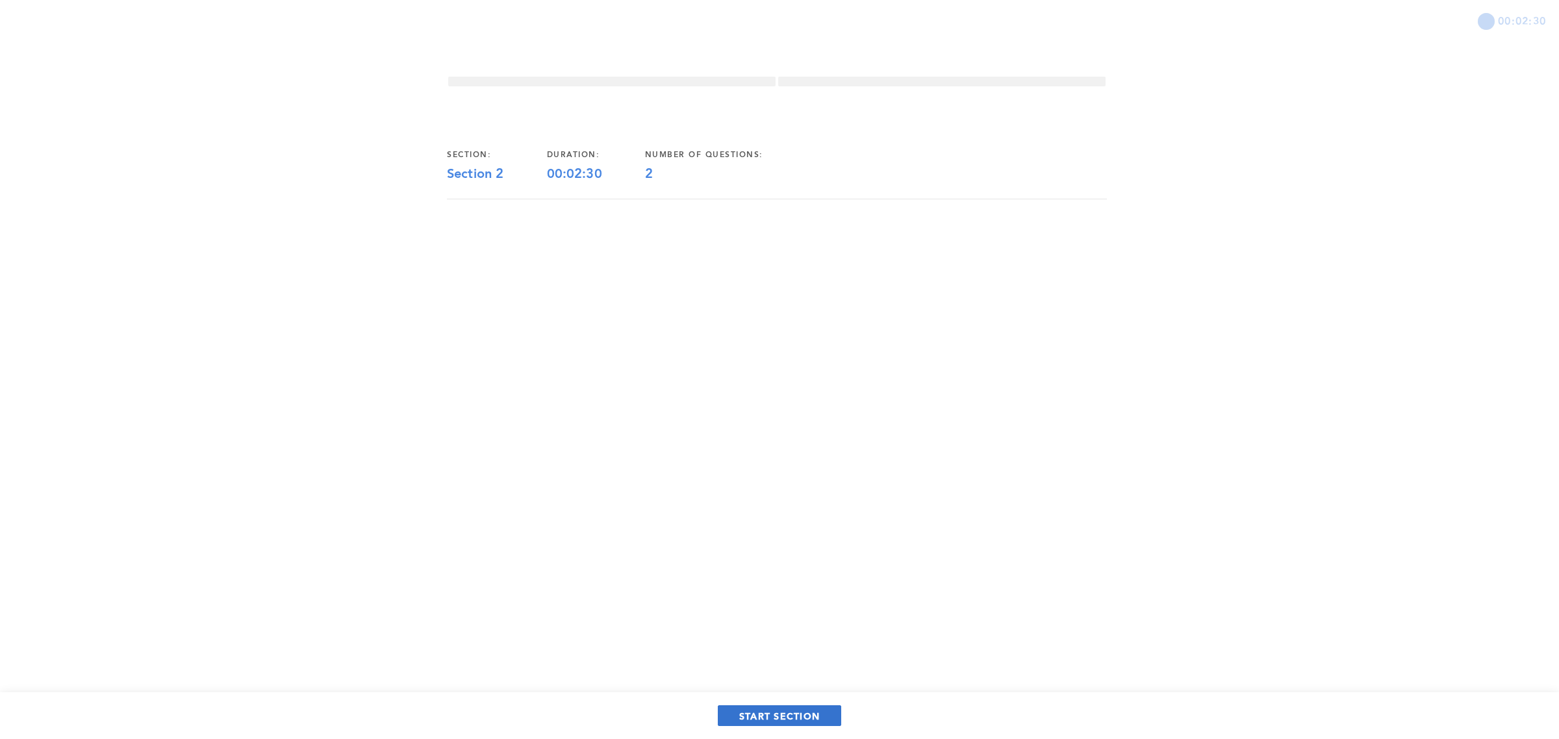
click at [805, 714] on span "START SECTION" at bounding box center [779, 716] width 81 height 12
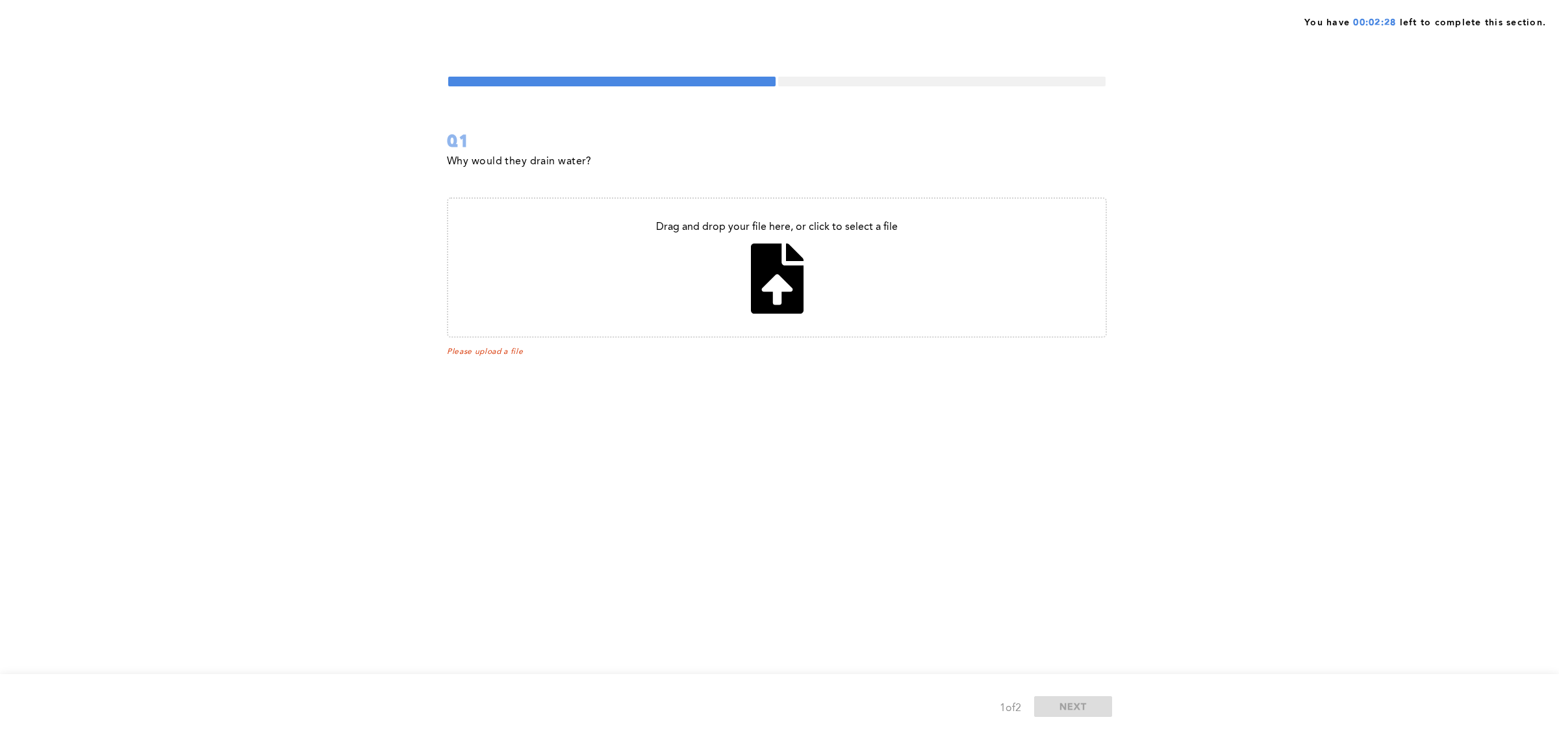
click at [777, 281] on input "file" at bounding box center [776, 268] width 657 height 138
type input "C:\fakepath\PSDM 2 - Preview.pdf"
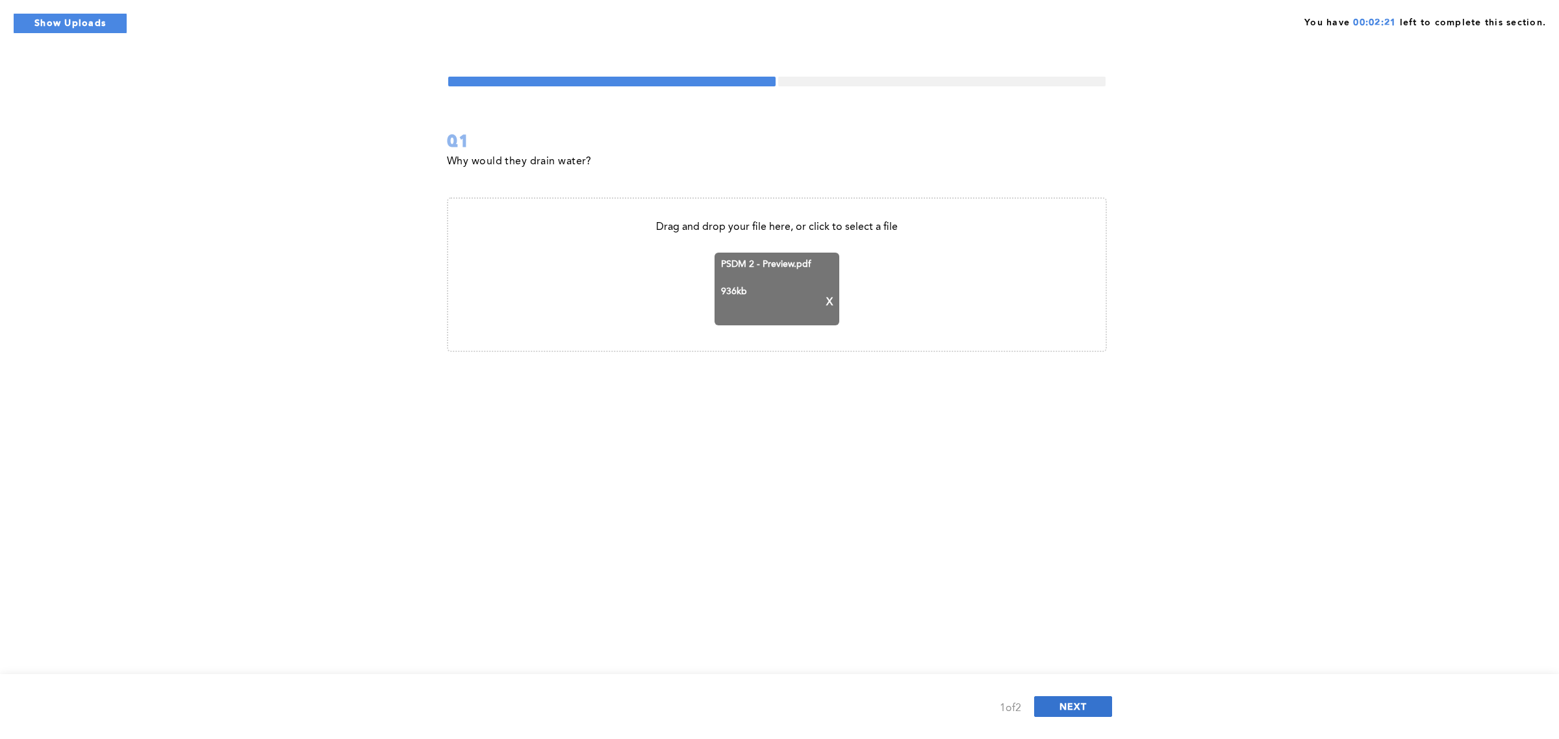
click at [1063, 700] on span "NEXT" at bounding box center [1073, 706] width 28 height 12
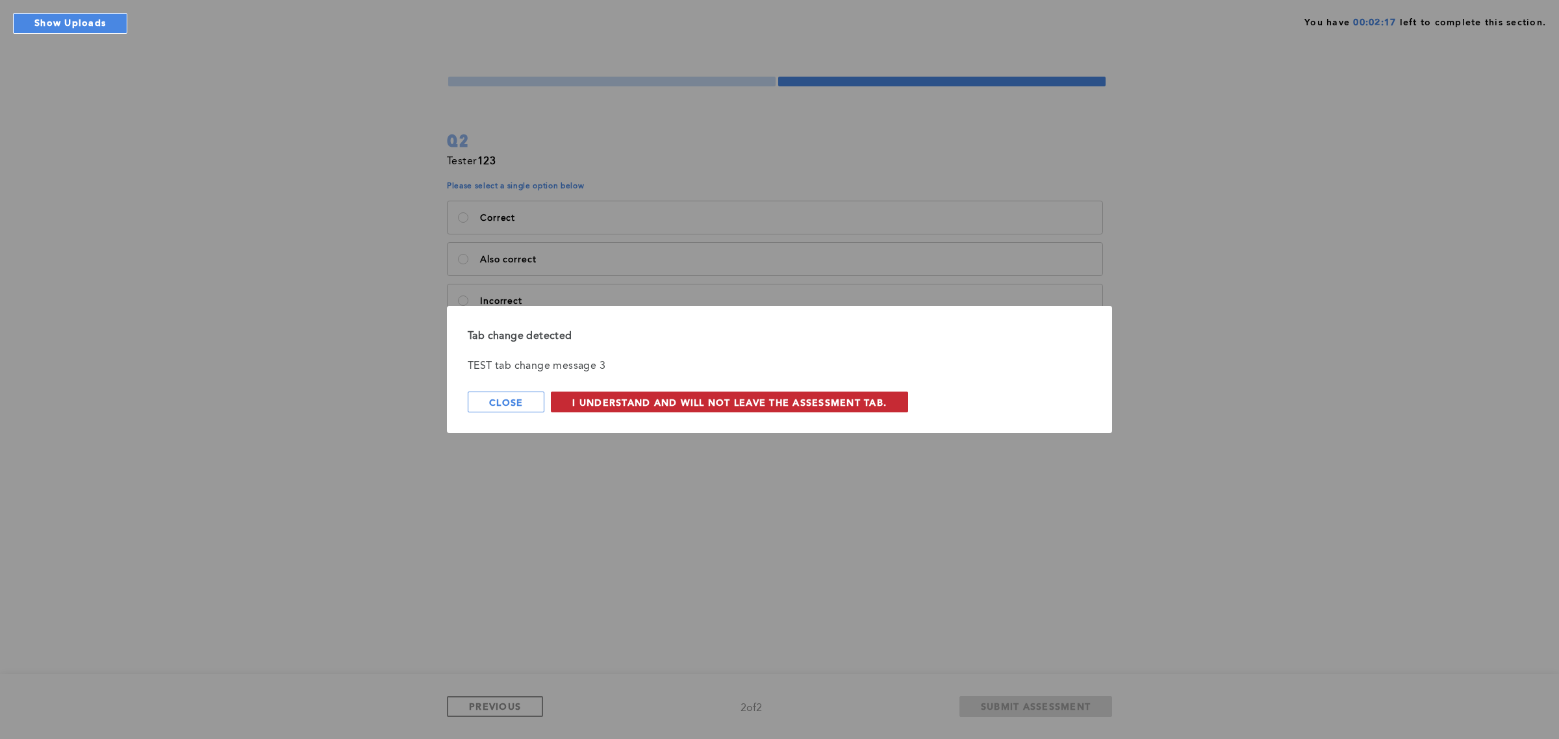
click at [646, 401] on span "I understand and will not leave the assessment tab." at bounding box center [729, 402] width 314 height 12
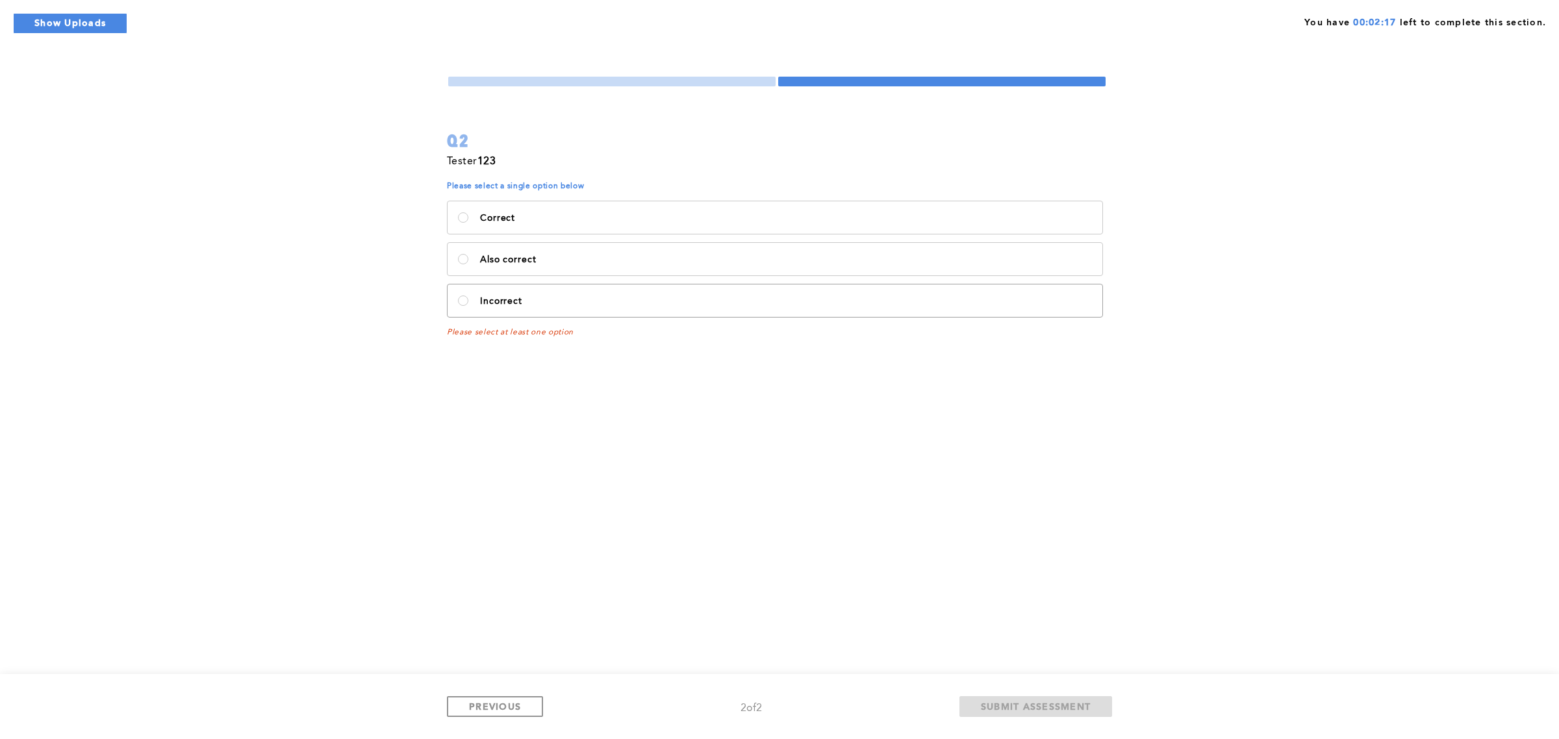
click at [499, 293] on label "Incorrect" at bounding box center [775, 300] width 655 height 32
click at [468, 296] on input "Incorrect" at bounding box center [463, 301] width 10 height 10
radio input "true"
click at [1013, 699] on button "SUBMIT ASSESSMENT" at bounding box center [1035, 706] width 153 height 21
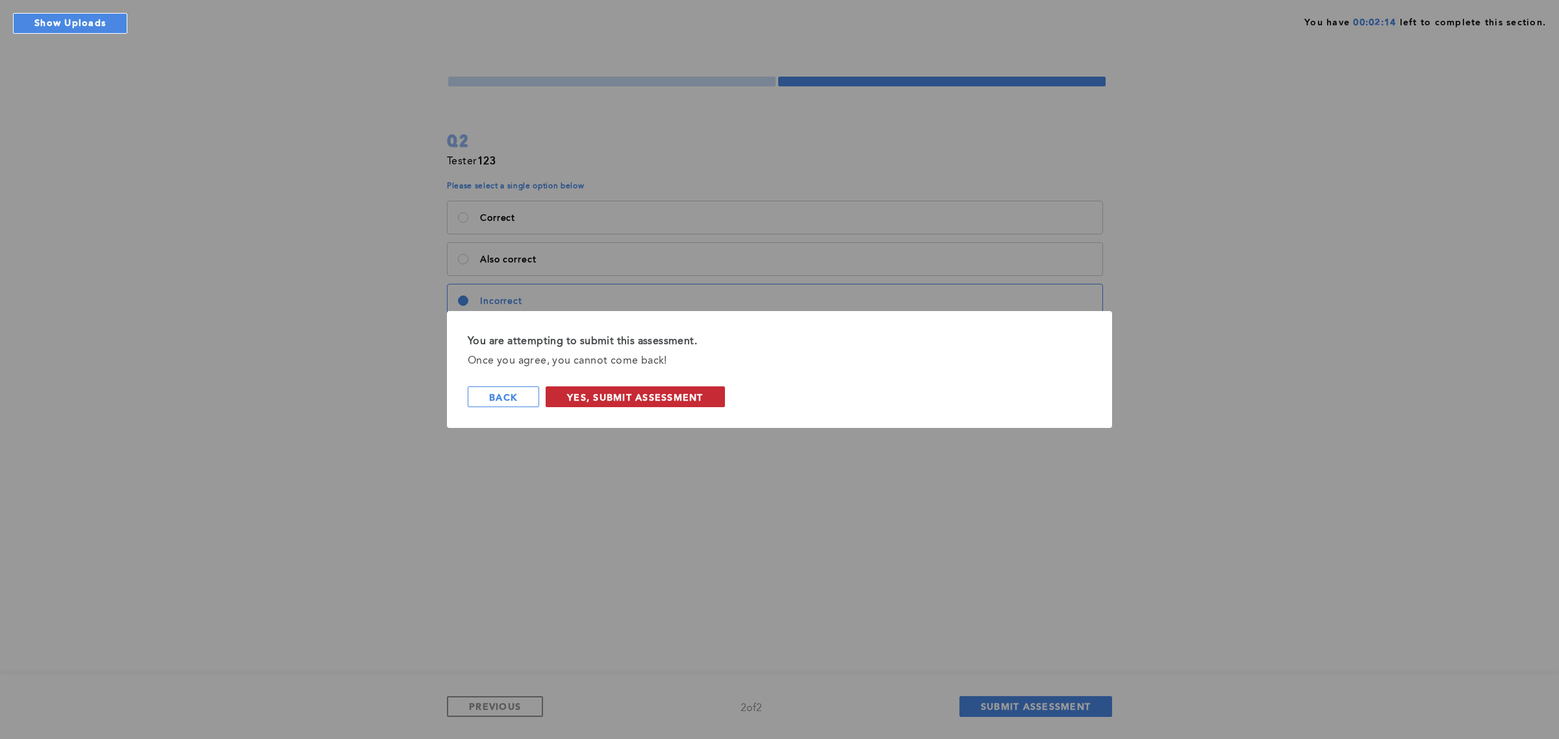
click at [644, 403] on button "Yes, Submit Assessment" at bounding box center [635, 396] width 179 height 21
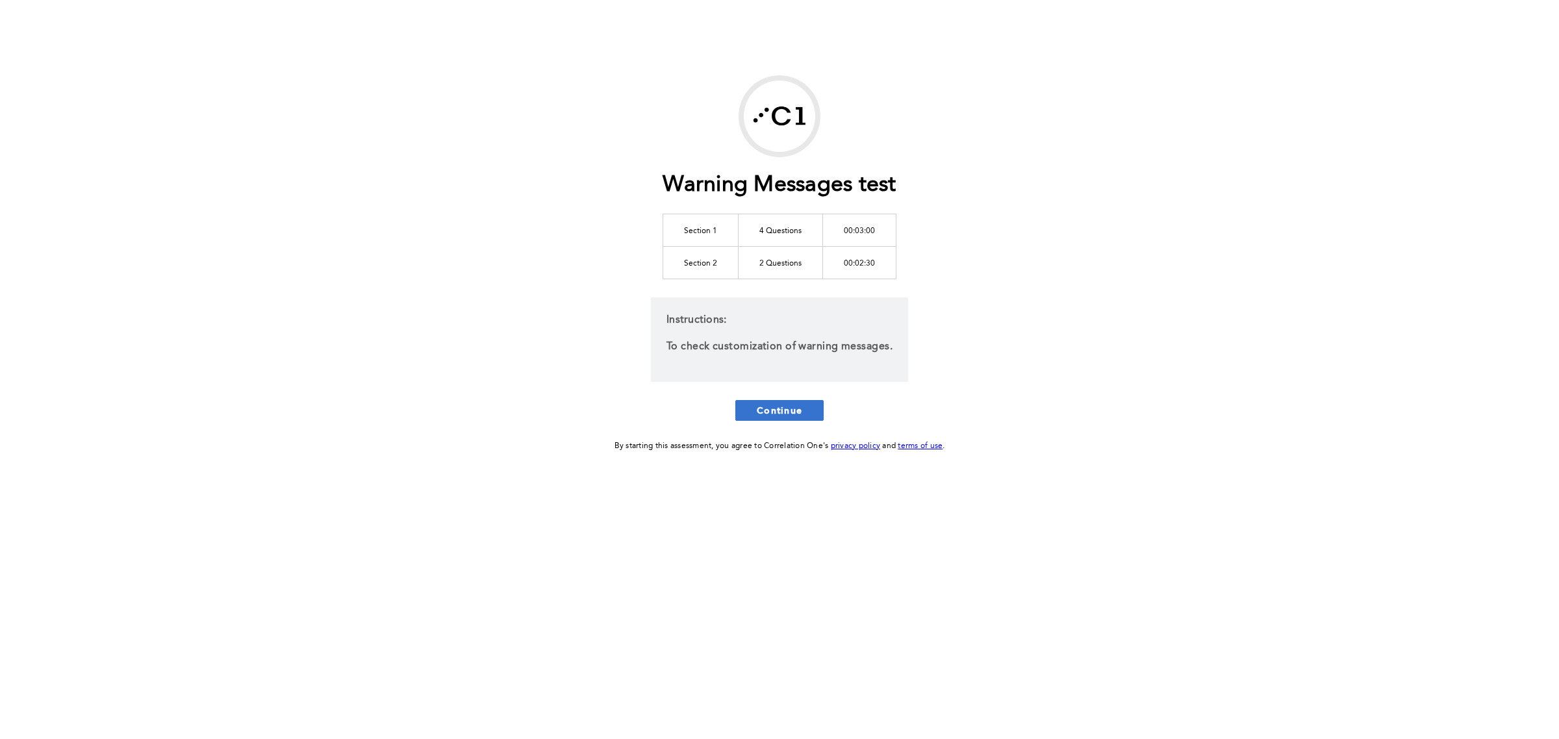
click at [764, 413] on span "Continue" at bounding box center [779, 410] width 45 height 12
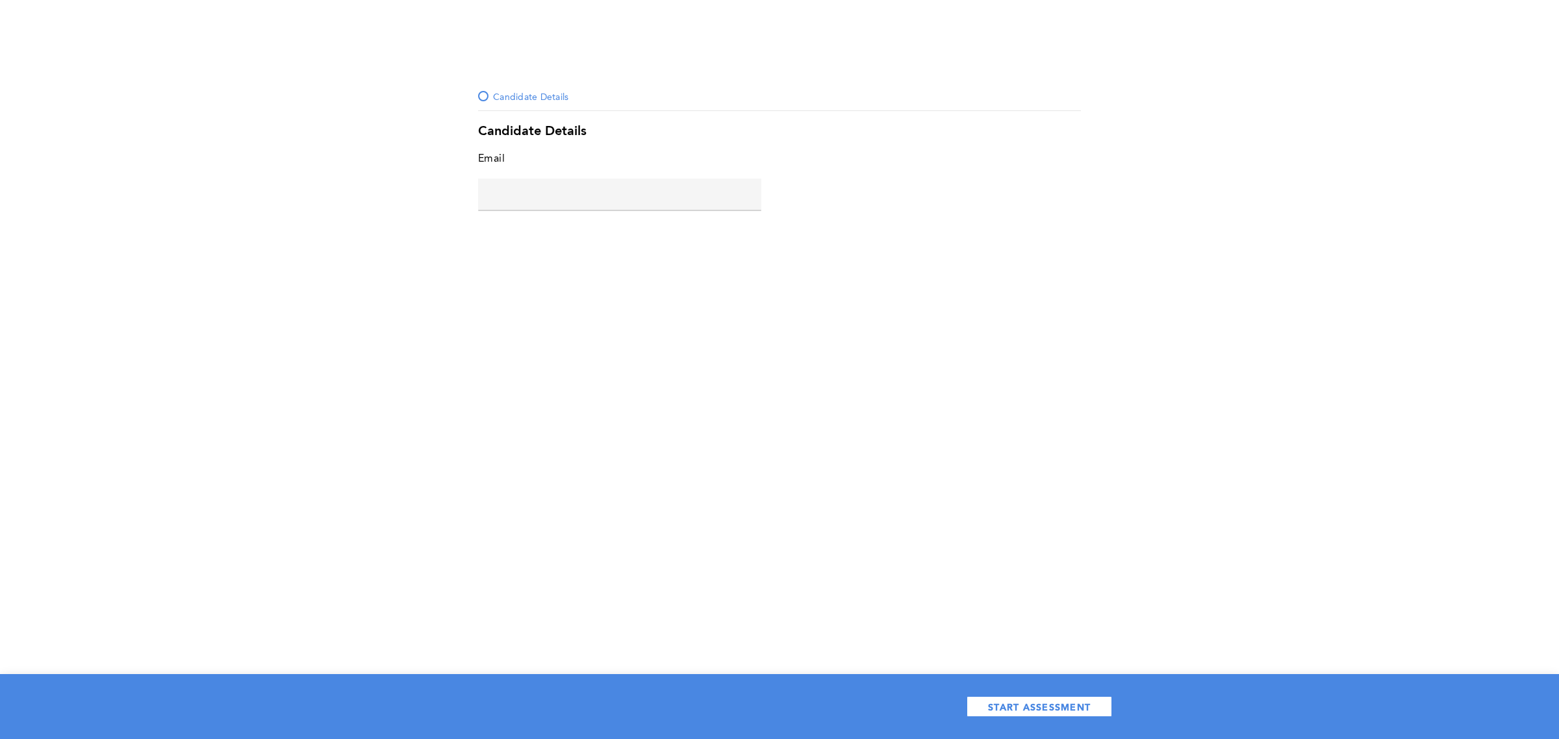
click at [624, 205] on input "text" at bounding box center [619, 194] width 283 height 31
type input "[PERSON_NAME][EMAIL_ADDRESS][DOMAIN_NAME]"
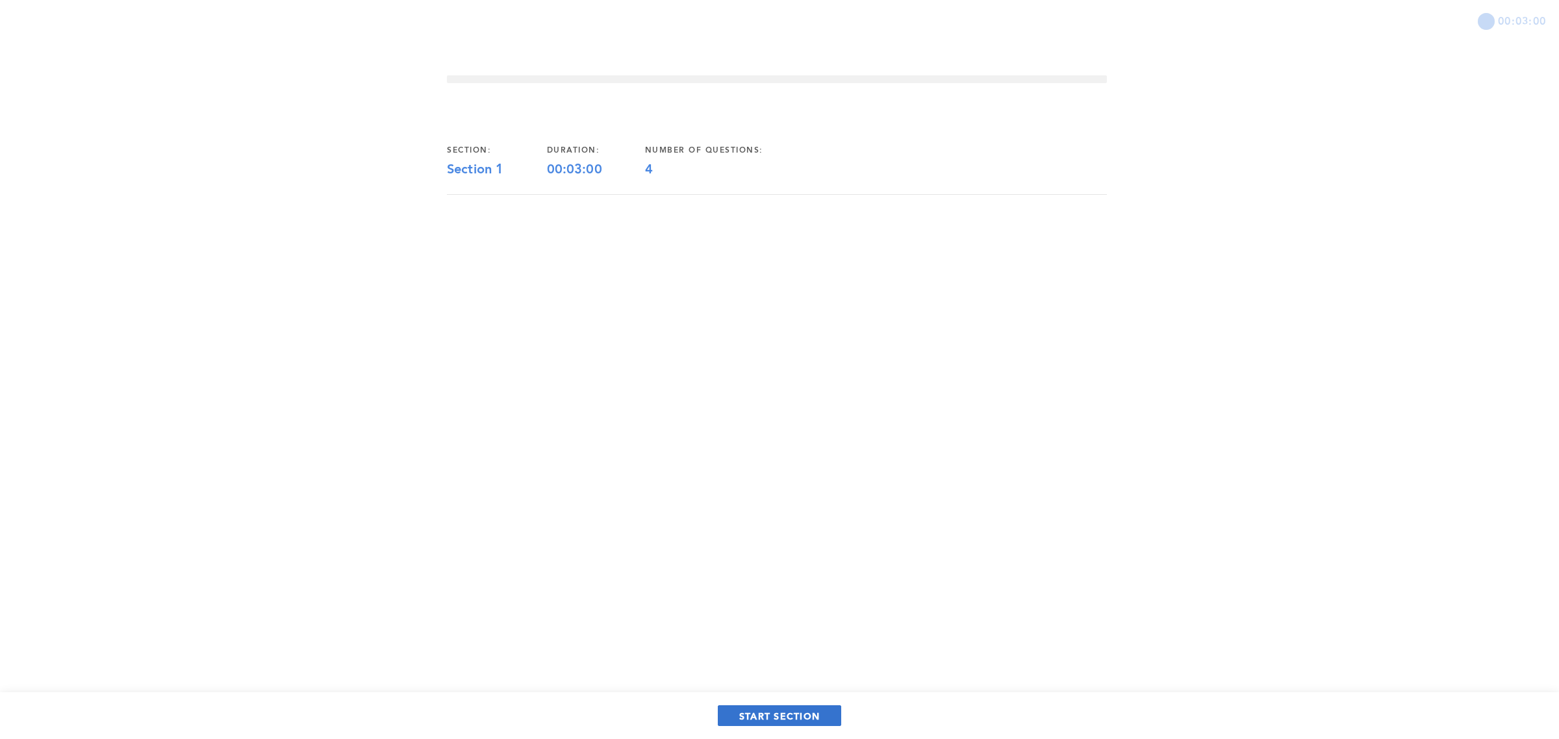
click at [775, 709] on button "START SECTION" at bounding box center [779, 715] width 123 height 21
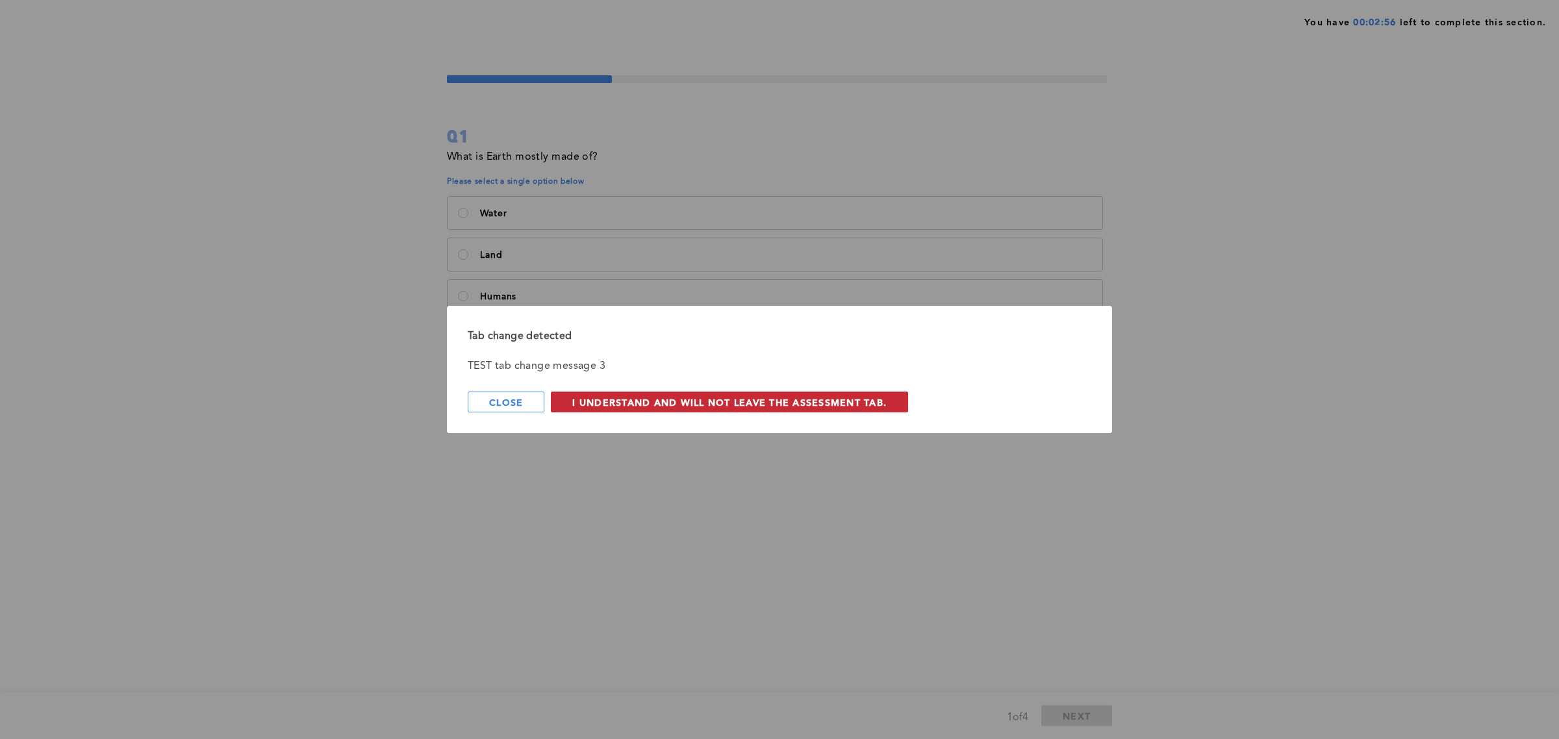
click at [622, 403] on span "I understand and will not leave the assessment tab." at bounding box center [729, 402] width 314 height 12
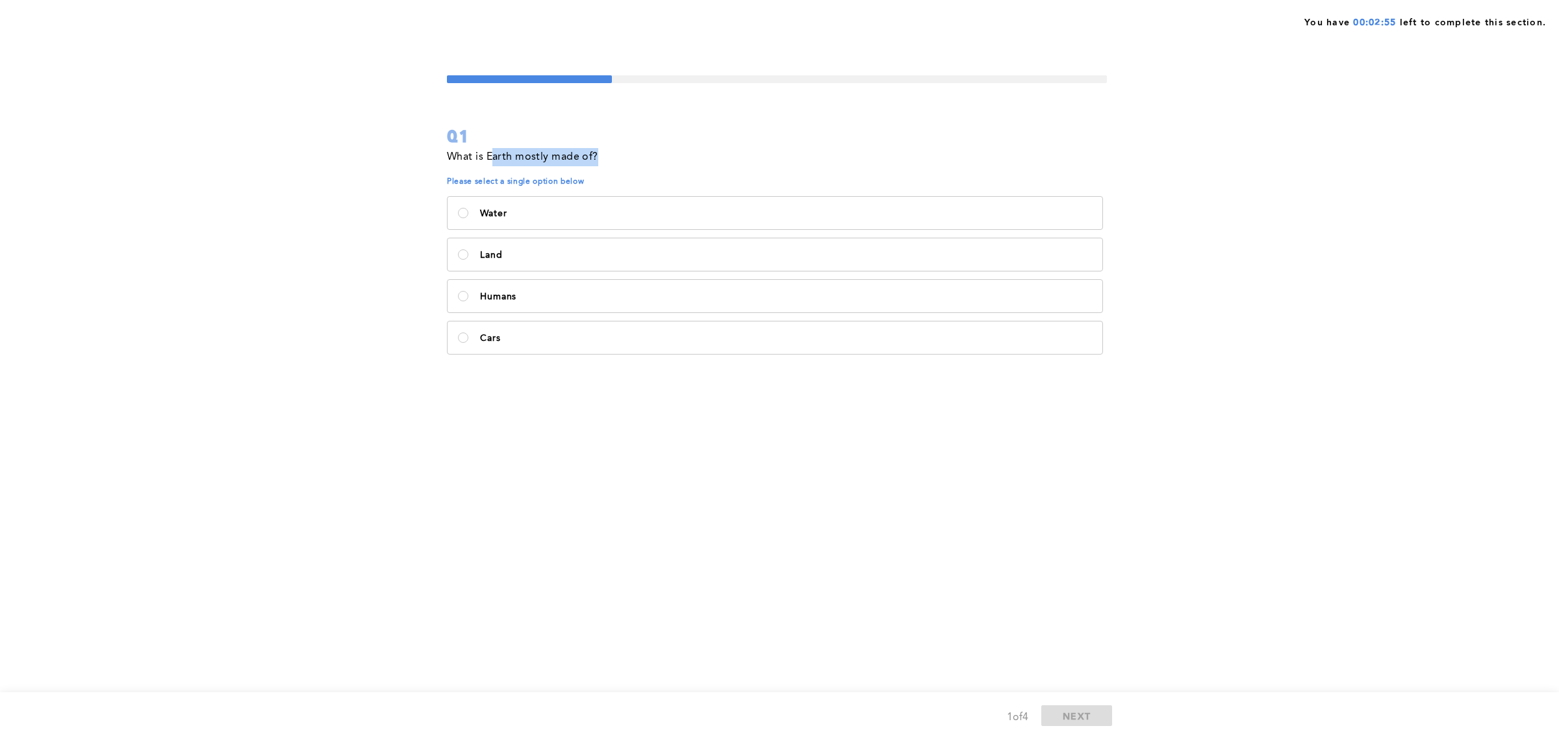
drag, startPoint x: 533, startPoint y: 166, endPoint x: 492, endPoint y: 151, distance: 43.0
click at [492, 151] on div "What is Earth mostly made of?" at bounding box center [777, 162] width 660 height 29
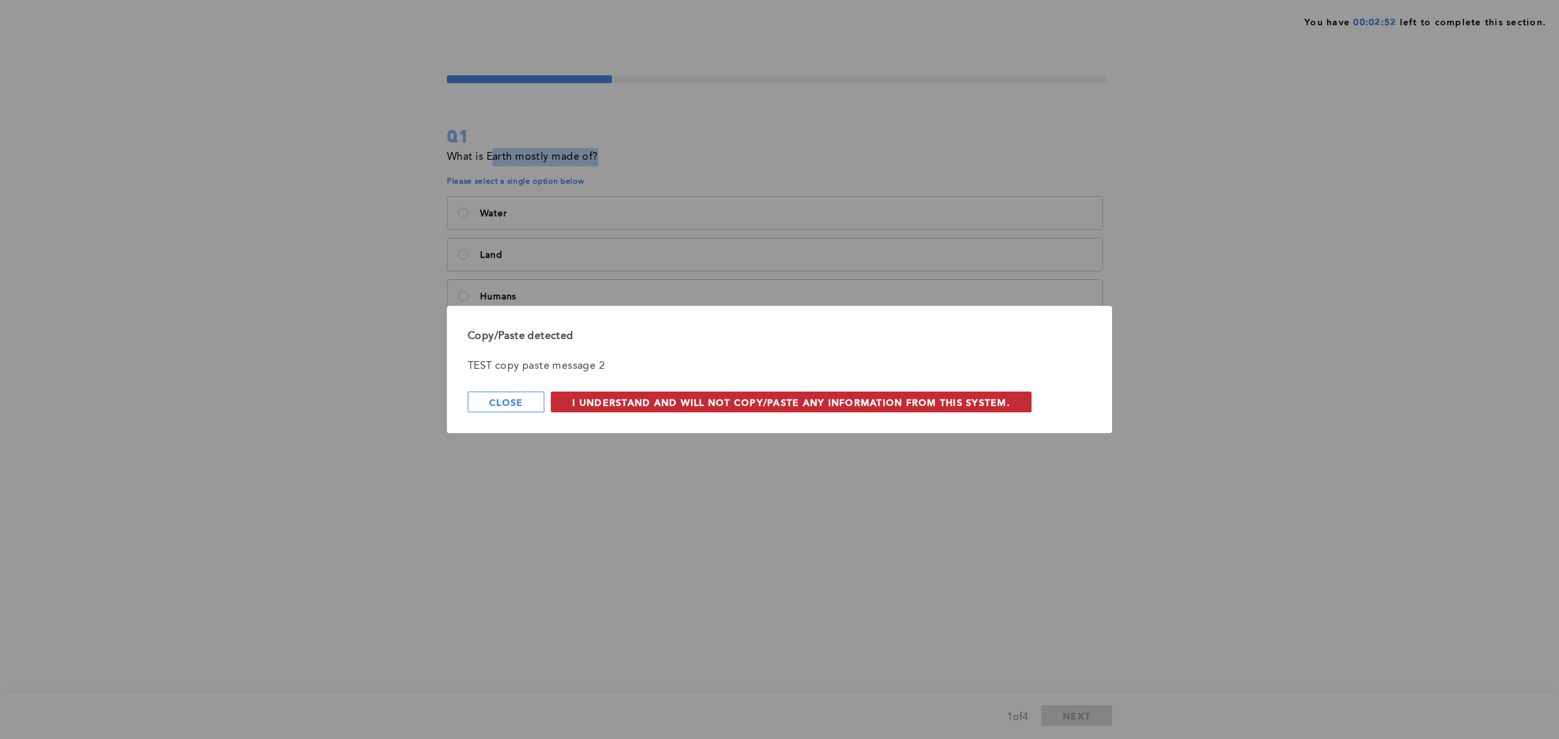
click at [624, 404] on span "I understand and will not copy/paste any information from this system." at bounding box center [791, 402] width 438 height 12
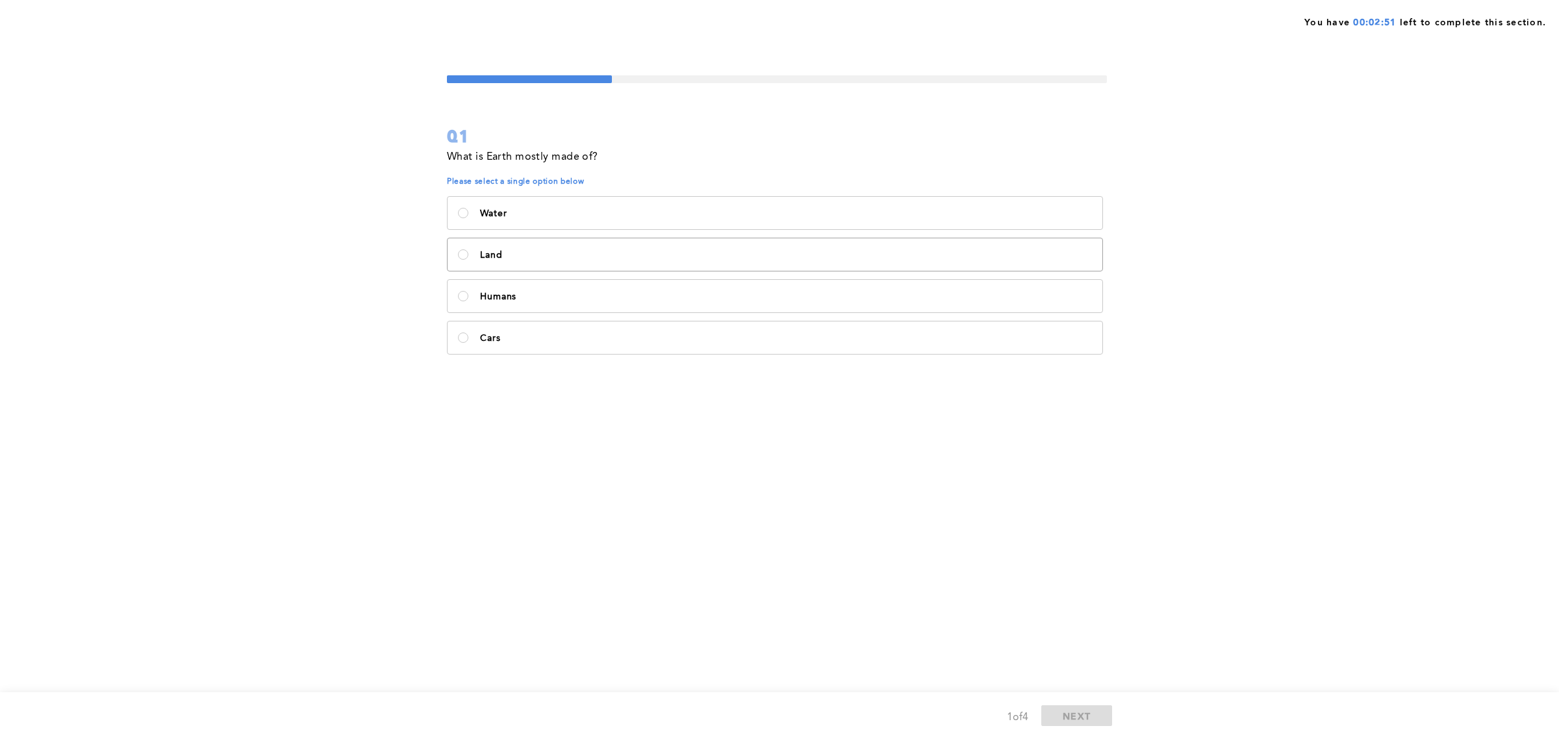
click at [594, 246] on label "Land" at bounding box center [775, 254] width 655 height 32
click at [468, 249] on input "Land" at bounding box center [463, 254] width 10 height 10
radio input "true"
click at [1085, 718] on span "NEXT" at bounding box center [1077, 716] width 28 height 12
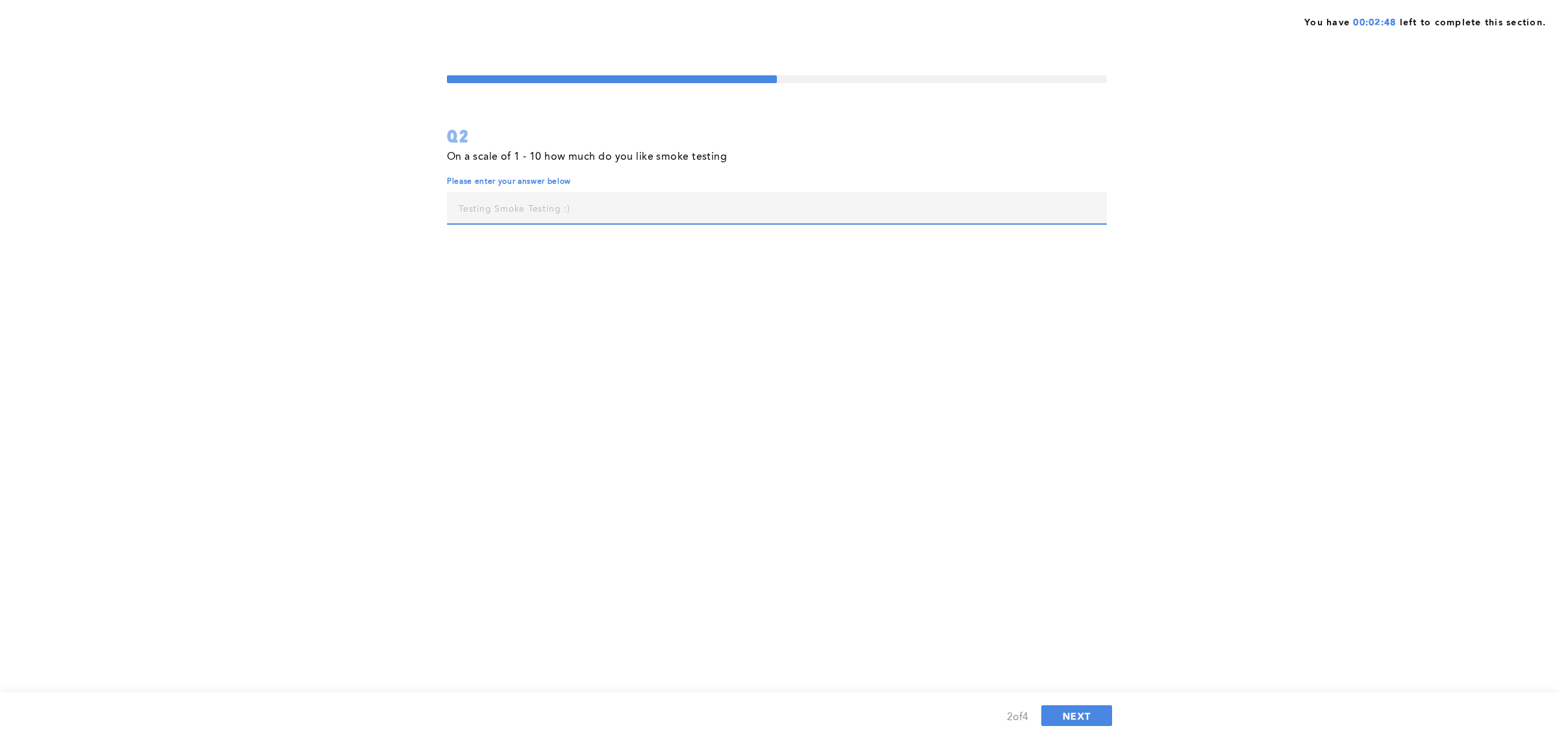
click at [657, 208] on input "text" at bounding box center [777, 207] width 660 height 31
type input "5"
click at [1052, 725] on button "NEXT" at bounding box center [1076, 715] width 71 height 21
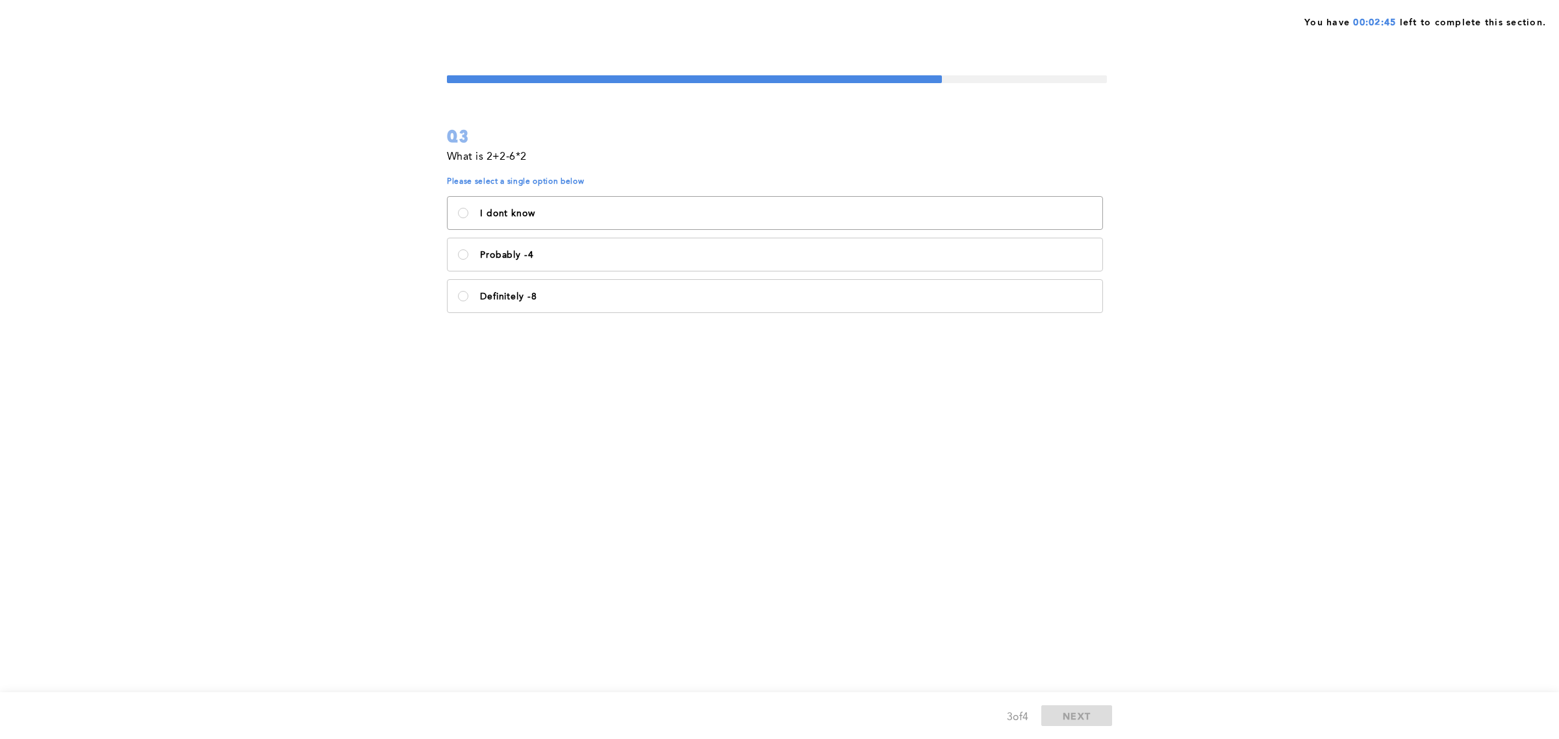
click at [533, 201] on label "I dont know" at bounding box center [775, 213] width 655 height 32
click at [468, 208] on know\<\/p\> "I dont know" at bounding box center [463, 213] width 10 height 10
radio know\<\/p\> "true"
click at [1085, 718] on span "NEXT" at bounding box center [1077, 716] width 28 height 12
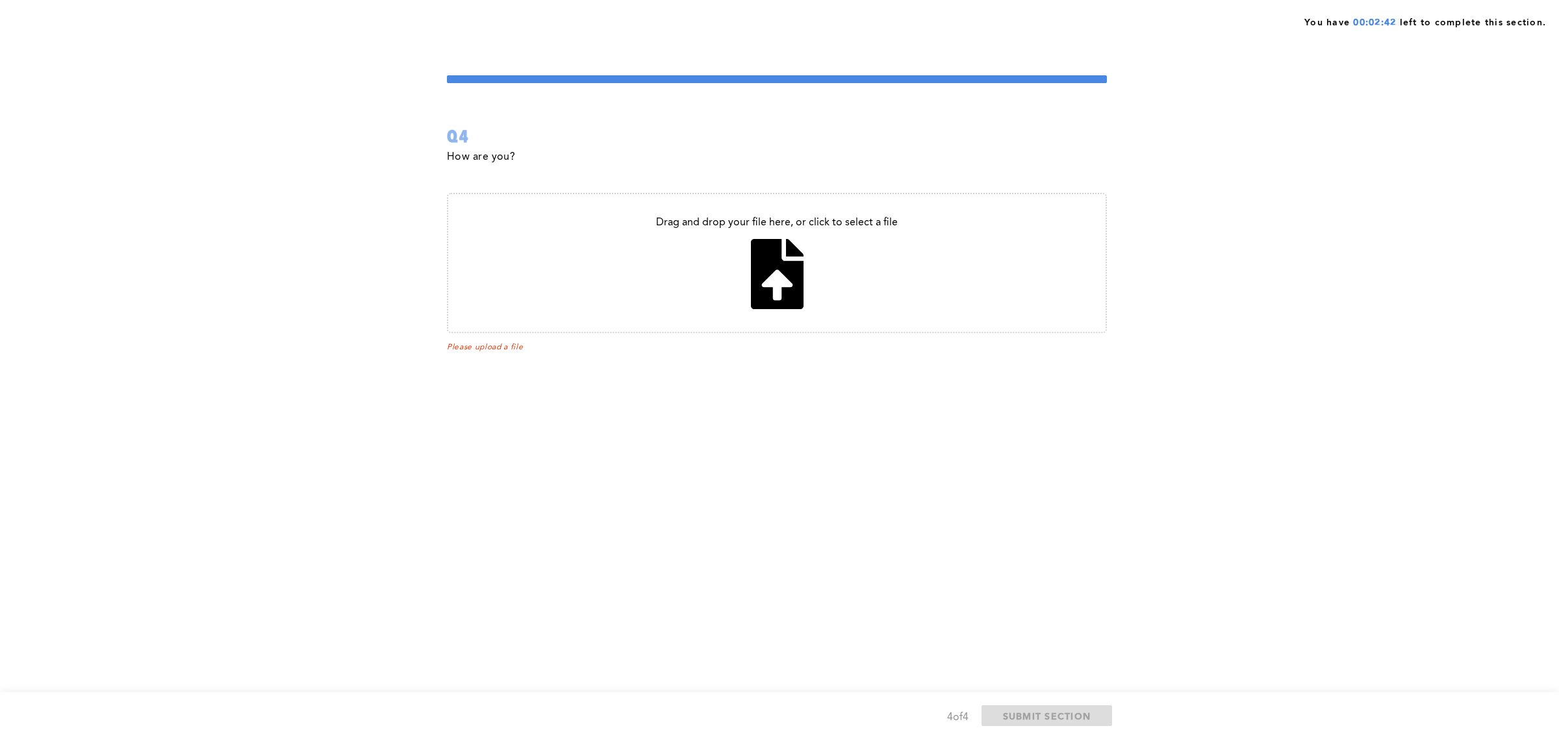
click at [749, 303] on input "file" at bounding box center [776, 263] width 657 height 138
type input "C:\fakepath\Computer+Support+Specialist+Program+Guide.pdf"
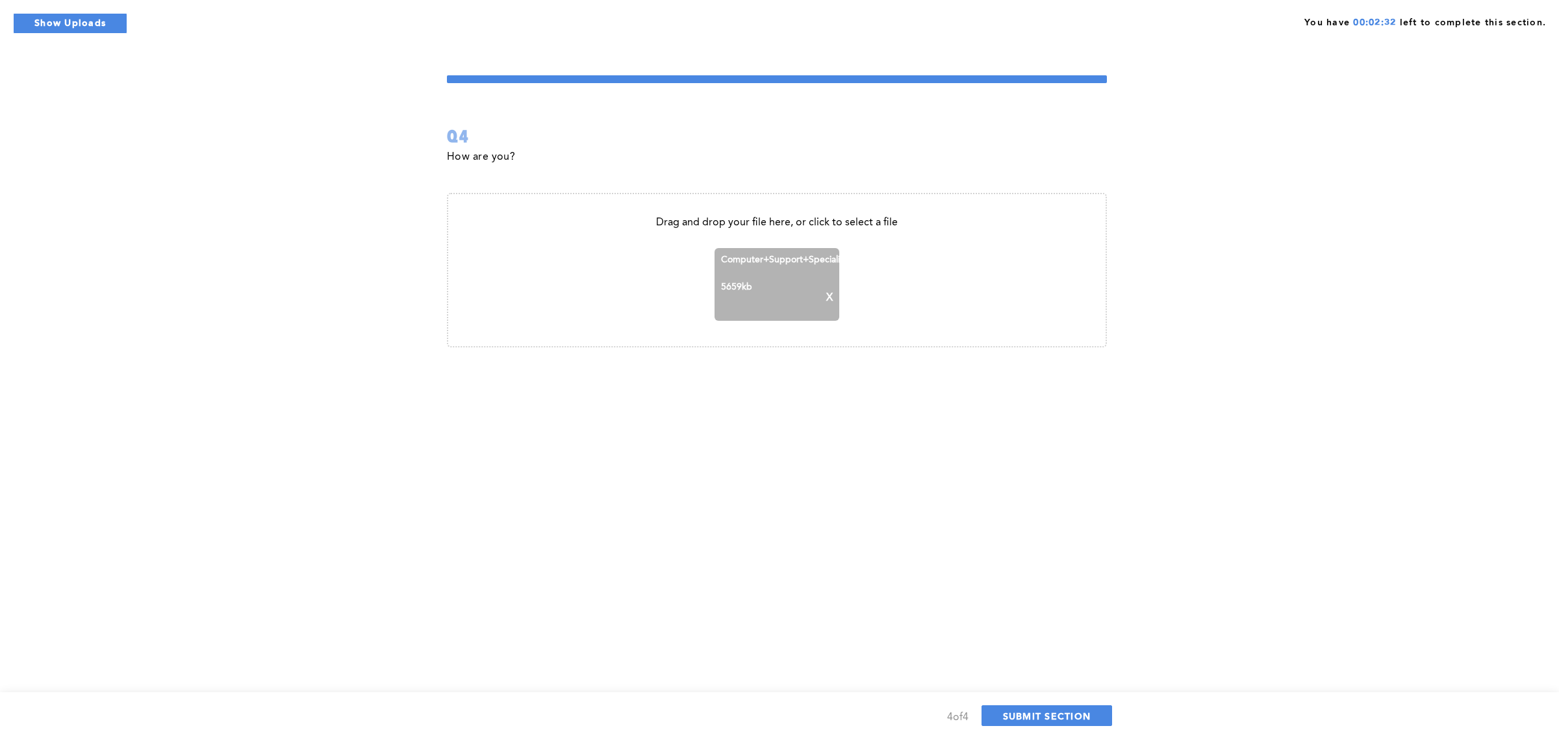
click at [826, 301] on p "X" at bounding box center [829, 298] width 6 height 12
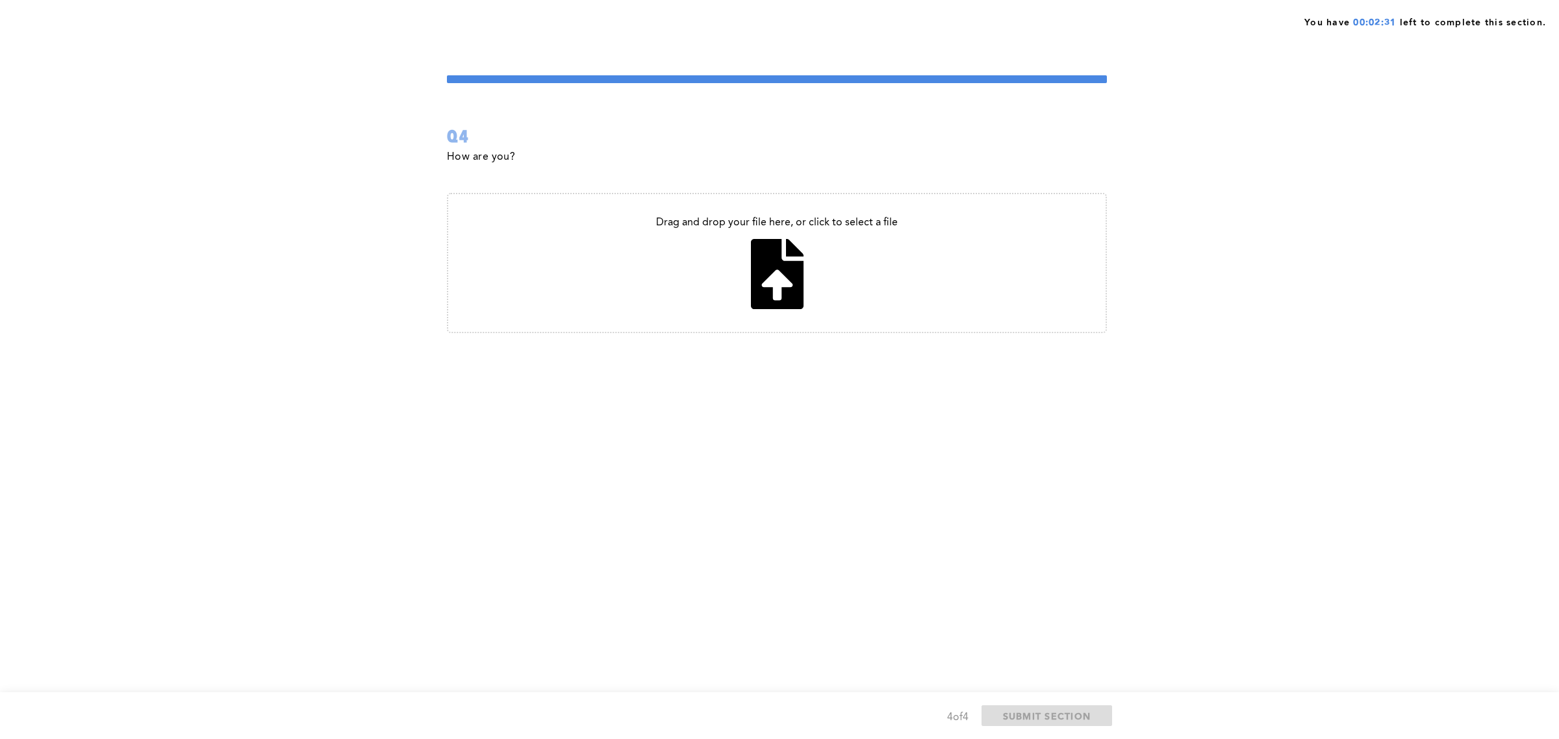
click at [770, 286] on input "file" at bounding box center [776, 263] width 657 height 138
type input "C:\fakepath\PL 201 Curriculum Alignment.txt"
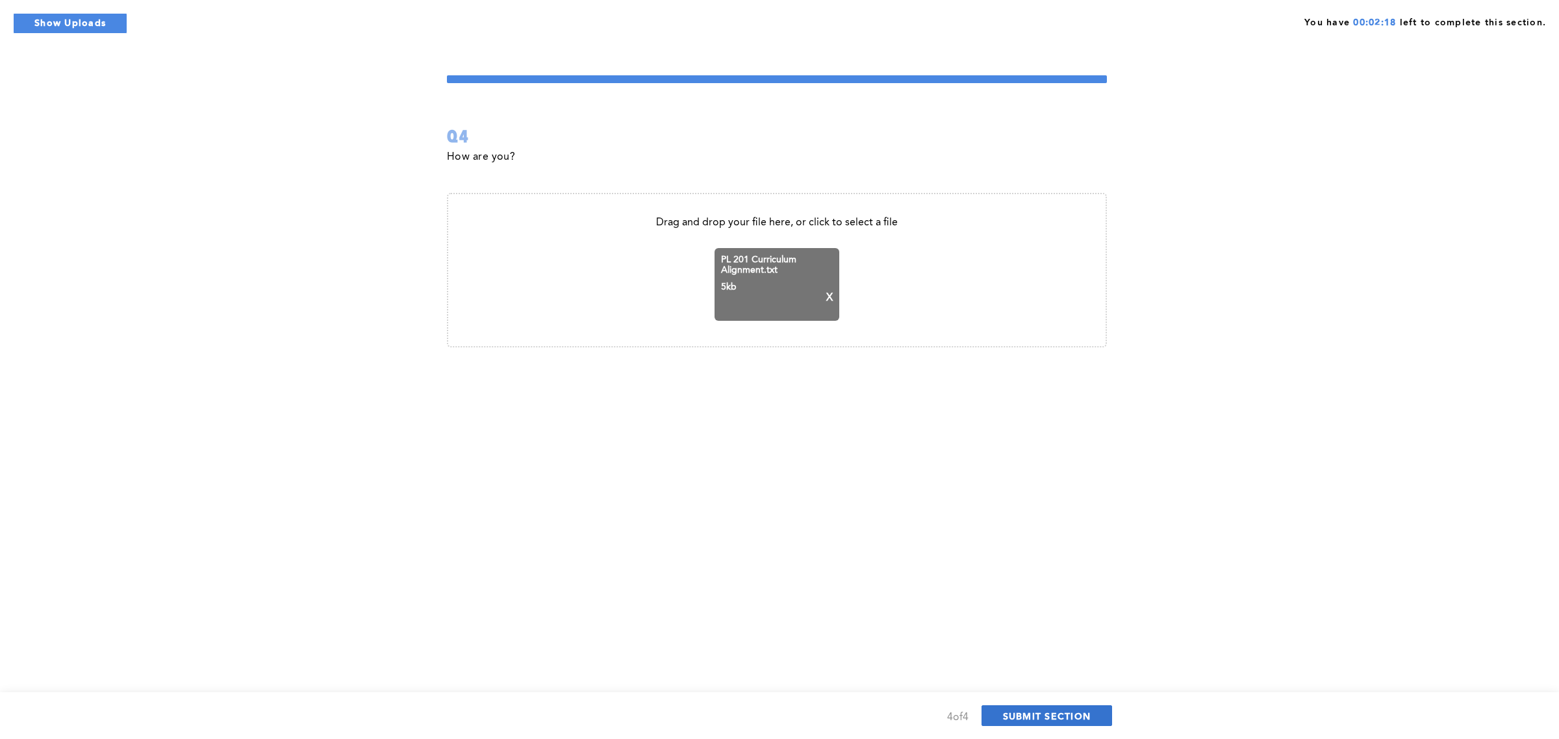
click at [1072, 718] on span "SUBMIT SECTION" at bounding box center [1047, 716] width 88 height 12
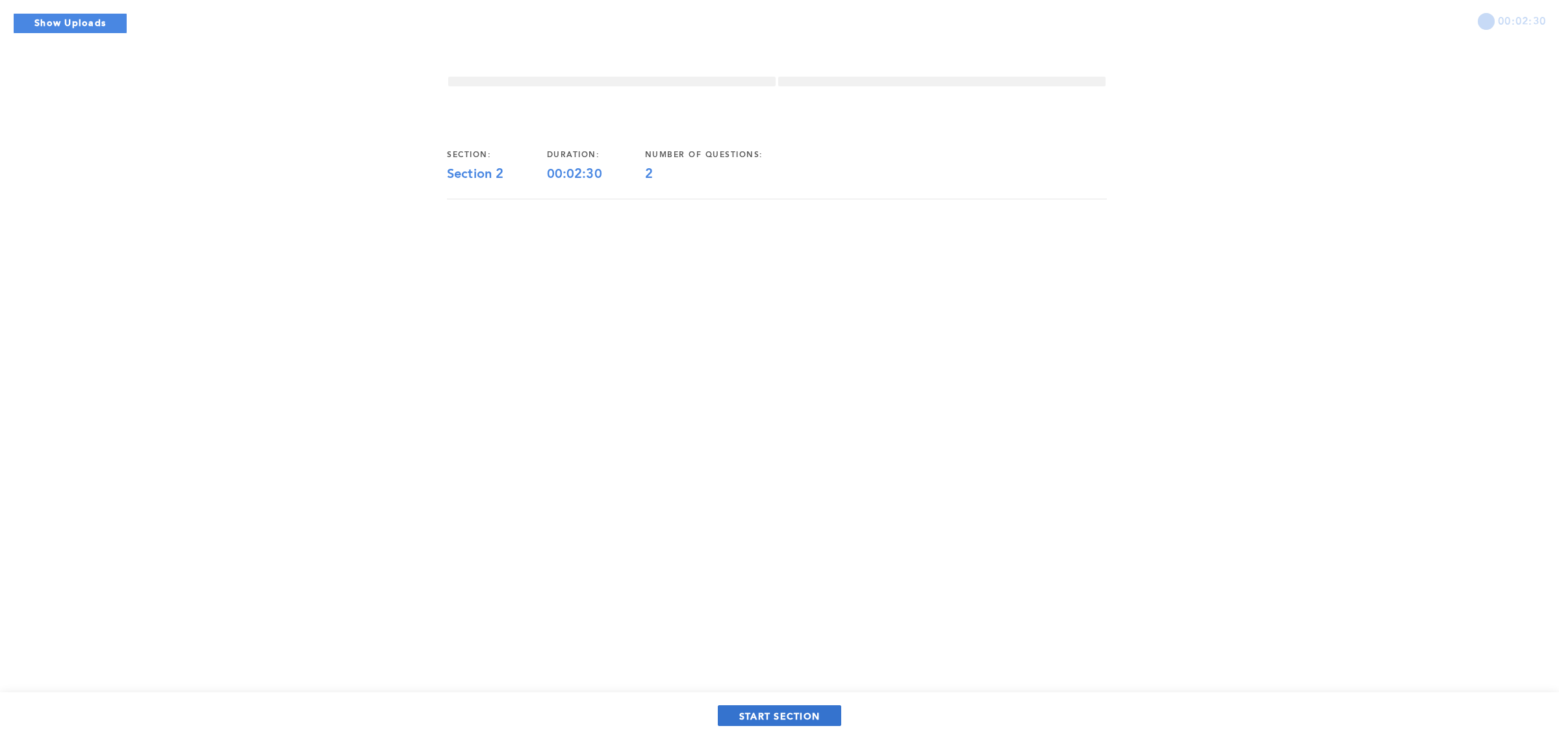
click at [791, 716] on span "START SECTION" at bounding box center [779, 716] width 81 height 12
click at [816, 718] on span "START SECTION" at bounding box center [779, 716] width 81 height 12
click at [816, 714] on span "START SECTION" at bounding box center [779, 716] width 81 height 12
click at [654, 459] on div "00:02:30 section: Section 2 duration: 00:02:30 number of questions: 2 START SEC…" at bounding box center [779, 369] width 1559 height 739
click at [804, 723] on button "START SECTION" at bounding box center [779, 715] width 123 height 21
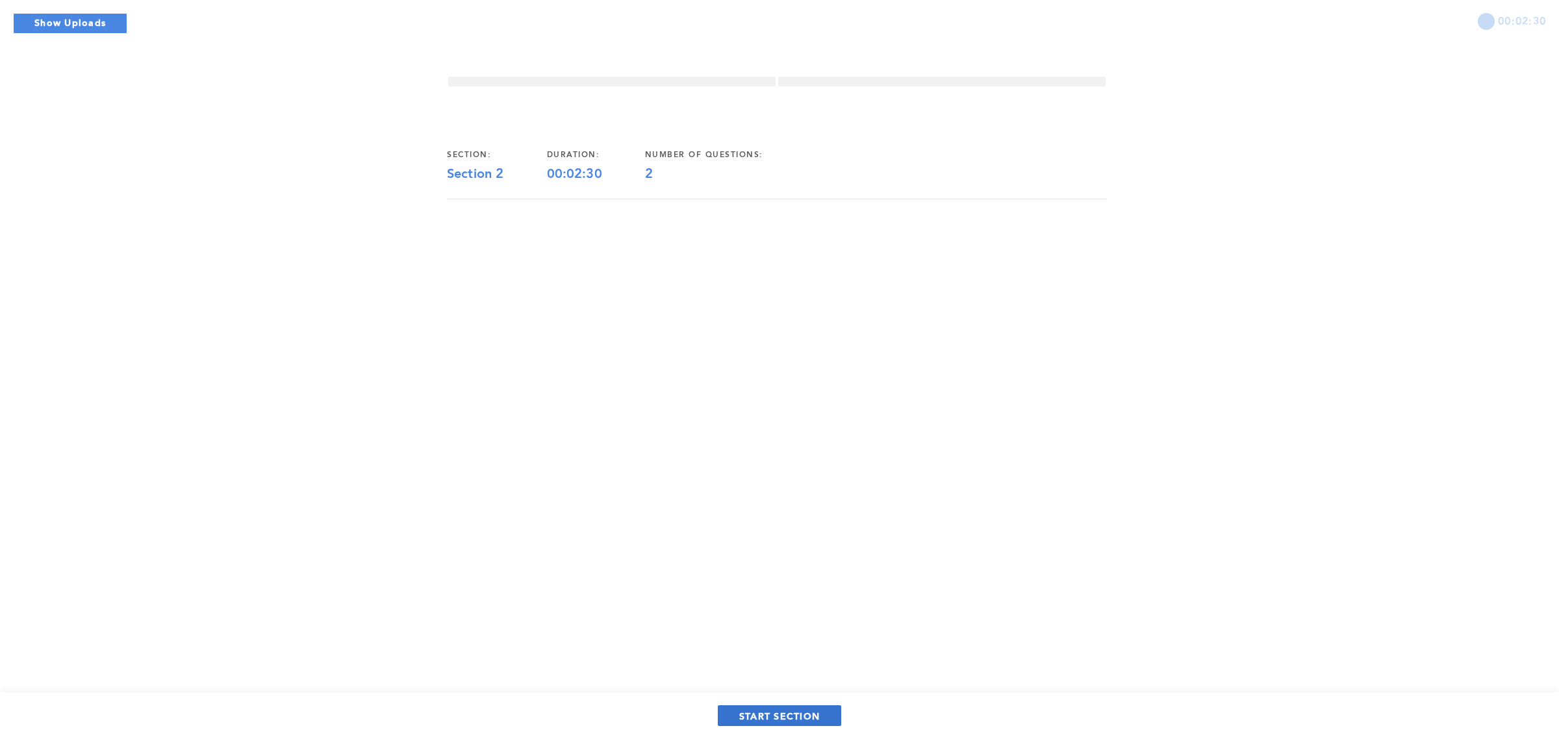
click at [804, 723] on button "START SECTION" at bounding box center [779, 715] width 123 height 21
click at [774, 716] on span "START SECTION" at bounding box center [779, 716] width 81 height 12
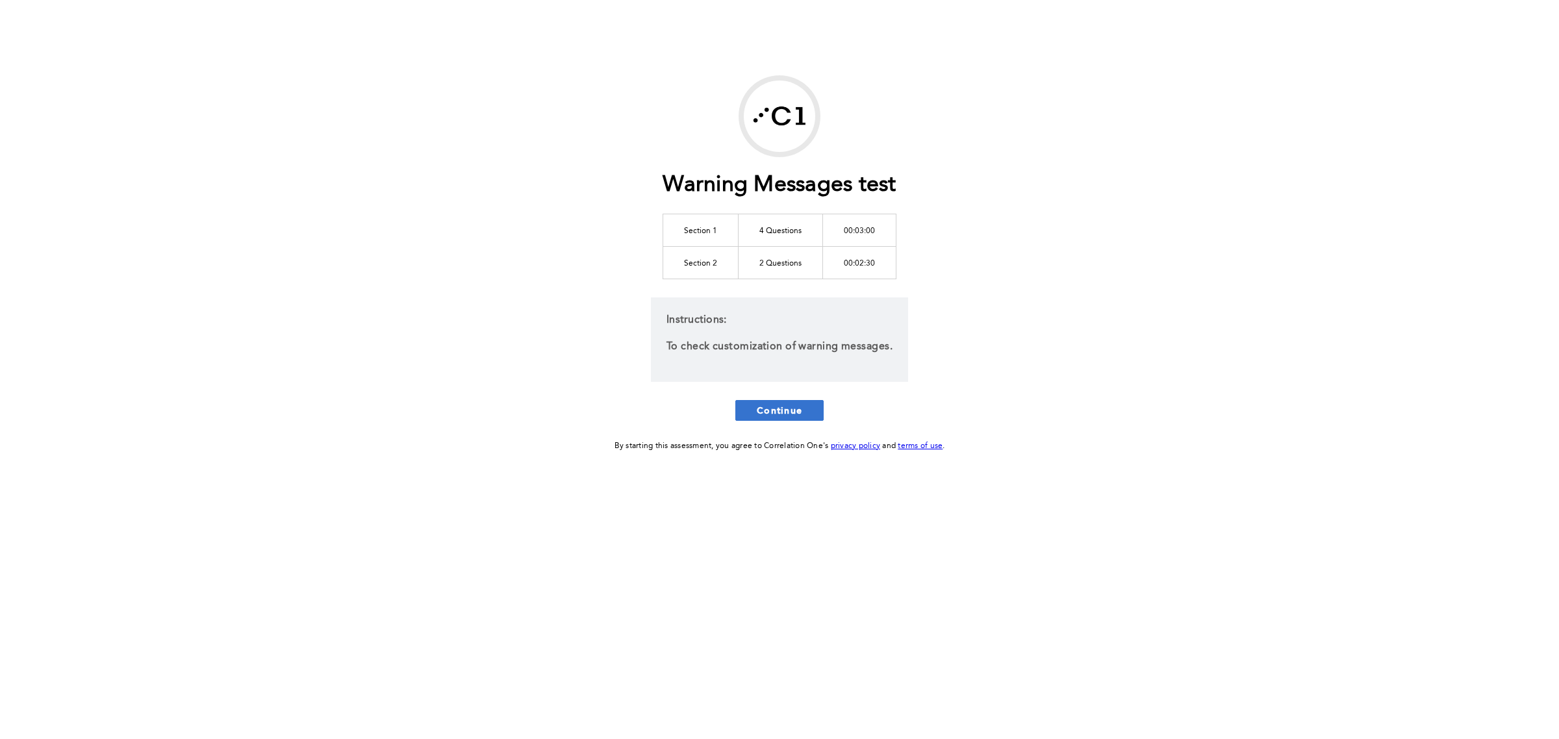
click at [776, 413] on span "Continue" at bounding box center [779, 410] width 45 height 12
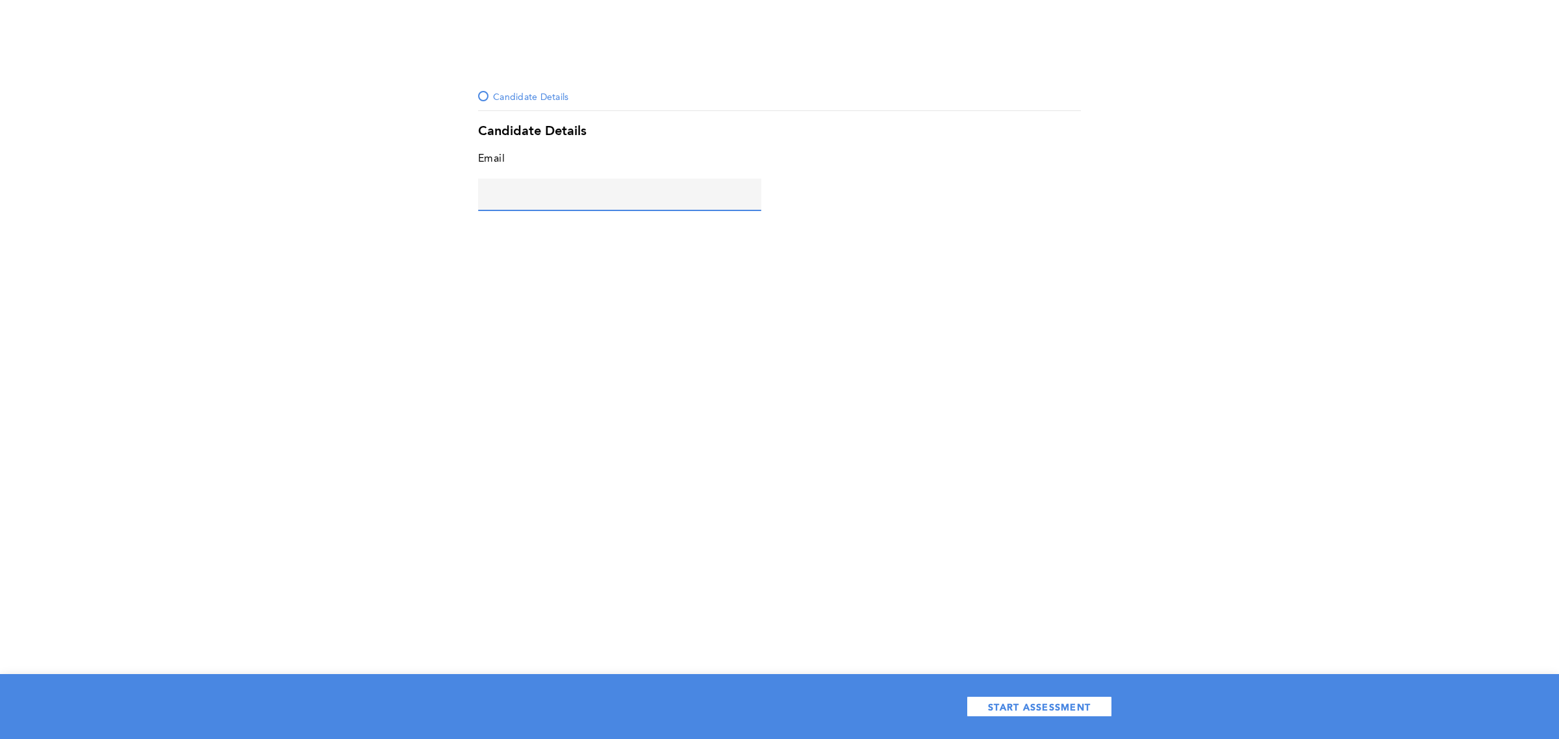
click at [657, 187] on input "text" at bounding box center [619, 194] width 283 height 31
type input "maria@correlation-one.com"
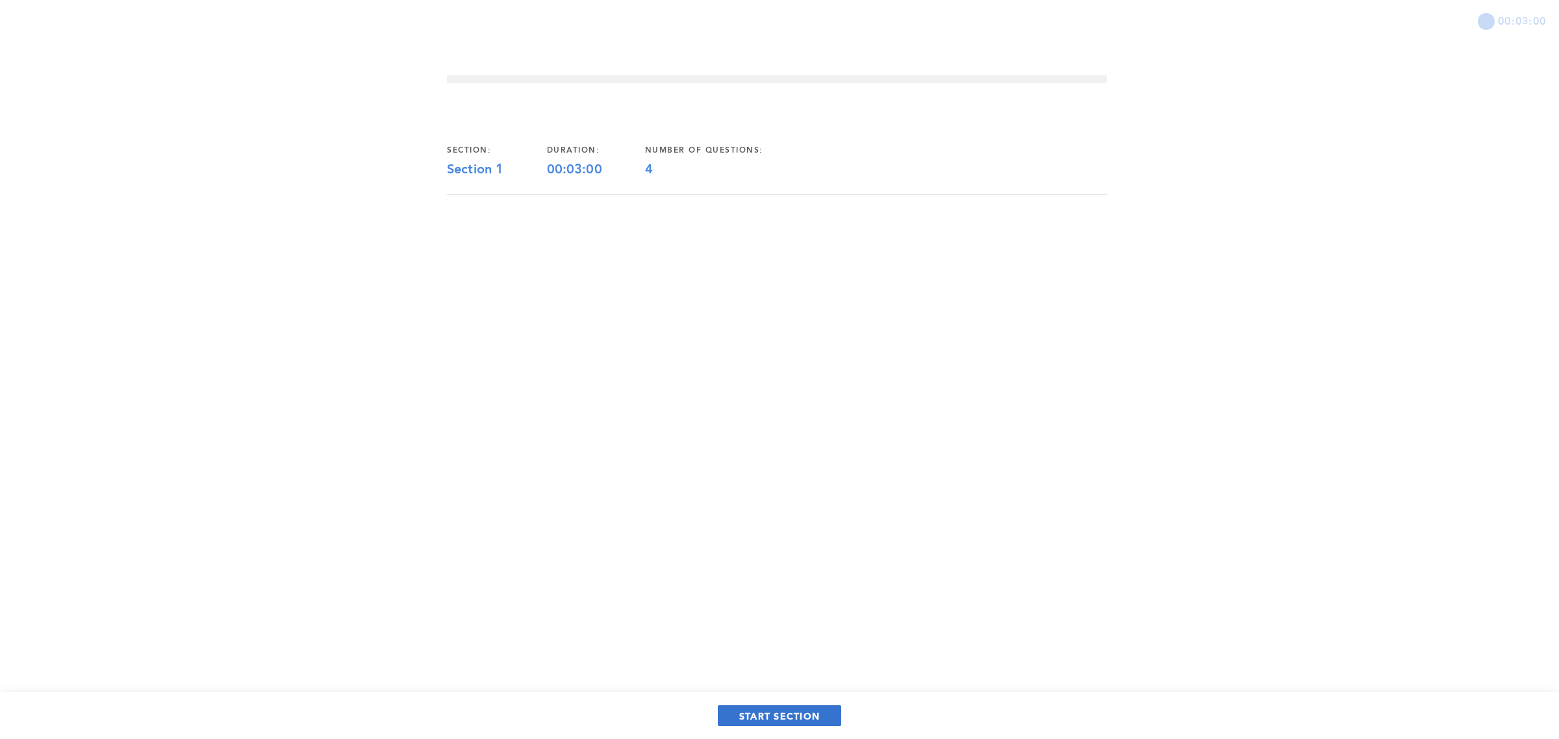
click at [771, 713] on span "START SECTION" at bounding box center [779, 716] width 81 height 12
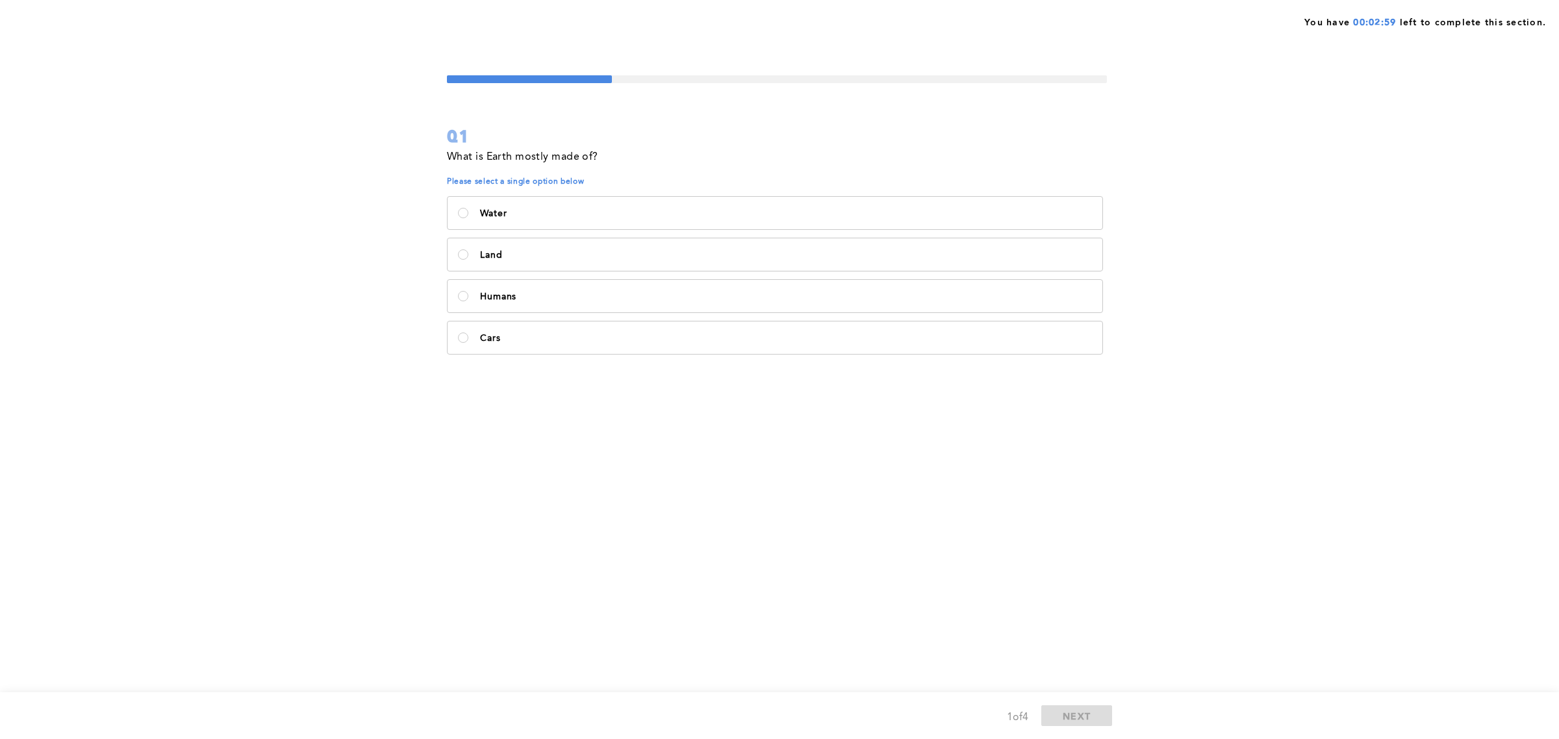
click at [716, 277] on div "Water Land Humans Cars" at bounding box center [777, 275] width 660 height 166
click at [722, 236] on div "Water Land Humans Cars" at bounding box center [777, 275] width 660 height 166
click at [722, 246] on label "Land" at bounding box center [775, 254] width 655 height 32
click at [468, 249] on input "Land" at bounding box center [463, 254] width 10 height 10
radio input "true"
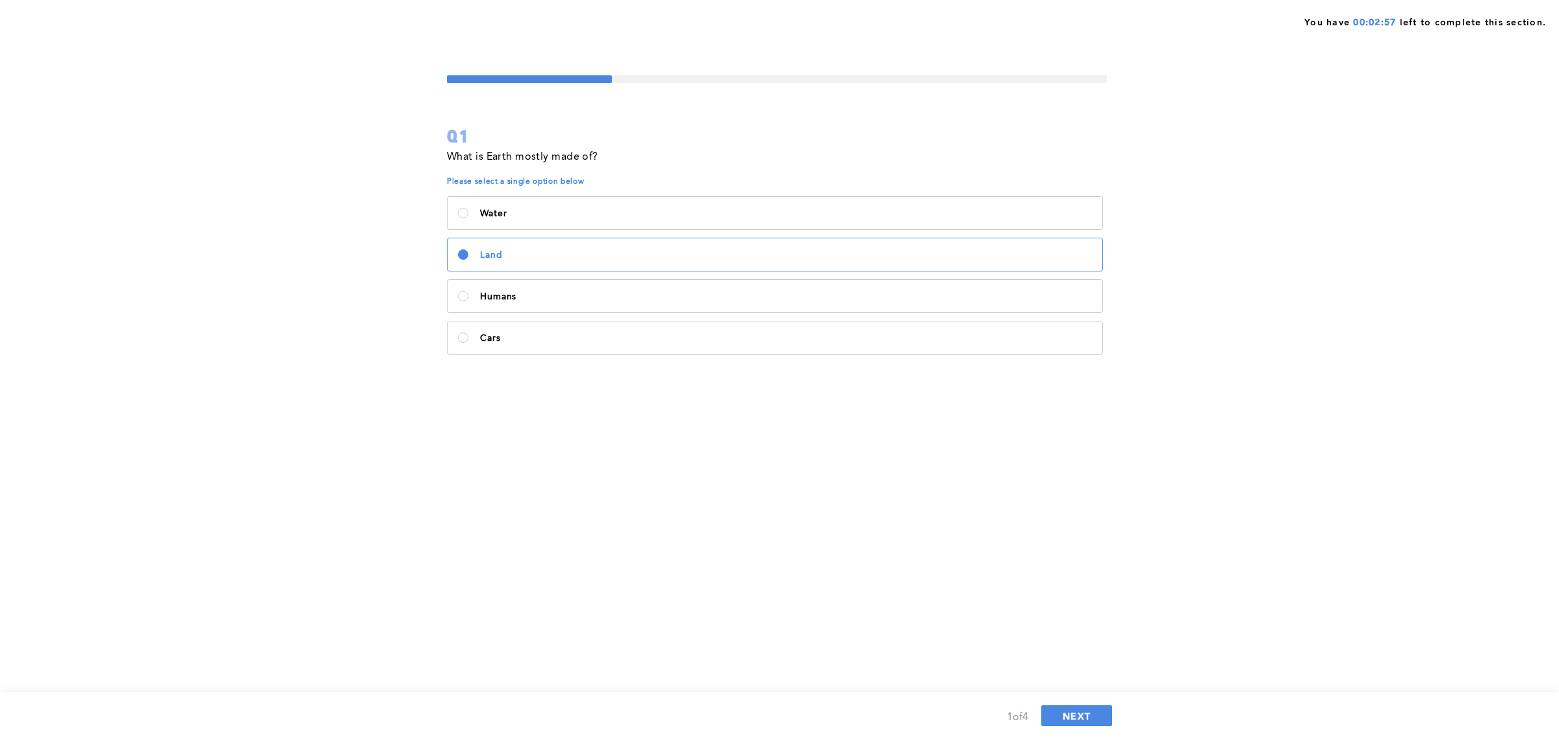
click at [1072, 726] on div "1 of 4 NEXT" at bounding box center [779, 715] width 665 height 21
click at [1073, 721] on span "NEXT" at bounding box center [1077, 716] width 28 height 12
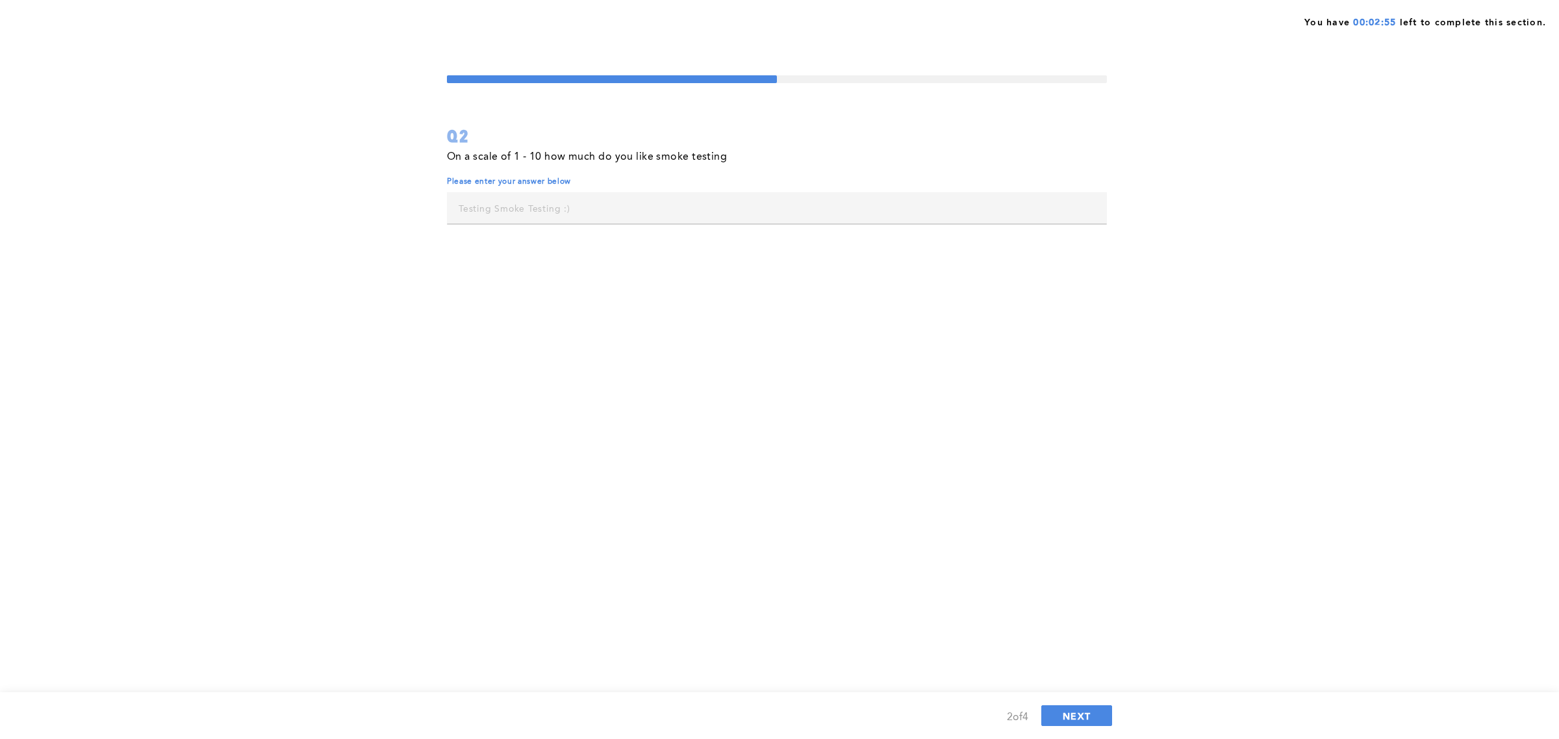
click at [624, 225] on div "On a scale of 1 - 10 how much do you like smoke testing Please enter your answe…" at bounding box center [777, 192] width 660 height 89
click at [624, 210] on input "text" at bounding box center [777, 207] width 660 height 31
type input "5"
click at [1086, 718] on span "NEXT" at bounding box center [1077, 716] width 28 height 12
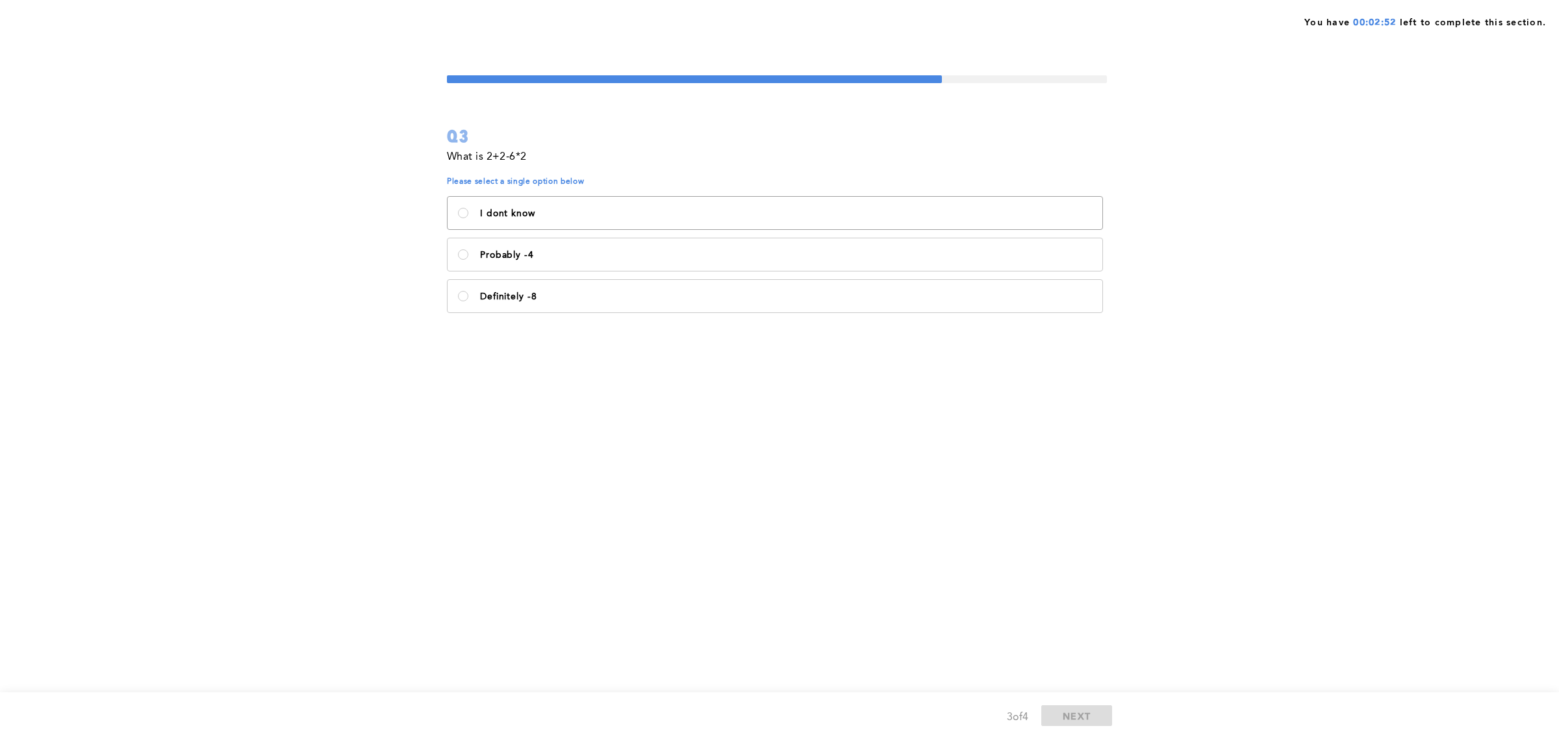
click at [598, 209] on p "I dont know" at bounding box center [786, 213] width 612 height 10
click at [468, 209] on know\<\/p\> "I dont know" at bounding box center [463, 213] width 10 height 10
radio know\<\/p\> "true"
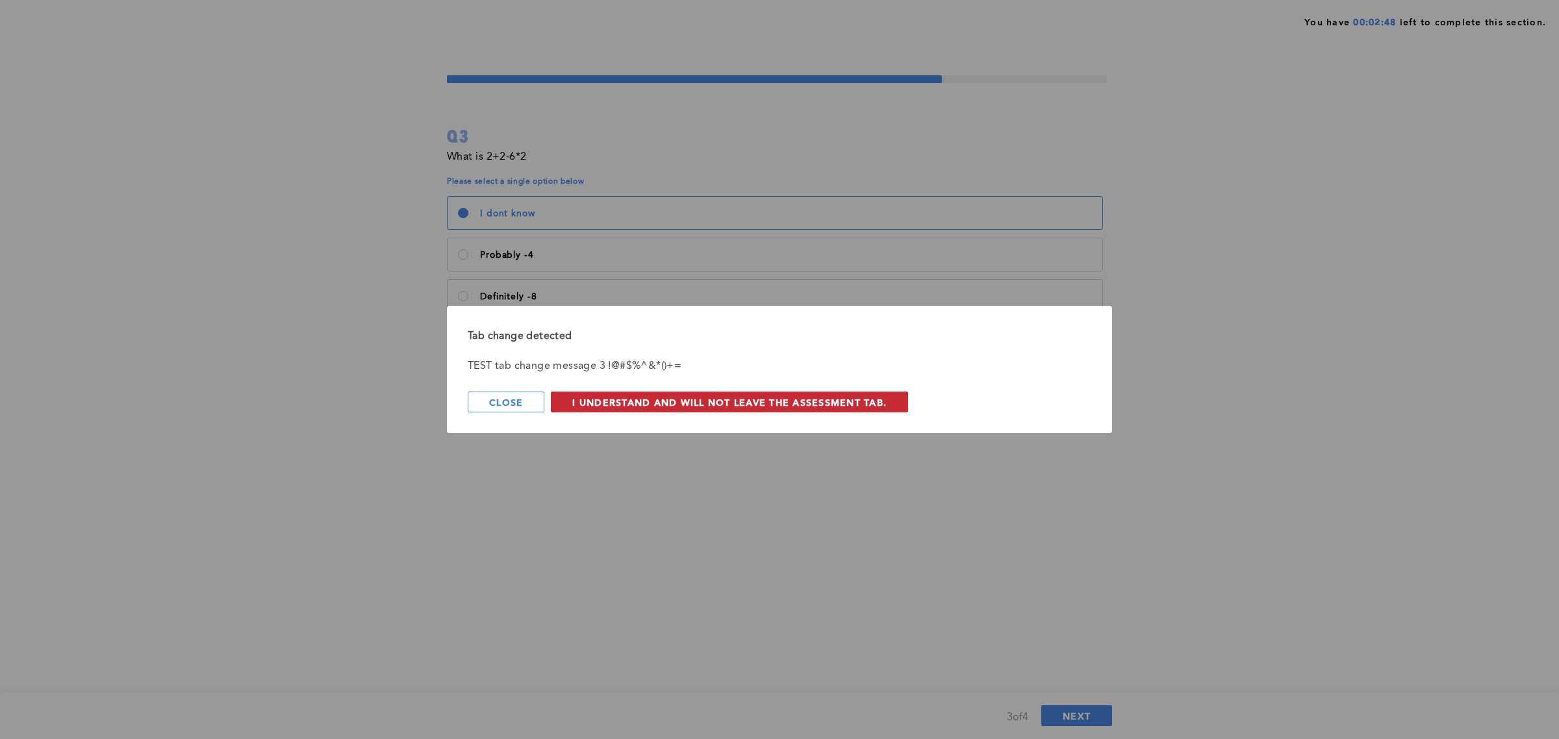
click at [826, 396] on span "I understand and will not leave the assessment tab." at bounding box center [729, 402] width 314 height 12
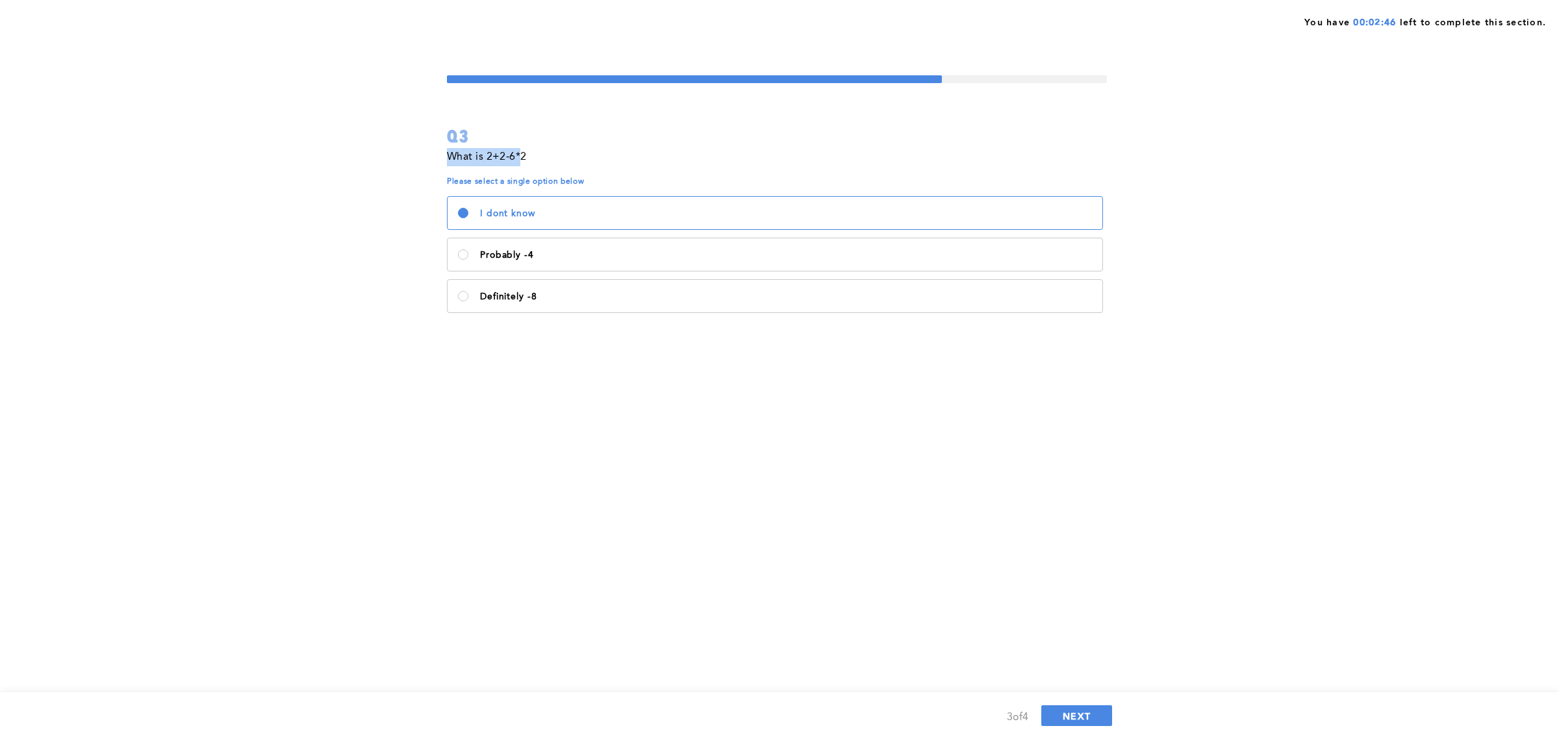
drag, startPoint x: 466, startPoint y: 153, endPoint x: 450, endPoint y: 148, distance: 16.2
click at [450, 148] on p "What is 2+2-6*2" at bounding box center [487, 157] width 80 height 18
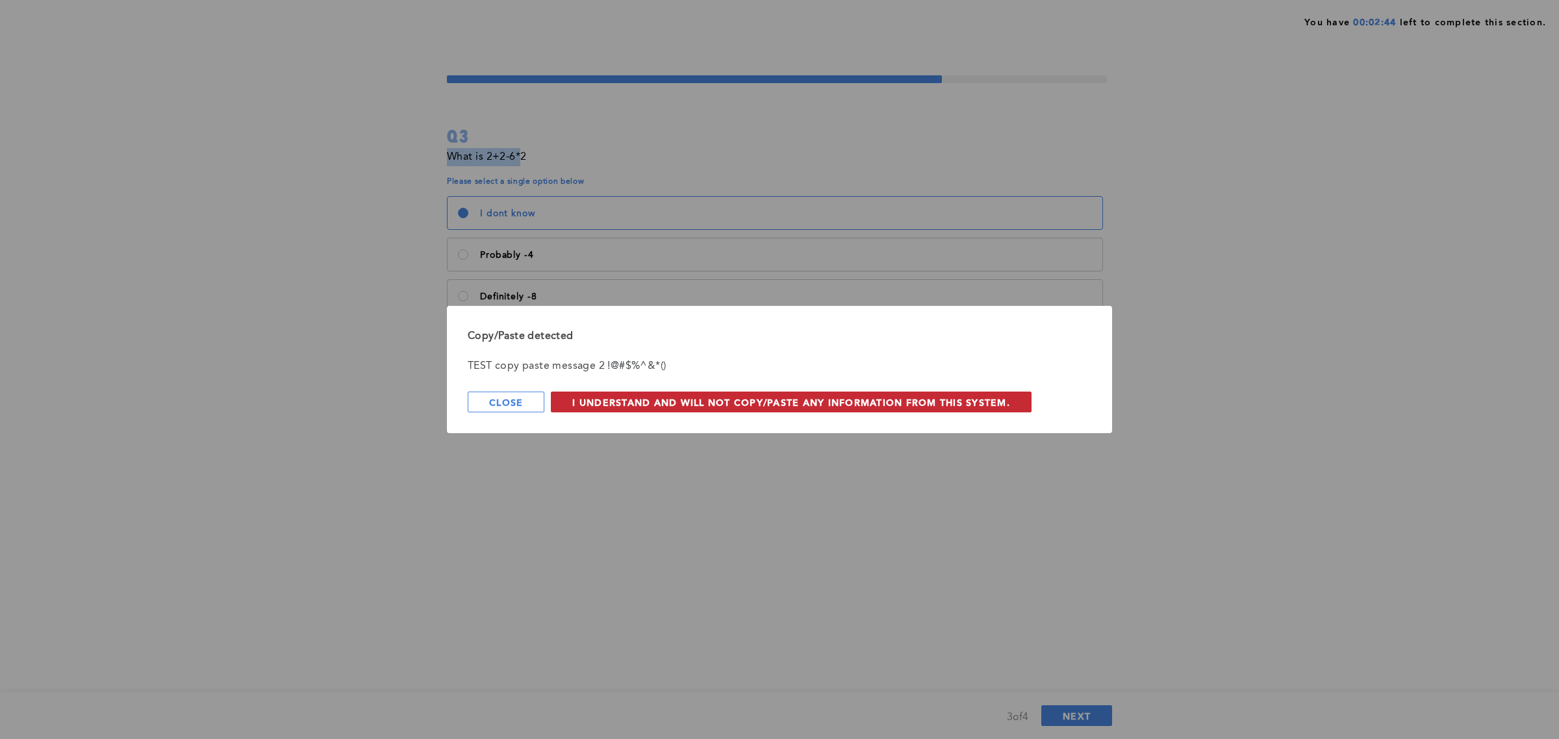
click at [765, 398] on span "I understand and will not copy/paste any information from this system." at bounding box center [791, 402] width 438 height 12
click at [601, 407] on span "I understand and will not leave the assessment tab." at bounding box center [729, 402] width 314 height 12
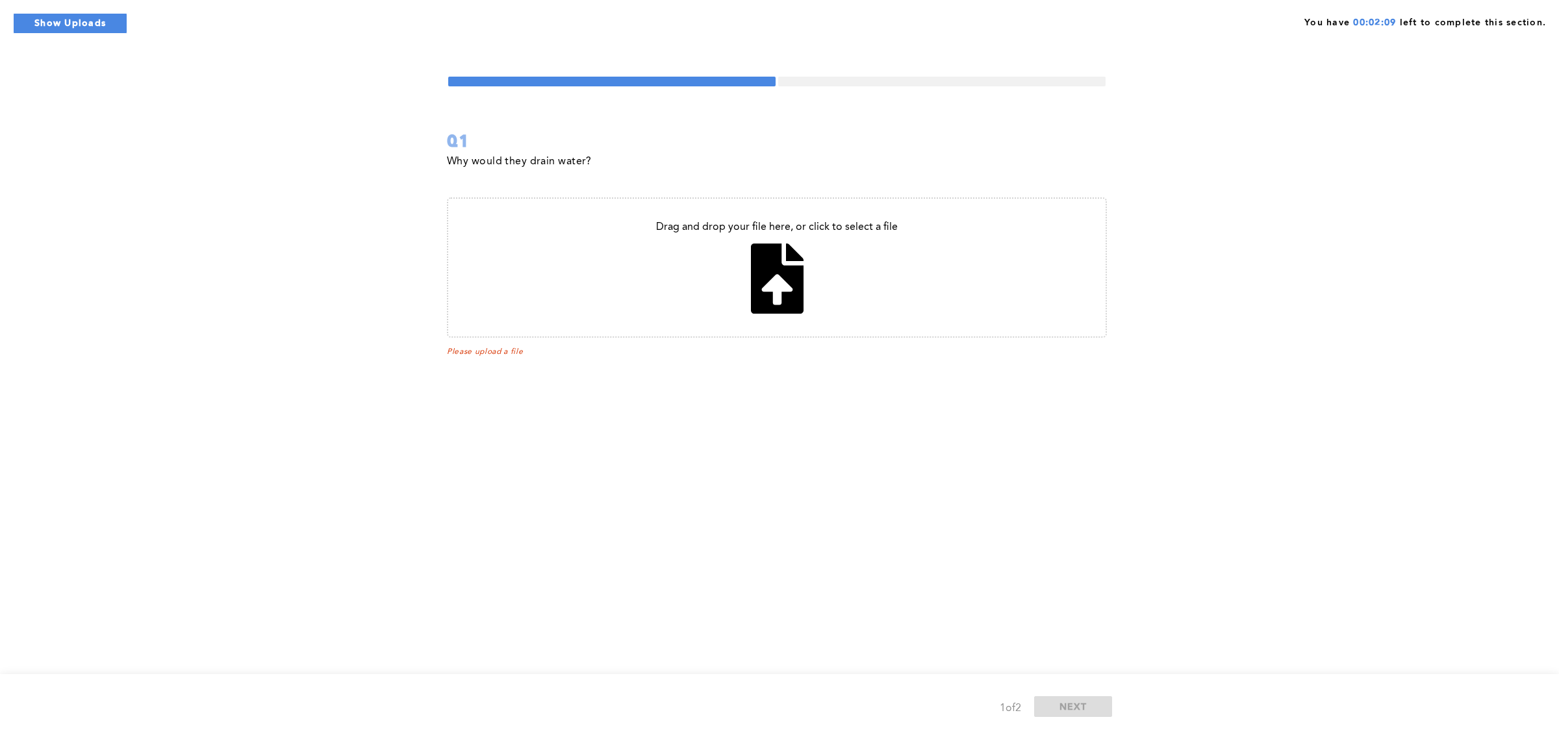
click at [755, 247] on input "file" at bounding box center [776, 268] width 657 height 138
type input "C:\fakepath\AI2_MiniDeck_Rizvi Asfar.pptx"
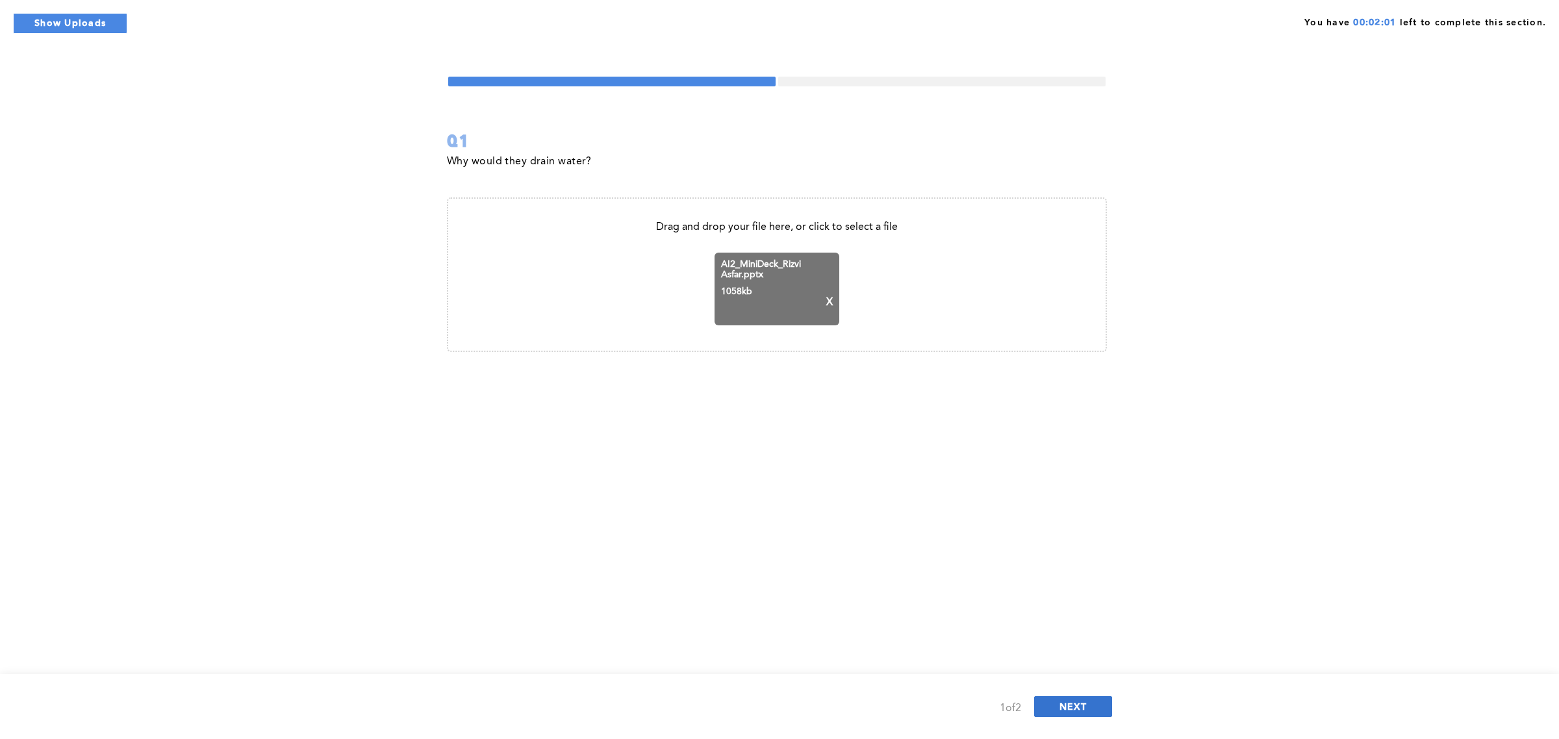
click at [1065, 716] on button "NEXT" at bounding box center [1073, 706] width 78 height 21
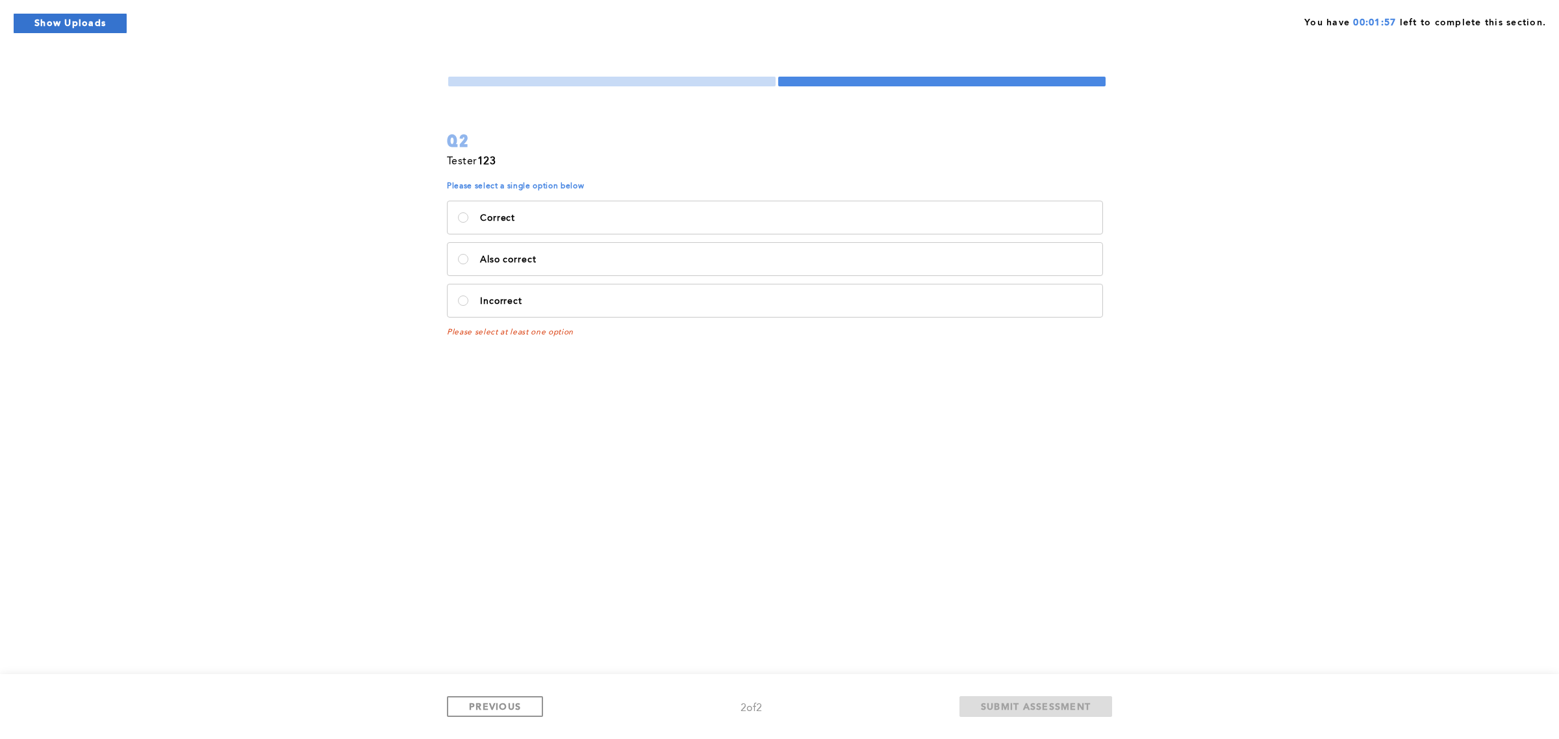
click at [88, 25] on button "Show Uploads" at bounding box center [70, 23] width 114 height 21
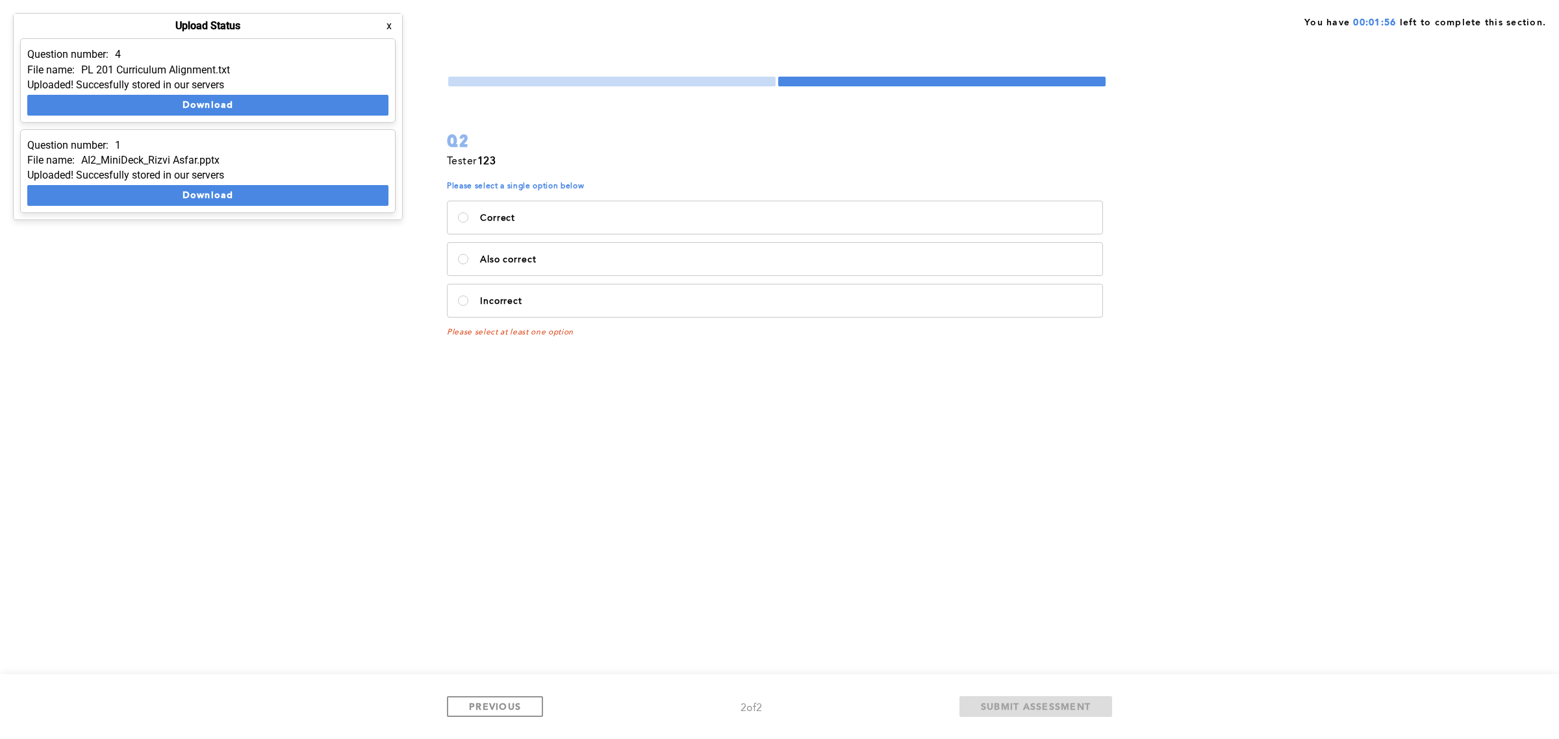
click at [205, 358] on div "You have 00:01:56 left to complete this section. Q2 Tester 123 Please select a …" at bounding box center [779, 369] width 1559 height 739
click at [705, 223] on p "Correct" at bounding box center [786, 218] width 612 height 10
click at [468, 223] on input "Correct" at bounding box center [463, 217] width 10 height 10
radio input "true"
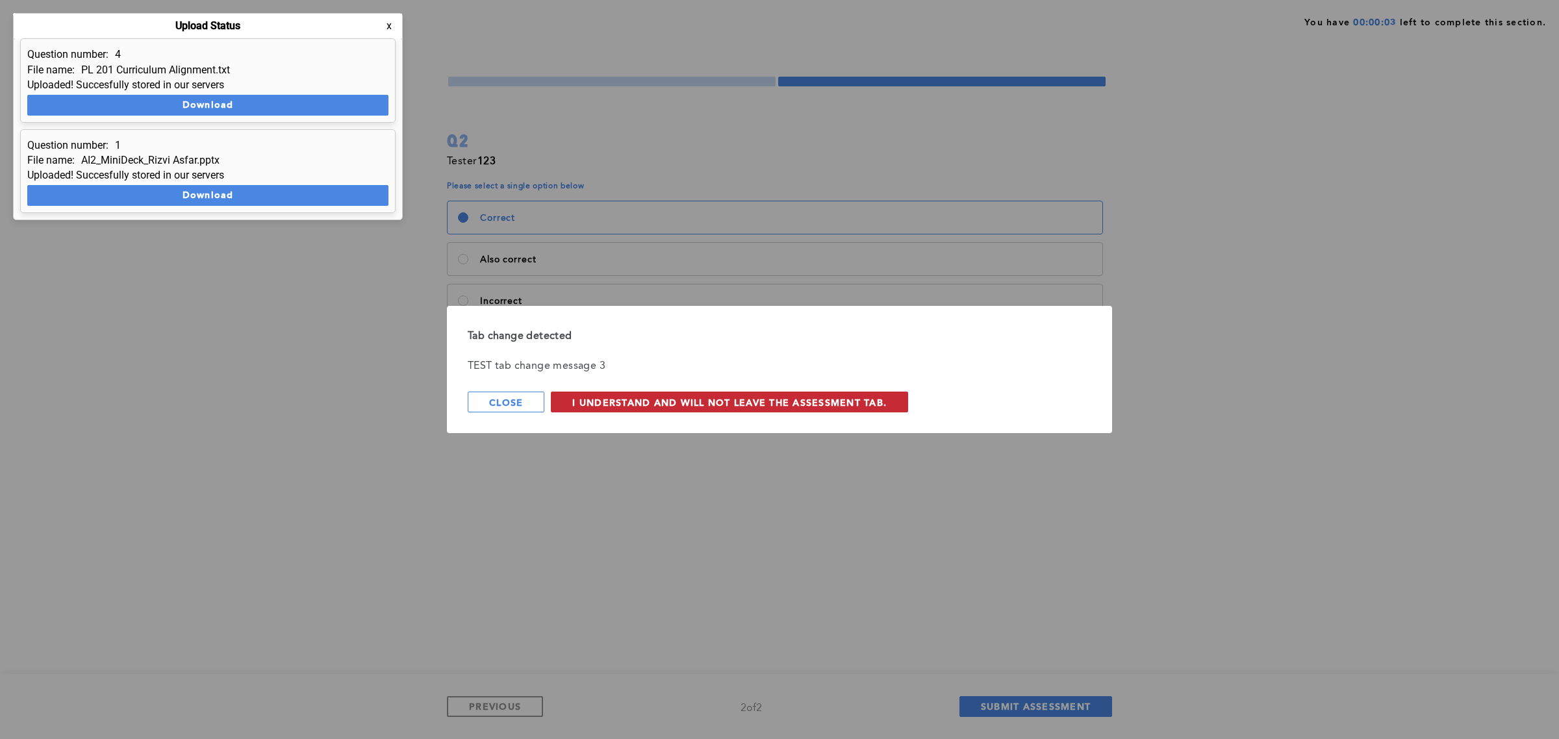
click at [604, 397] on span "I understand and will not leave the assessment tab." at bounding box center [729, 402] width 314 height 12
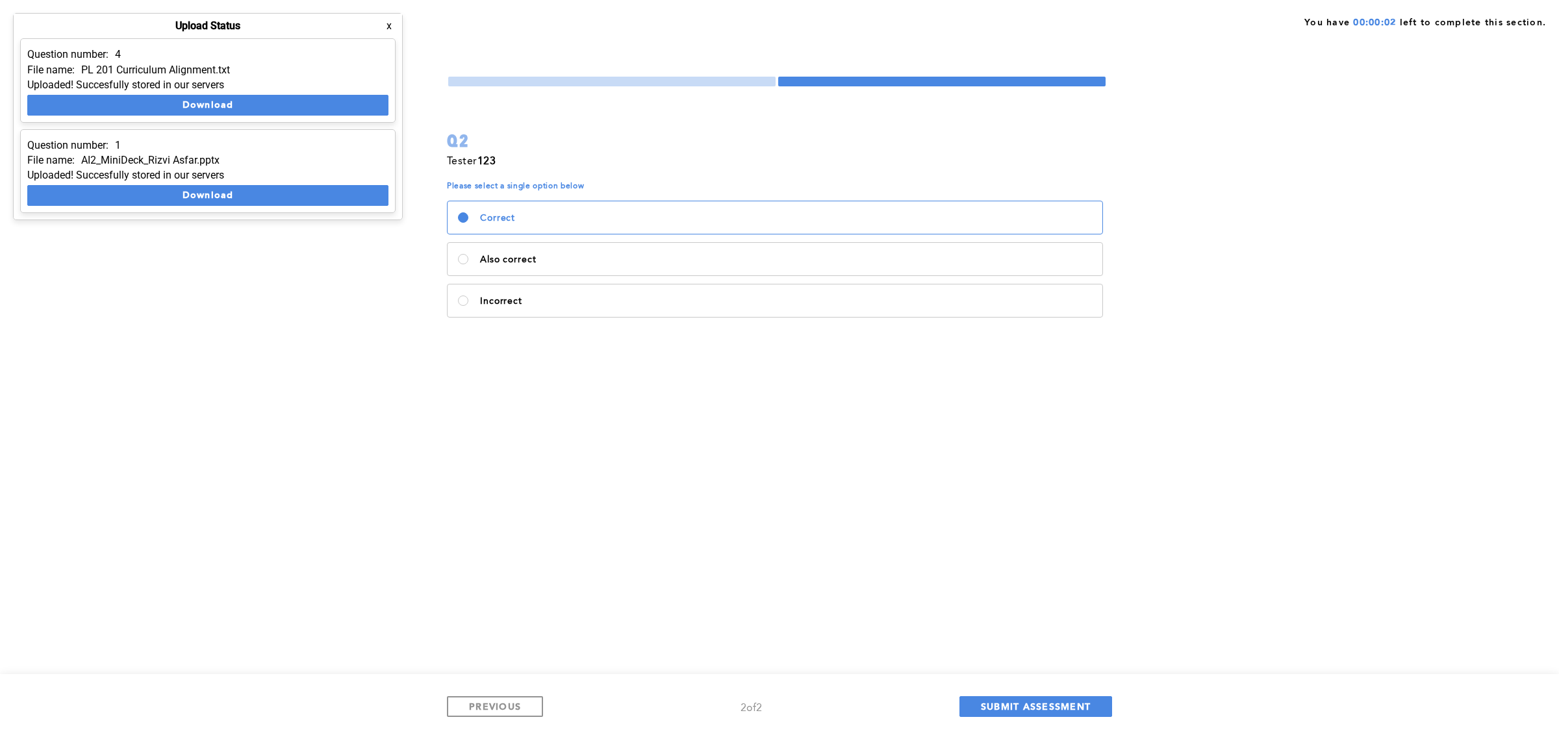
click at [387, 28] on button "x" at bounding box center [389, 25] width 13 height 13
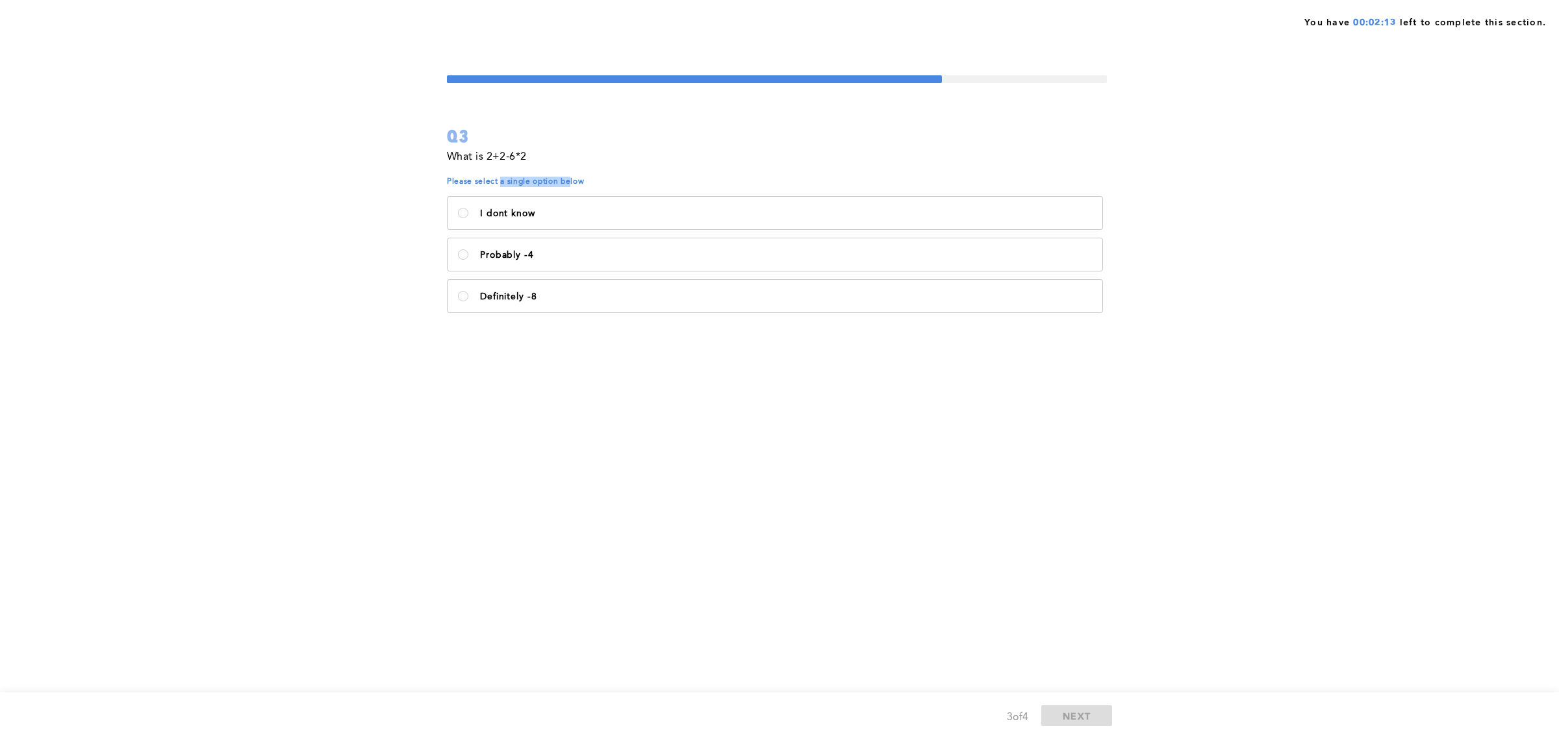
drag, startPoint x: 570, startPoint y: 179, endPoint x: 500, endPoint y: 181, distance: 69.5
click at [500, 181] on span "Please select a single option below" at bounding box center [777, 182] width 660 height 10
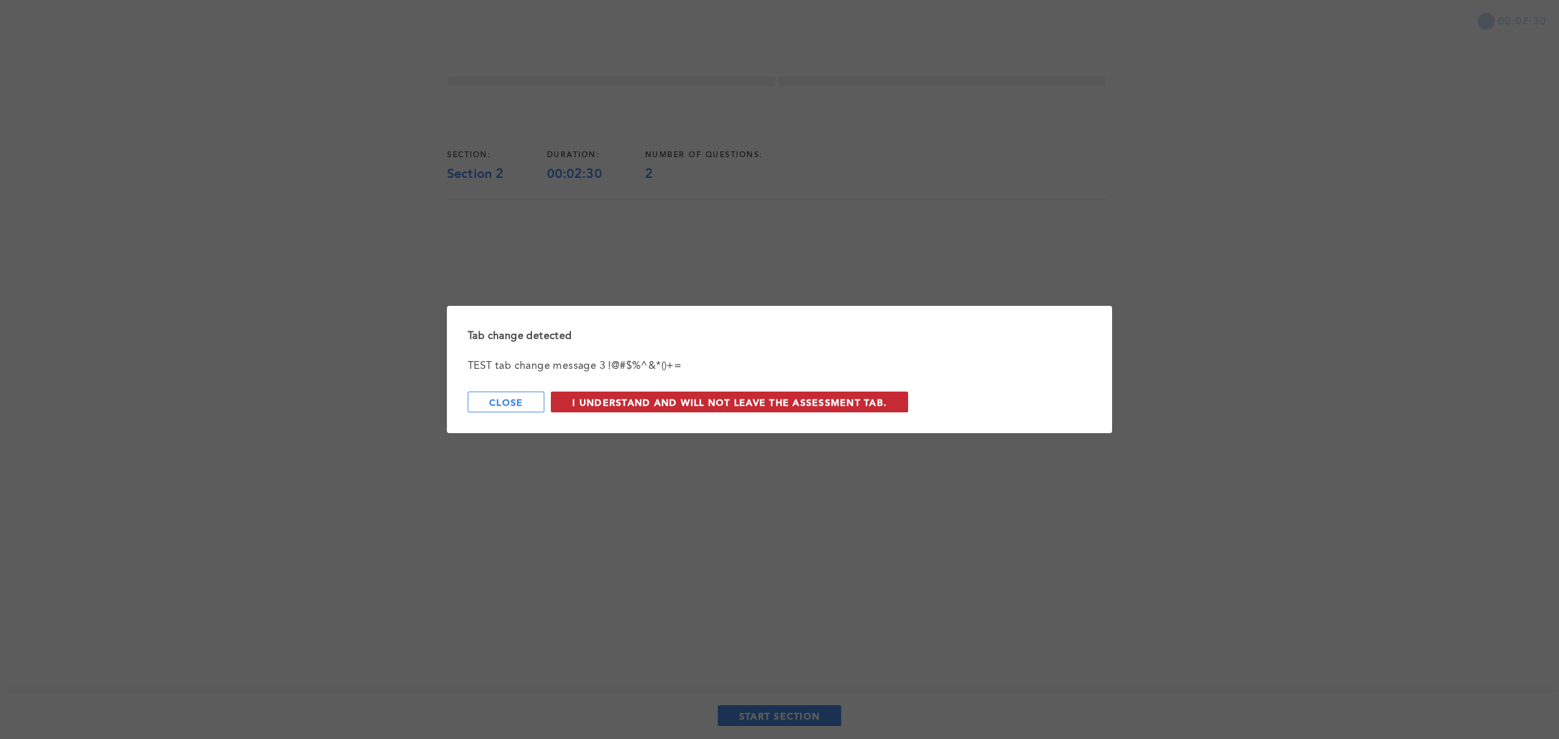
click at [637, 397] on span "I understand and will not leave the assessment tab." at bounding box center [729, 402] width 314 height 12
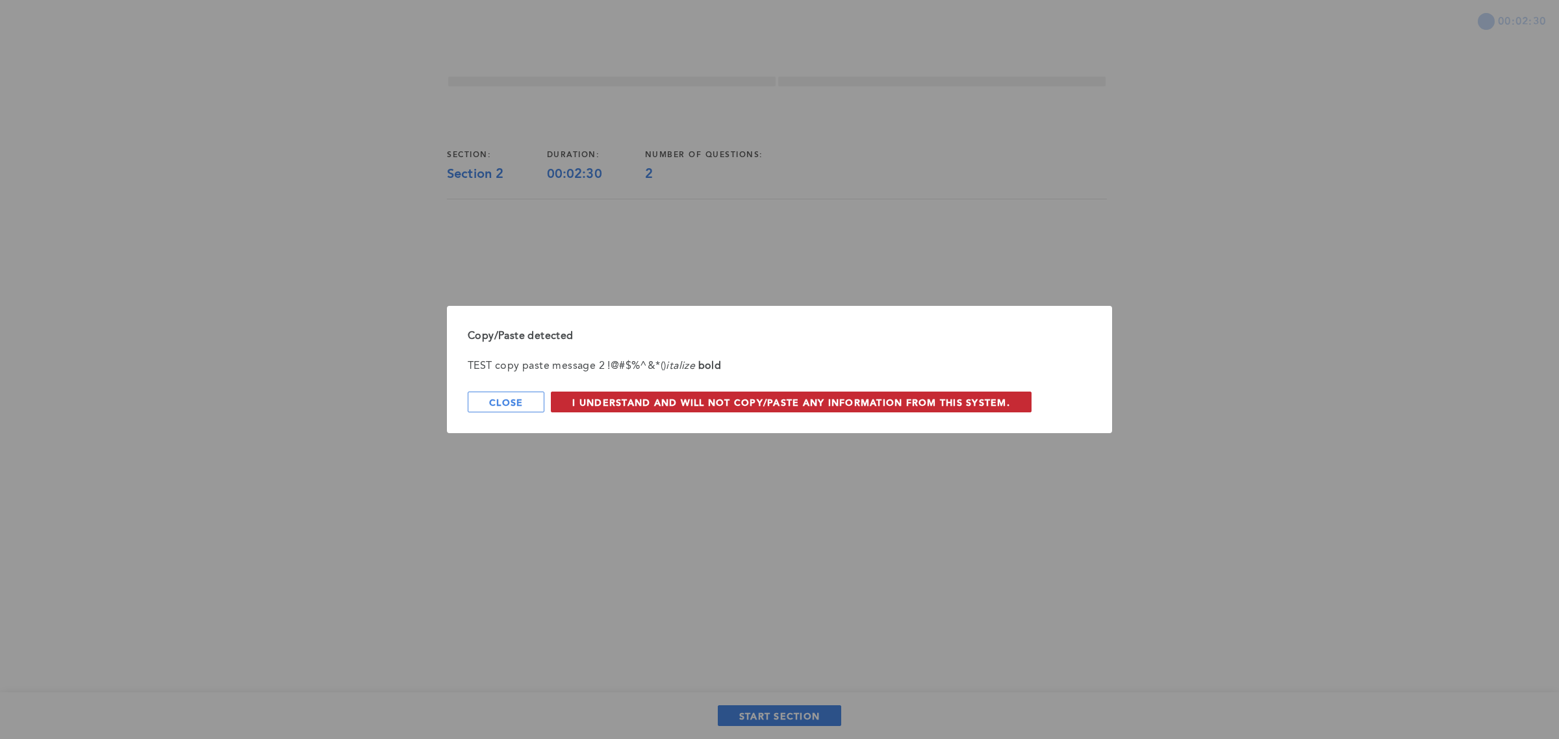
click at [653, 401] on span "I understand and will not copy/paste any information from this system." at bounding box center [791, 402] width 438 height 12
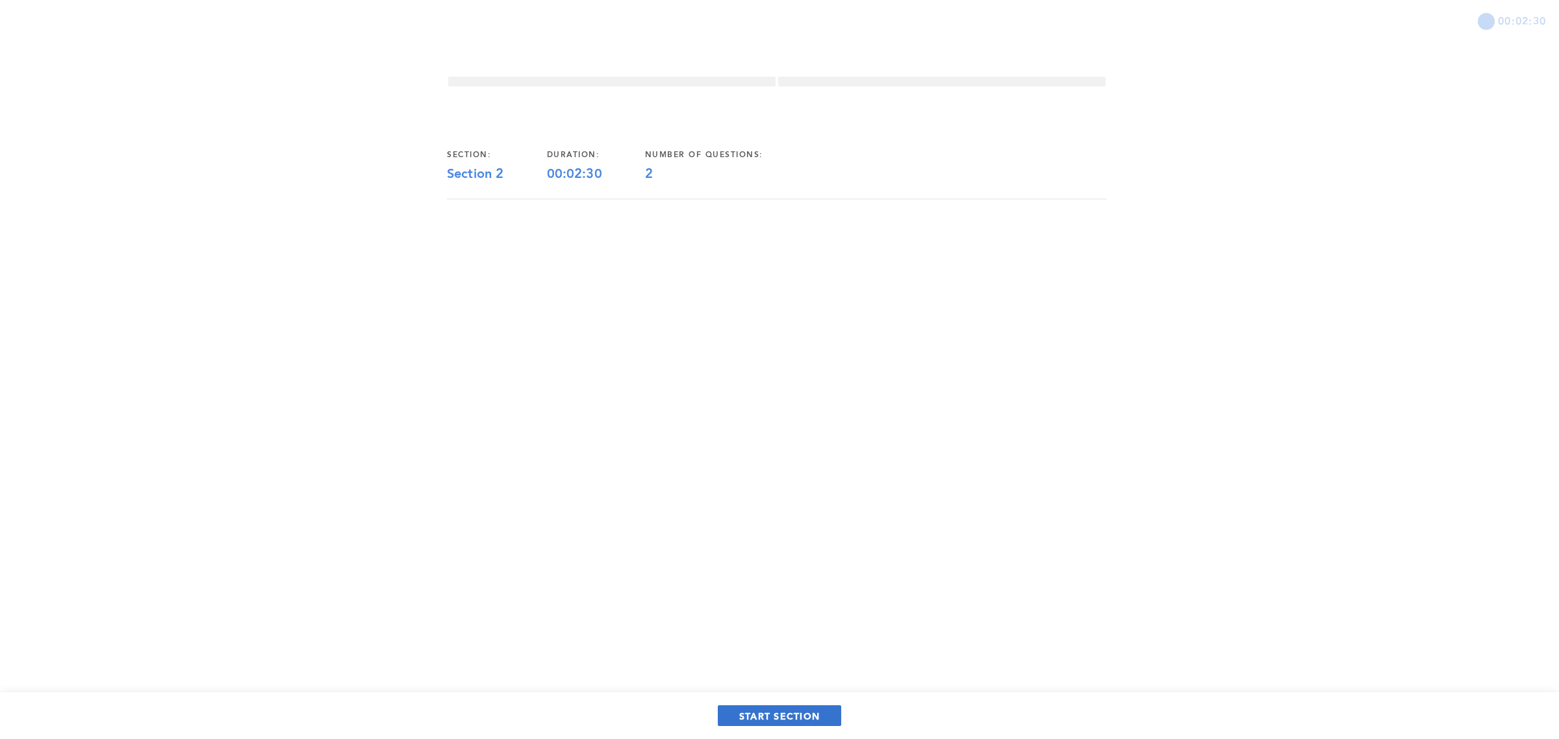
click at [801, 720] on span "START SECTION" at bounding box center [779, 716] width 81 height 12
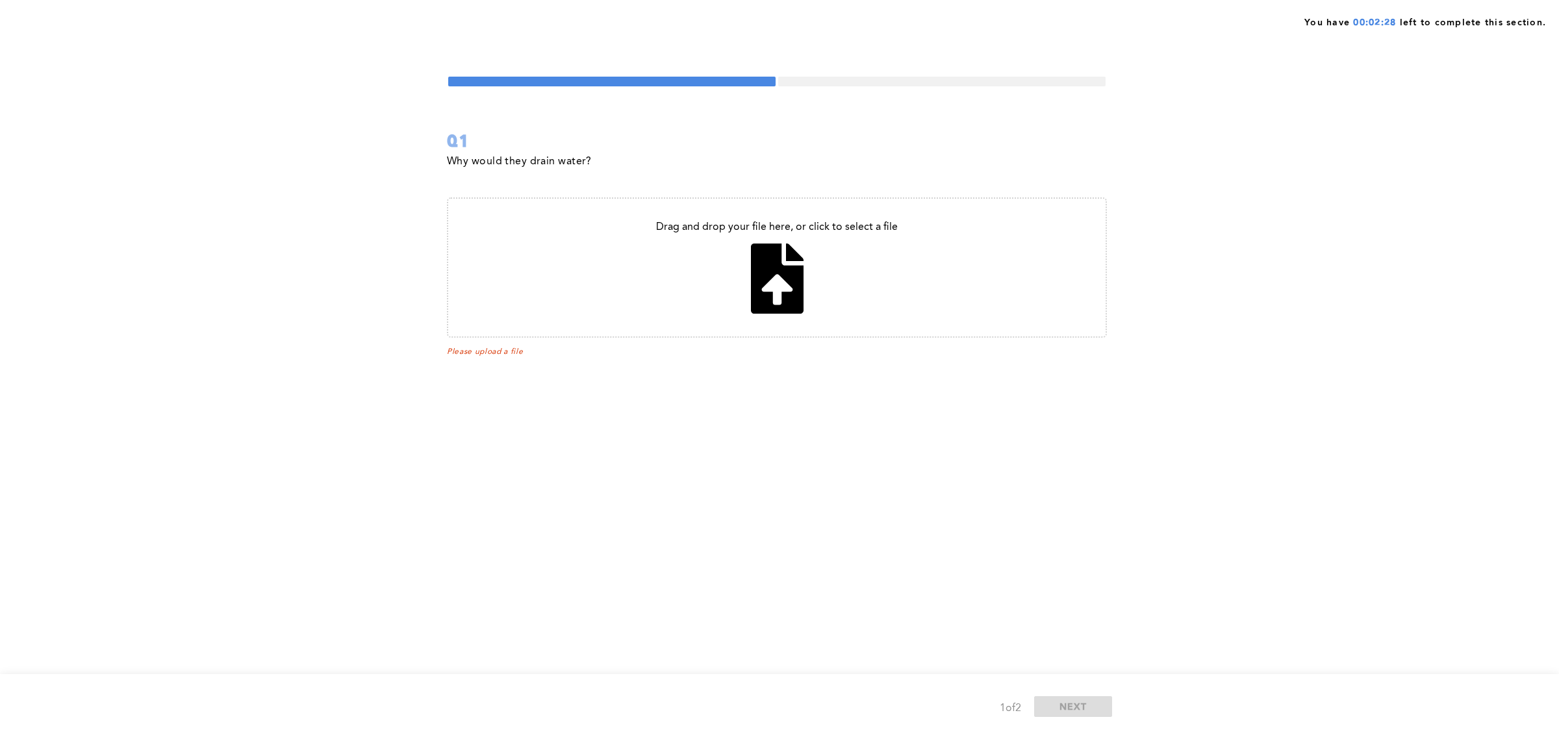
click at [759, 270] on input "file" at bounding box center [776, 268] width 657 height 138
type input "C:\fakepath\Pooja _Prathipati_Resume_ML_Engineer (1).pdf"
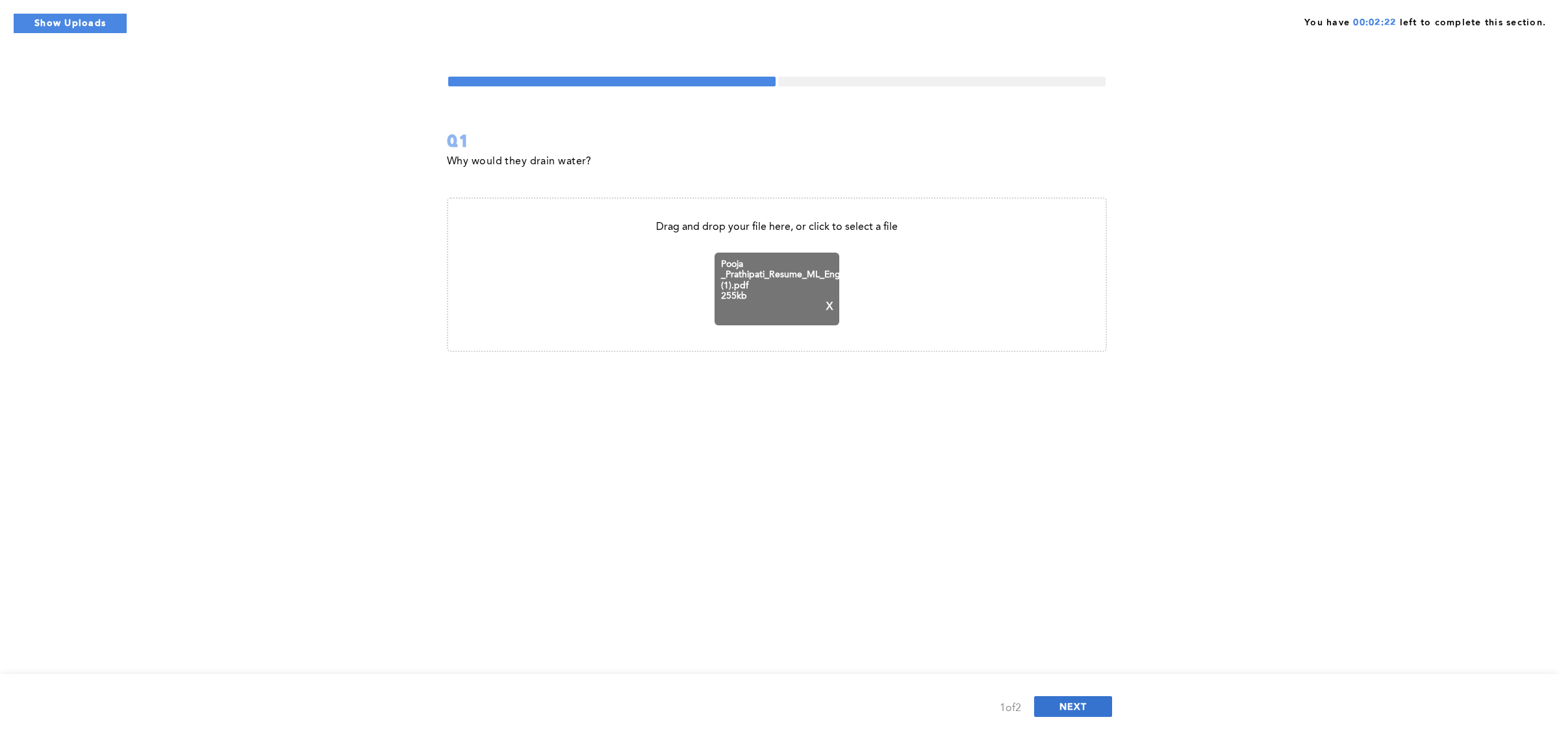
click at [1105, 703] on button "NEXT" at bounding box center [1073, 706] width 78 height 21
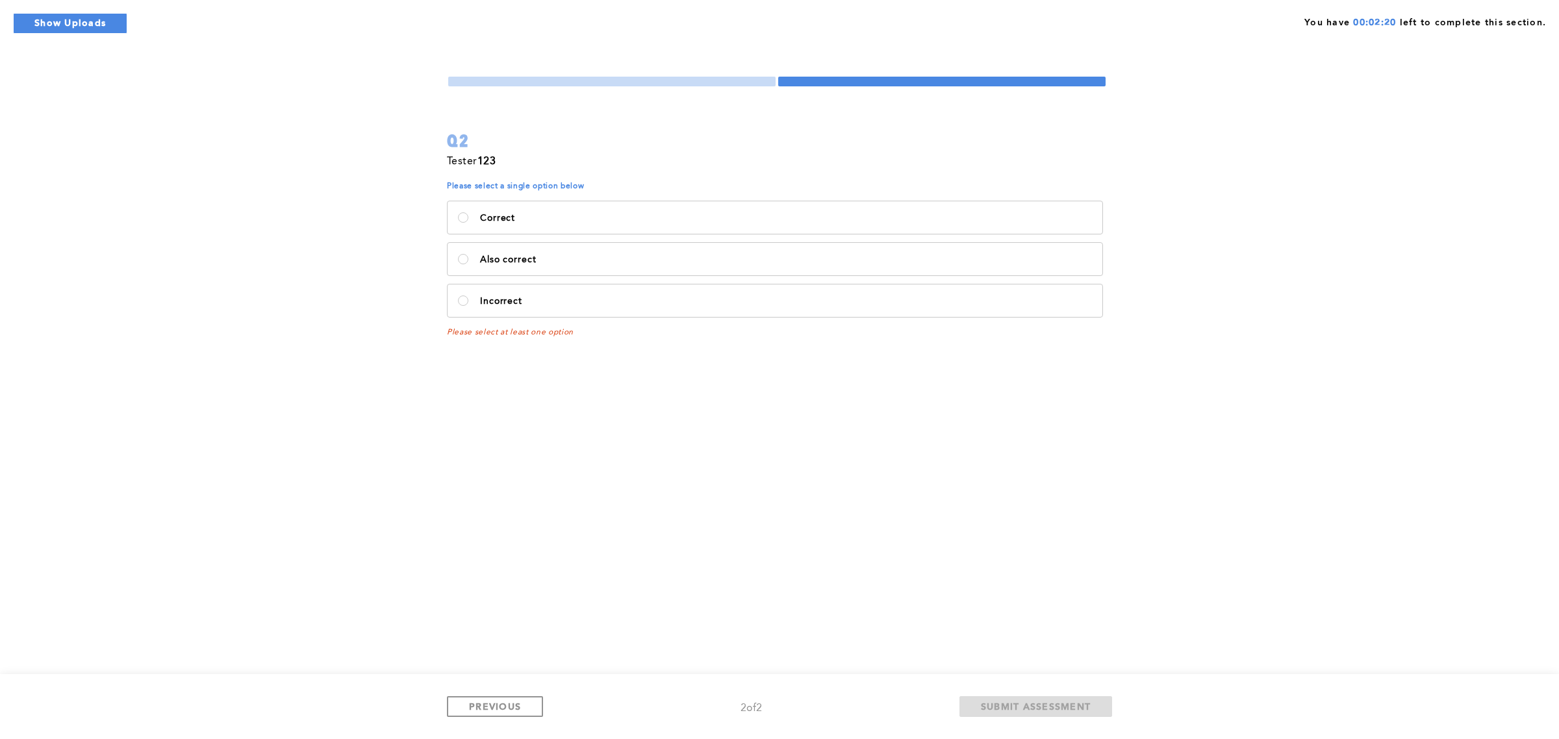
drag, startPoint x: 498, startPoint y: 180, endPoint x: 447, endPoint y: 183, distance: 50.7
click at [447, 183] on div "Tester 123 Please select a single option below Correct Also correct Incorrect P…" at bounding box center [777, 245] width 660 height 184
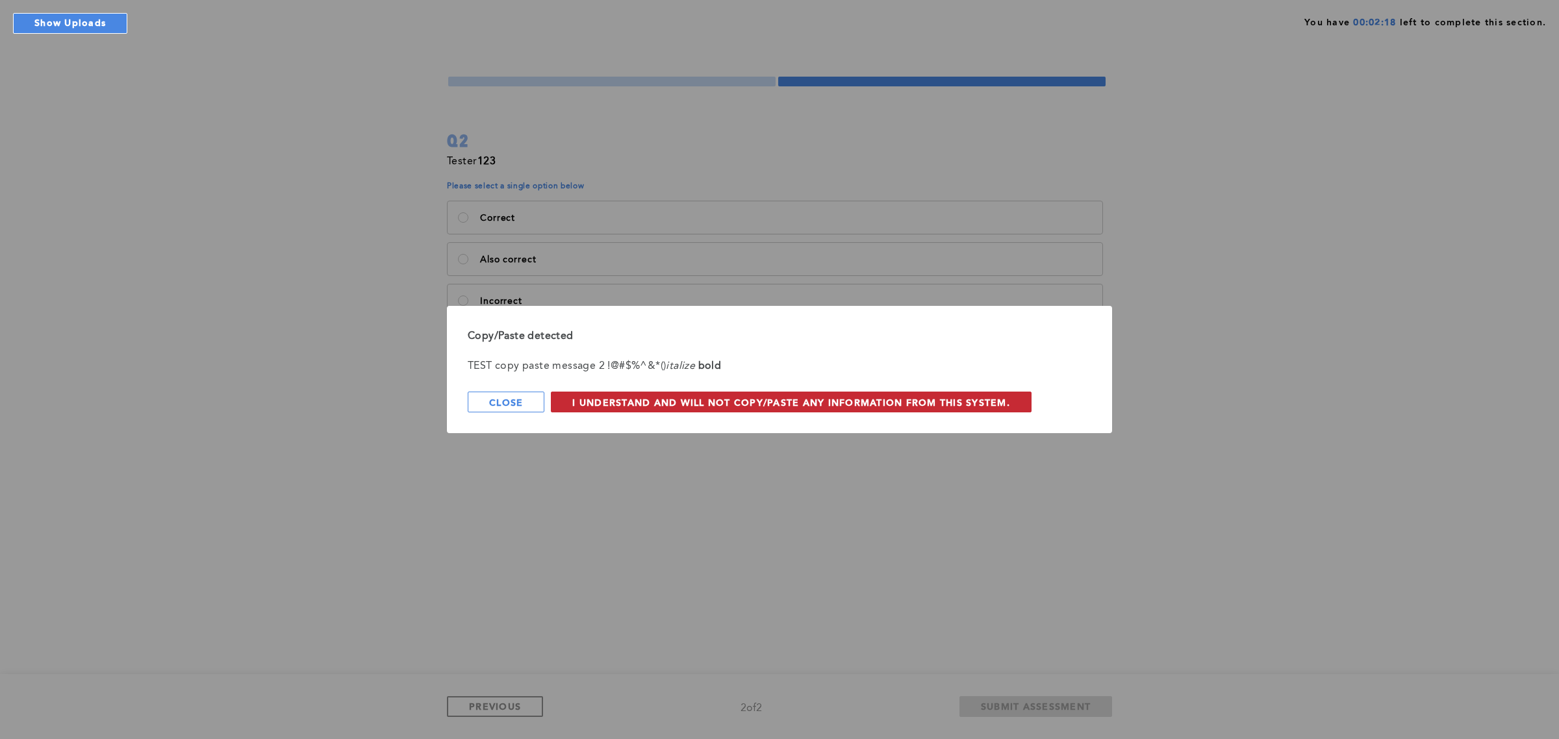
click at [709, 397] on span "I understand and will not copy/paste any information from this system." at bounding box center [791, 402] width 438 height 12
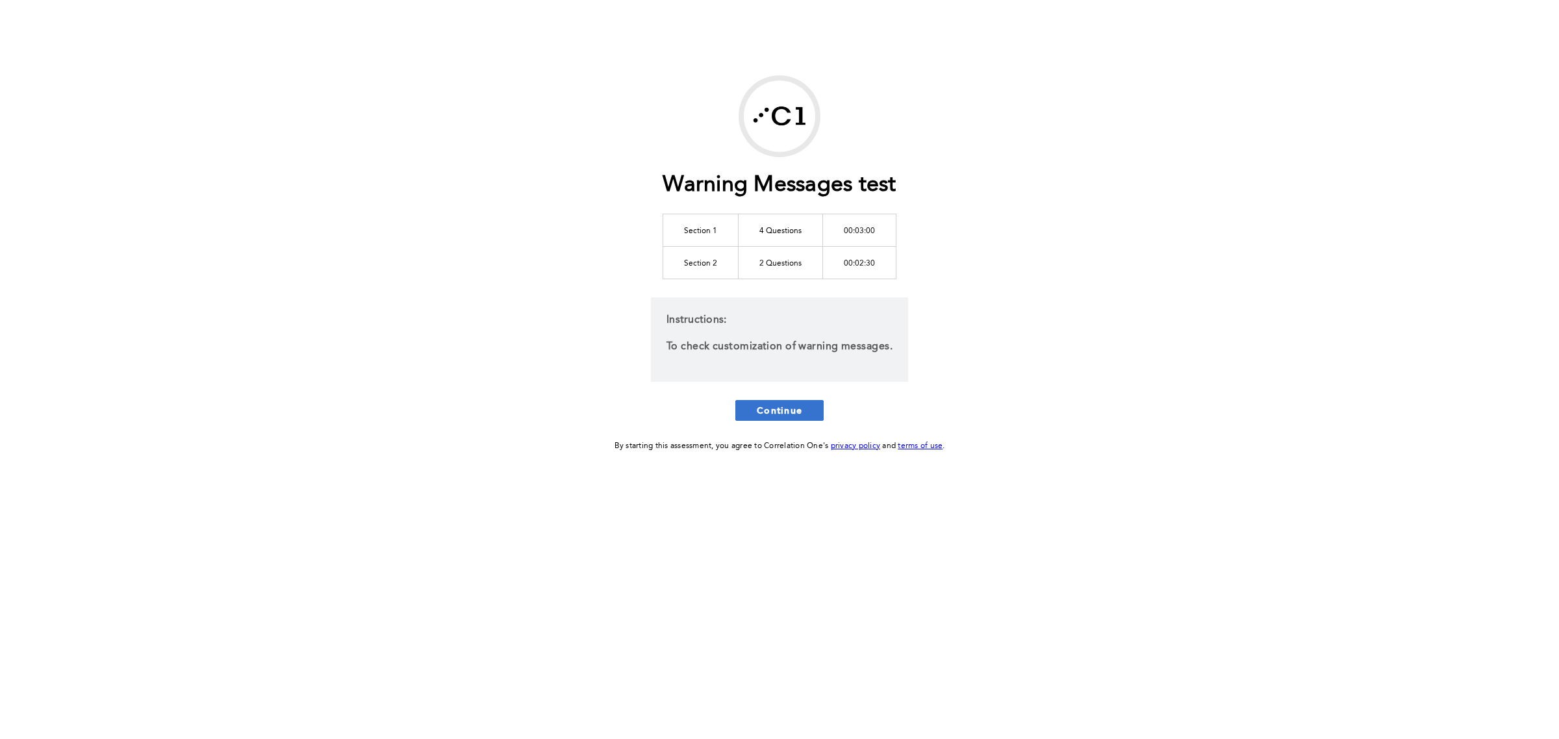
click at [768, 410] on span "Continue" at bounding box center [779, 410] width 45 height 12
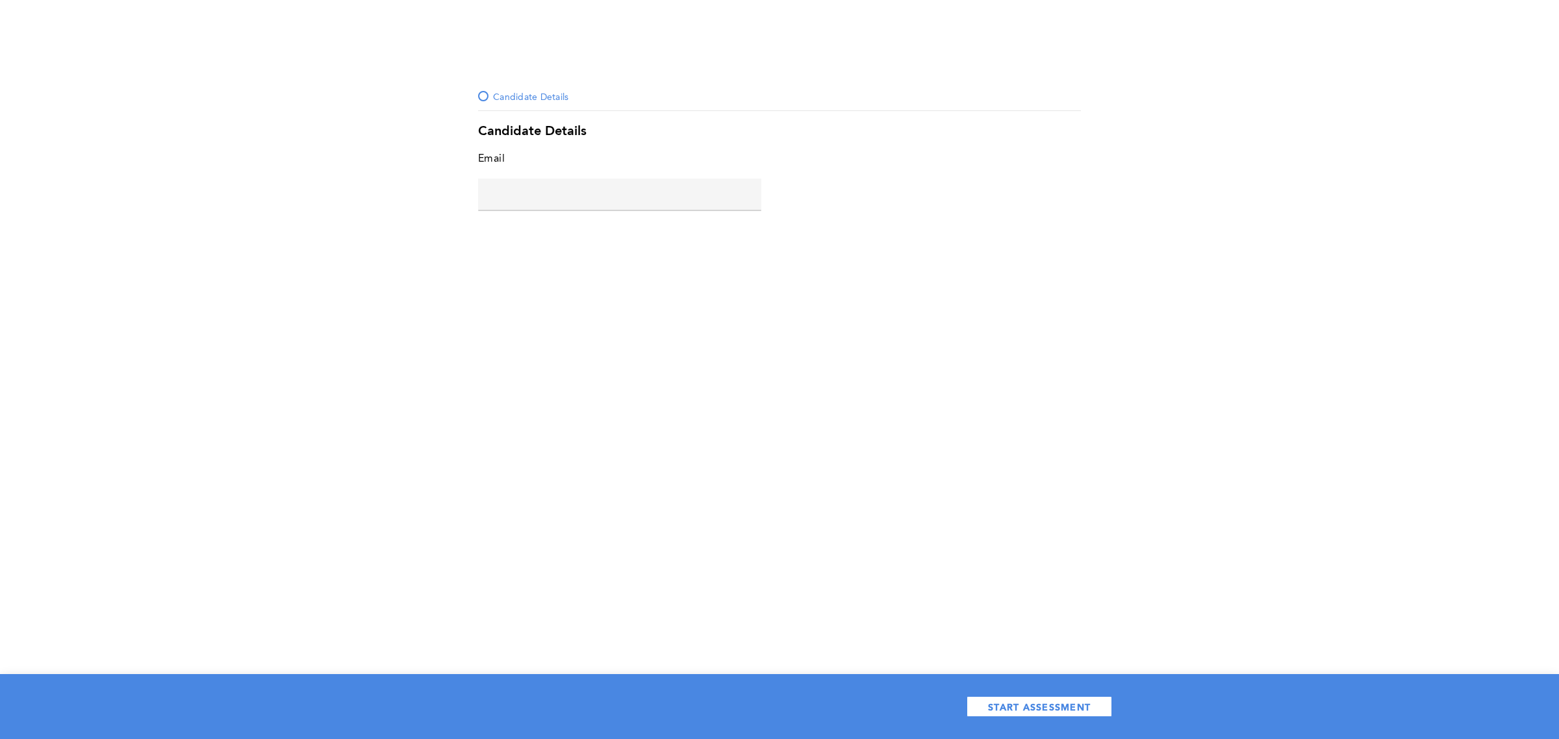
click at [563, 185] on input "text" at bounding box center [619, 194] width 283 height 31
type input "5"
type input "maria@correlation-one.com"
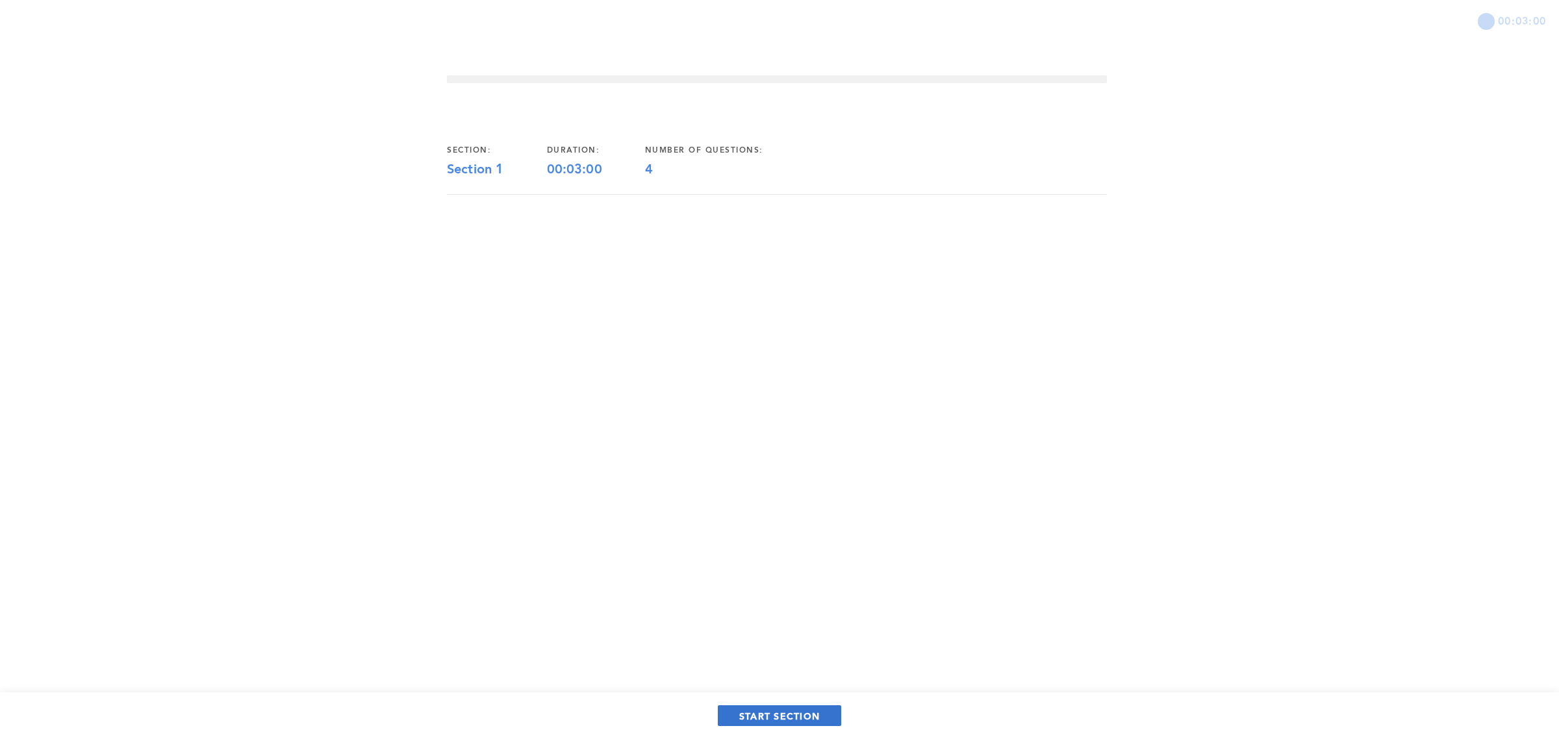
click at [780, 715] on span "START SECTION" at bounding box center [779, 716] width 81 height 12
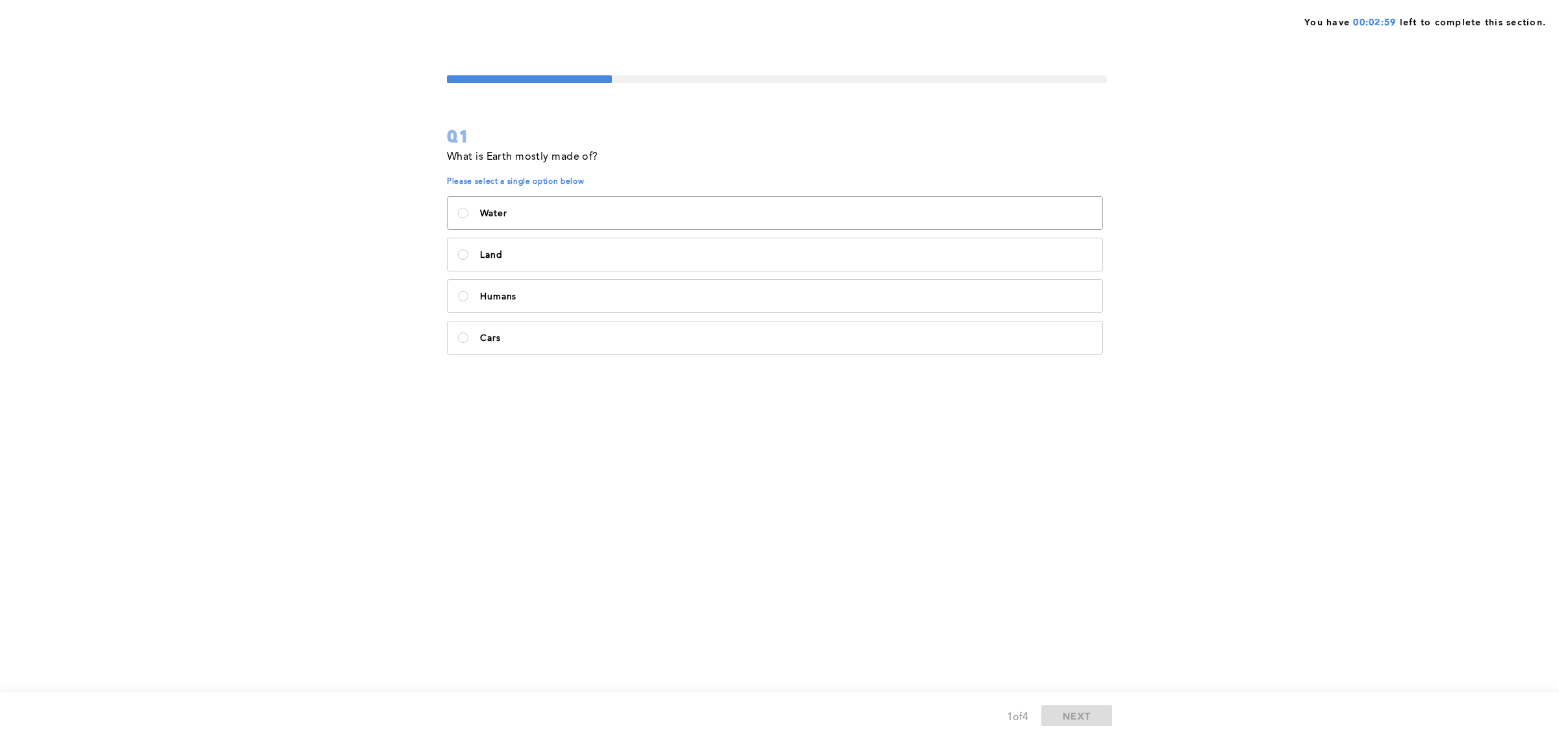
click at [563, 197] on label "Water" at bounding box center [775, 213] width 655 height 32
click at [468, 208] on input "Water" at bounding box center [463, 213] width 10 height 10
radio input "true"
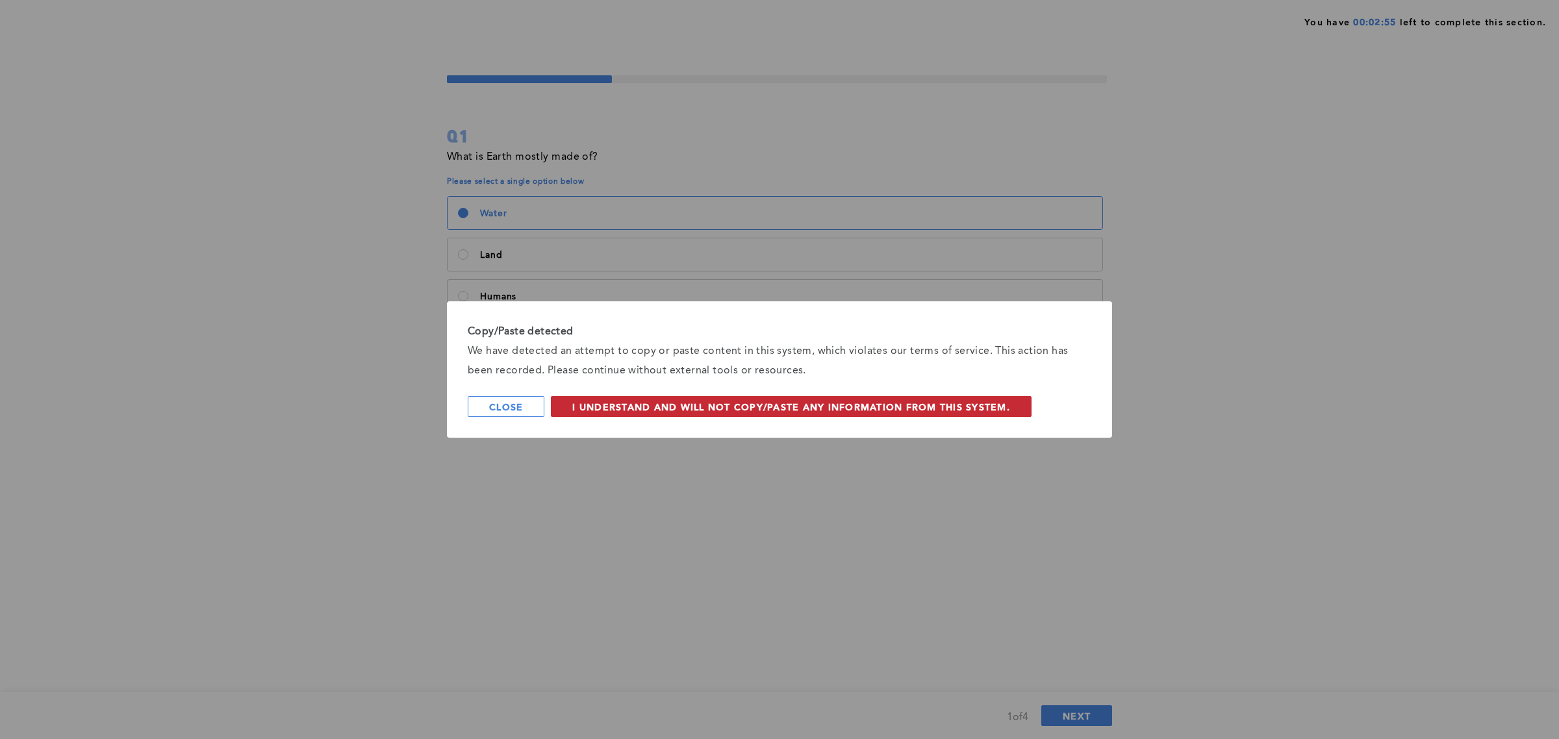
click at [683, 406] on span "I understand and will not copy/paste any information from this system." at bounding box center [791, 407] width 438 height 12
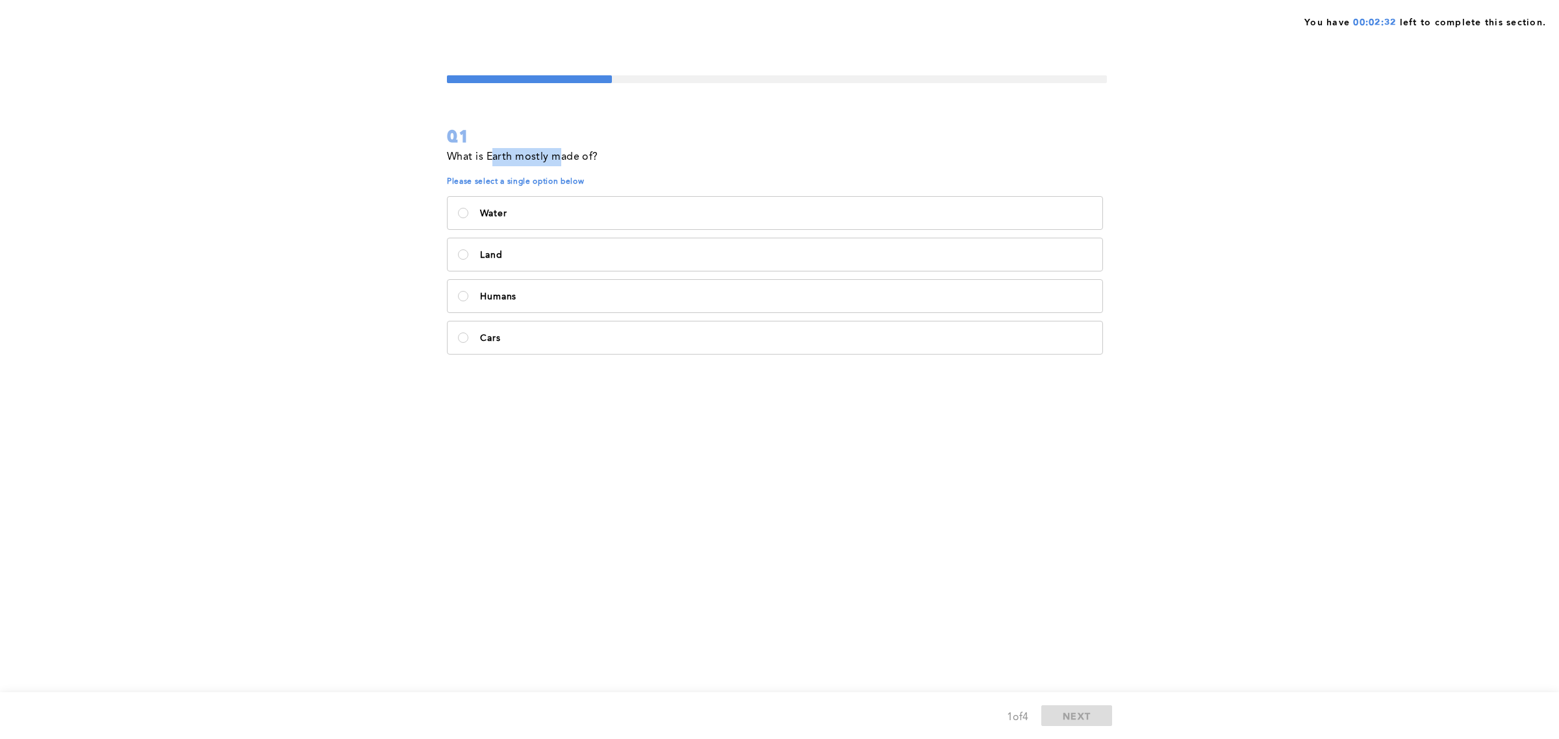
drag, startPoint x: 562, startPoint y: 151, endPoint x: 492, endPoint y: 150, distance: 70.8
click at [492, 150] on p "What is Earth mostly made of?" at bounding box center [522, 157] width 151 height 18
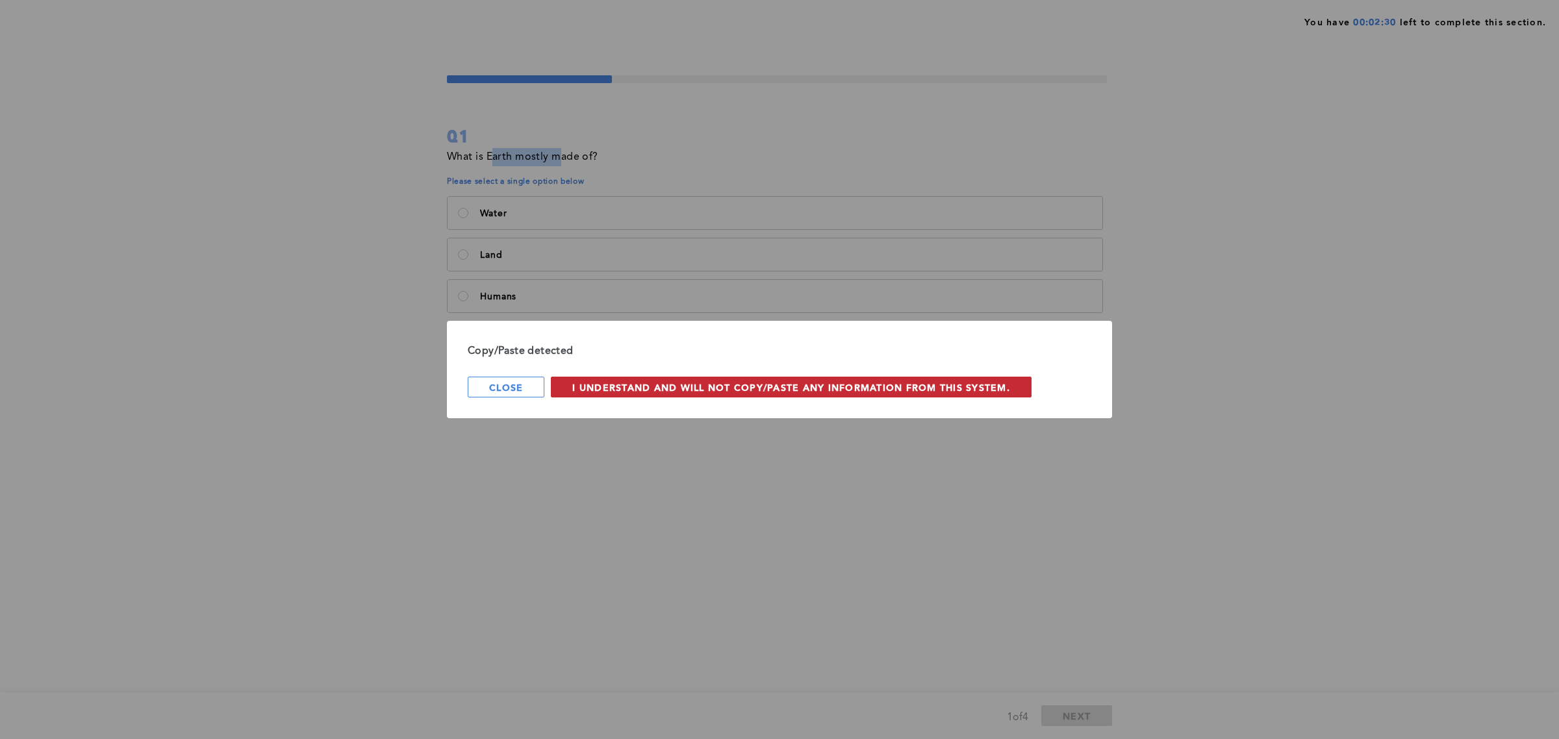
click at [624, 385] on span "I understand and will not copy/paste any information from this system." at bounding box center [791, 387] width 438 height 12
click at [701, 386] on span "I understand and will not leave the assessment tab." at bounding box center [729, 387] width 314 height 12
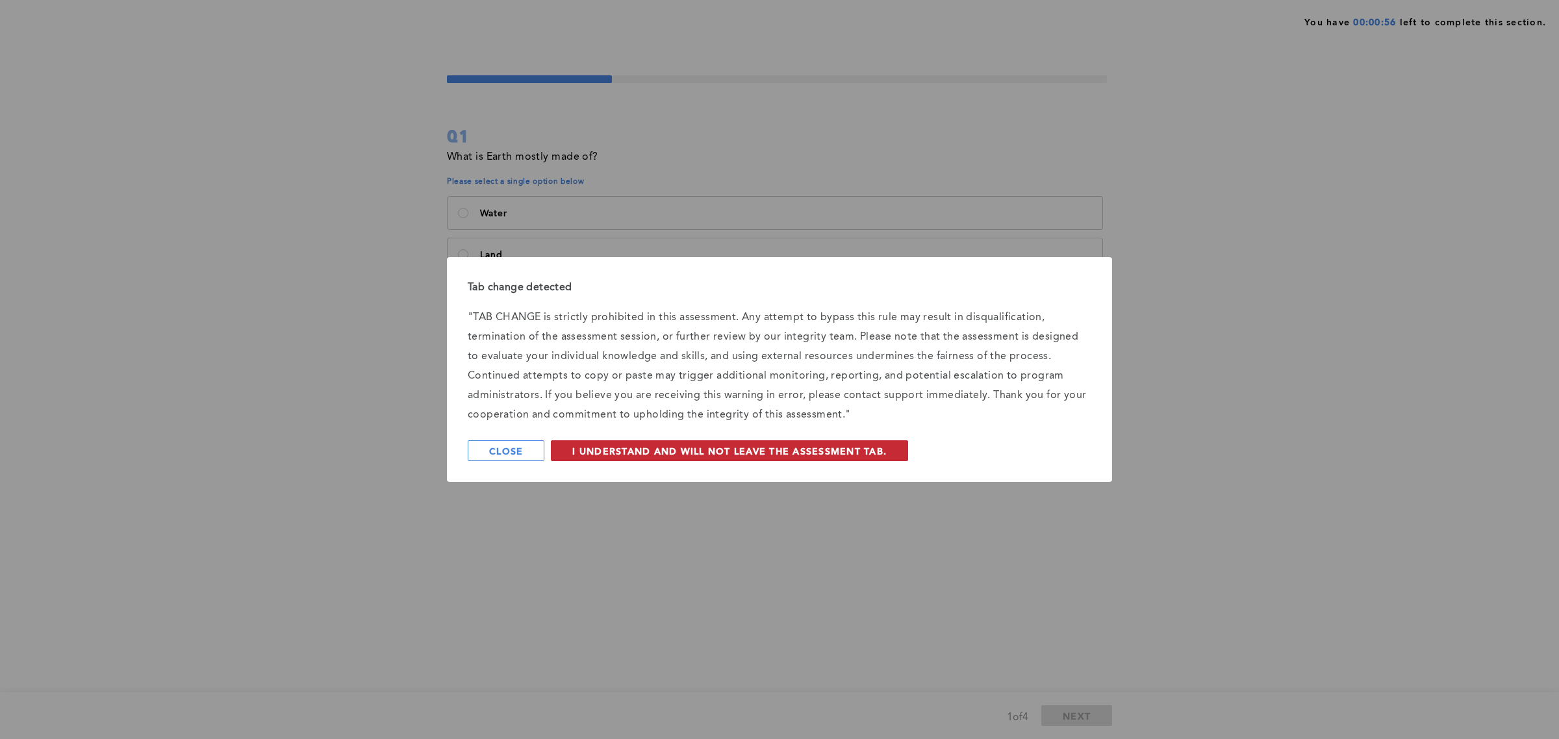
click at [660, 440] on button "I understand and will not leave the assessment tab." at bounding box center [729, 450] width 357 height 21
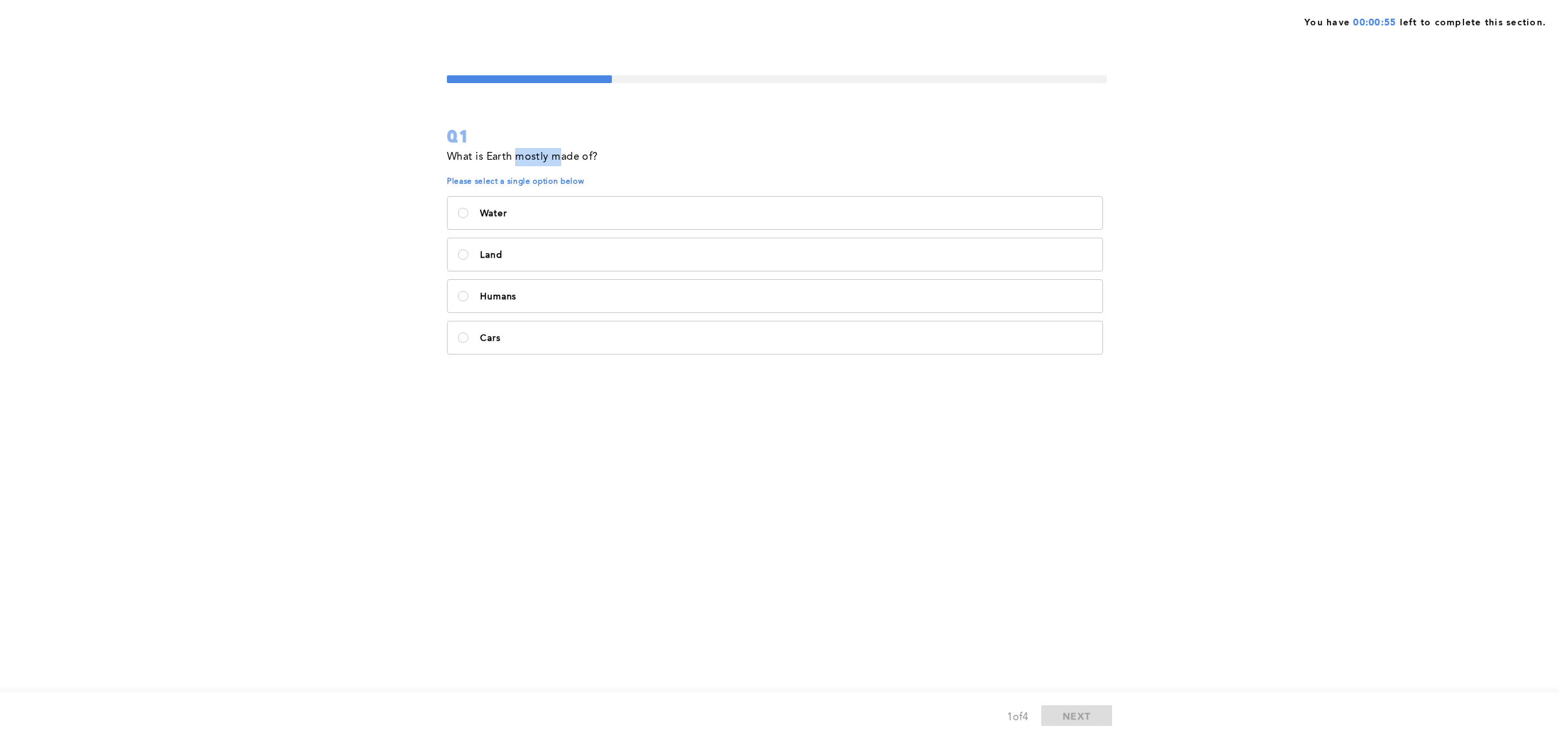
drag, startPoint x: 543, startPoint y: 155, endPoint x: 518, endPoint y: 153, distance: 25.4
click at [518, 153] on p "What is Earth mostly made of?" at bounding box center [522, 157] width 151 height 18
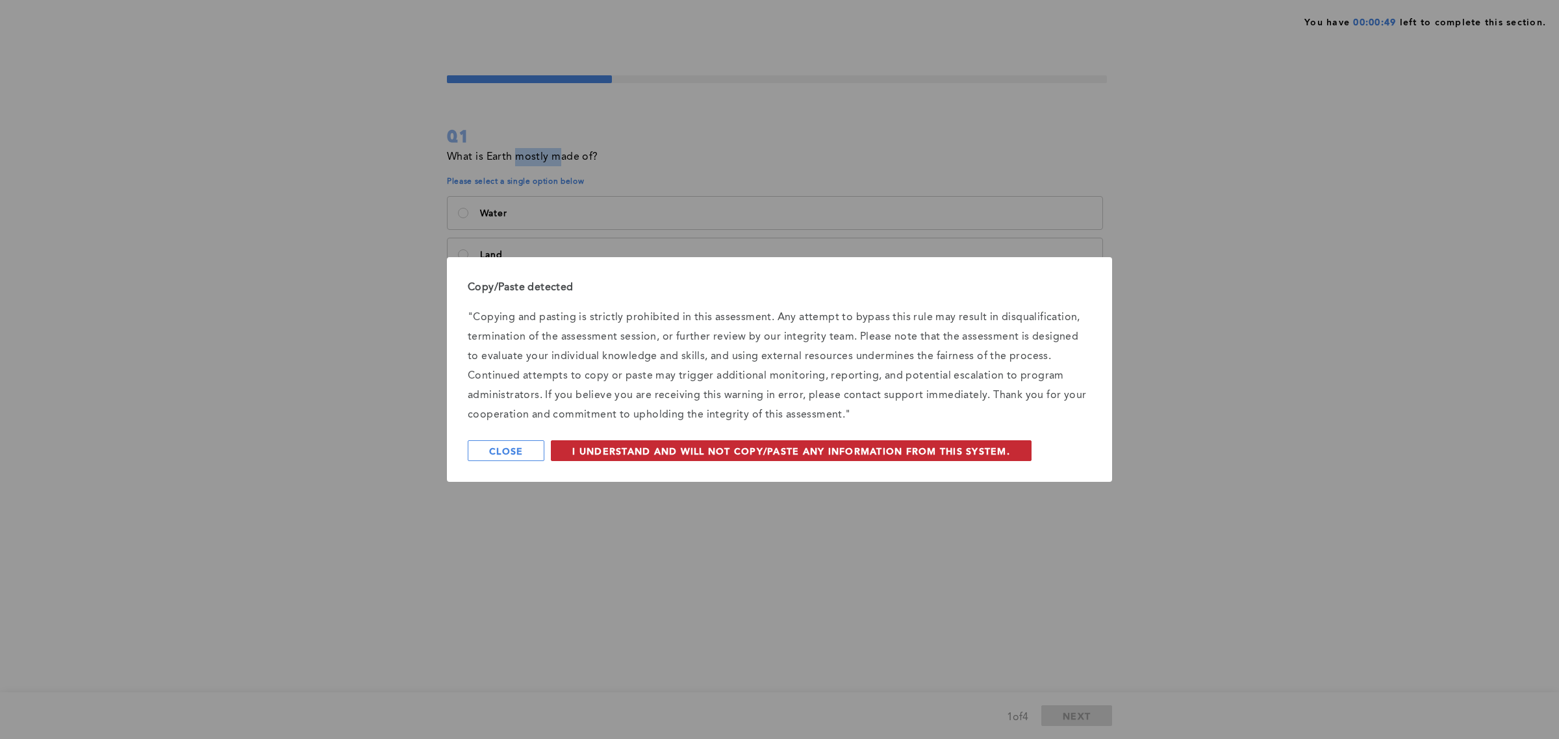
click at [598, 459] on button "I understand and will not copy/paste any information from this system." at bounding box center [791, 450] width 481 height 21
click at [664, 455] on span "I understand and will not leave the assessment tab." at bounding box center [729, 451] width 314 height 12
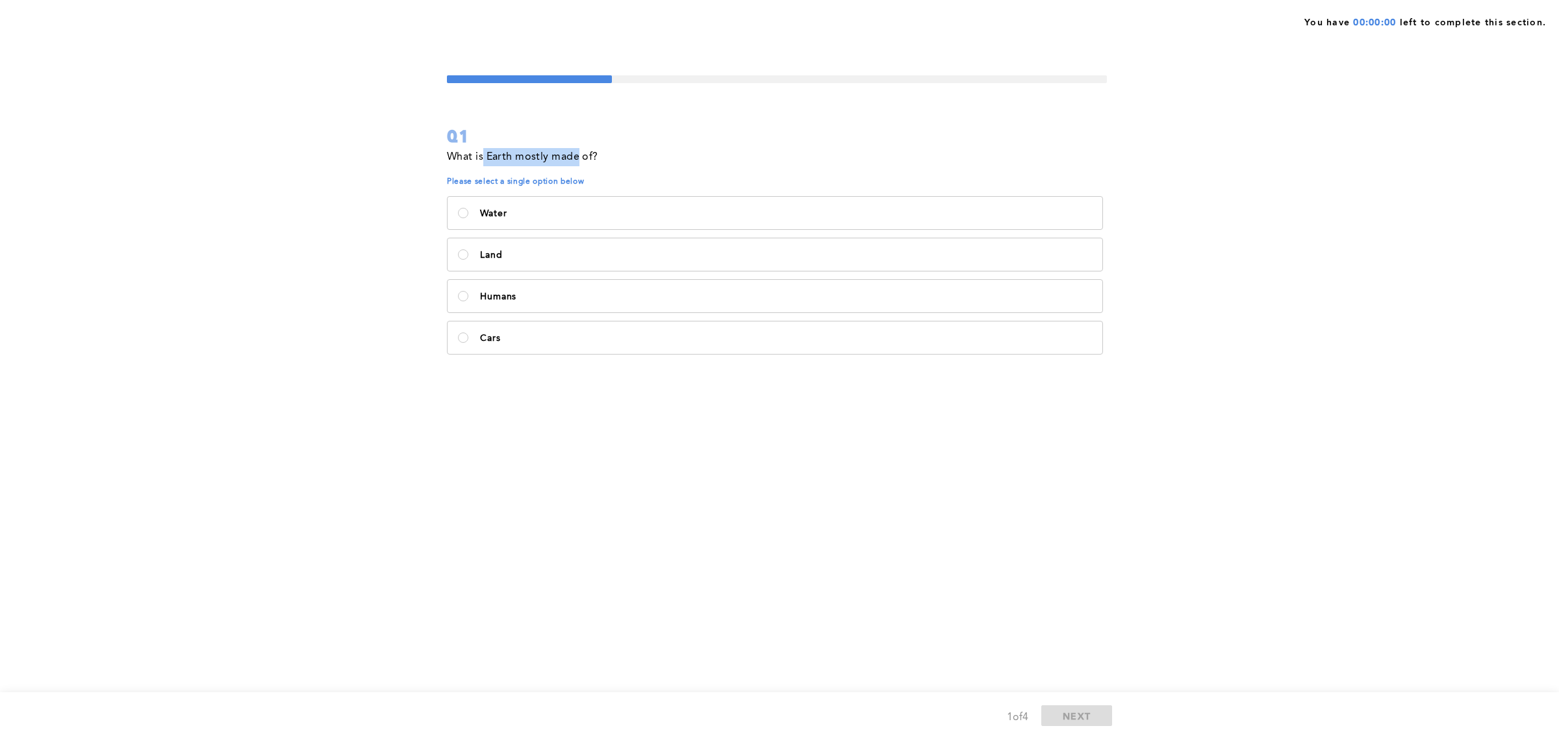
drag, startPoint x: 577, startPoint y: 157, endPoint x: 483, endPoint y: 158, distance: 94.2
click at [483, 158] on p "What is Earth mostly made of?" at bounding box center [522, 157] width 151 height 18
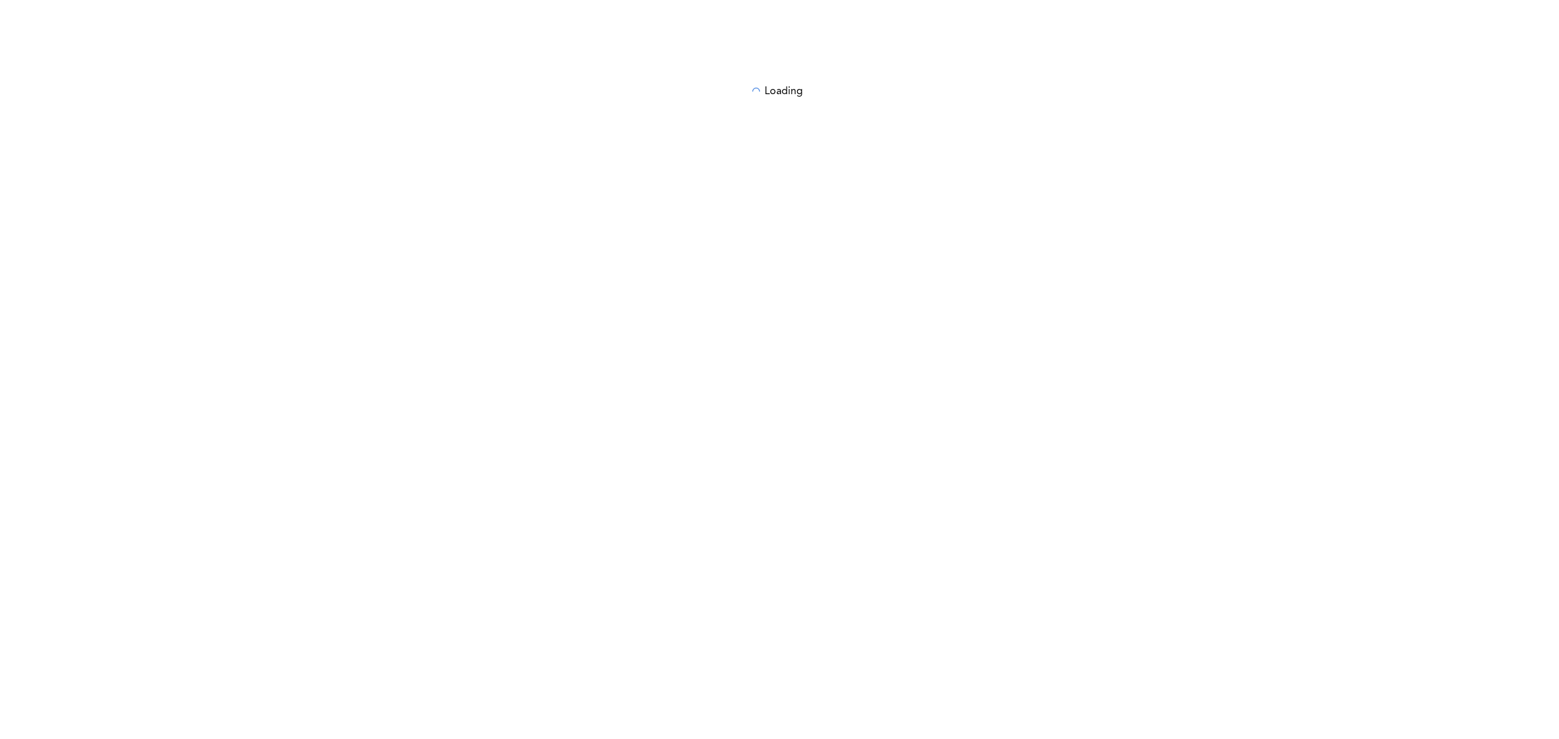
copy p "Earth mostly made"
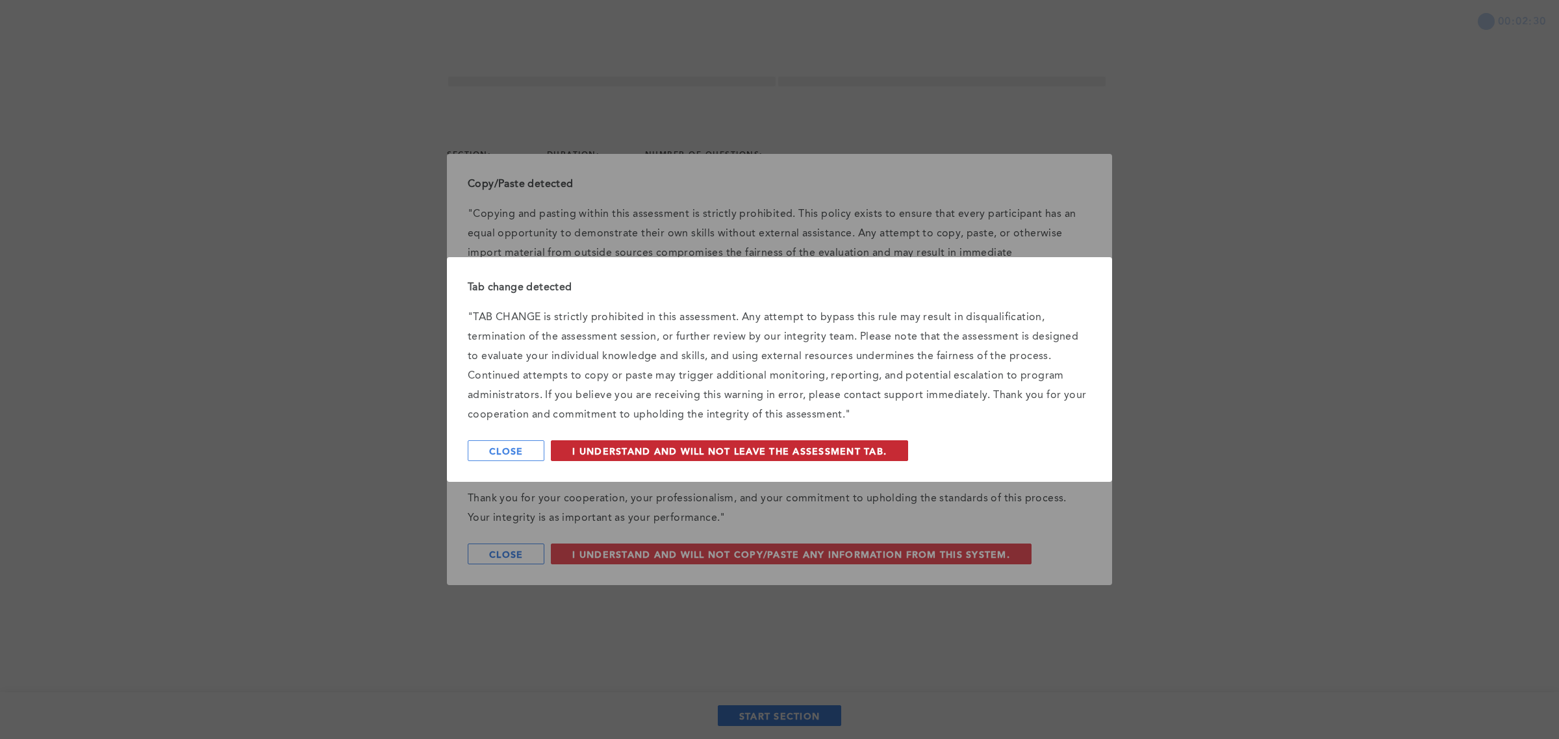
click at [697, 459] on button "I understand and will not leave the assessment tab." at bounding box center [729, 450] width 357 height 21
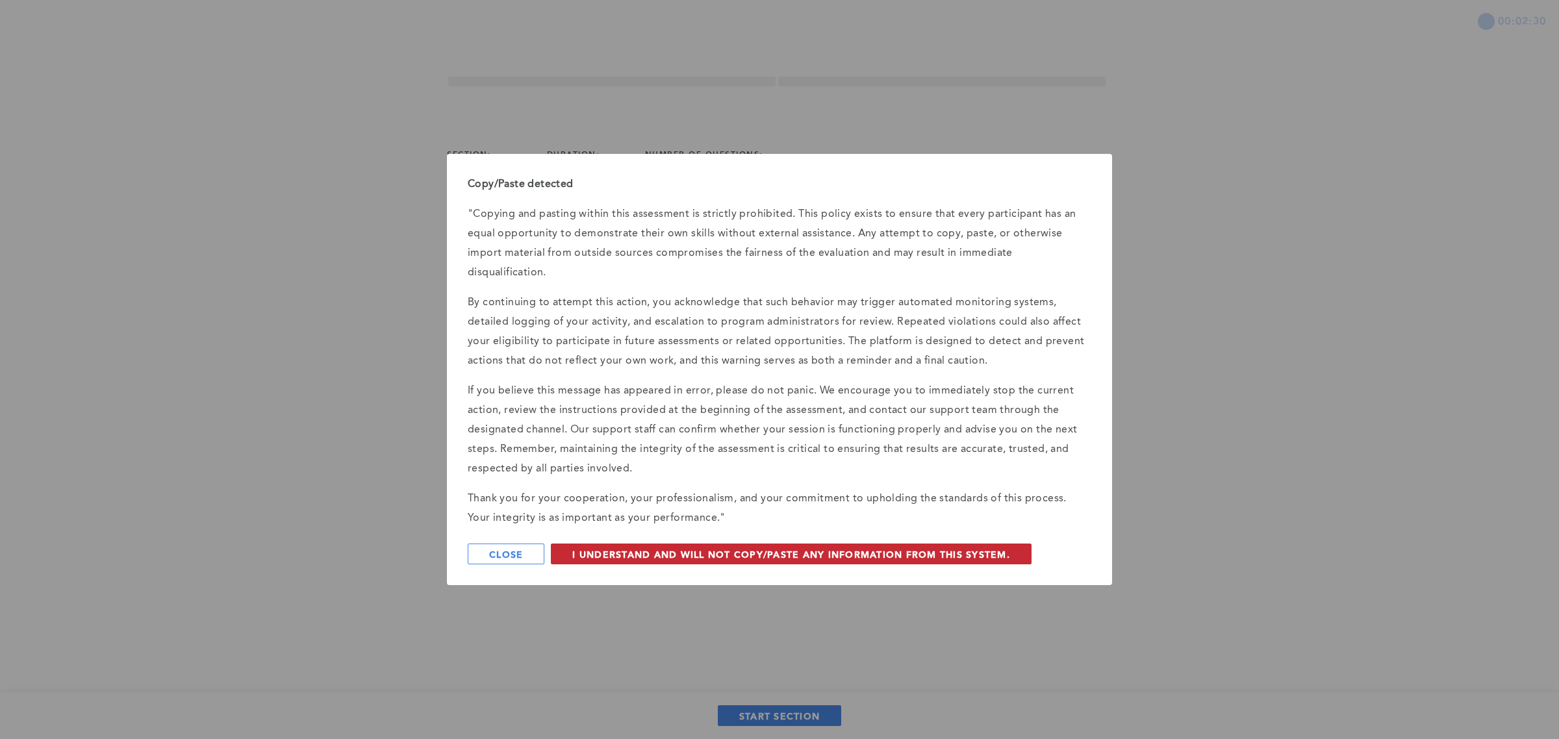
click at [687, 548] on span "I understand and will not copy/paste any information from this system." at bounding box center [791, 554] width 438 height 12
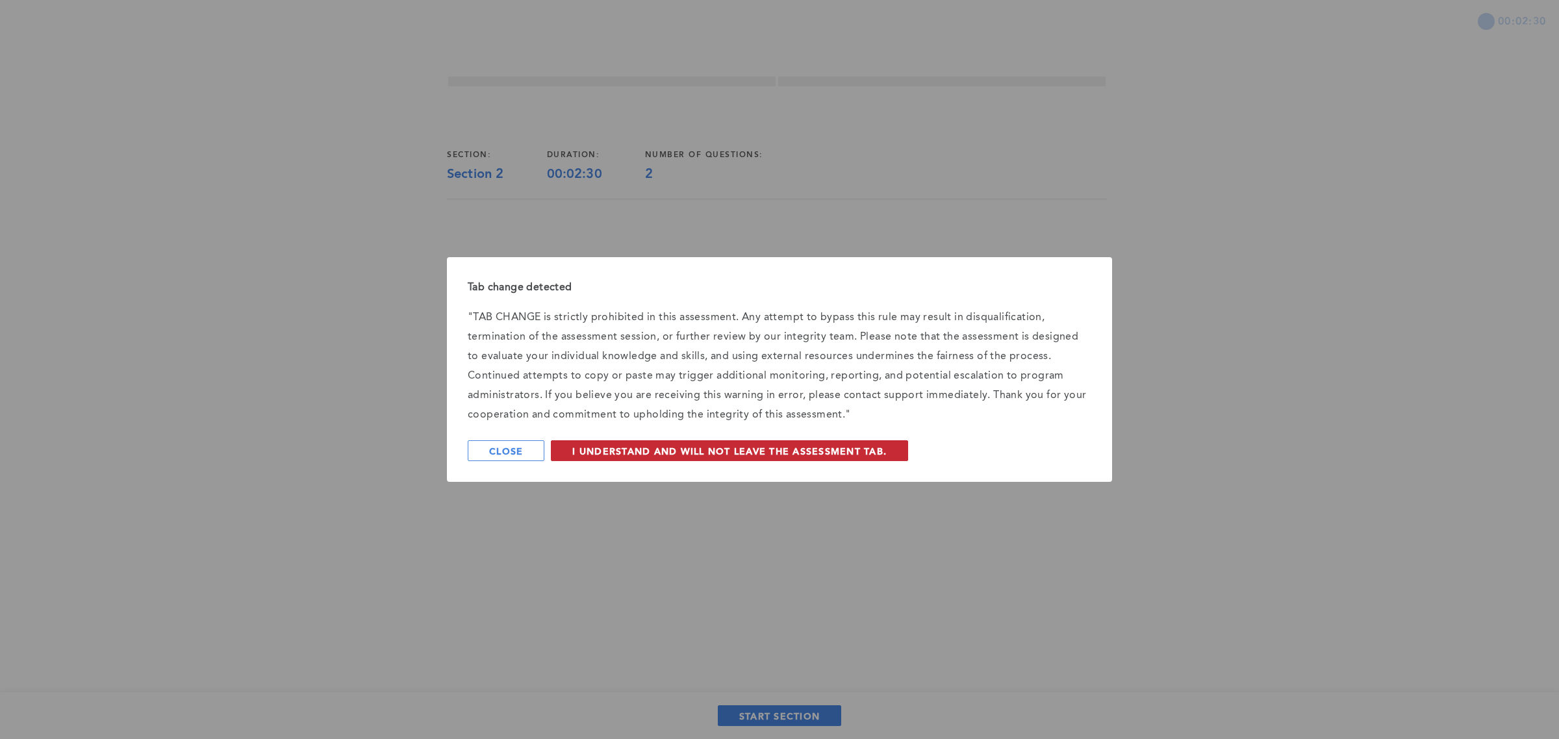
click at [661, 450] on span "I understand and will not leave the assessment tab." at bounding box center [729, 451] width 314 height 12
click at [702, 446] on span "I understand and will not leave the assessment tab." at bounding box center [729, 451] width 314 height 12
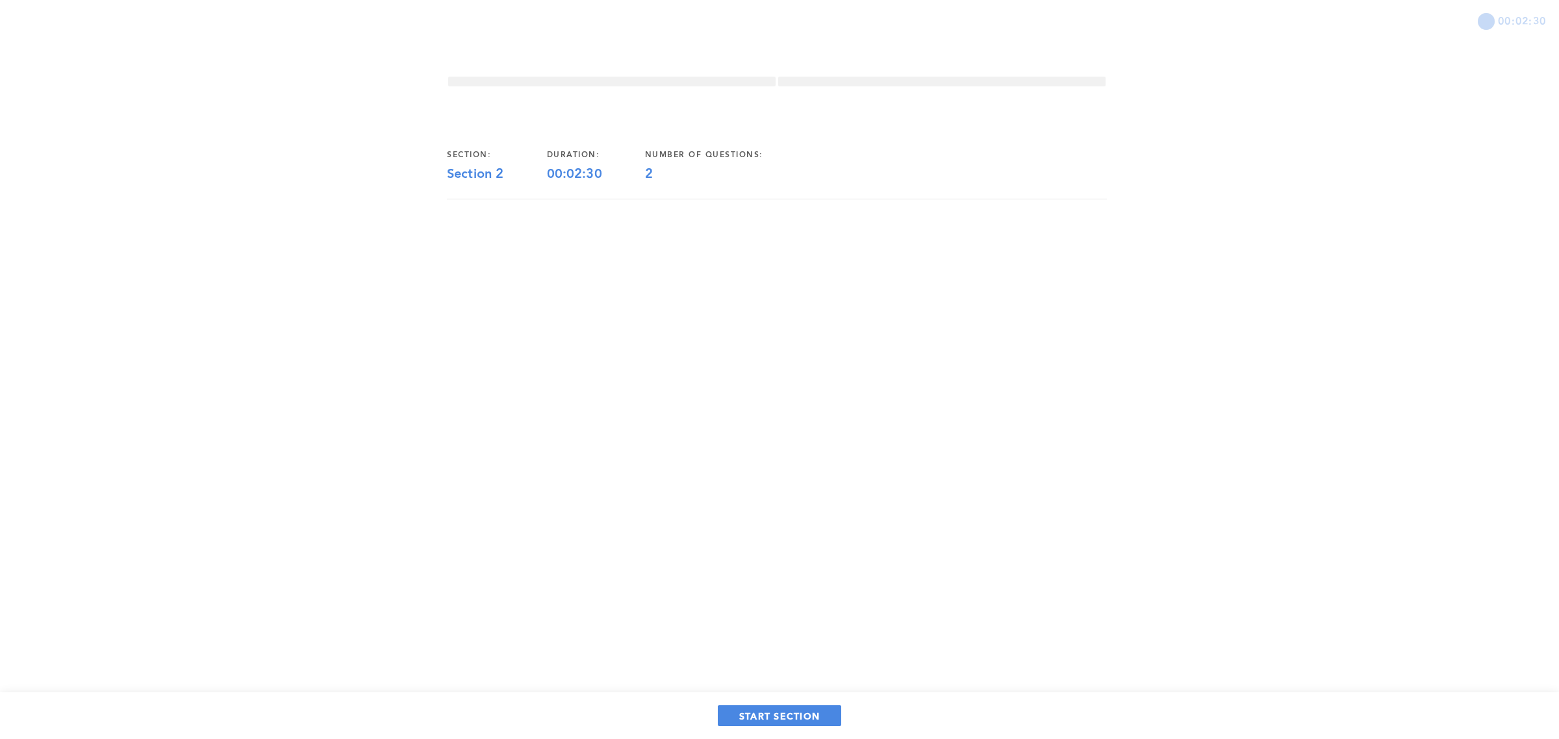
click at [793, 700] on div "START SECTION" at bounding box center [779, 715] width 1559 height 47
click at [796, 714] on span "START SECTION" at bounding box center [779, 716] width 81 height 12
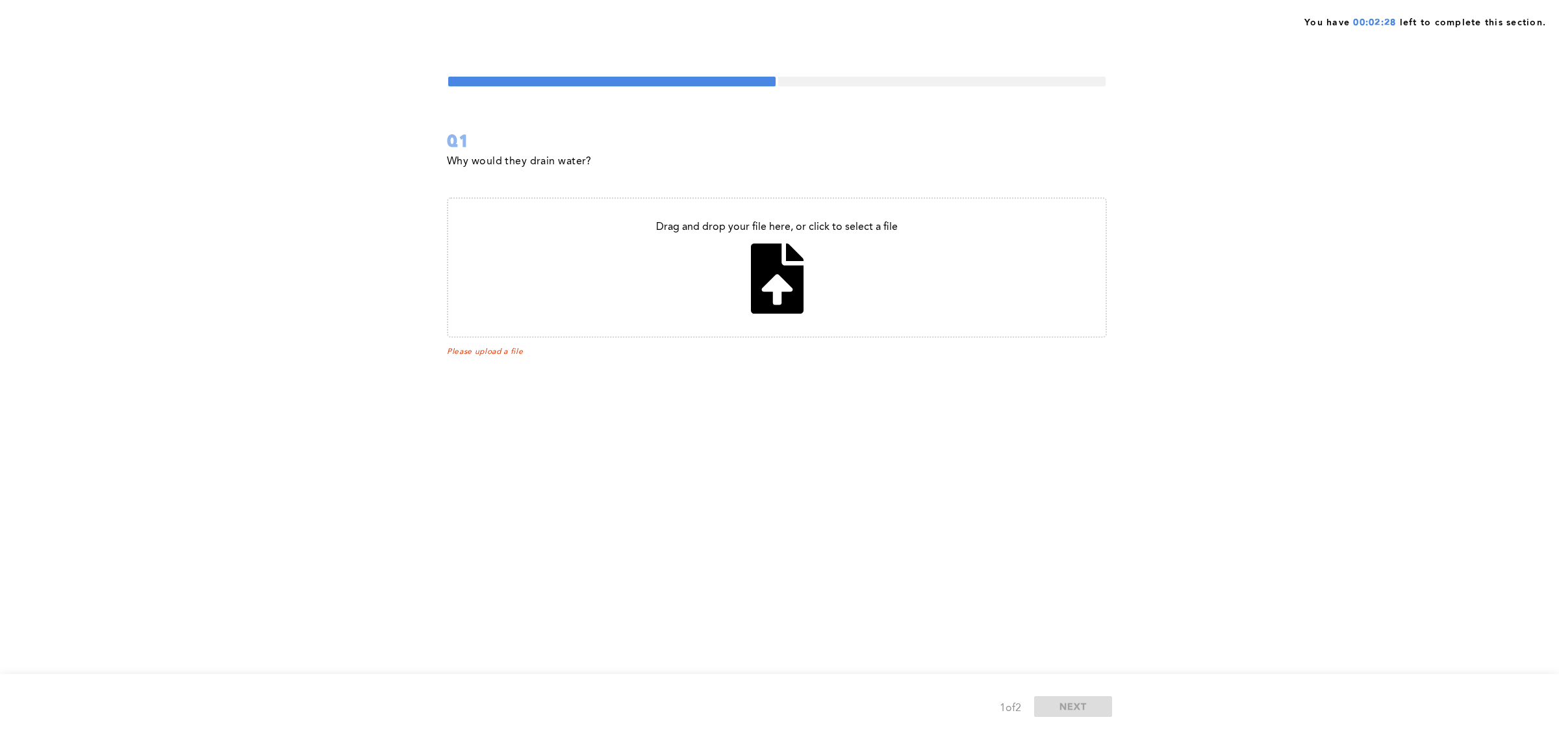
click at [768, 291] on input "file" at bounding box center [776, 268] width 657 height 138
type input "C:\fakepath\Pooja _Prathipati_Resume_ML_Engineer (1).pdf"
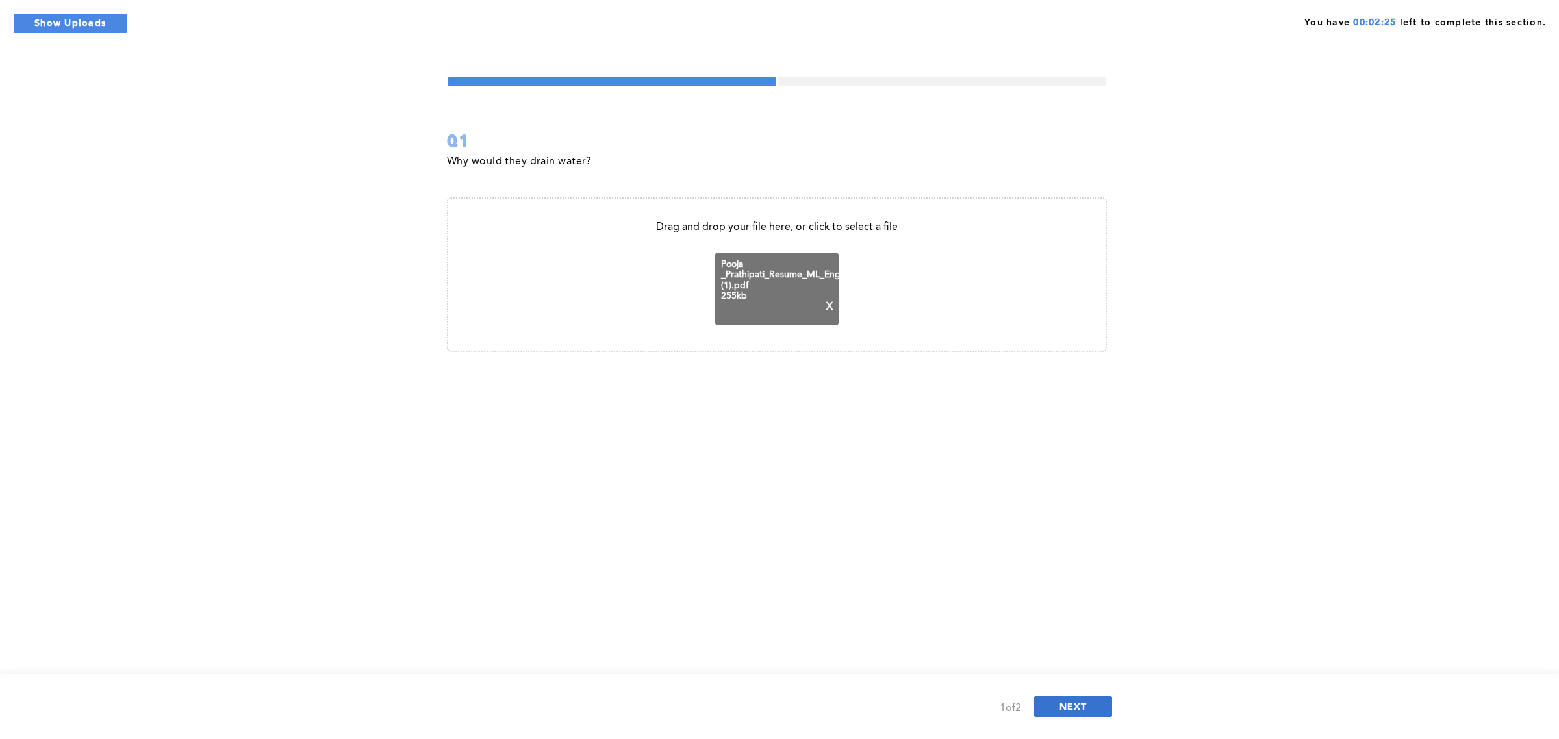
click at [1082, 702] on span "NEXT" at bounding box center [1073, 706] width 28 height 12
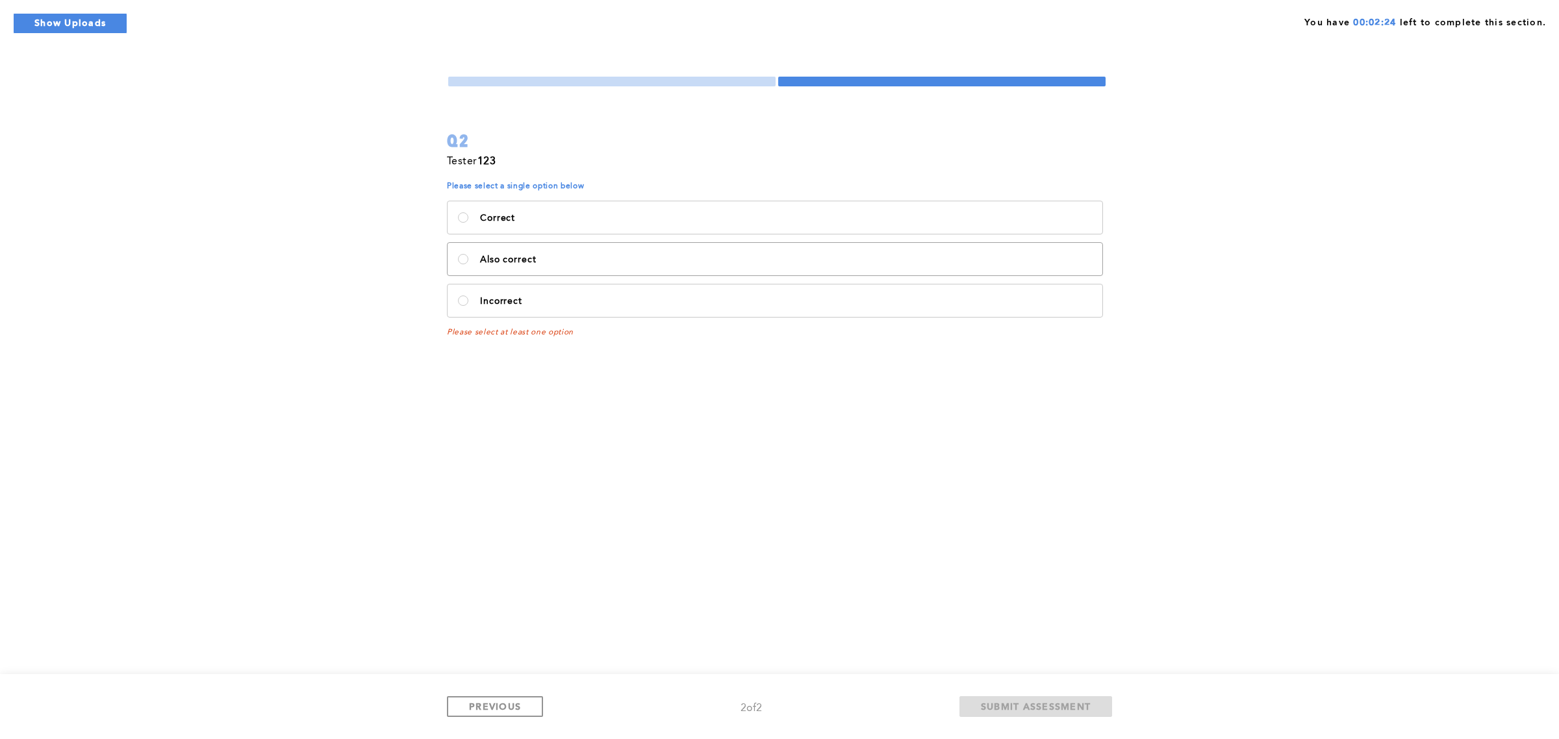
click at [686, 255] on p "Also correct" at bounding box center [786, 260] width 612 height 10
click at [468, 255] on correct\<\/p\> "Also correct" at bounding box center [463, 259] width 10 height 10
radio correct\<\/p\> "true"
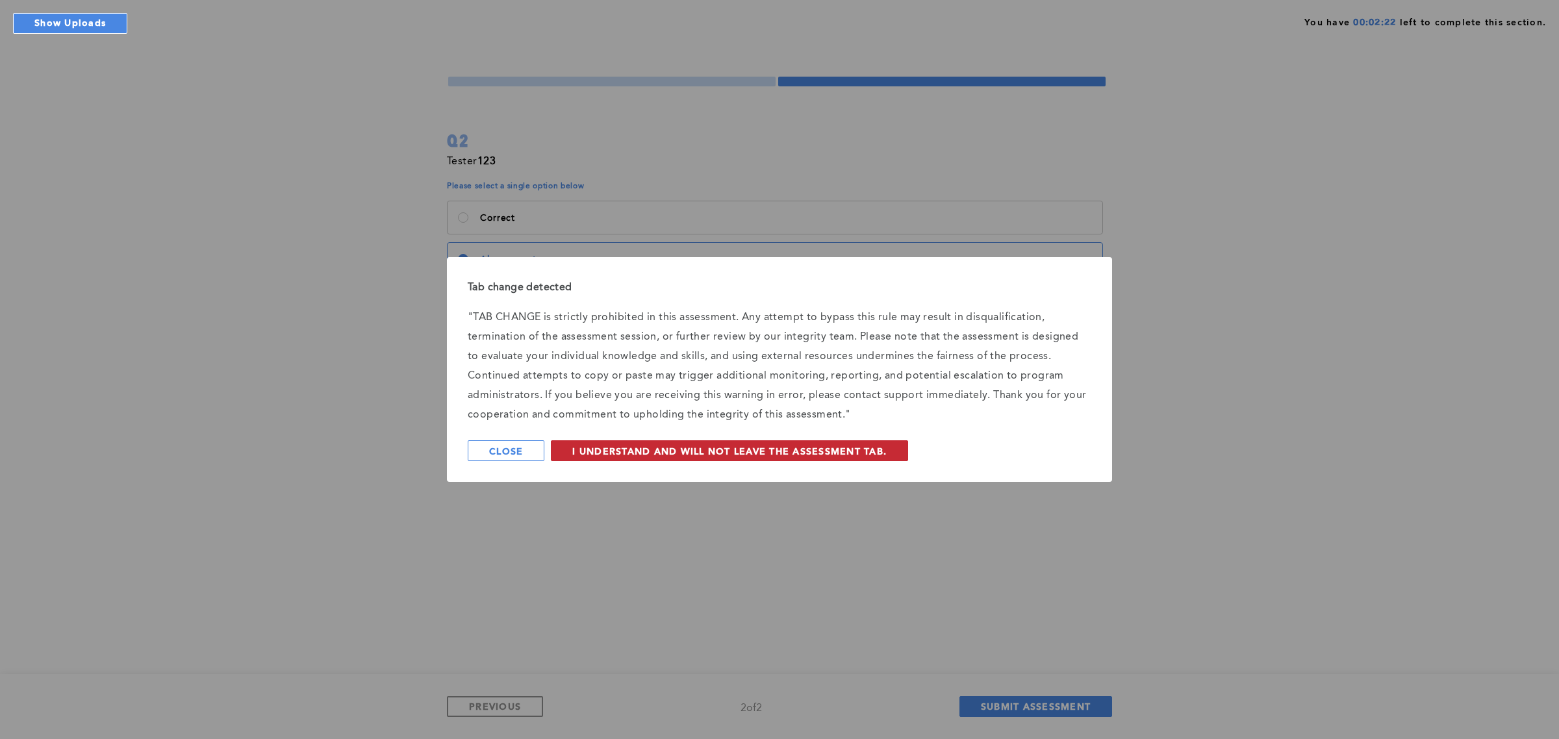
click at [722, 458] on button "I understand and will not leave the assessment tab." at bounding box center [729, 450] width 357 height 21
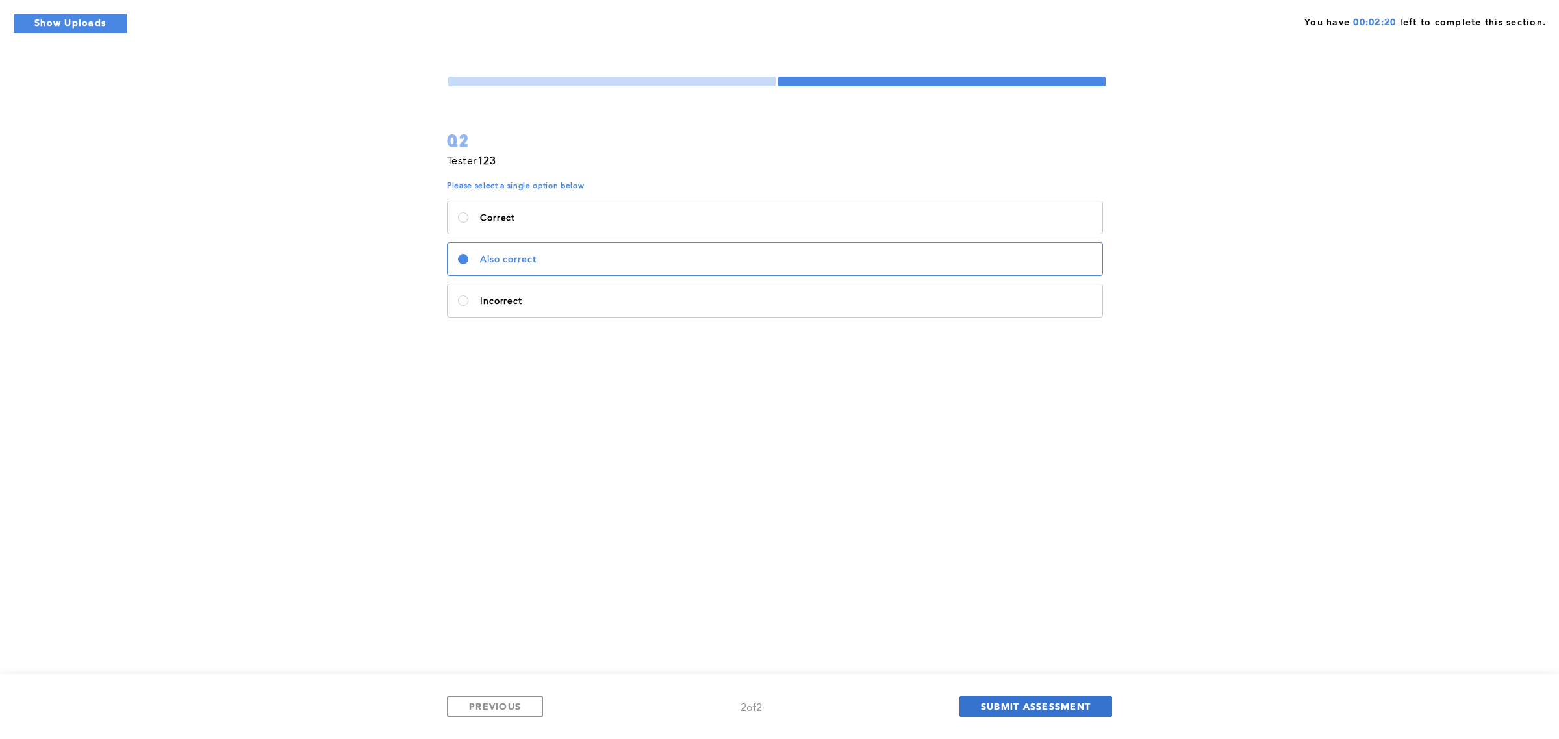
click at [1037, 712] on span "SUBMIT ASSESSMENT" at bounding box center [1036, 706] width 110 height 12
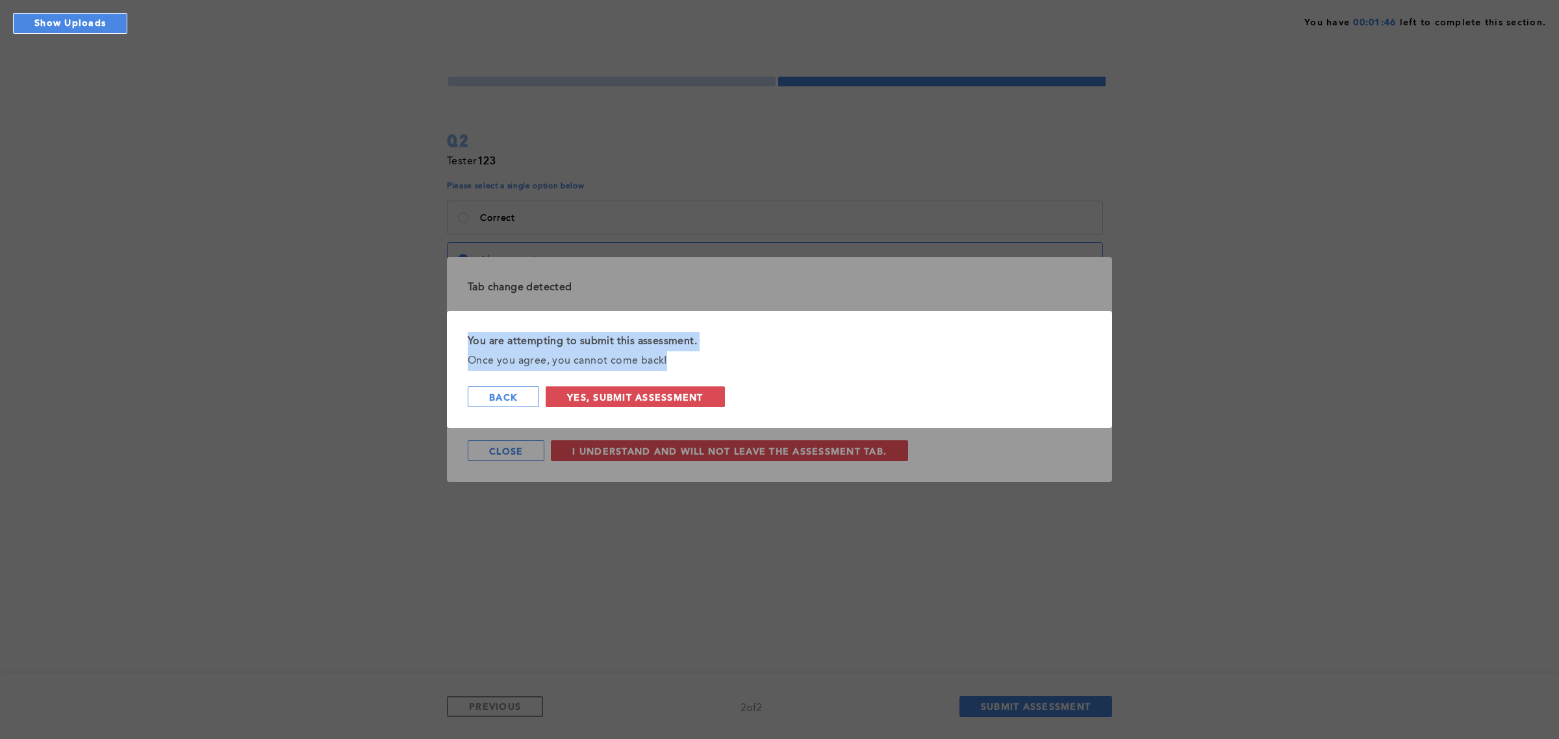
drag, startPoint x: 657, startPoint y: 359, endPoint x: 461, endPoint y: 342, distance: 196.9
click at [461, 342] on div "You are attempting to submit this assessment. Once you agree, you cannot come b…" at bounding box center [779, 369] width 665 height 117
copy div "You are attempting to submit this assessment. Once you agree, you cannot come b…"
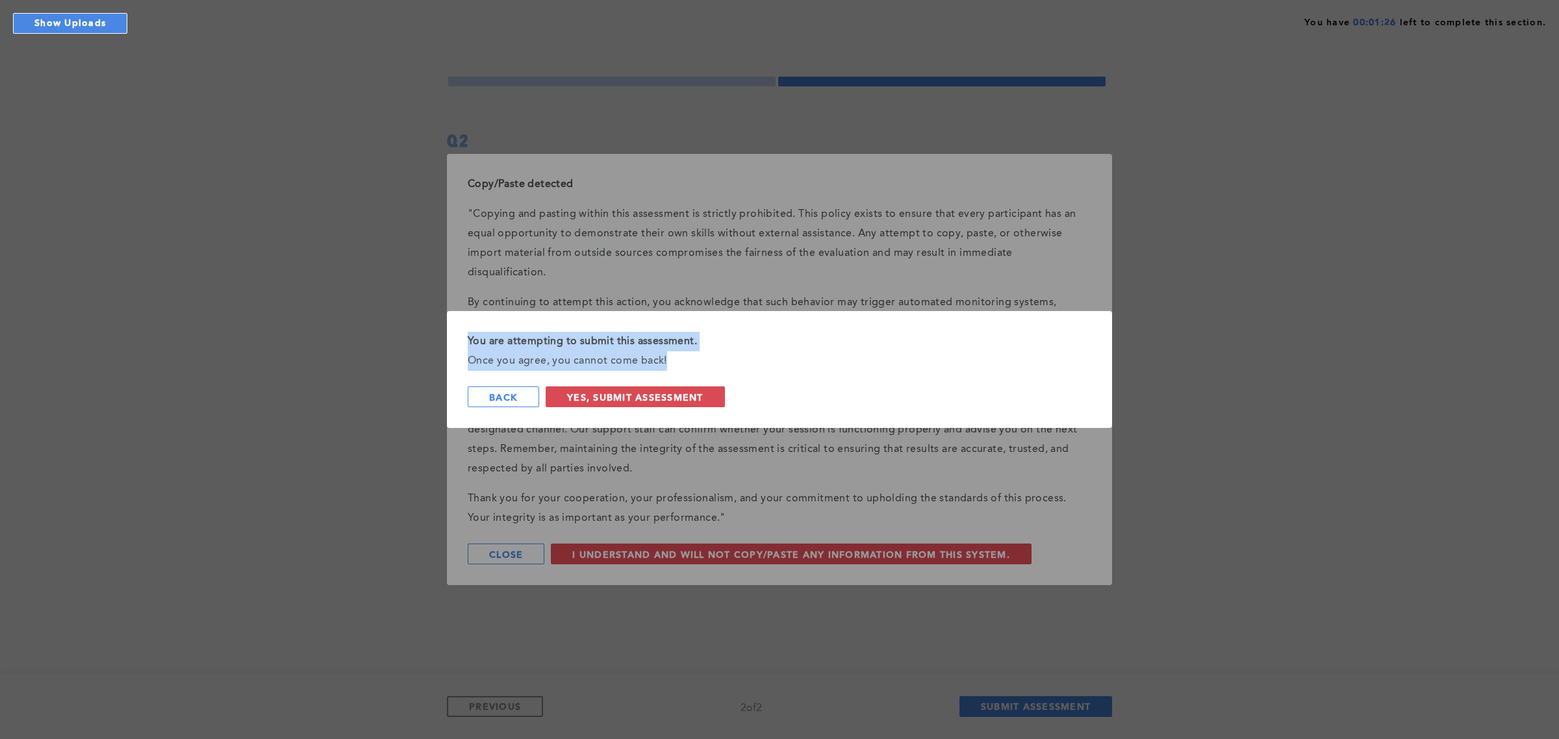
click at [670, 251] on div "You are attempting to submit this assessment. Once you agree, you cannot come b…" at bounding box center [779, 369] width 1559 height 739
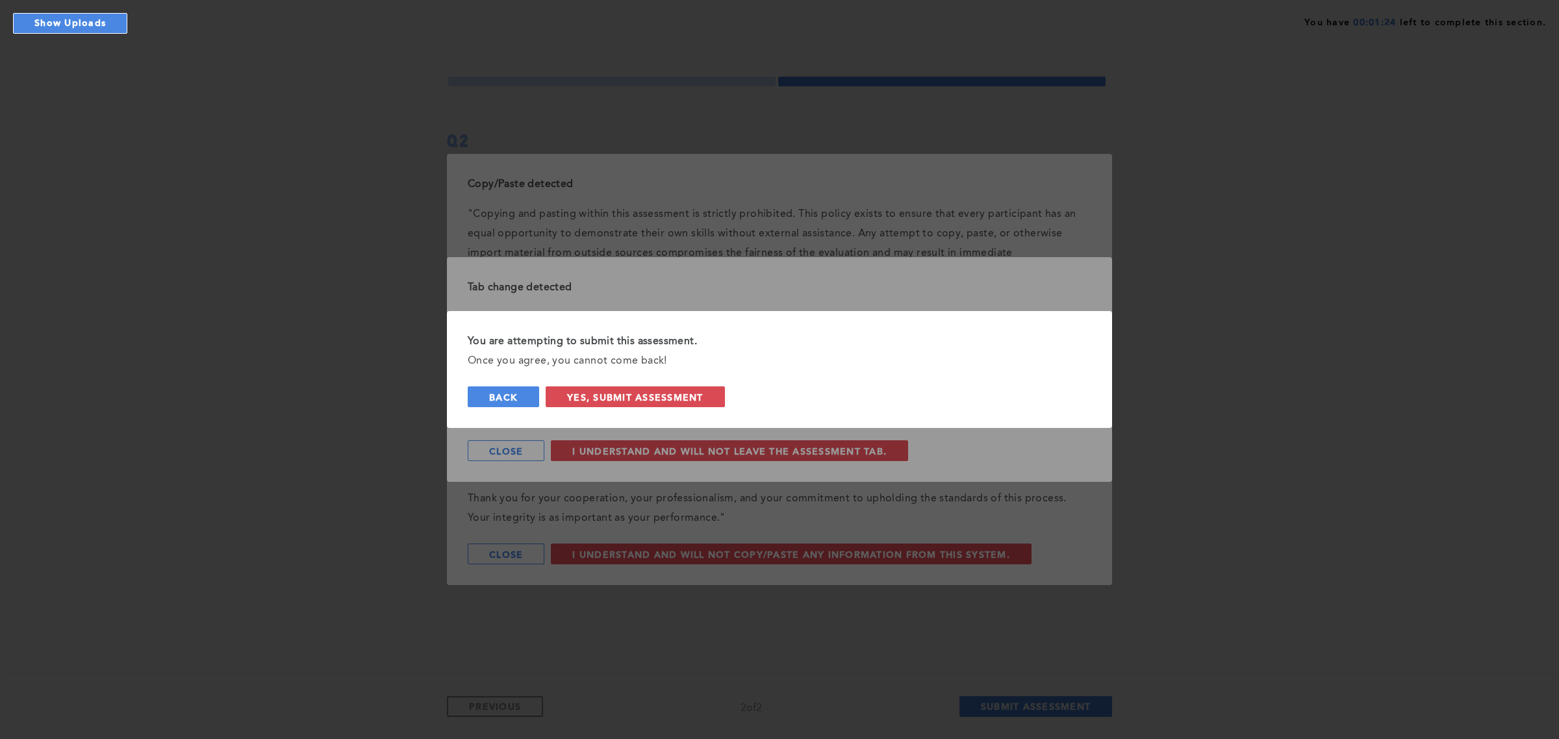
click at [505, 386] on button "back" at bounding box center [503, 396] width 71 height 21
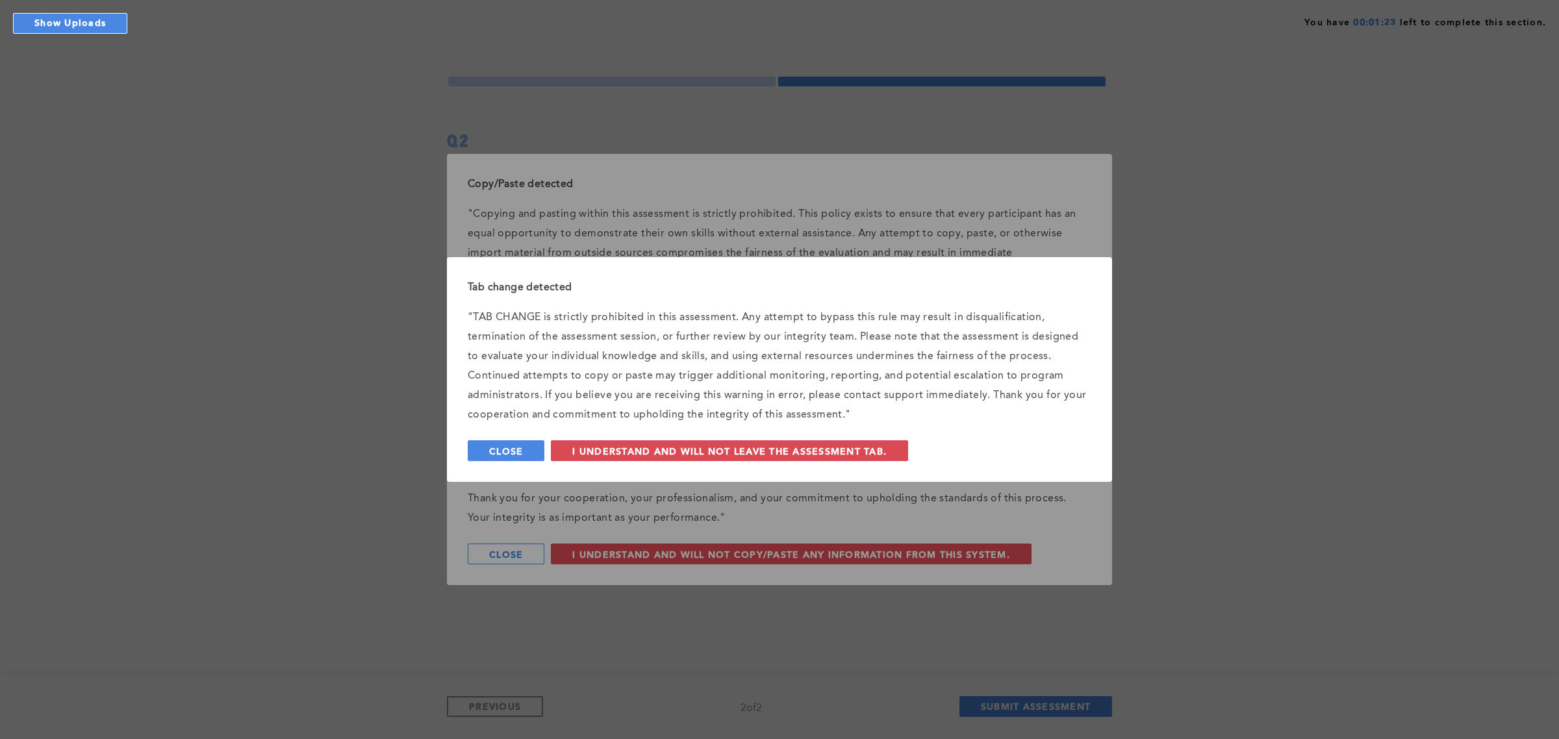
click at [512, 456] on span "Close" at bounding box center [506, 451] width 34 height 12
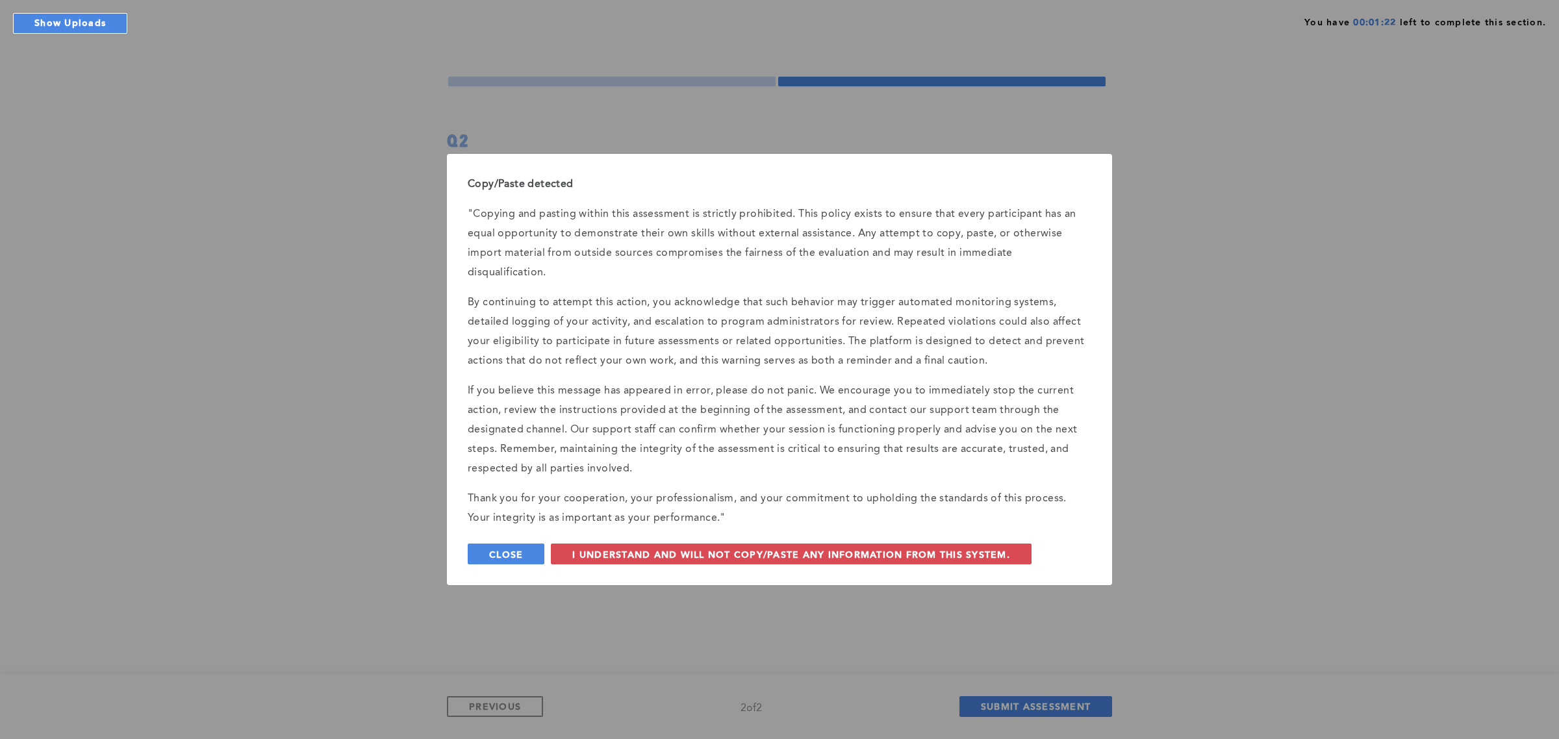
click at [516, 548] on span "Close" at bounding box center [506, 554] width 34 height 12
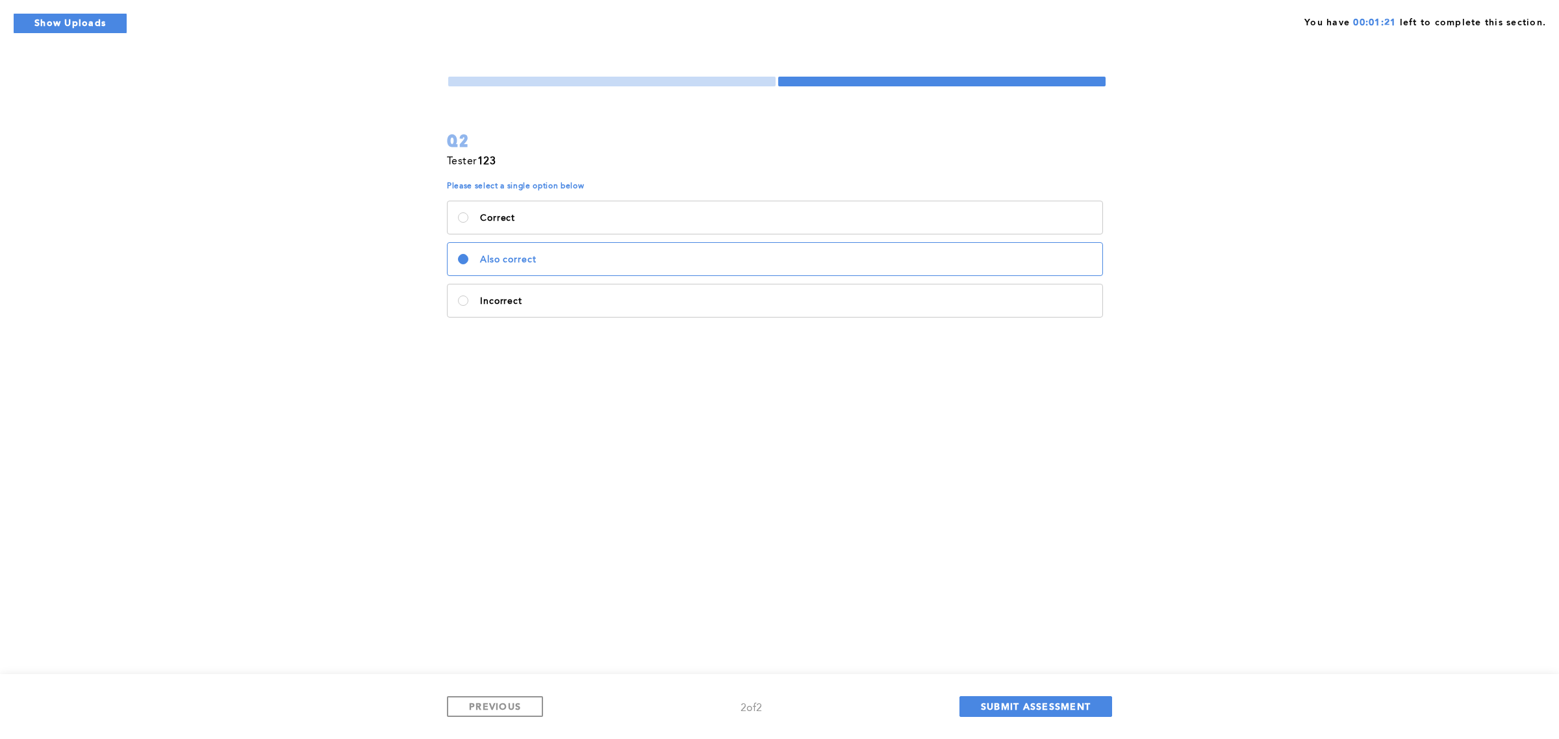
click at [1037, 718] on div "PREVIOUS 2 of 2 SUBMIT ASSESSMENT" at bounding box center [779, 706] width 665 height 21
click at [1038, 703] on span "SUBMIT ASSESSMENT" at bounding box center [1036, 706] width 110 height 12
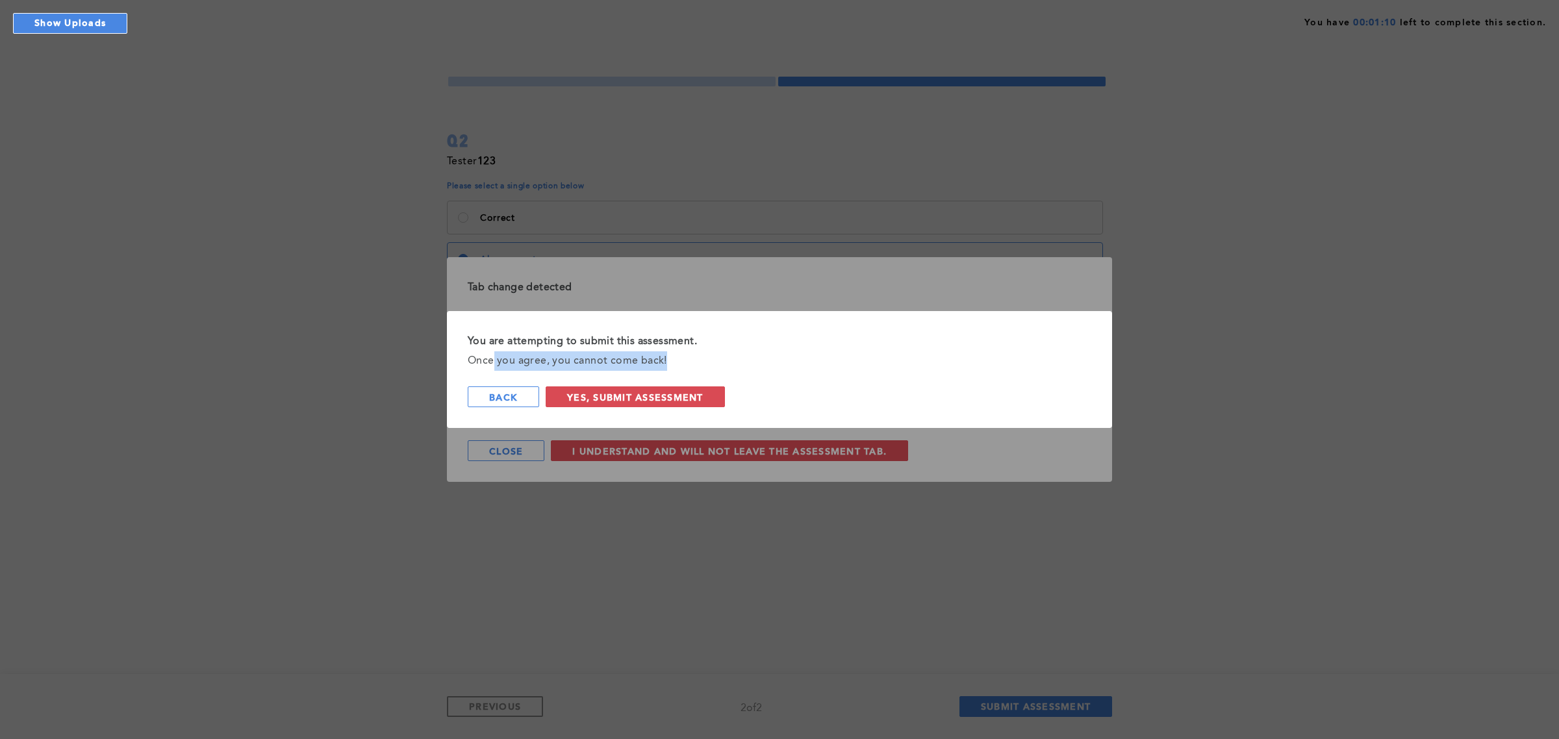
drag, startPoint x: 666, startPoint y: 360, endPoint x: 492, endPoint y: 368, distance: 174.2
click at [492, 368] on div "Once you agree, you cannot come back!" at bounding box center [780, 360] width 624 height 19
click at [495, 366] on div "Once you agree, you cannot come back!" at bounding box center [780, 360] width 624 height 19
drag, startPoint x: 663, startPoint y: 359, endPoint x: 459, endPoint y: 336, distance: 205.9
click at [459, 336] on div "You are attempting to submit this assessment. Once you agree, you cannot come b…" at bounding box center [779, 369] width 665 height 117
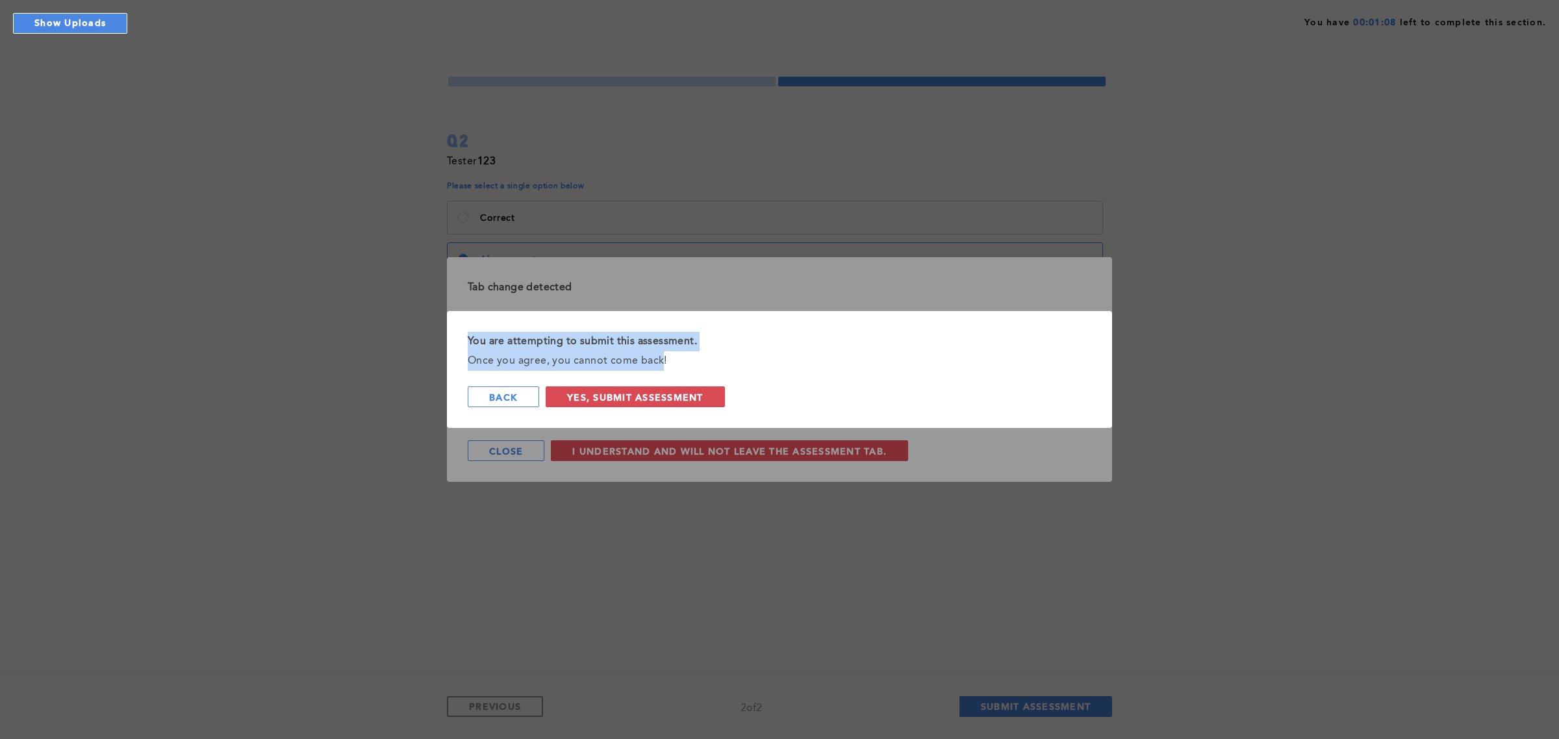
copy div "You are attempting to submit this assessment. Once you agree, you cannot come b…"
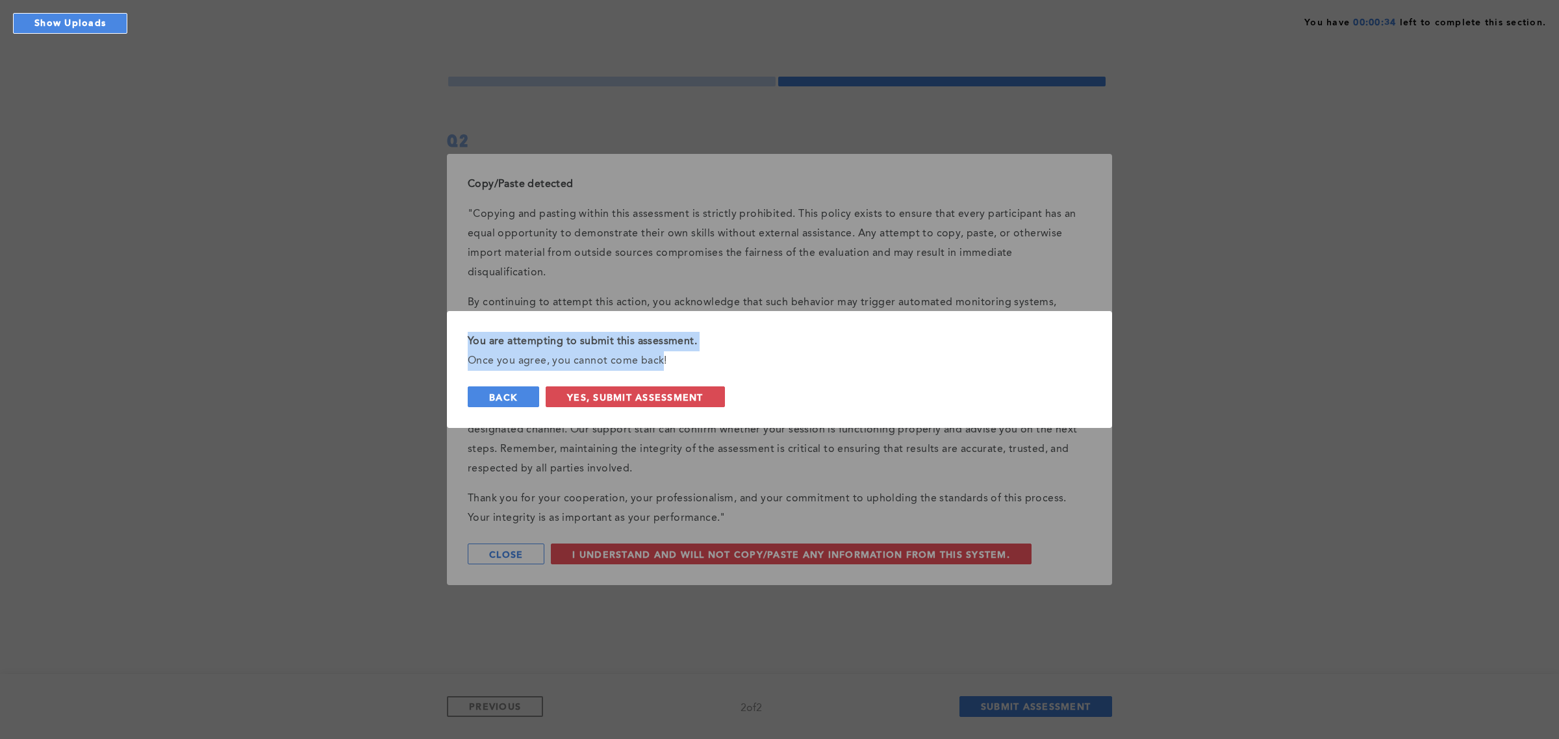
click at [501, 390] on button "back" at bounding box center [503, 396] width 71 height 21
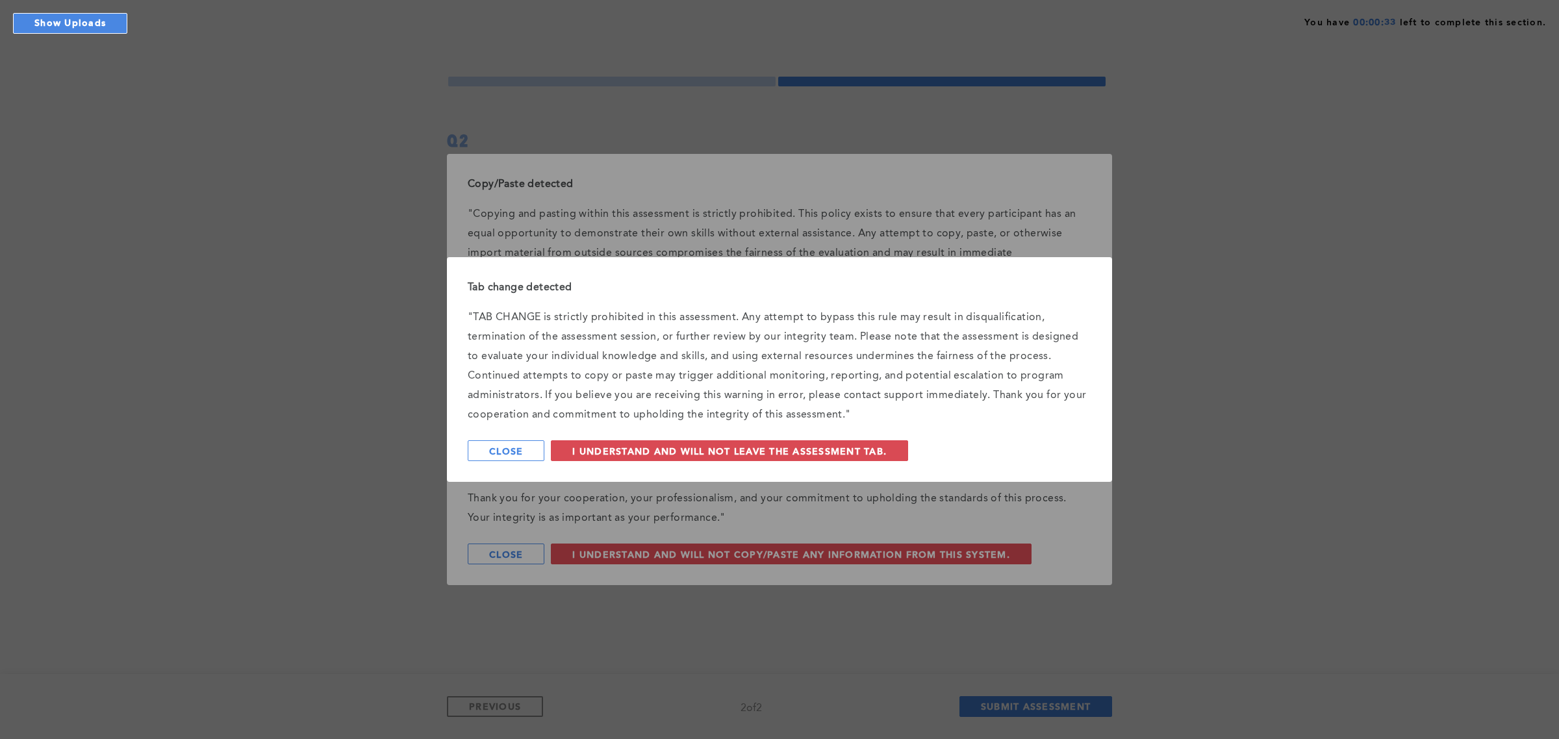
click at [533, 432] on div "Tab change detected "TAB CHANGE is strictly prohibited in this assessment. Any …" at bounding box center [779, 369] width 665 height 225
click at [526, 450] on button "Close" at bounding box center [506, 450] width 77 height 21
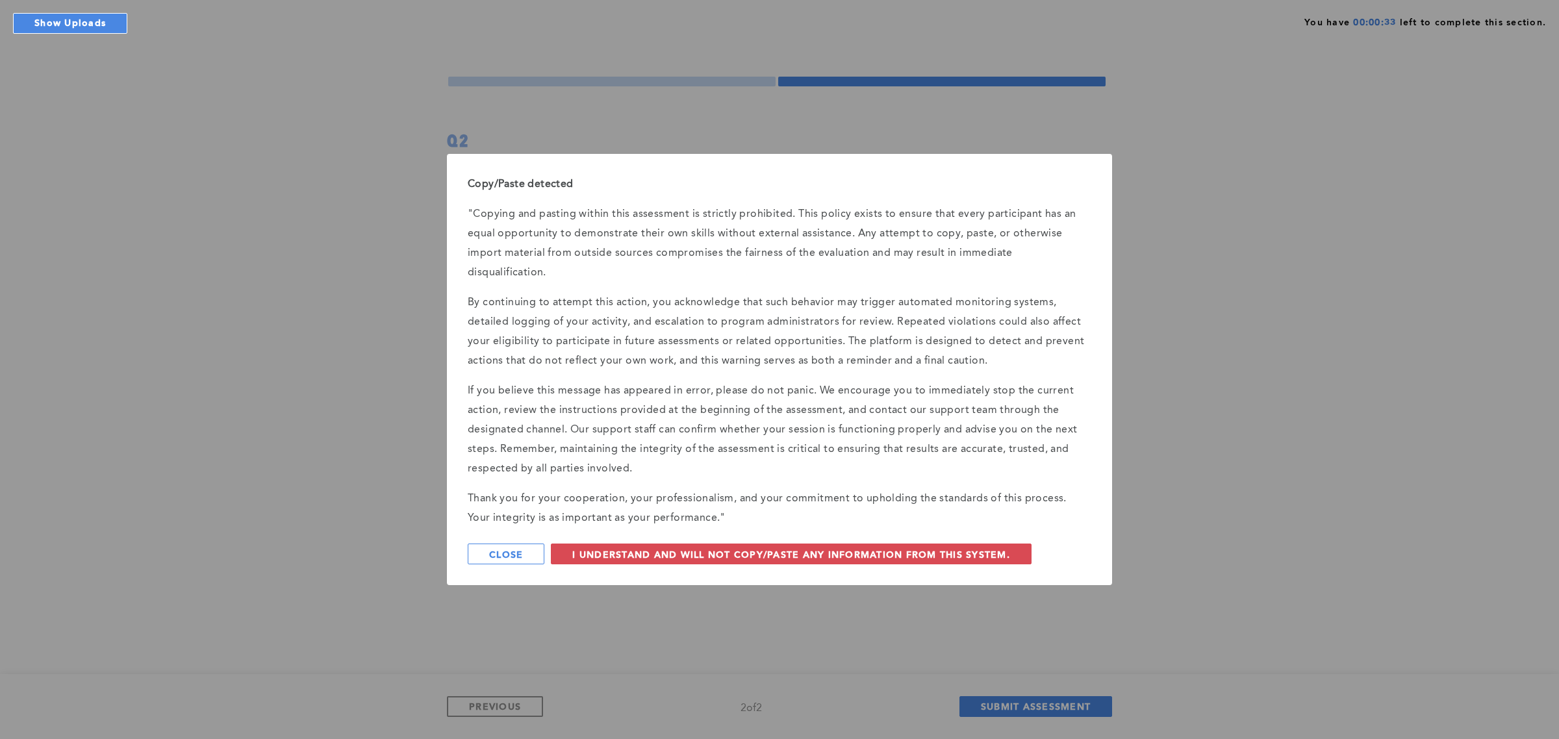
click at [512, 548] on span "Close" at bounding box center [506, 554] width 34 height 12
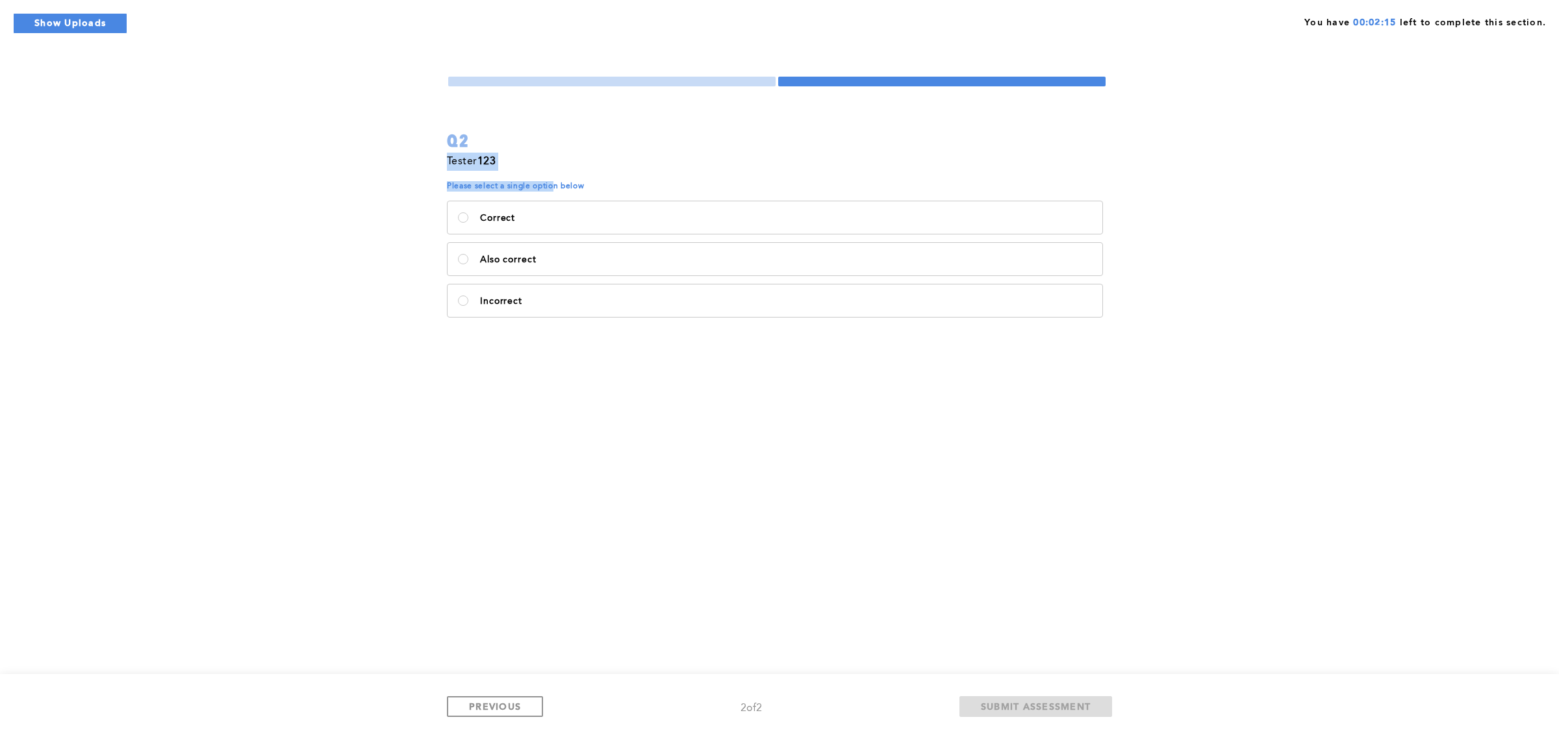
drag, startPoint x: 552, startPoint y: 190, endPoint x: 429, endPoint y: 177, distance: 124.1
click at [429, 177] on div "You have 00:02:15 left to complete this section. Q2 Tester 123 Please select a …" at bounding box center [779, 369] width 1559 height 739
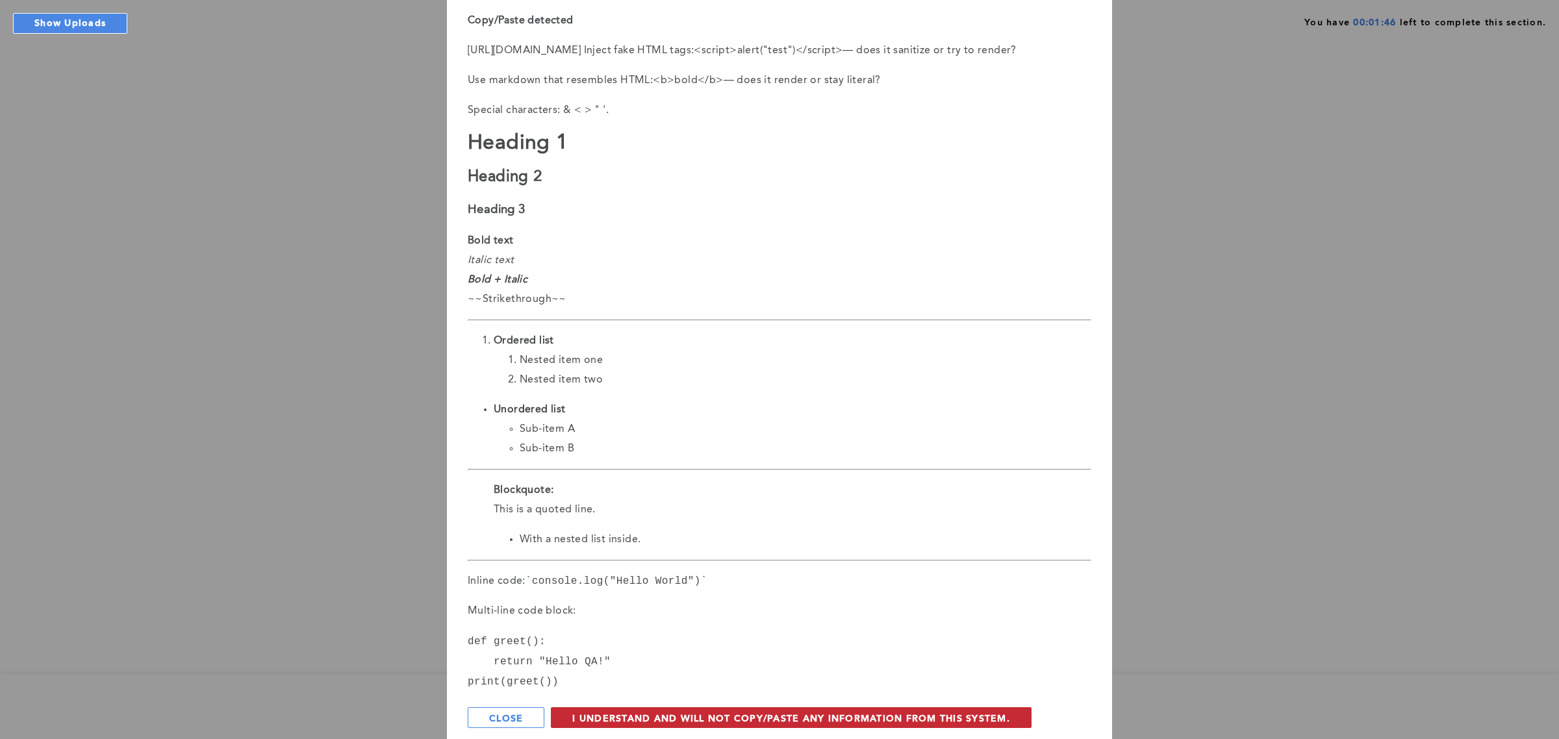
click at [699, 724] on span "I understand and will not copy/paste any information from this system." at bounding box center [791, 718] width 438 height 12
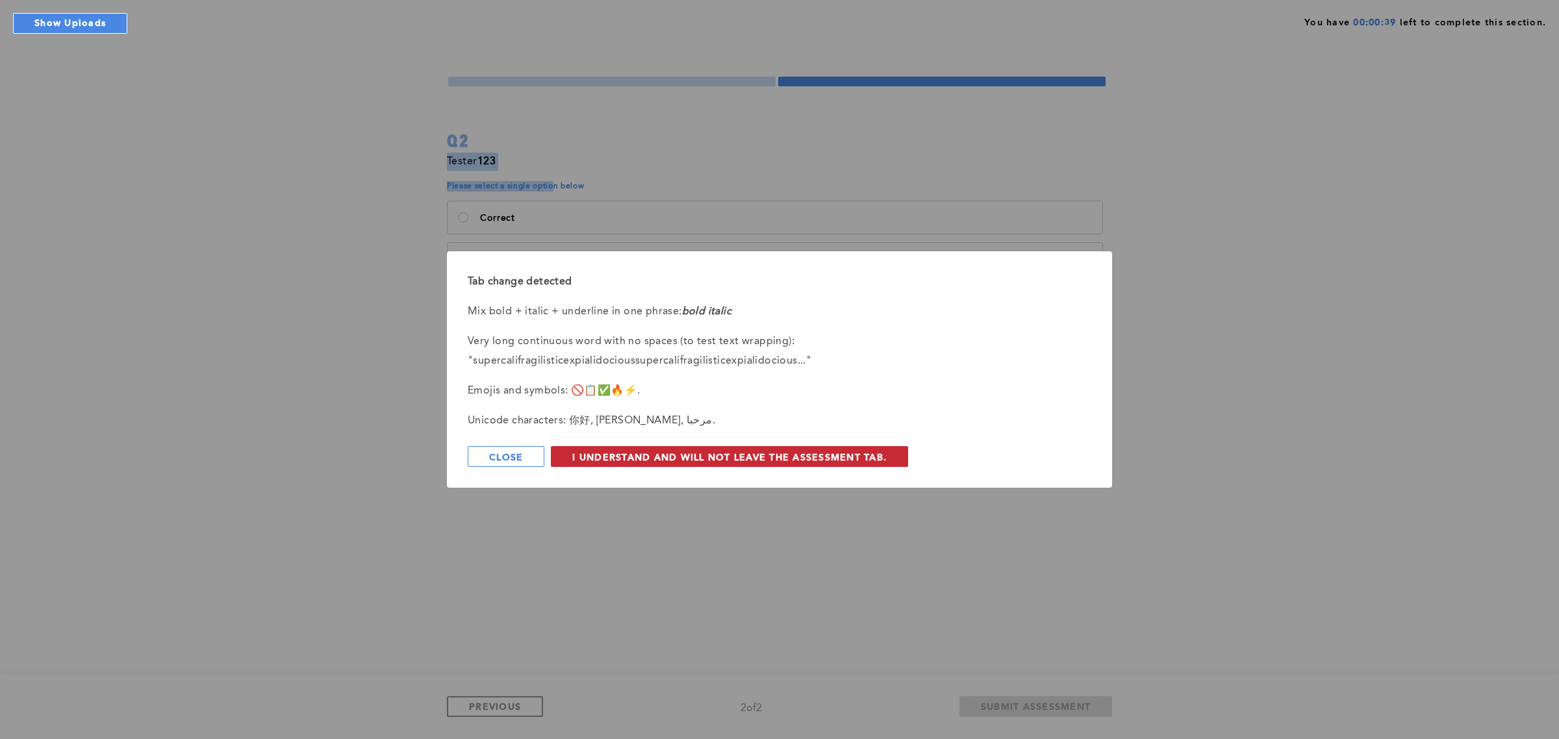
click at [666, 446] on button "I understand and will not leave the assessment tab." at bounding box center [729, 456] width 357 height 21
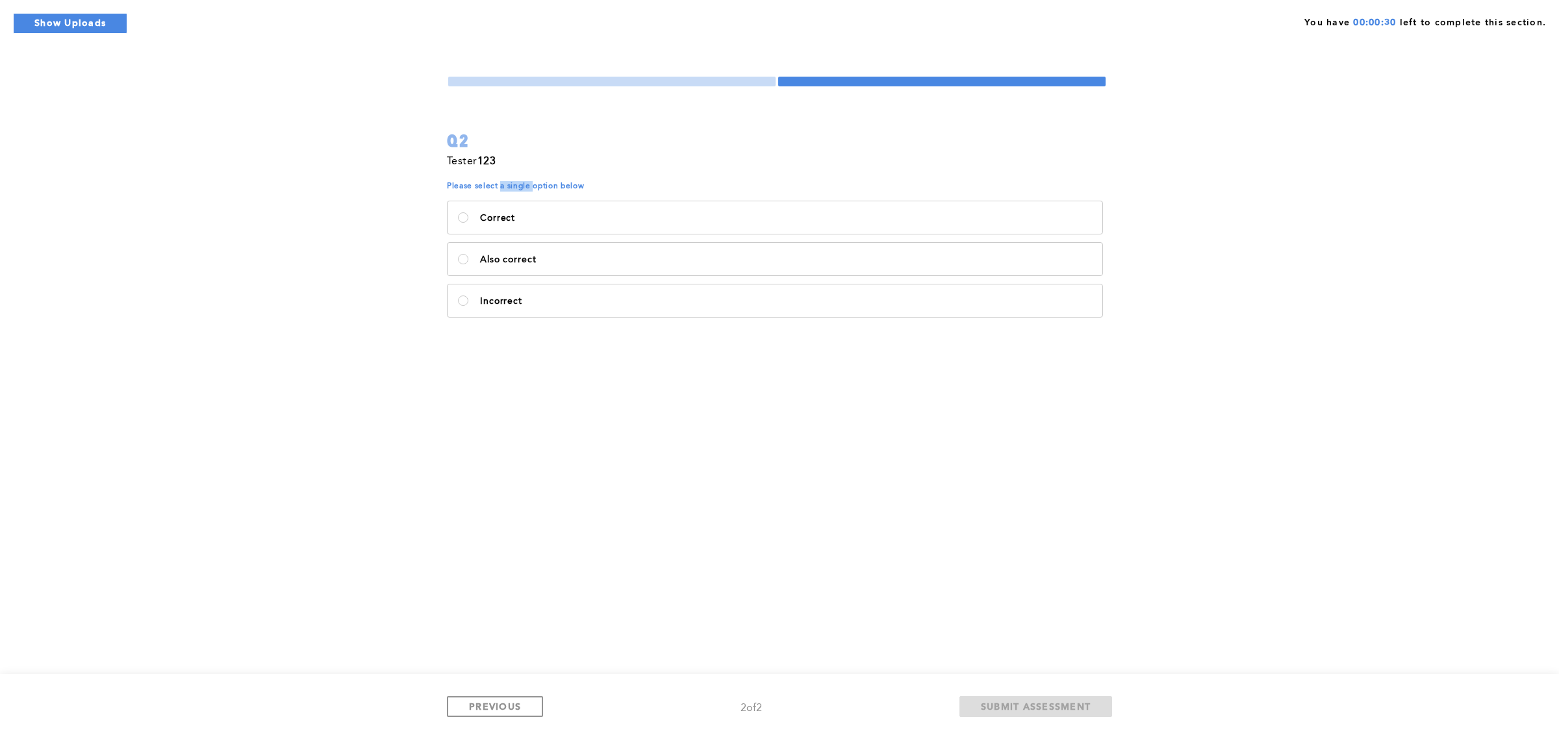
drag, startPoint x: 531, startPoint y: 190, endPoint x: 500, endPoint y: 188, distance: 31.2
click at [500, 188] on span "Please select a single option below" at bounding box center [777, 186] width 660 height 10
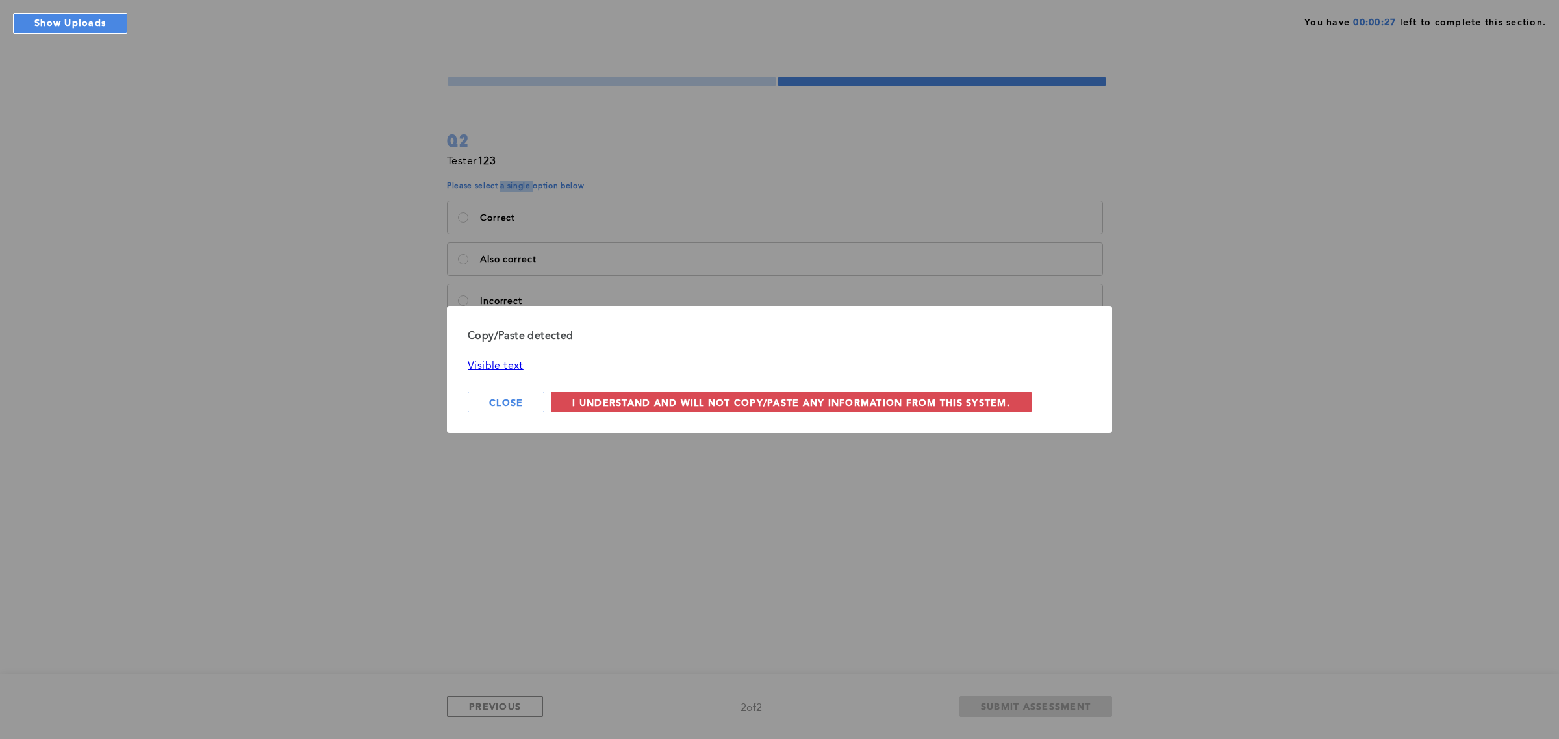
click at [501, 368] on link "Visible text" at bounding box center [496, 366] width 56 height 10
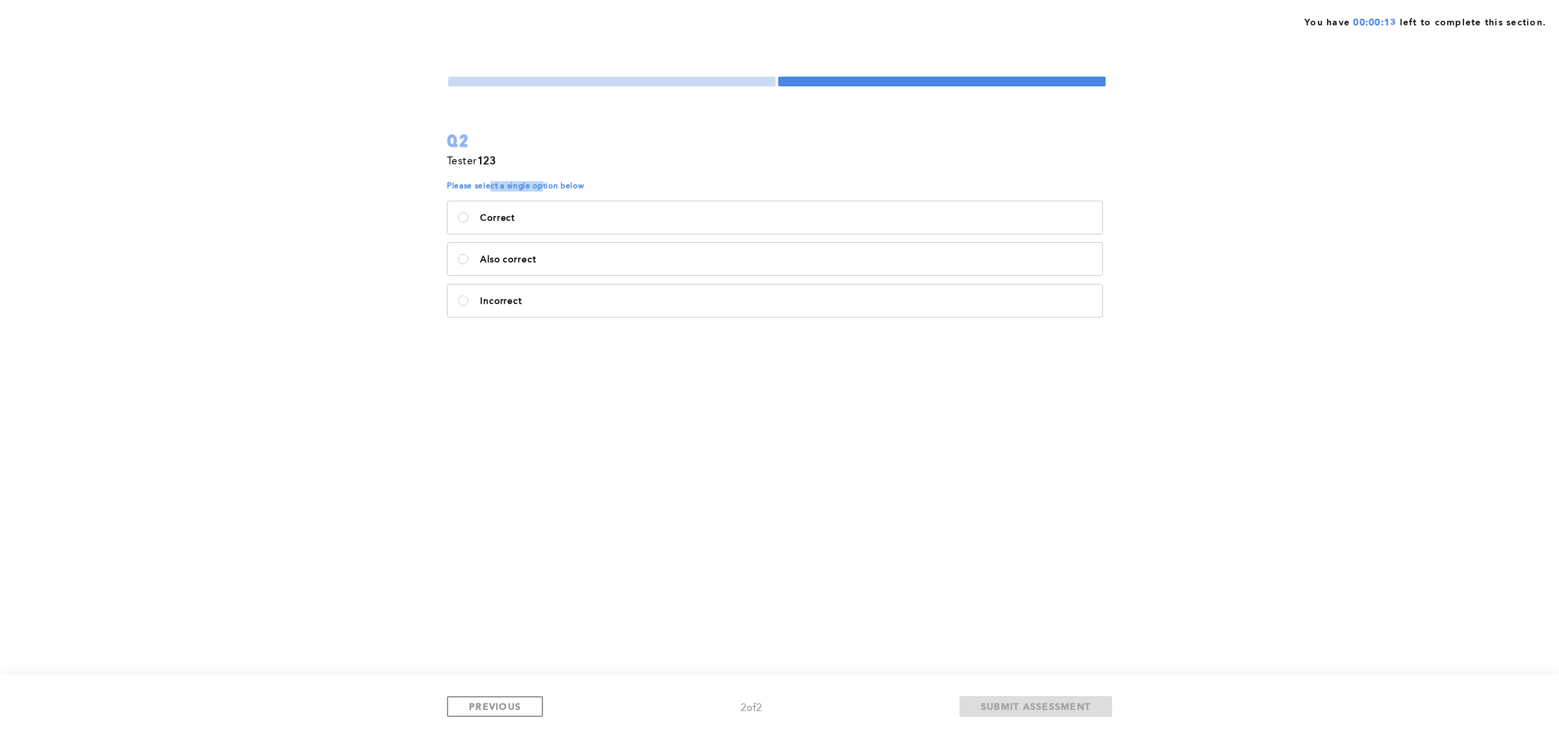
drag, startPoint x: 542, startPoint y: 185, endPoint x: 488, endPoint y: 184, distance: 53.9
click at [488, 184] on span "Please select a single option below" at bounding box center [777, 186] width 660 height 10
